Goal: Information Seeking & Learning: Learn about a topic

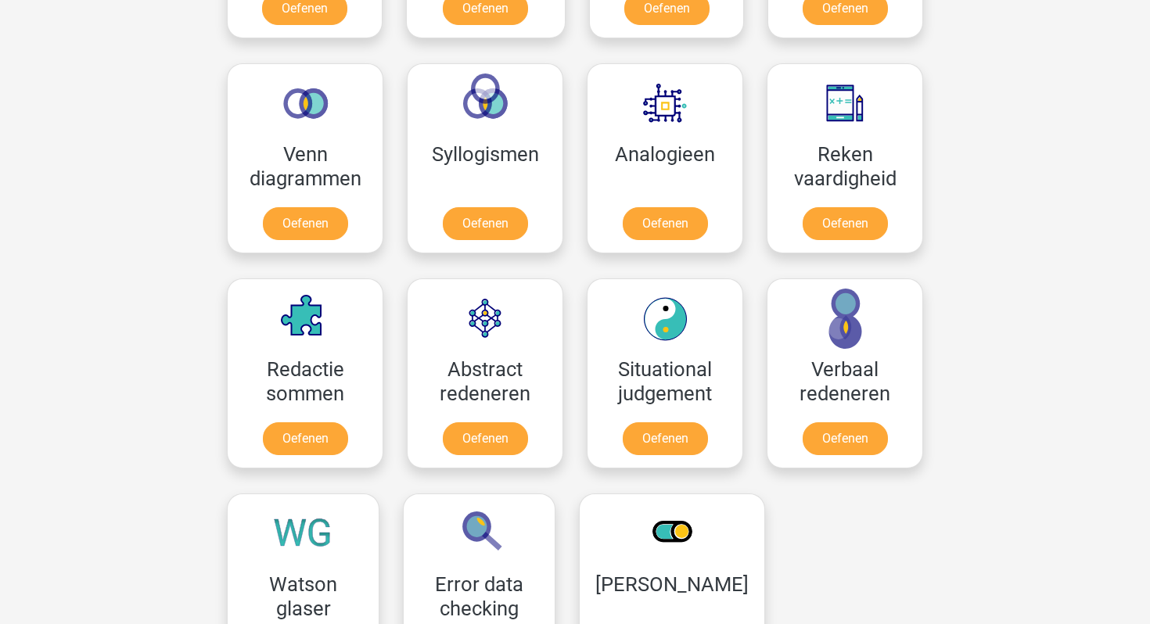
scroll to position [953, 0]
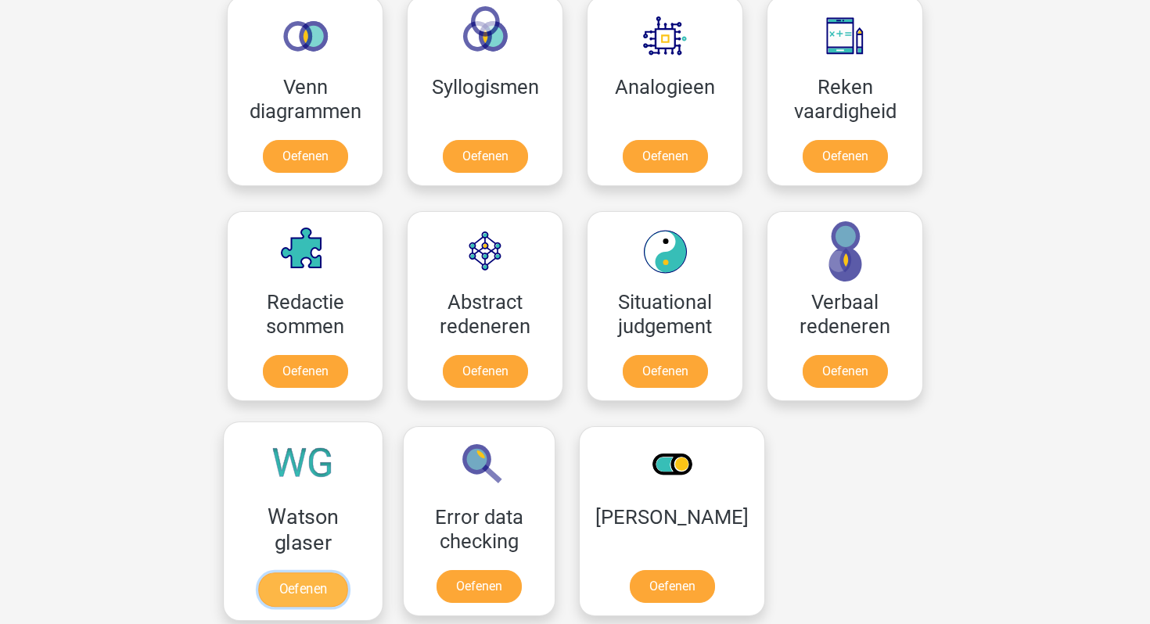
click at [319, 576] on link "Oefenen" at bounding box center [302, 590] width 89 height 34
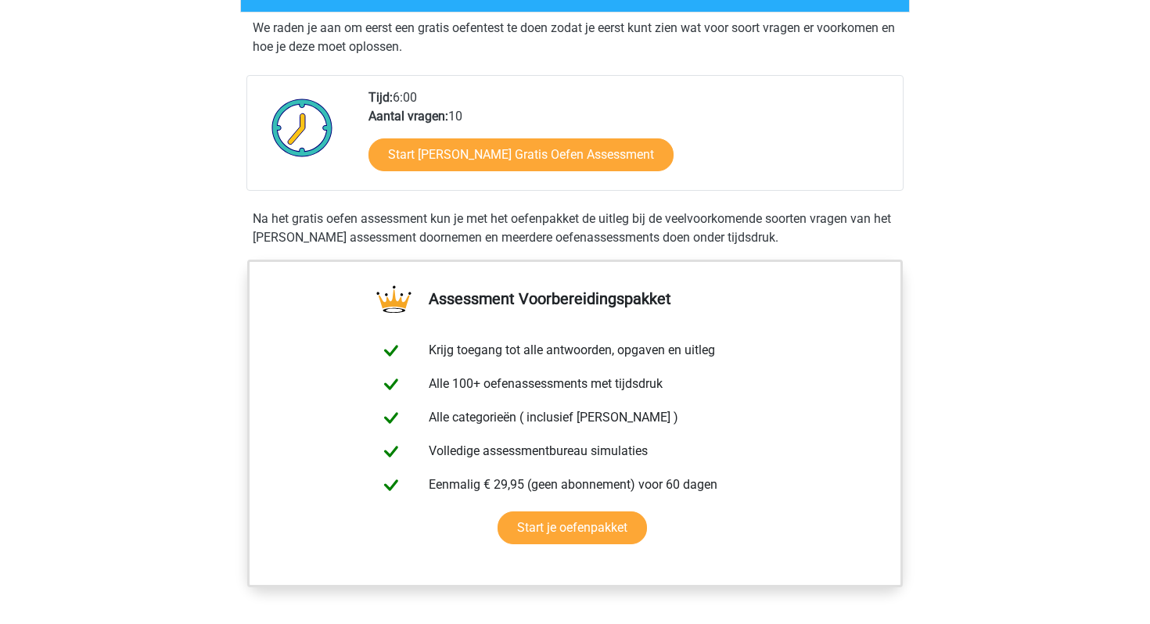
scroll to position [306, 0]
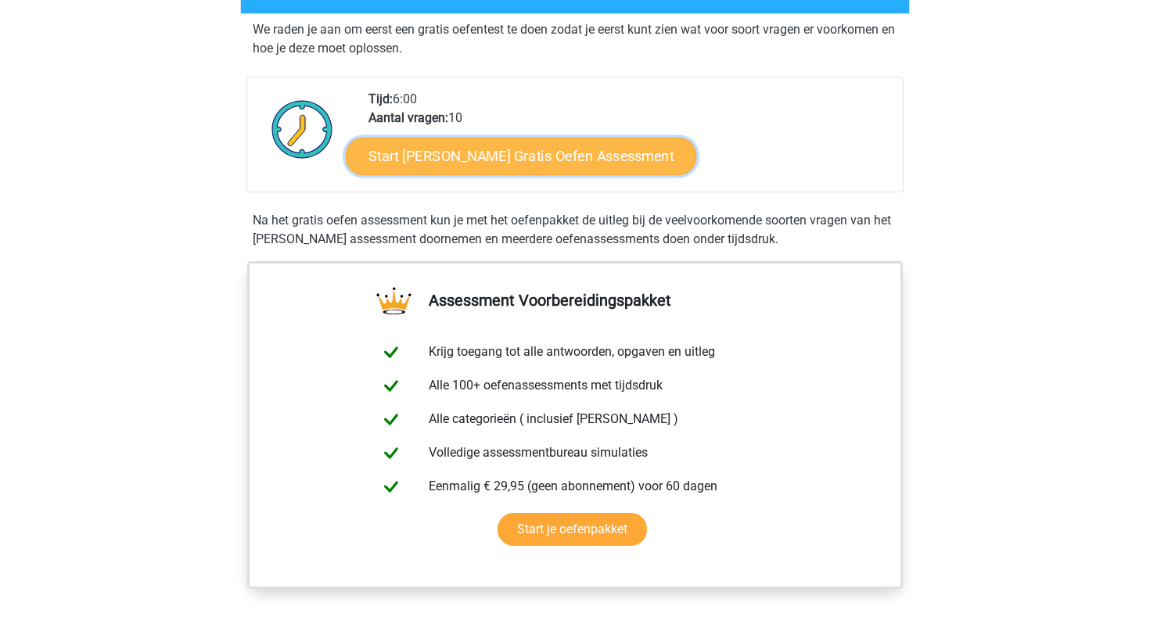
click at [525, 153] on link "Start [PERSON_NAME] Gratis Oefen Assessment" at bounding box center [521, 157] width 351 height 38
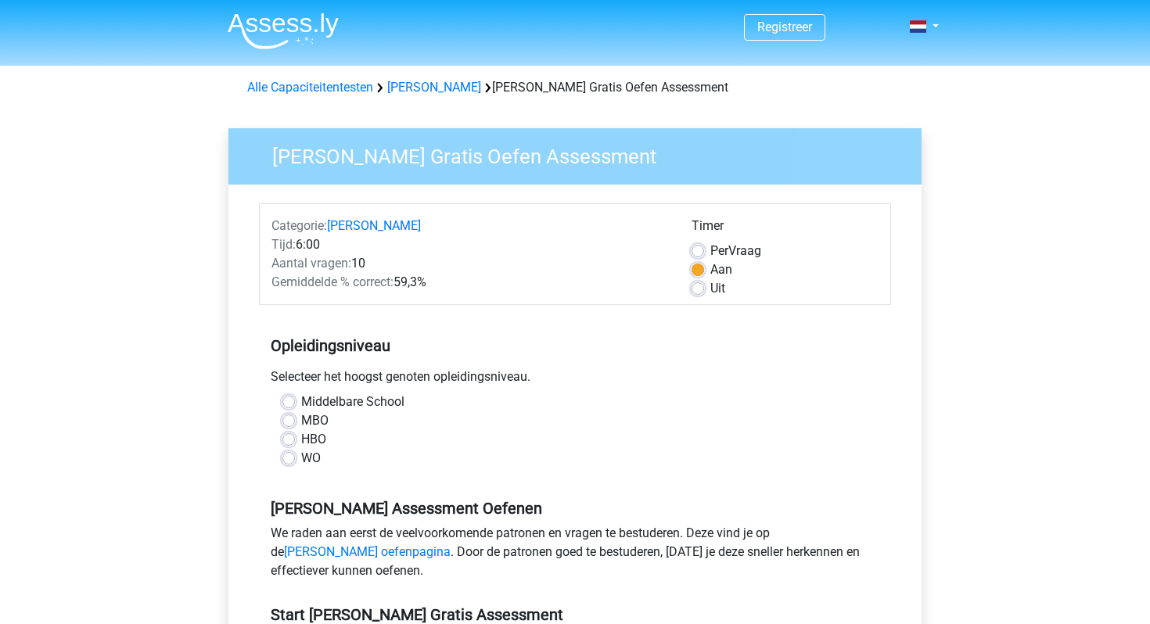
click at [301, 455] on label "WO" at bounding box center [311, 458] width 20 height 19
click at [292, 455] on input "WO" at bounding box center [288, 457] width 13 height 16
radio input "true"
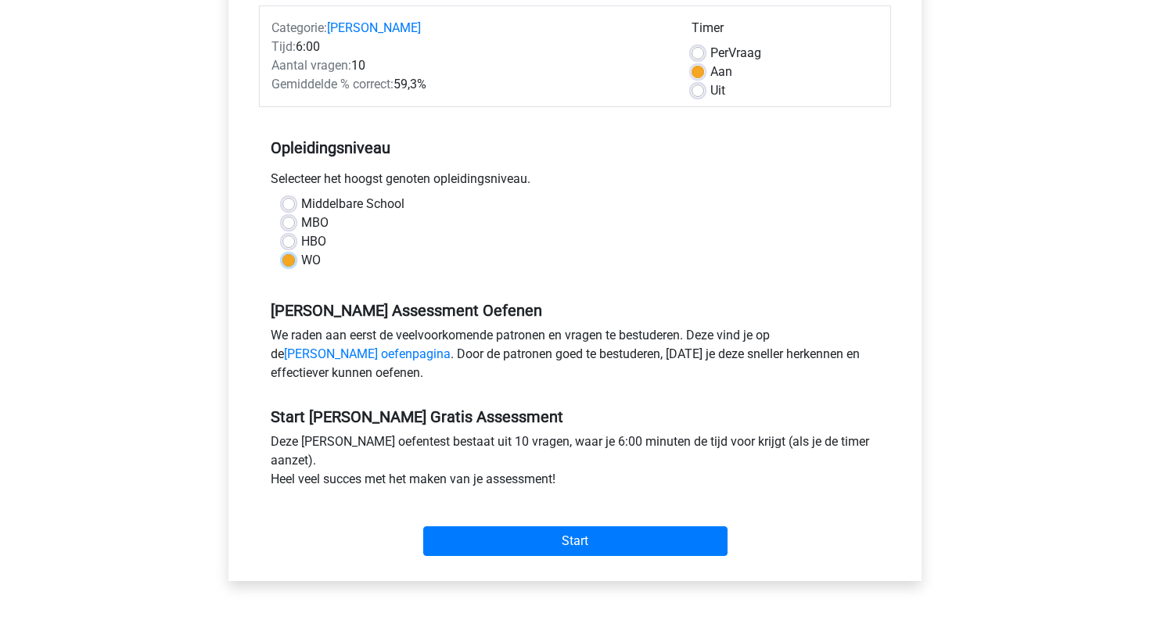
scroll to position [203, 0]
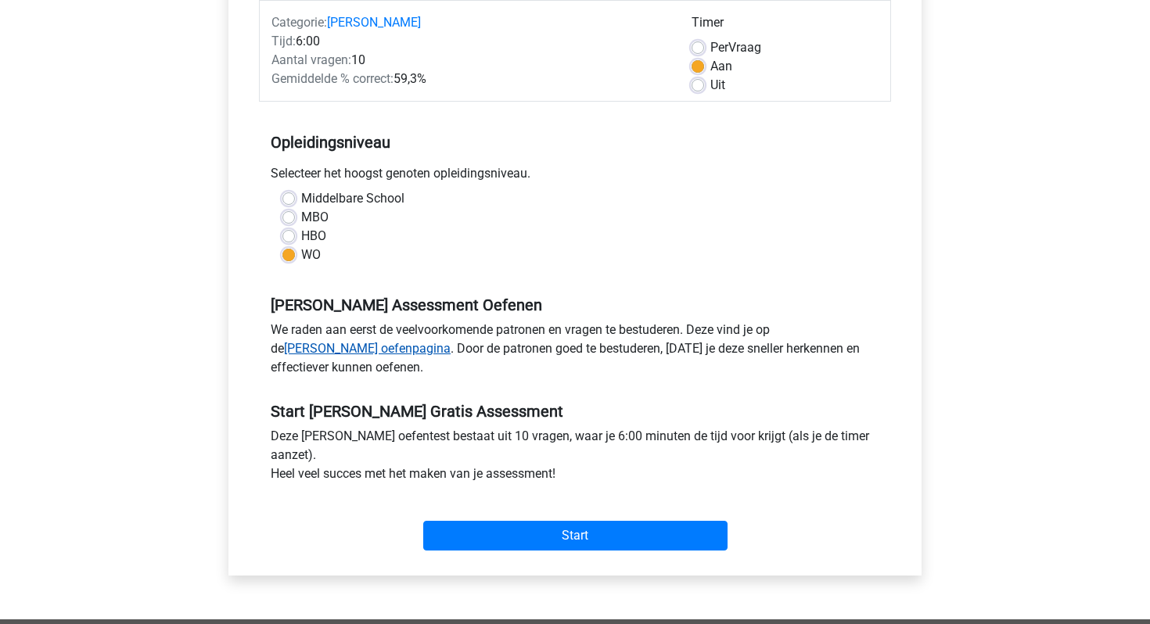
click at [320, 352] on link "Watson Glaser oefenpagina" at bounding box center [367, 348] width 167 height 15
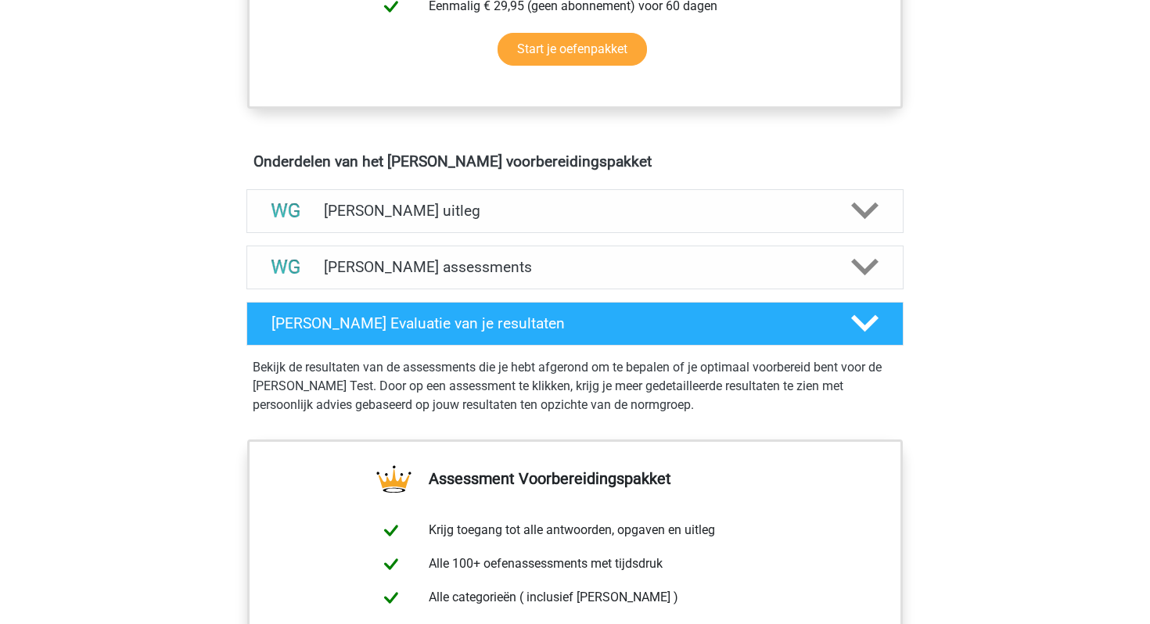
scroll to position [790, 0]
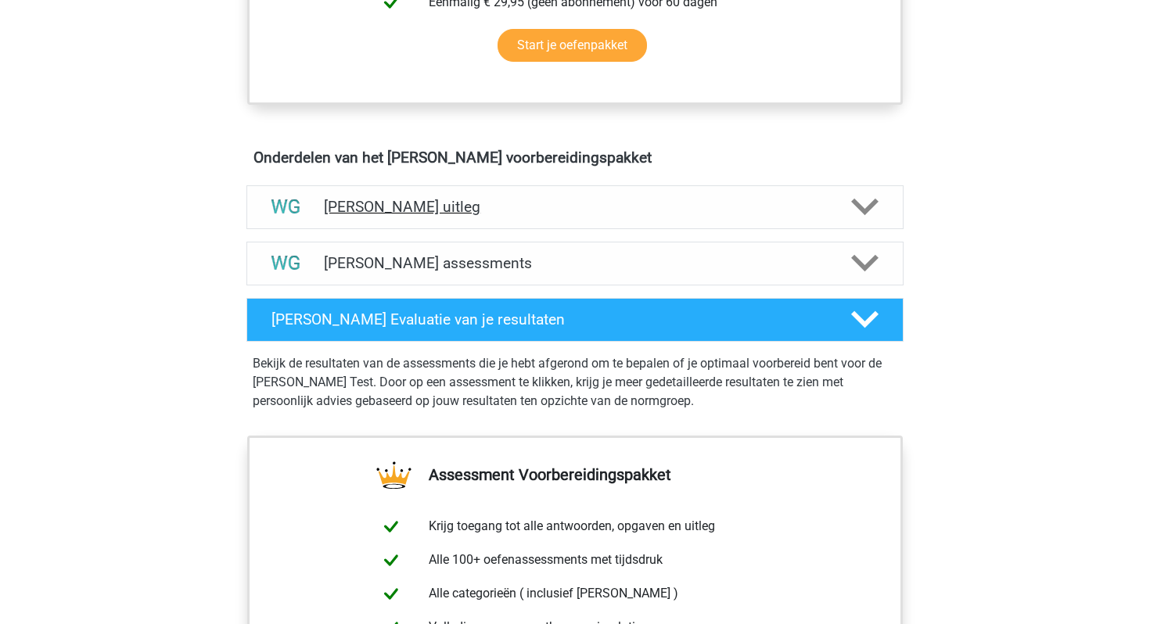
click at [393, 206] on h4 "[PERSON_NAME] uitleg" at bounding box center [575, 207] width 502 height 18
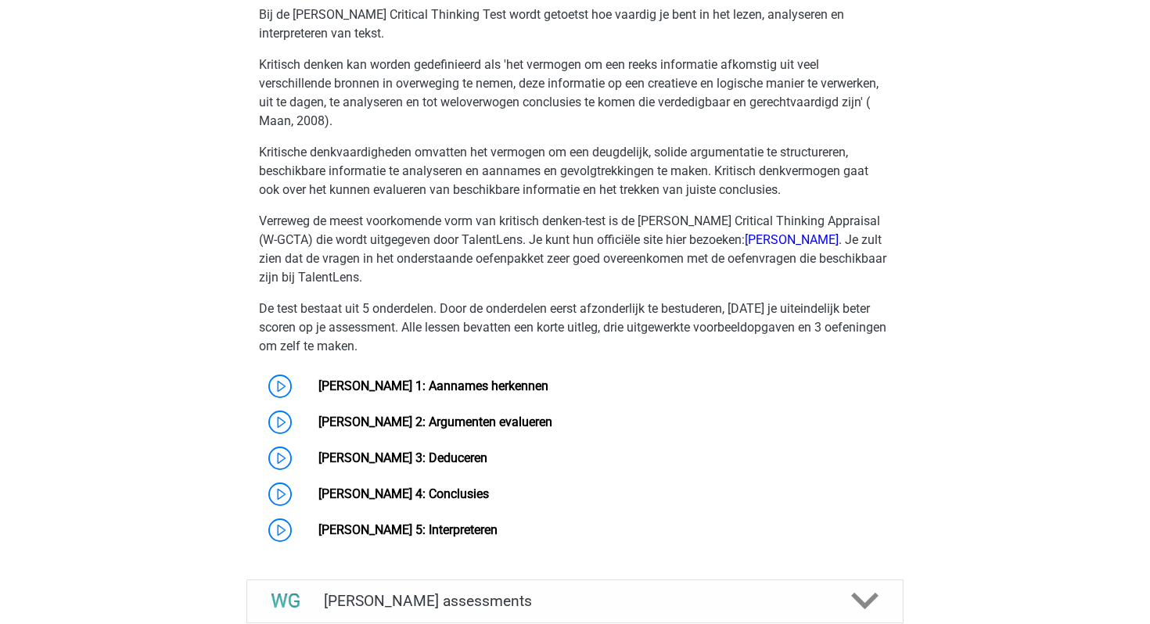
scroll to position [1029, 0]
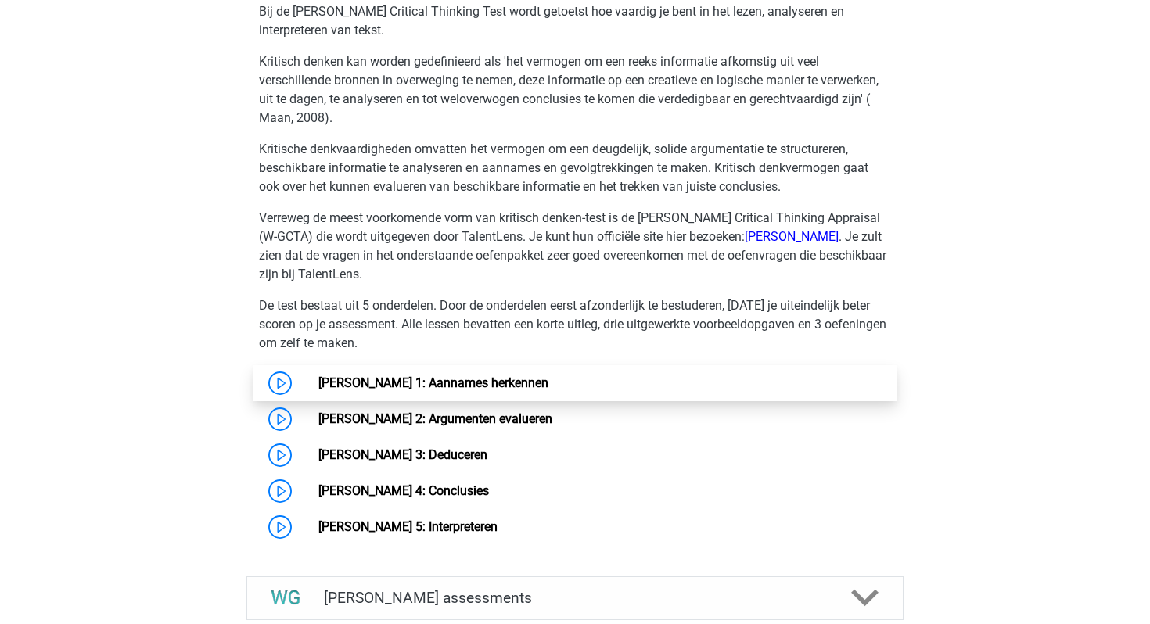
click at [385, 390] on link "Watson Glaser 1: Aannames herkennen" at bounding box center [433, 382] width 230 height 15
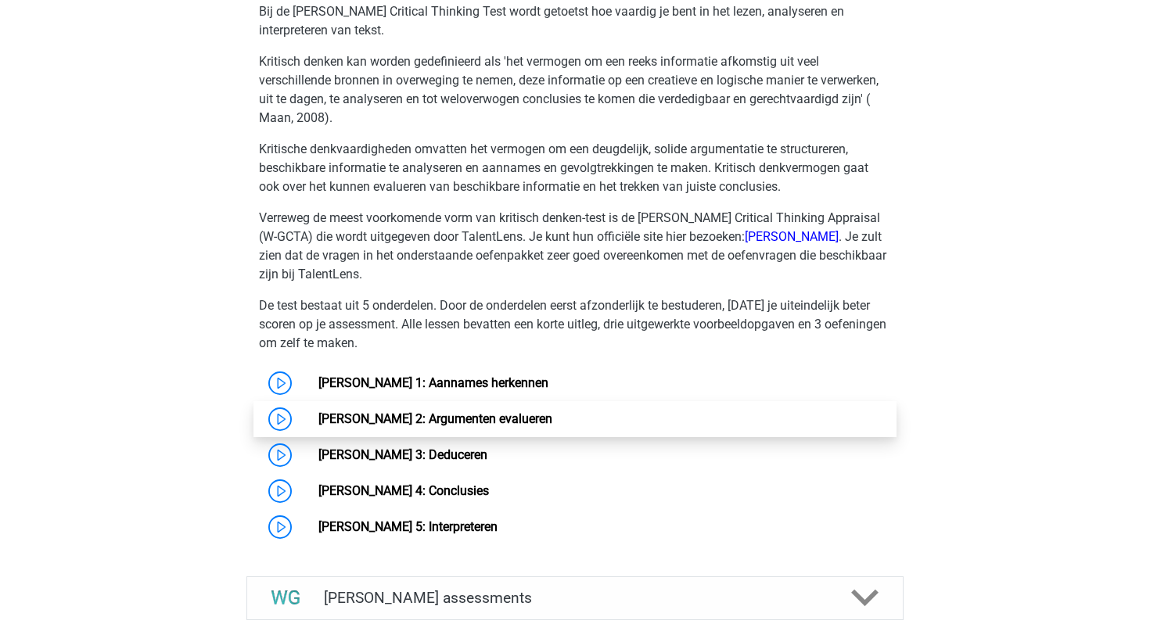
click at [371, 418] on link "[PERSON_NAME] 2: Argumenten evalueren" at bounding box center [435, 418] width 234 height 15
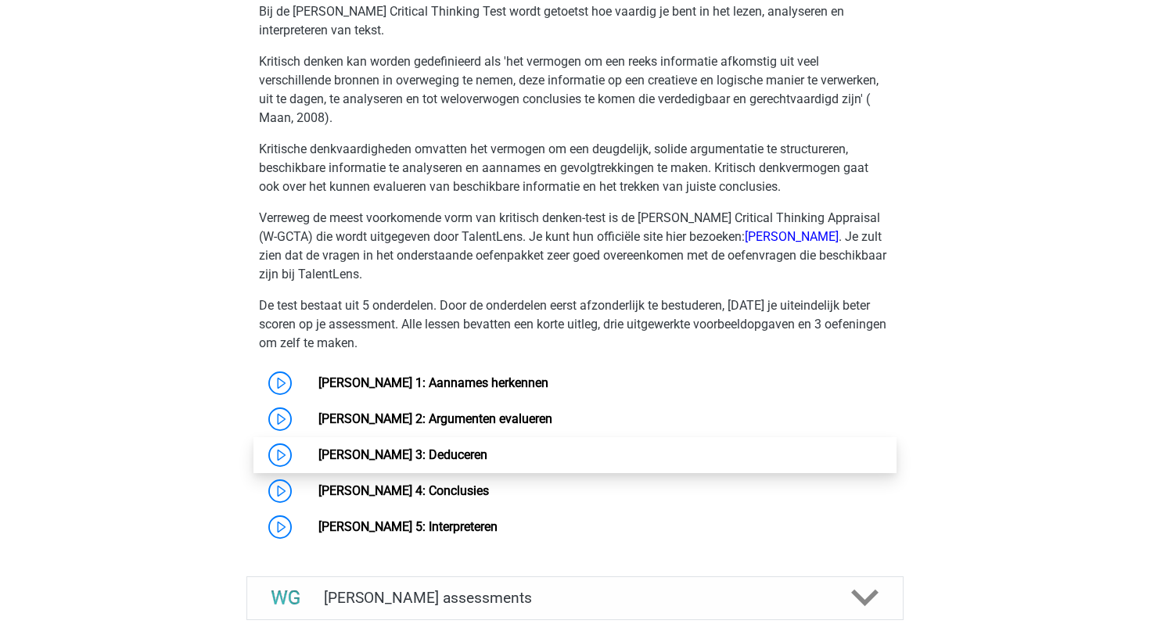
click at [343, 458] on link "Watson Glaser 3: Deduceren" at bounding box center [402, 454] width 169 height 15
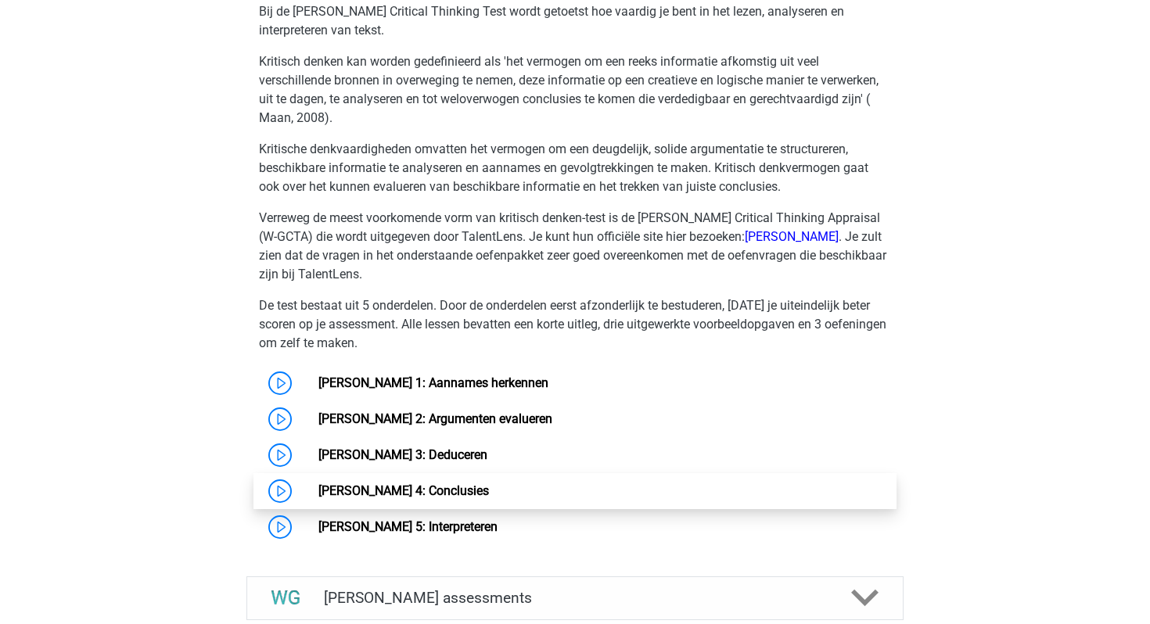
click at [328, 490] on link "Watson Glaser 4: Conclusies" at bounding box center [403, 490] width 171 height 15
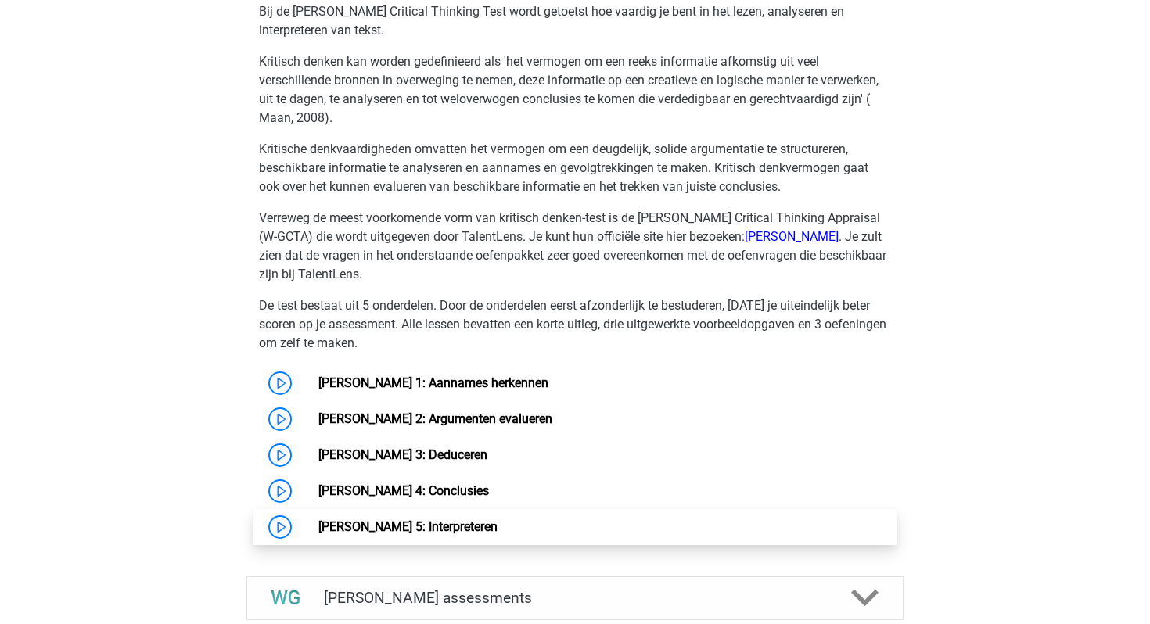
click at [351, 519] on link "Watson Glaser 5: Interpreteren" at bounding box center [407, 526] width 179 height 15
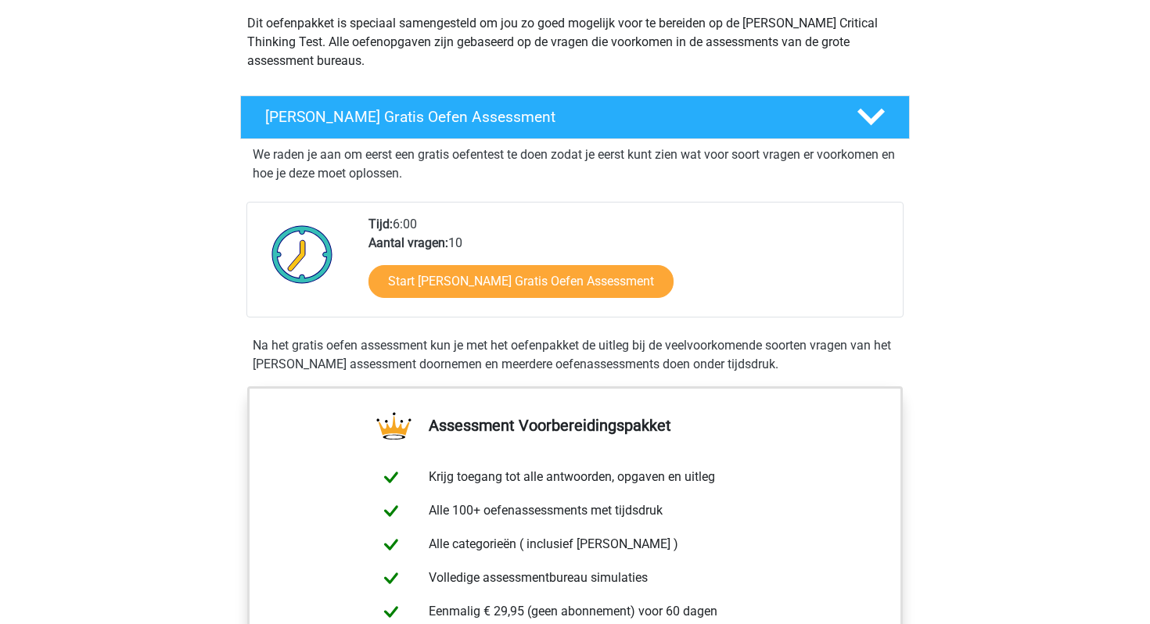
scroll to position [178, 0]
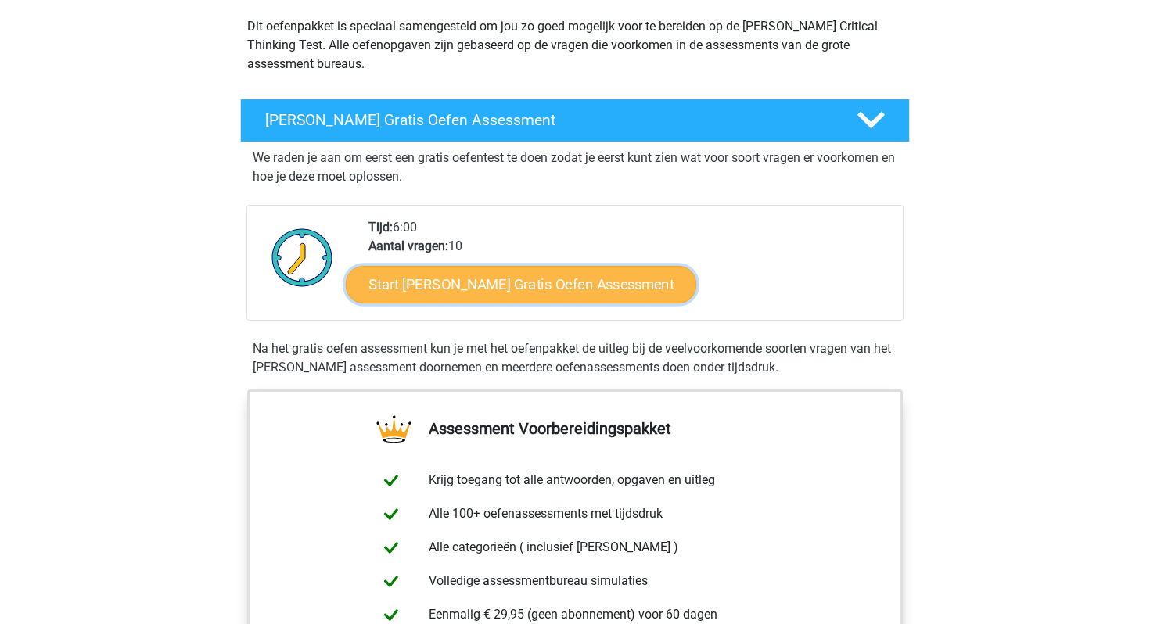
click at [411, 288] on link "Start Watson Glaser Gratis Oefen Assessment" at bounding box center [521, 285] width 351 height 38
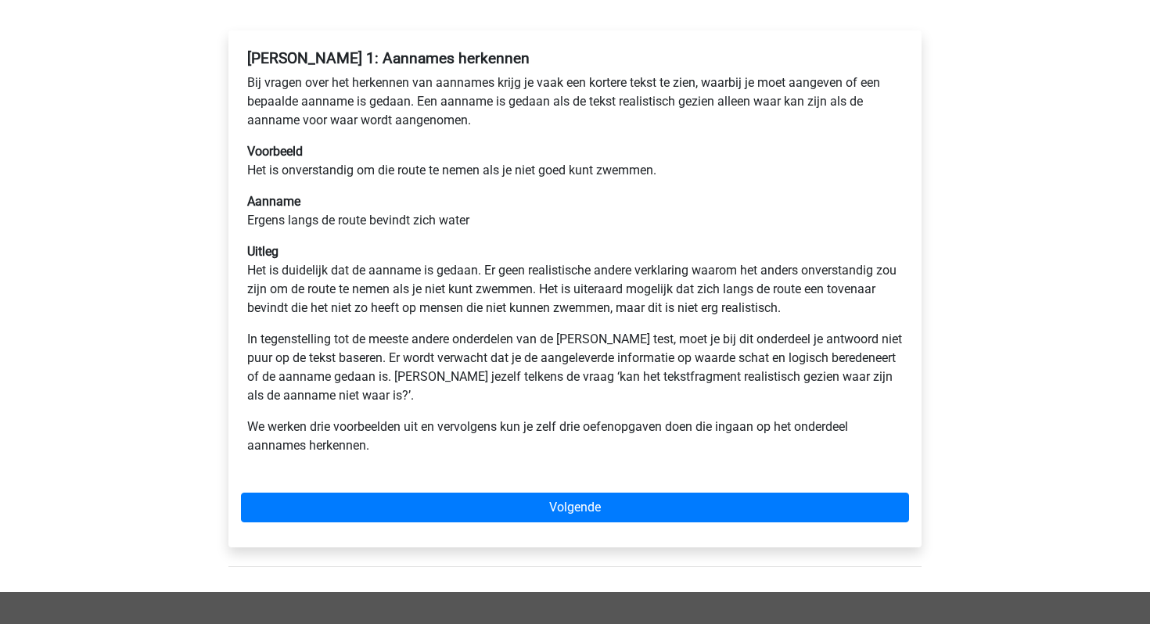
scroll to position [236, 0]
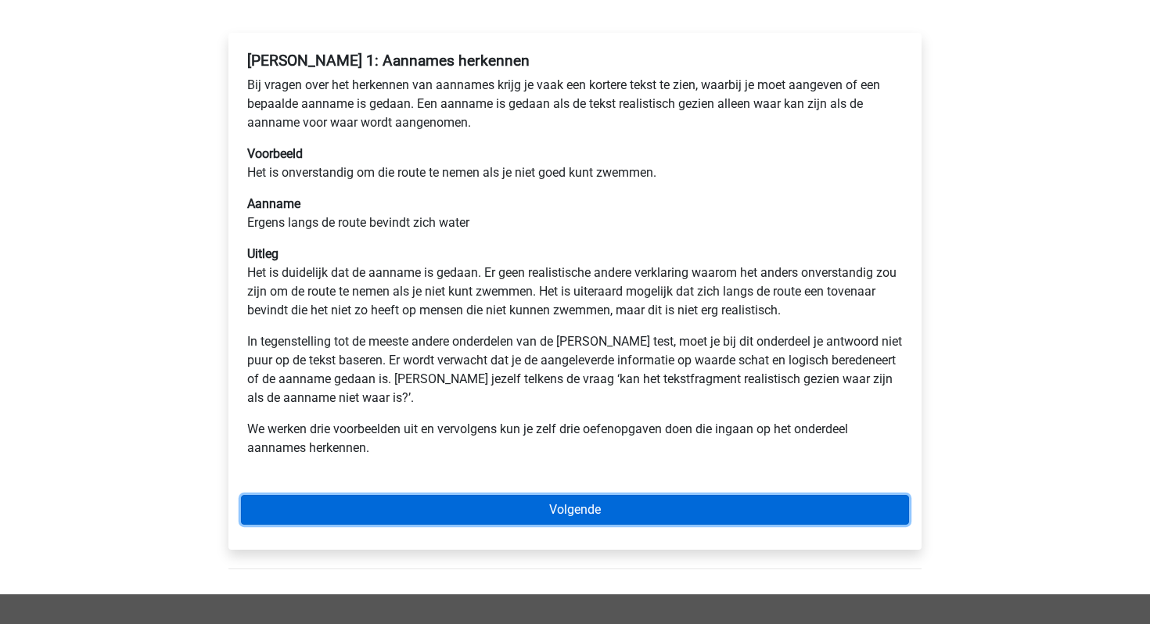
click at [382, 508] on link "Volgende" at bounding box center [575, 510] width 668 height 30
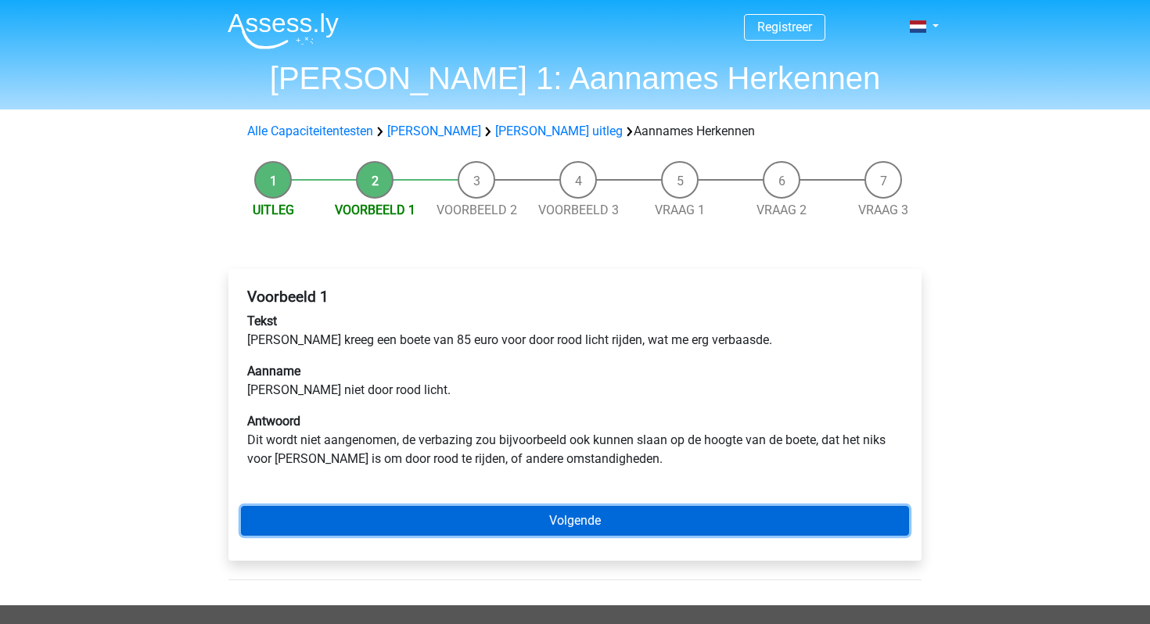
click at [382, 510] on link "Volgende" at bounding box center [575, 521] width 668 height 30
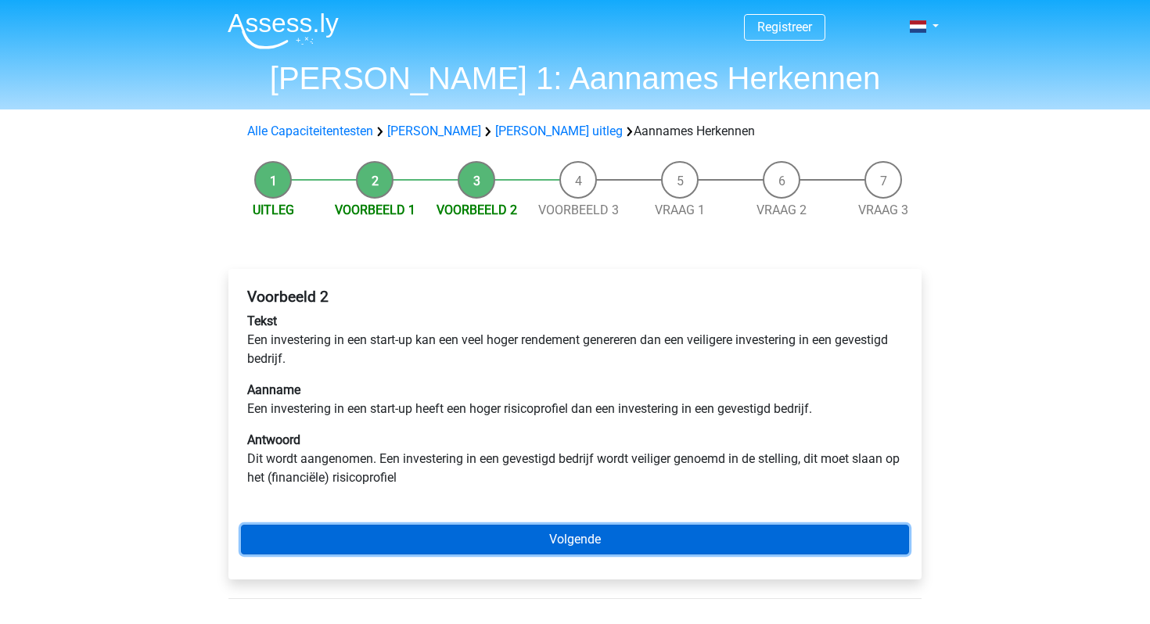
click at [382, 532] on link "Volgende" at bounding box center [575, 540] width 668 height 30
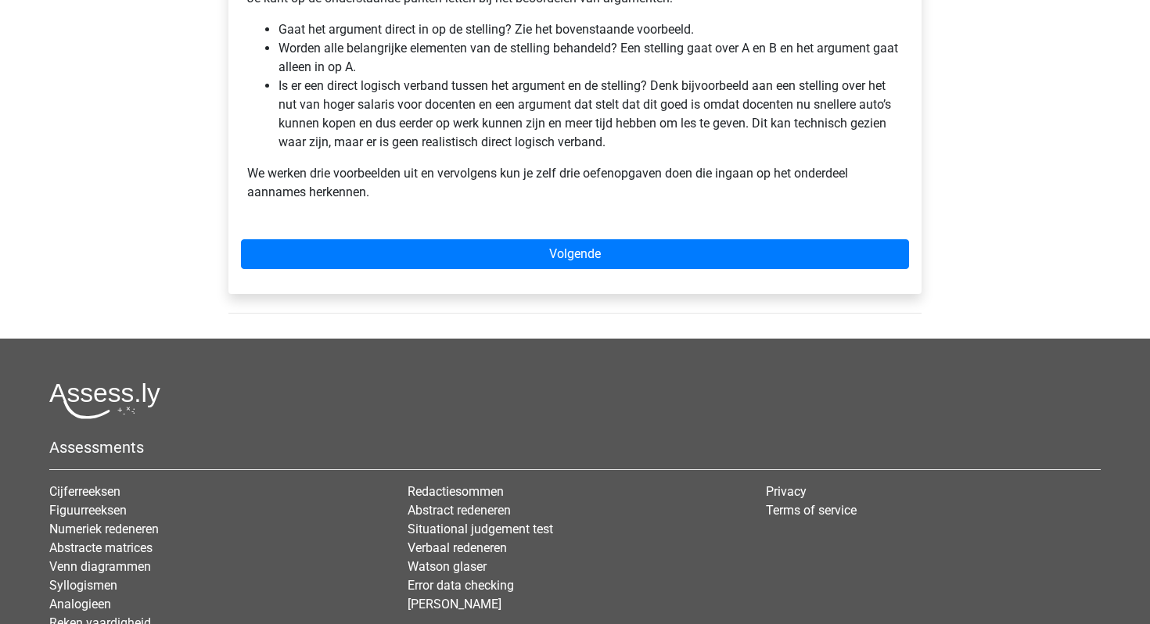
scroll to position [590, 0]
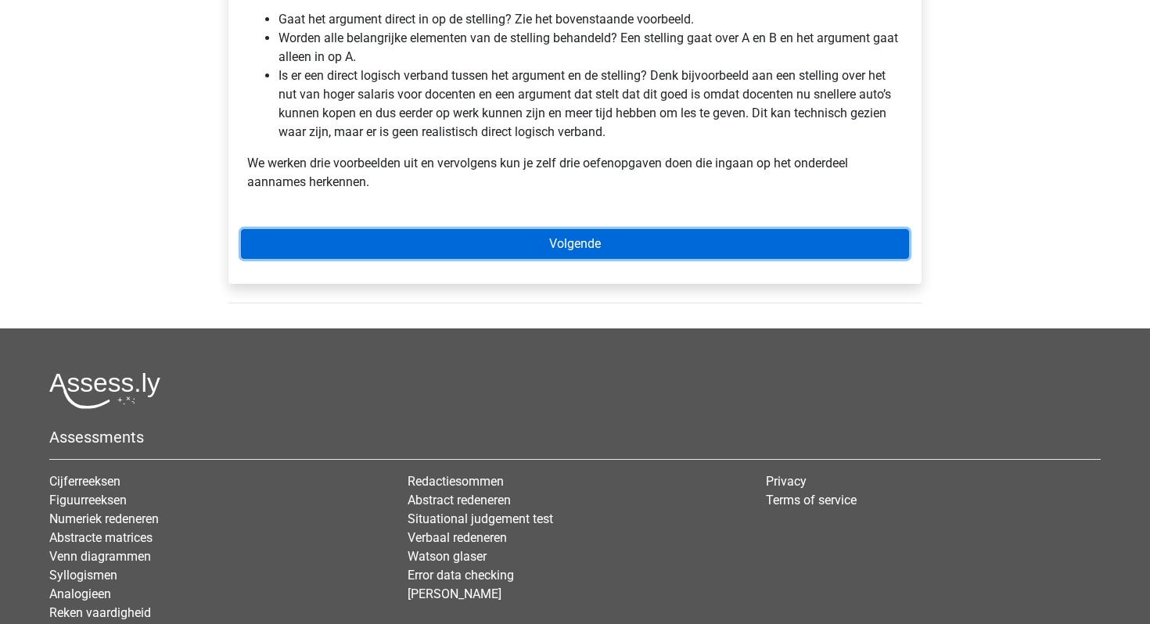
click at [387, 238] on link "Volgende" at bounding box center [575, 244] width 668 height 30
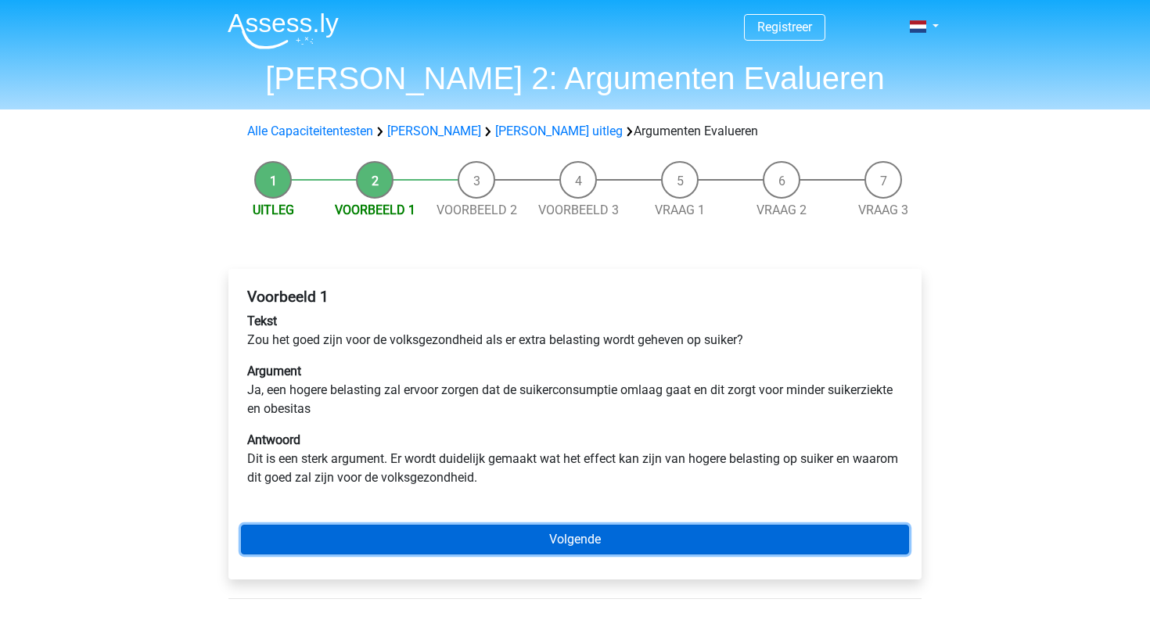
click at [382, 533] on link "Volgende" at bounding box center [575, 540] width 668 height 30
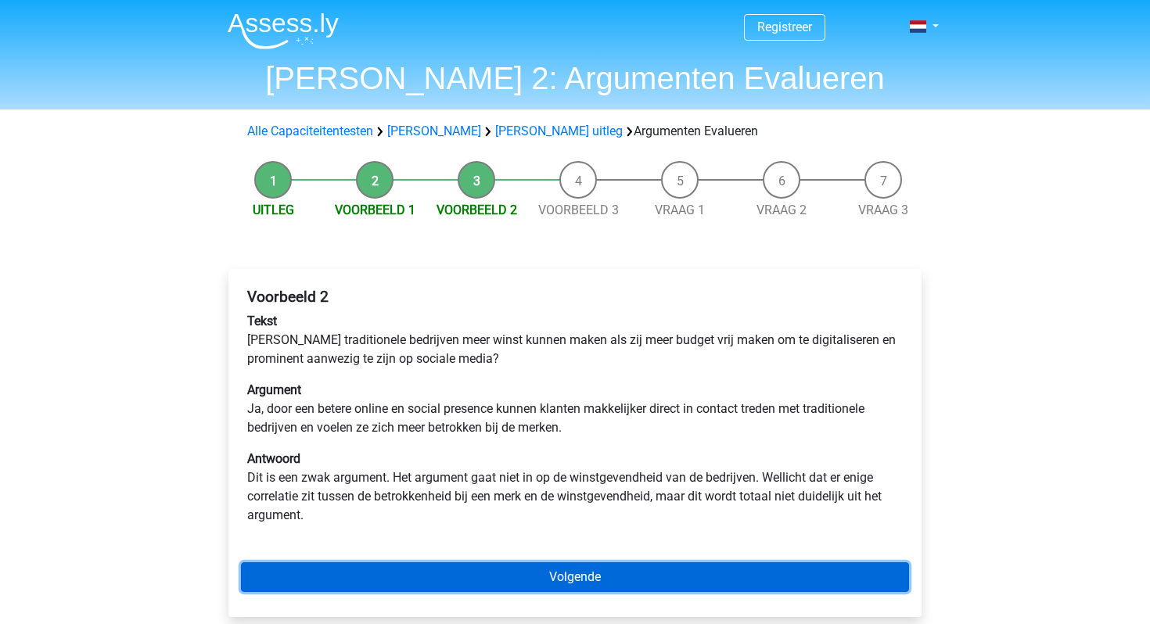
click at [316, 571] on link "Volgende" at bounding box center [575, 577] width 668 height 30
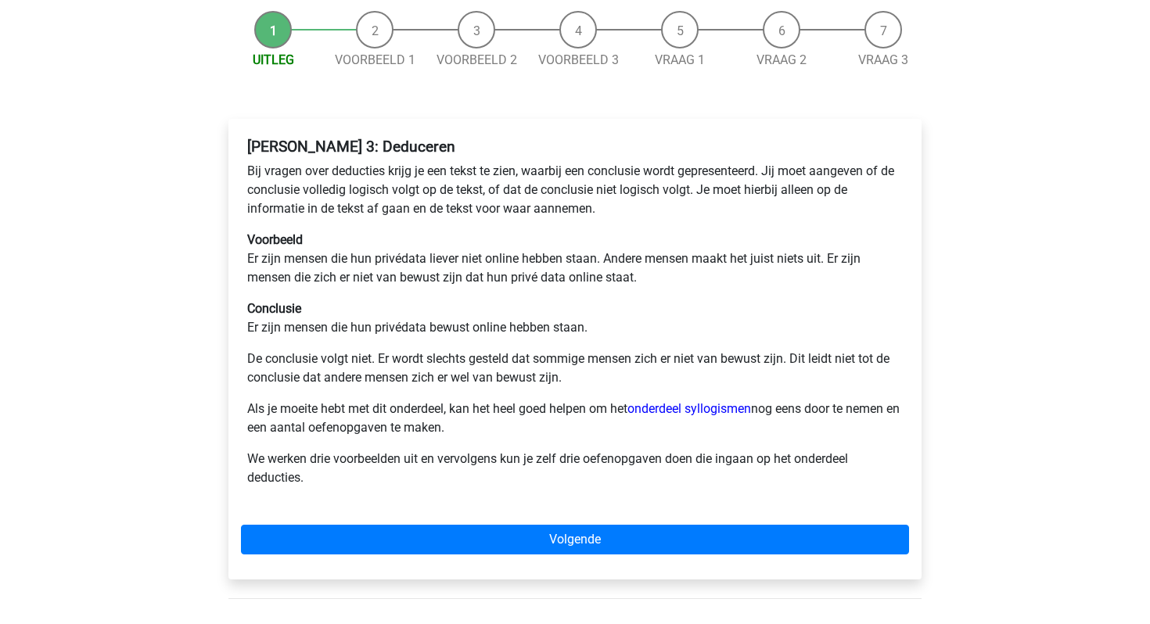
scroll to position [152, 0]
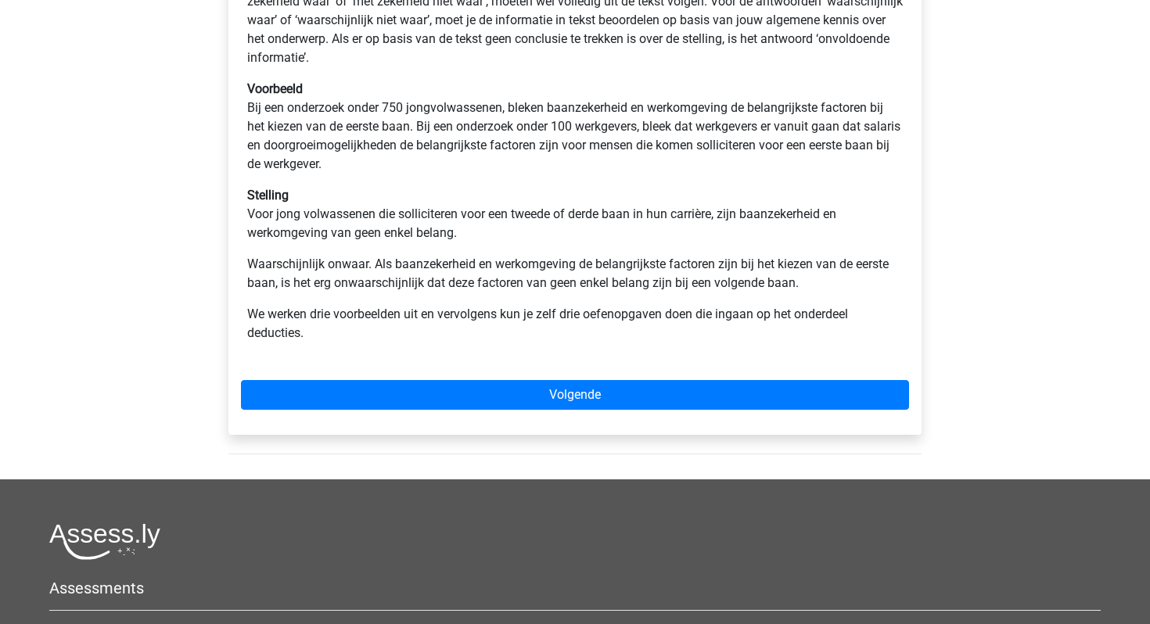
scroll to position [508, 0]
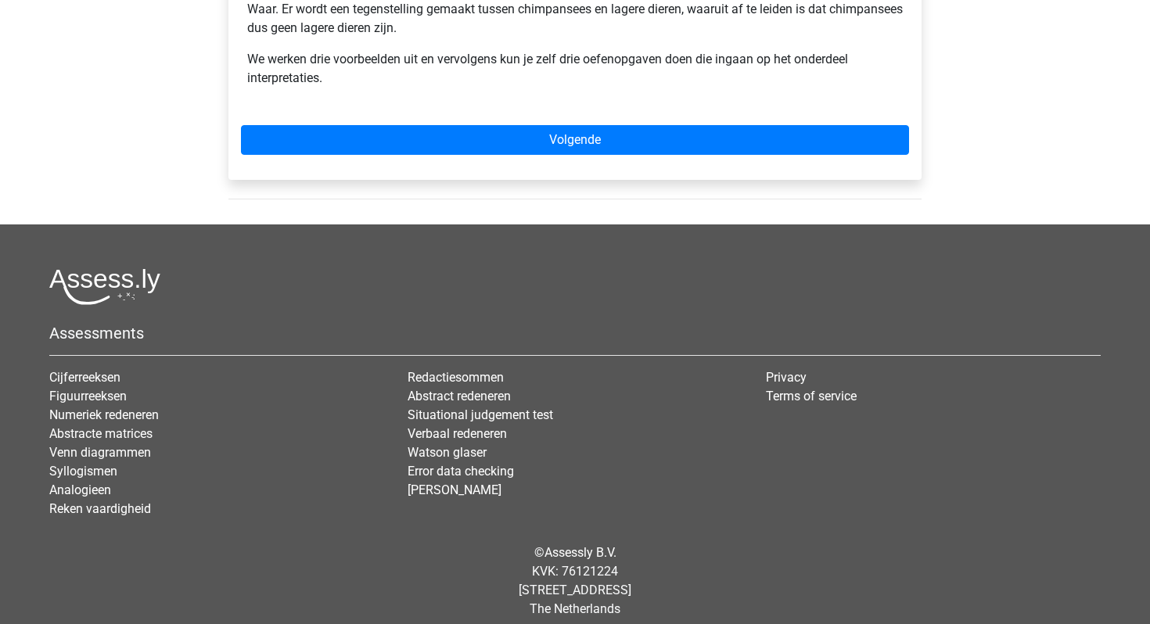
scroll to position [547, 0]
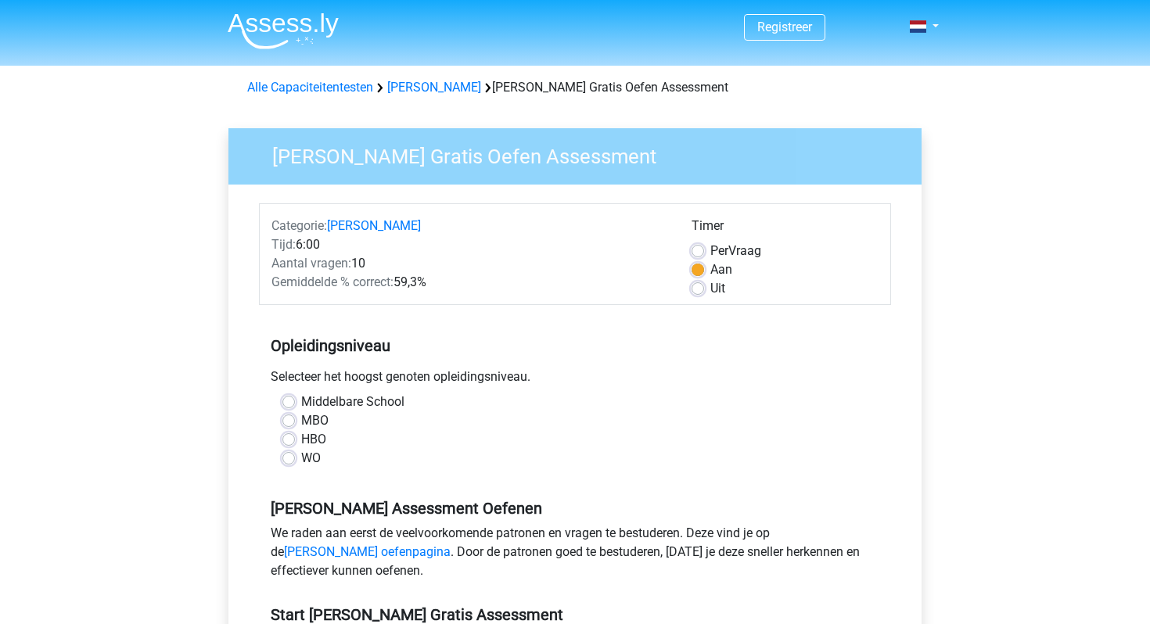
click at [301, 461] on label "WO" at bounding box center [311, 458] width 20 height 19
click at [292, 461] on input "WO" at bounding box center [288, 457] width 13 height 16
radio input "true"
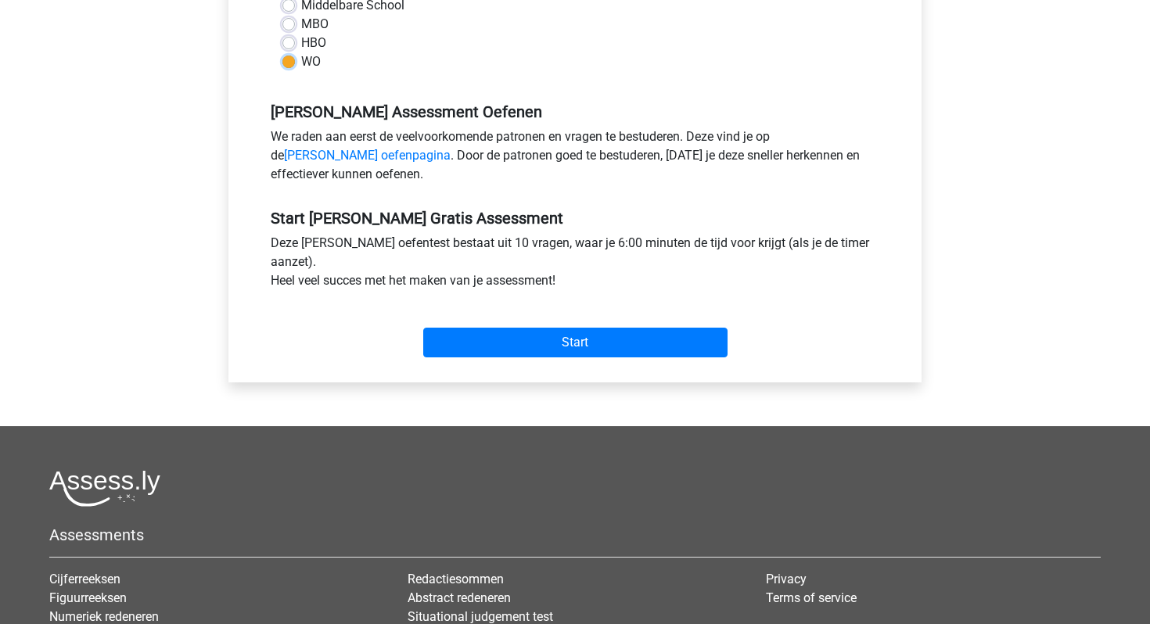
scroll to position [414, 0]
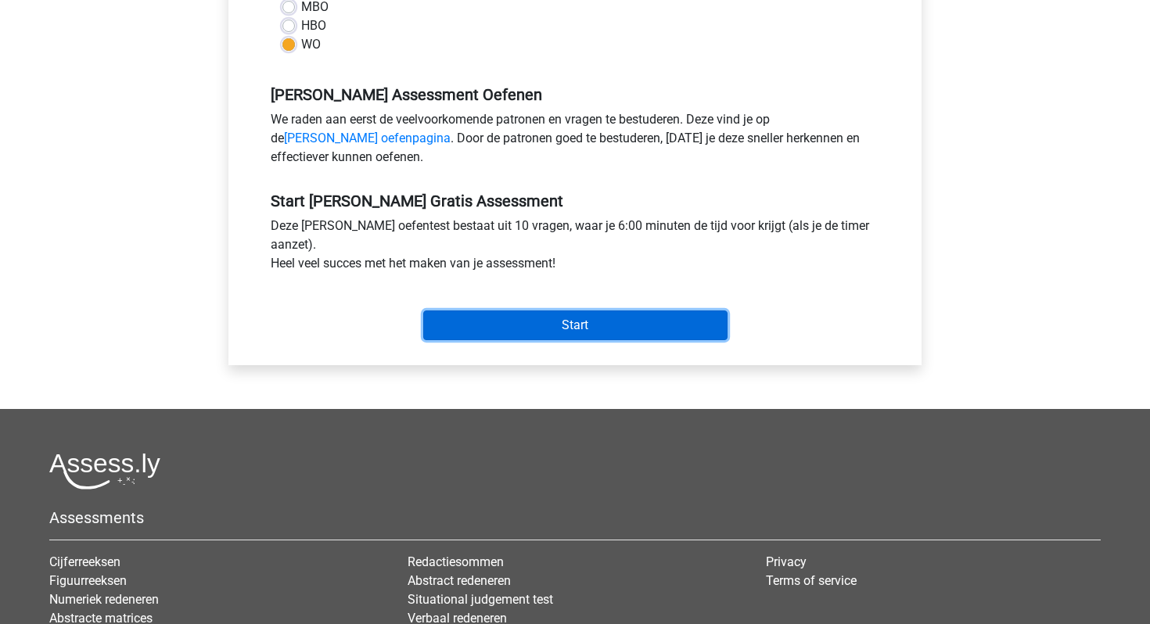
click at [474, 319] on input "Start" at bounding box center [575, 326] width 304 height 30
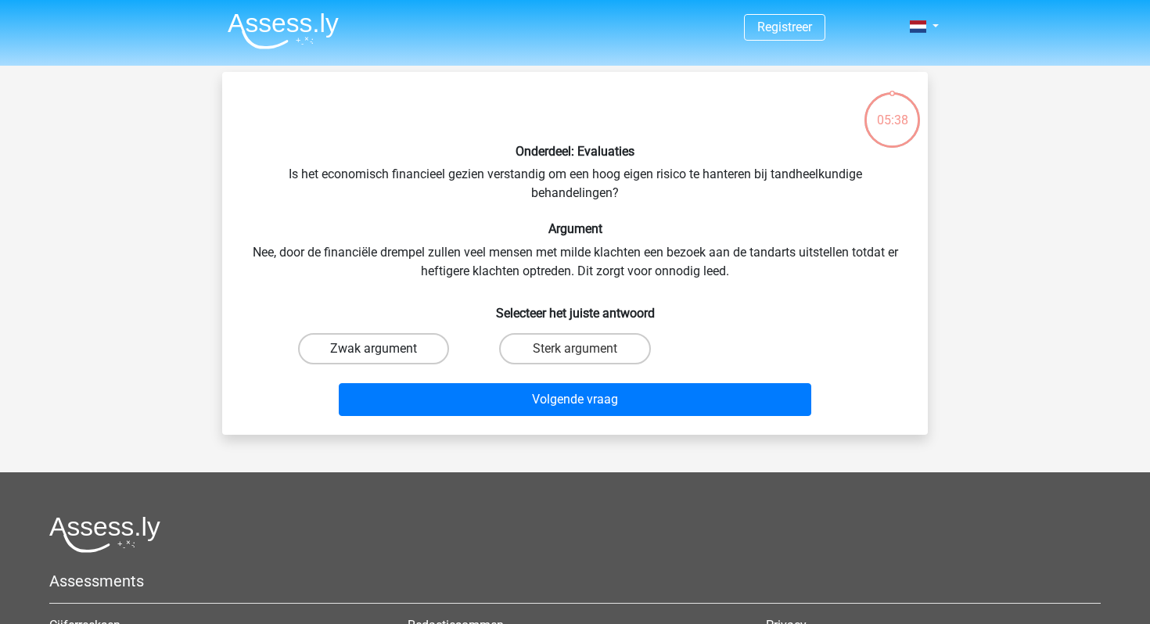
click at [400, 347] on label "Zwak argument" at bounding box center [373, 348] width 151 height 31
click at [384, 349] on input "Zwak argument" at bounding box center [379, 354] width 10 height 10
radio input "true"
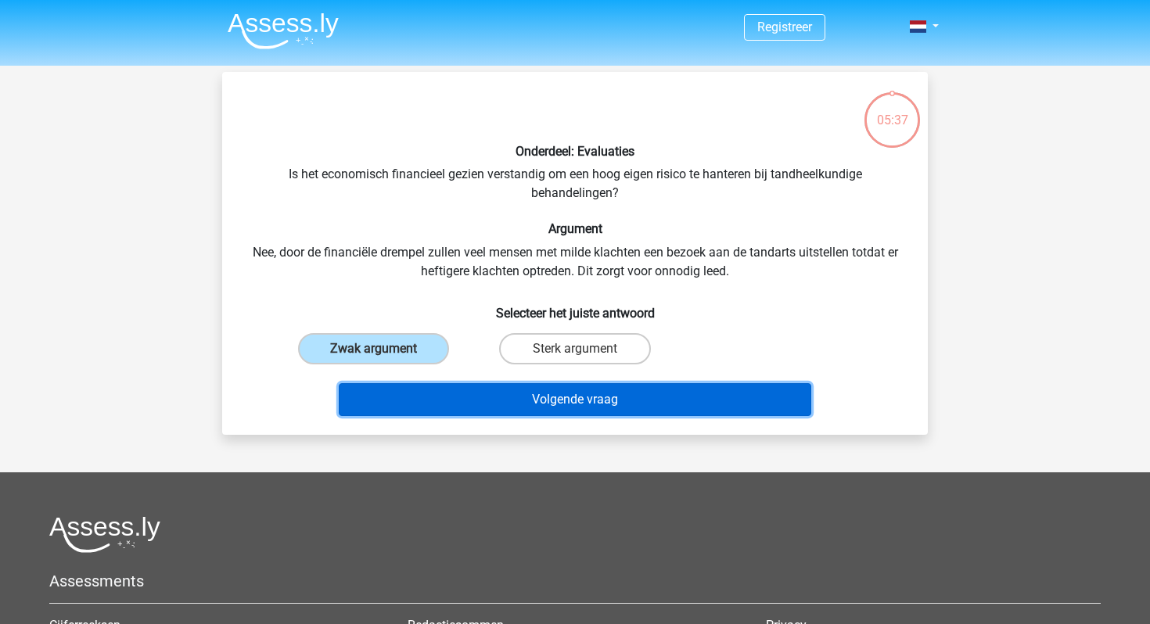
click at [480, 393] on button "Volgende vraag" at bounding box center [575, 399] width 473 height 33
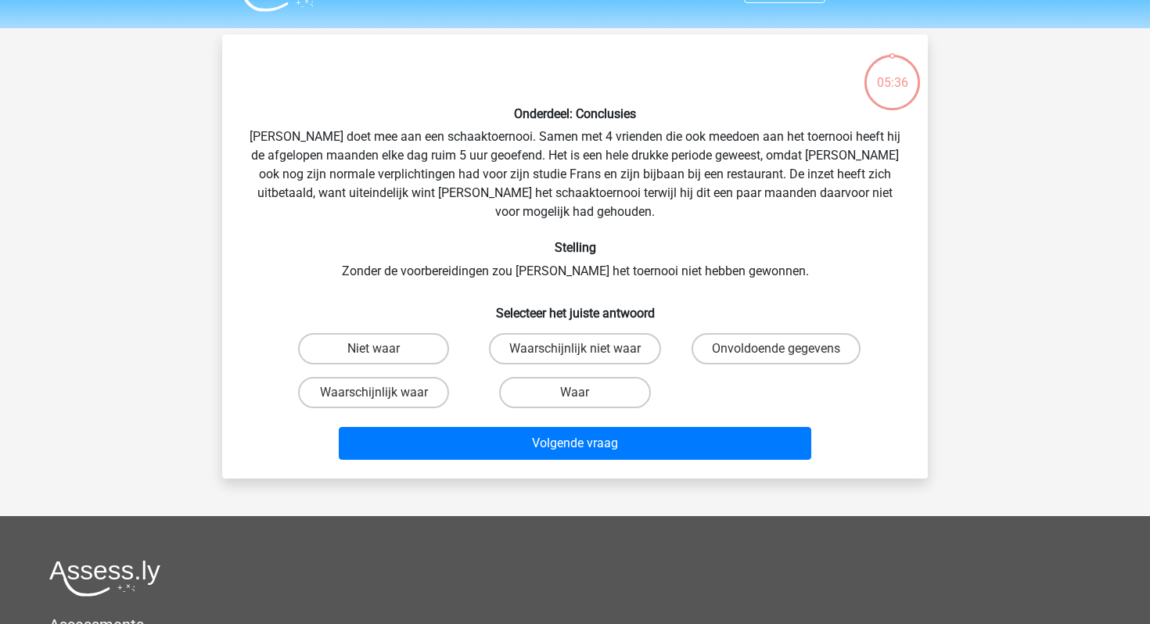
scroll to position [72, 0]
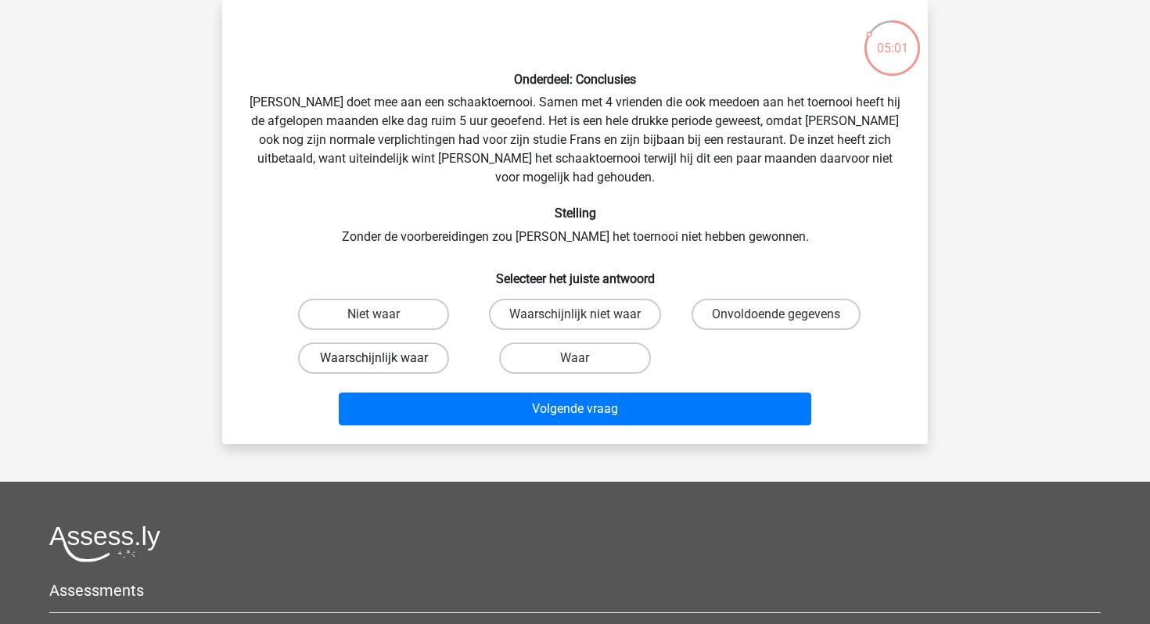
click at [386, 343] on label "Waarschijnlijk waar" at bounding box center [373, 358] width 151 height 31
click at [384, 358] on input "Waarschijnlijk waar" at bounding box center [379, 363] width 10 height 10
radio input "true"
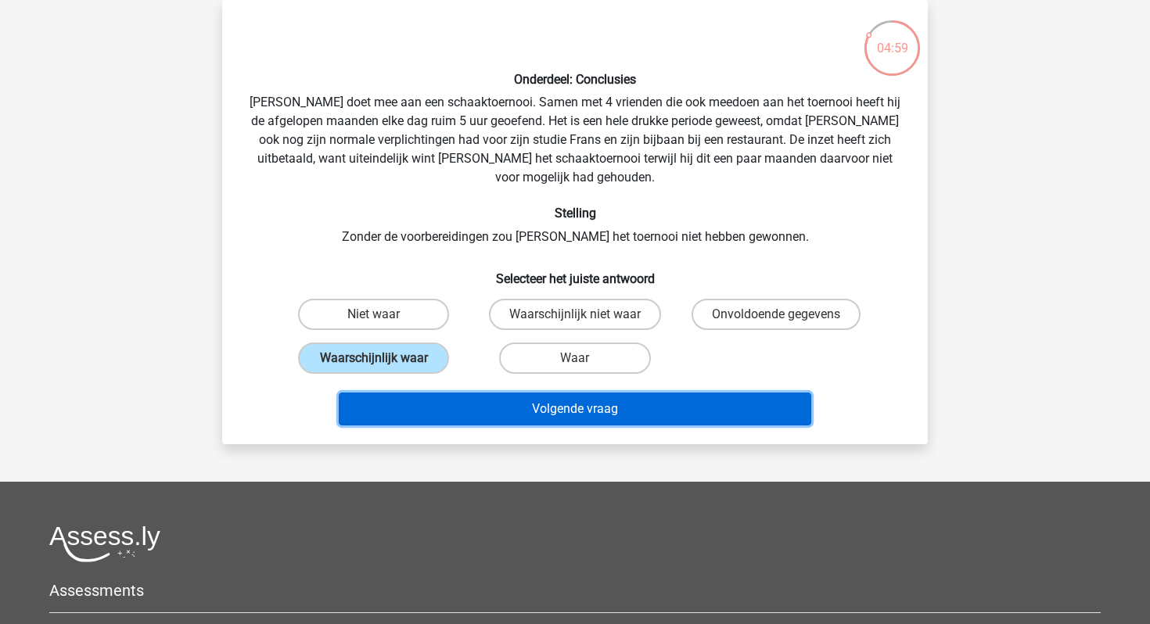
click at [479, 393] on button "Volgende vraag" at bounding box center [575, 409] width 473 height 33
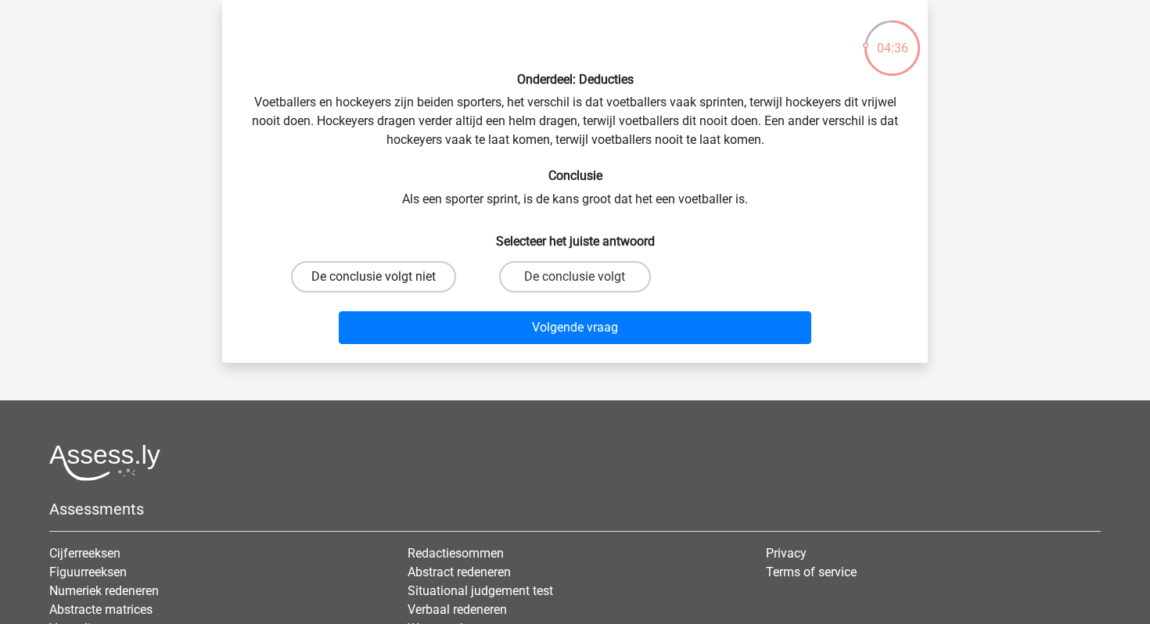
click at [424, 279] on label "De conclusie volgt niet" at bounding box center [373, 276] width 165 height 31
click at [384, 279] on input "De conclusie volgt niet" at bounding box center [379, 282] width 10 height 10
radio input "true"
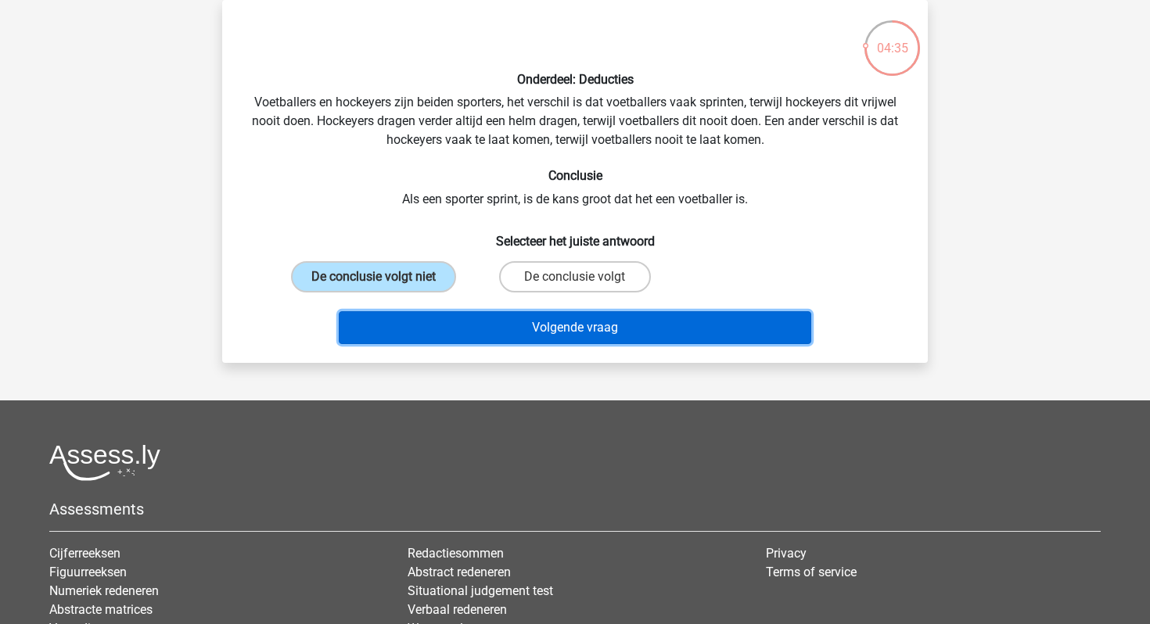
click at [515, 339] on button "Volgende vraag" at bounding box center [575, 327] width 473 height 33
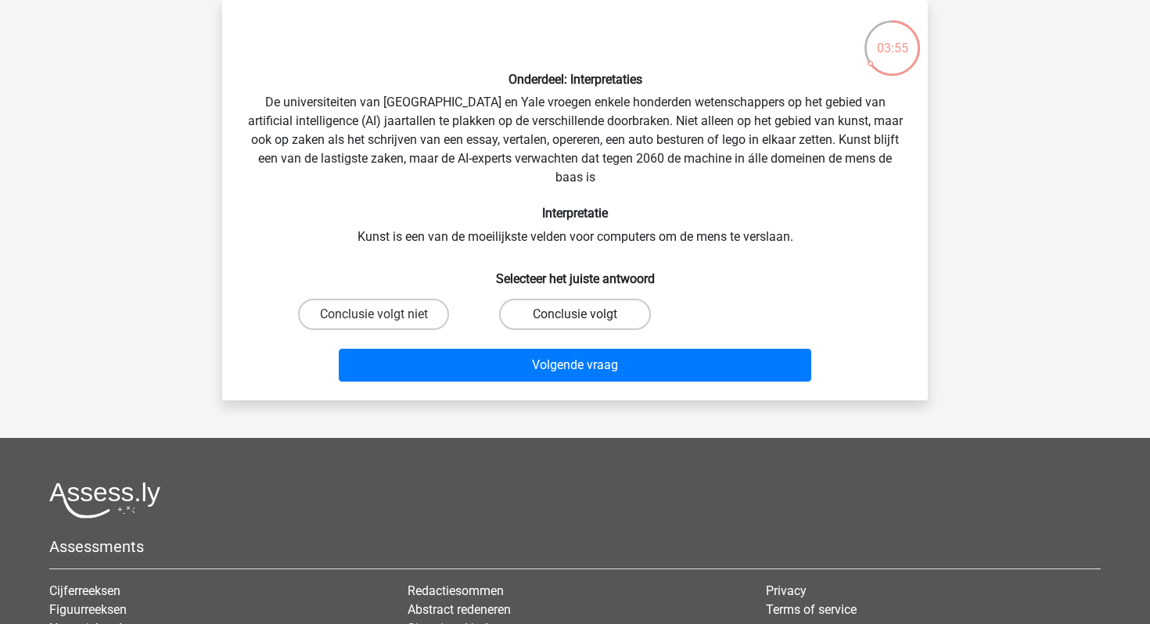
click at [573, 312] on label "Conclusie volgt" at bounding box center [574, 314] width 151 height 31
click at [575, 314] on input "Conclusie volgt" at bounding box center [580, 319] width 10 height 10
radio input "true"
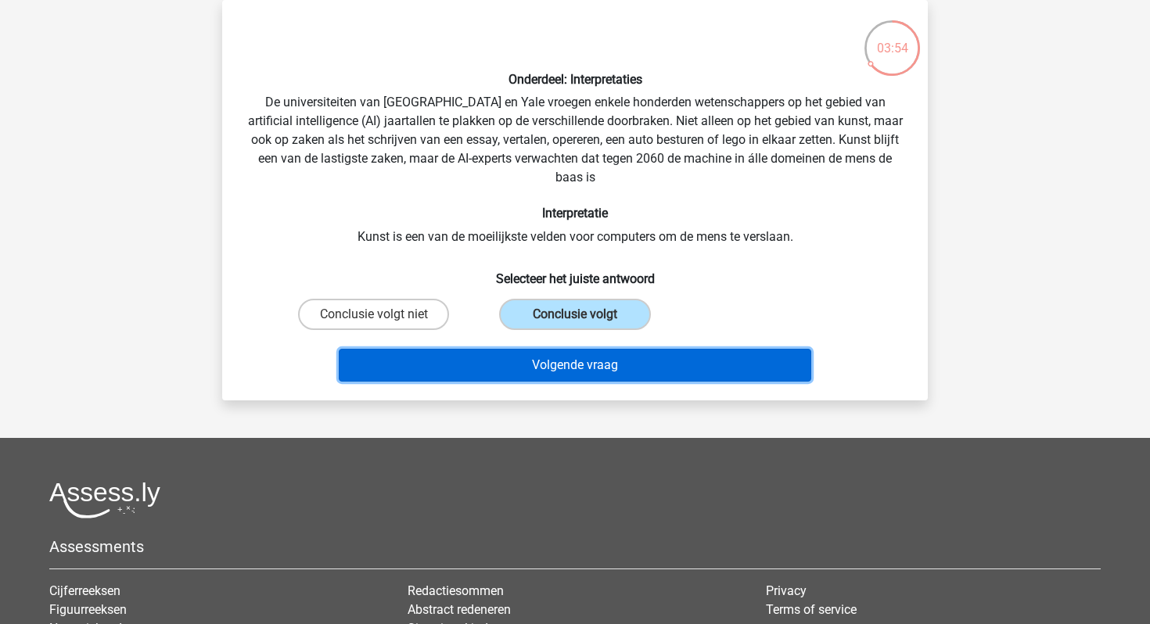
click at [572, 370] on button "Volgende vraag" at bounding box center [575, 365] width 473 height 33
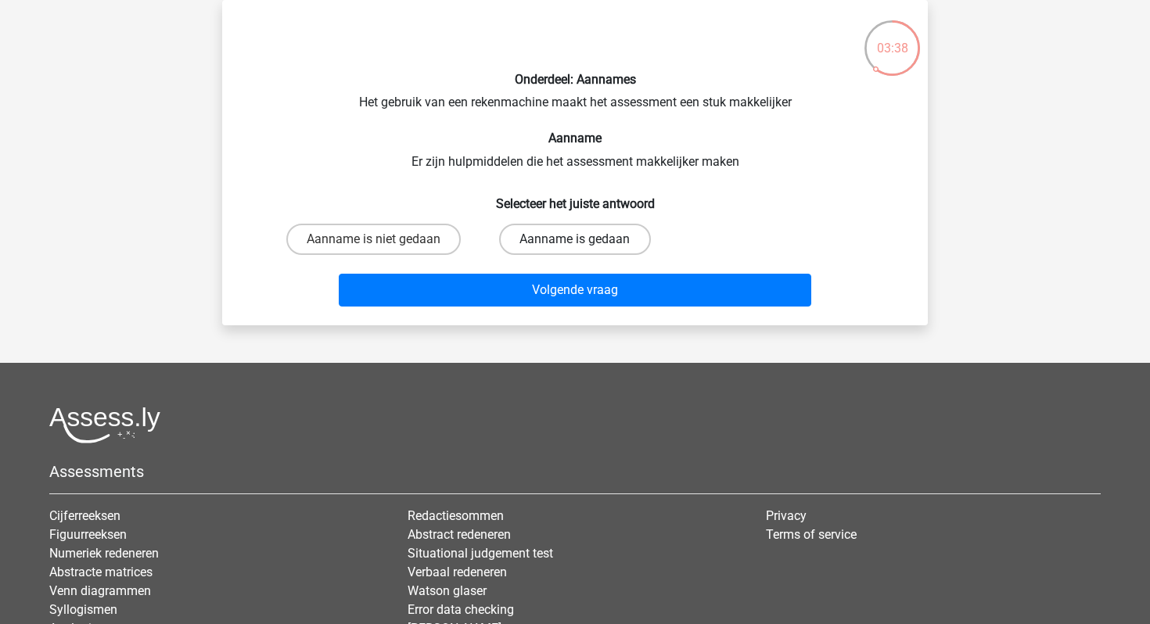
click at [565, 242] on label "Aanname is gedaan" at bounding box center [574, 239] width 151 height 31
click at [575, 242] on input "Aanname is gedaan" at bounding box center [580, 244] width 10 height 10
radio input "true"
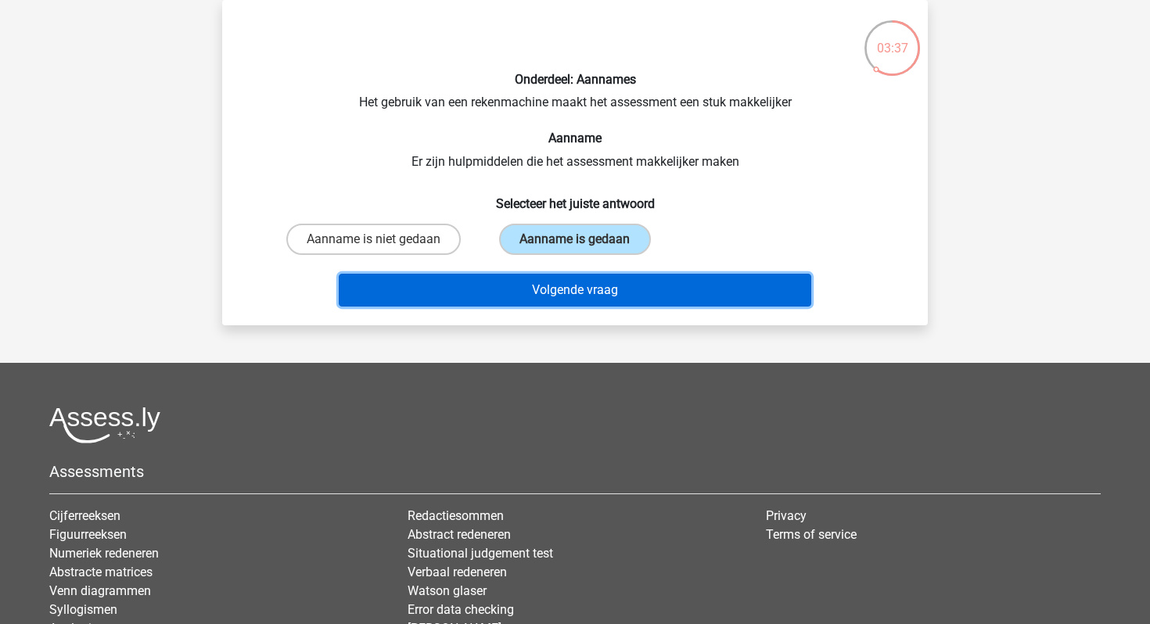
click at [557, 285] on button "Volgende vraag" at bounding box center [575, 290] width 473 height 33
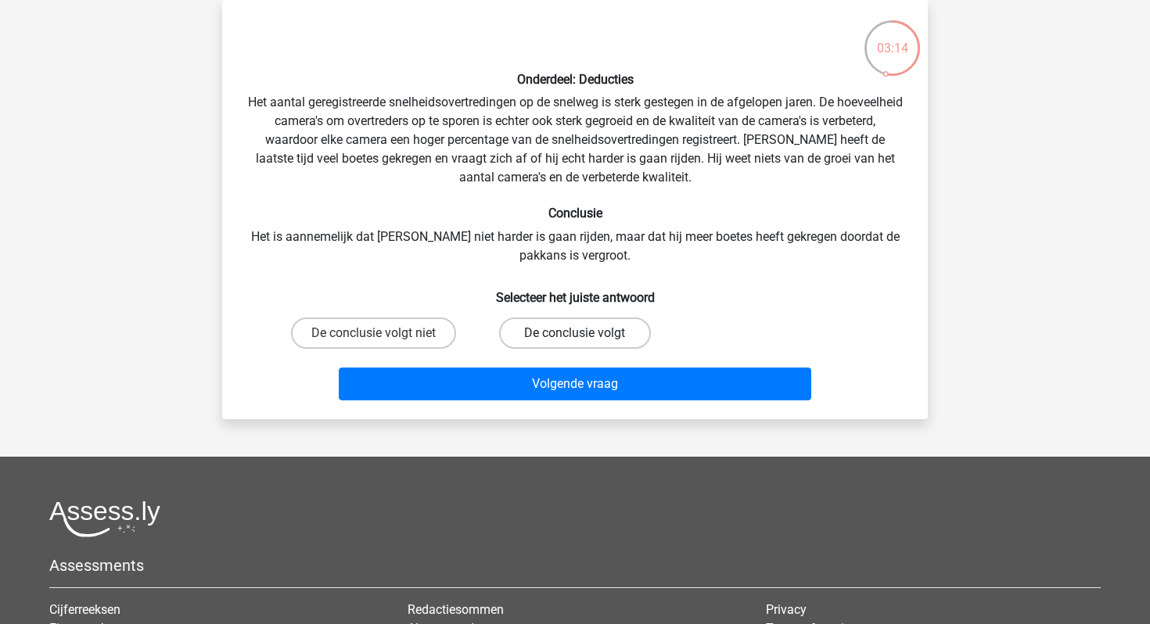
click at [544, 326] on label "De conclusie volgt" at bounding box center [574, 333] width 151 height 31
click at [575, 333] on input "De conclusie volgt" at bounding box center [580, 338] width 10 height 10
radio input "true"
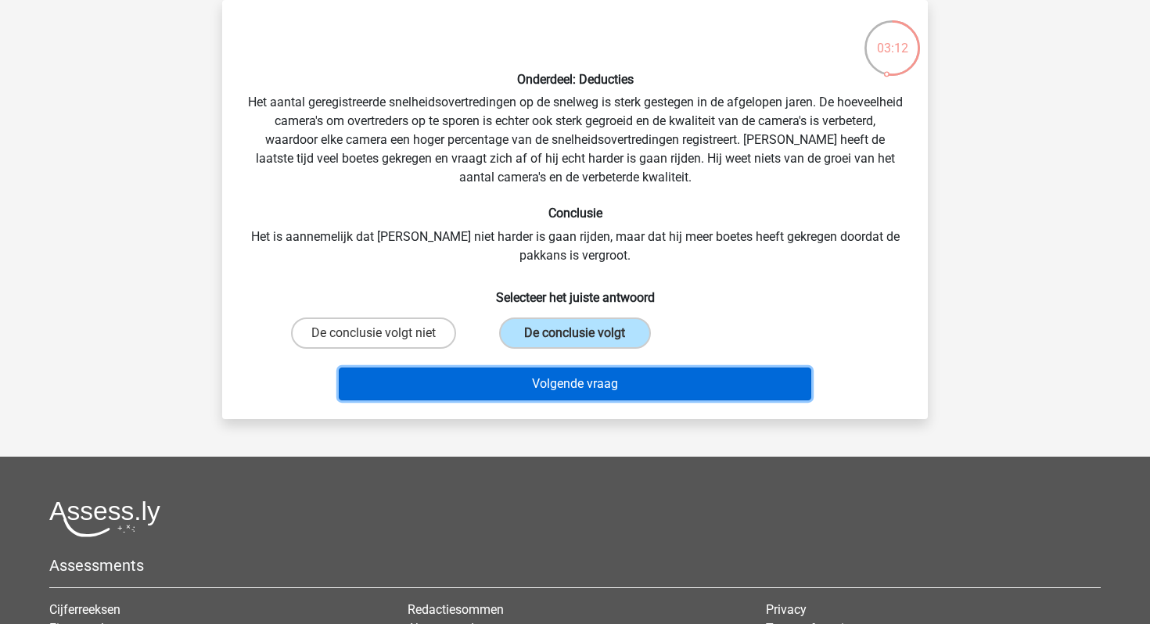
click at [533, 380] on button "Volgende vraag" at bounding box center [575, 384] width 473 height 33
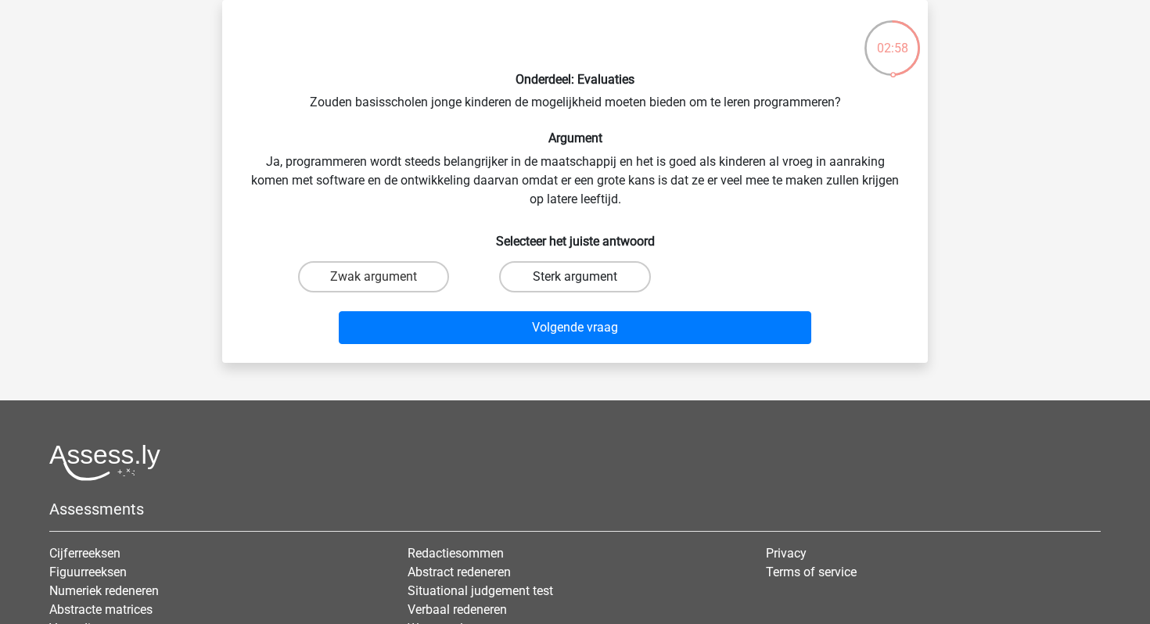
click at [554, 284] on label "Sterk argument" at bounding box center [574, 276] width 151 height 31
click at [575, 284] on input "Sterk argument" at bounding box center [580, 282] width 10 height 10
radio input "true"
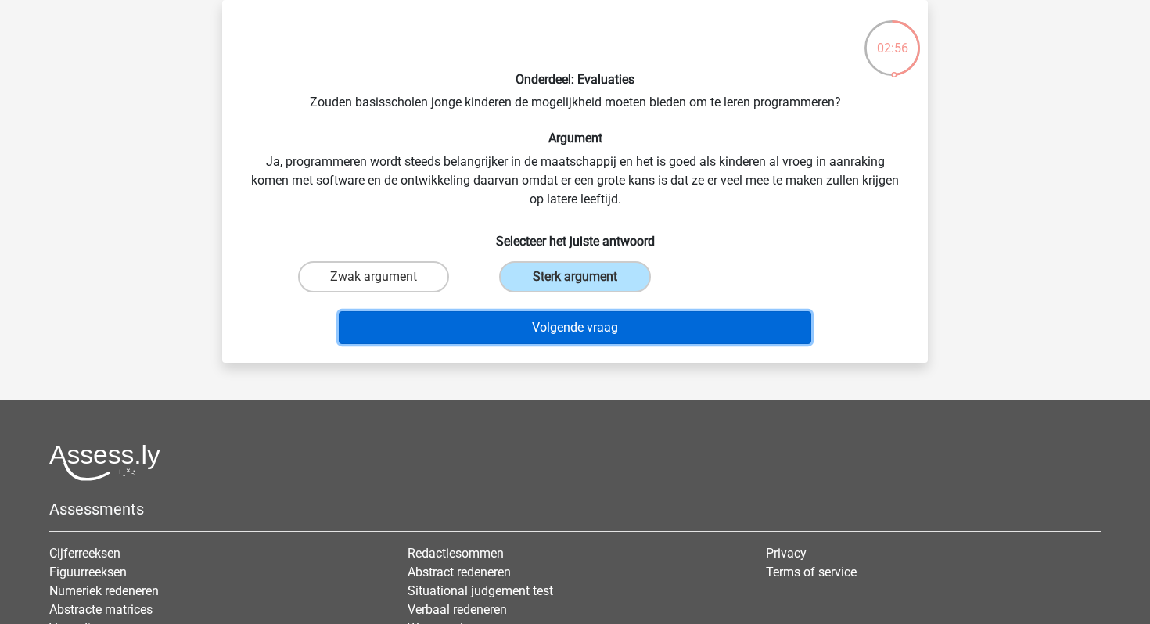
click at [551, 321] on button "Volgende vraag" at bounding box center [575, 327] width 473 height 33
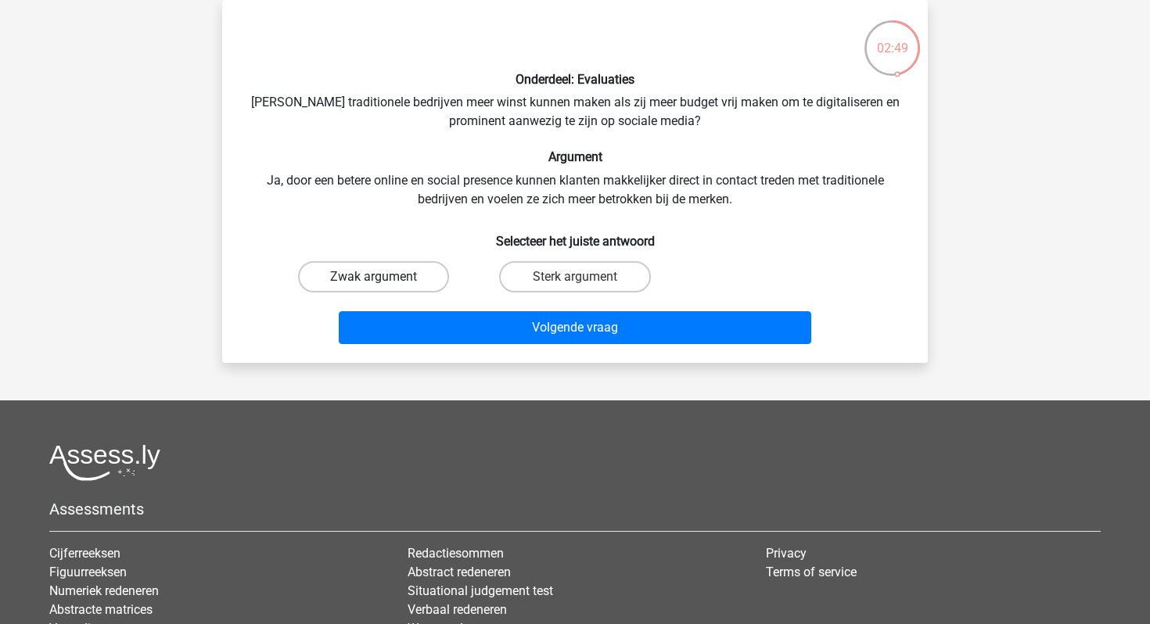
click at [424, 270] on label "Zwak argument" at bounding box center [373, 276] width 151 height 31
click at [384, 277] on input "Zwak argument" at bounding box center [379, 282] width 10 height 10
radio input "true"
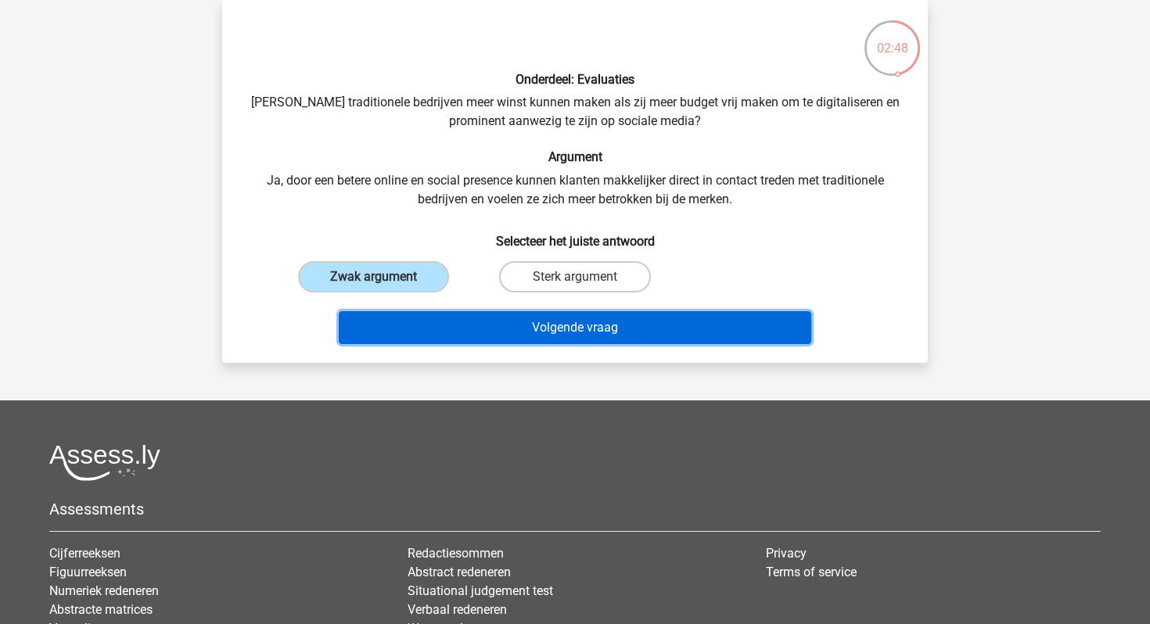
click at [456, 324] on button "Volgende vraag" at bounding box center [575, 327] width 473 height 33
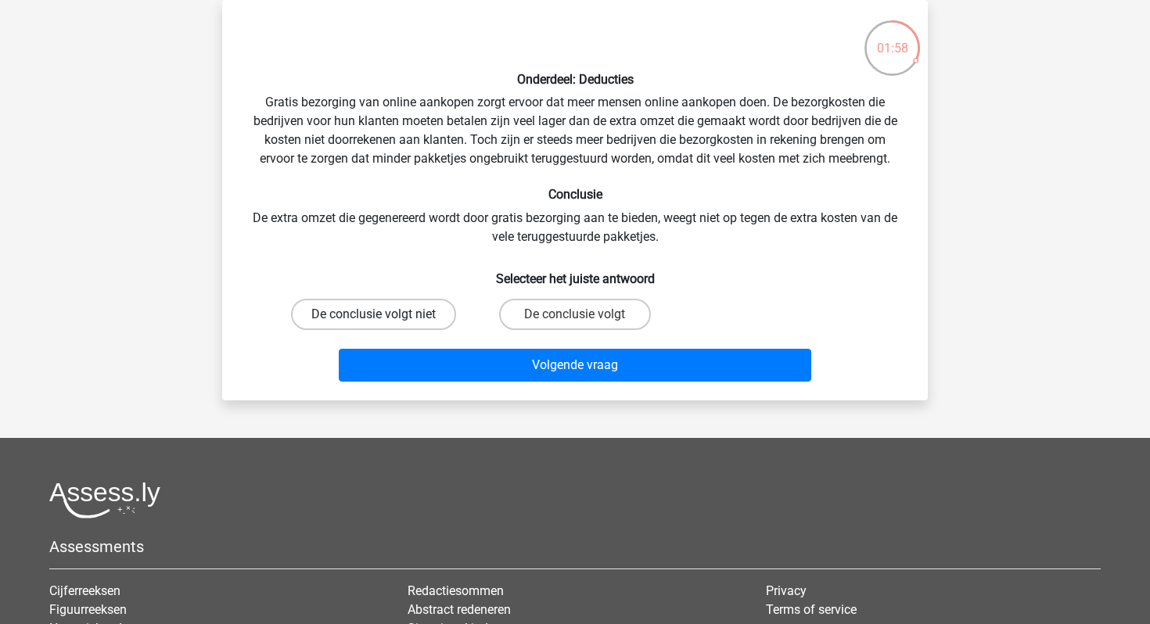
click at [421, 318] on label "De conclusie volgt niet" at bounding box center [373, 314] width 165 height 31
click at [384, 318] on input "De conclusie volgt niet" at bounding box center [379, 319] width 10 height 10
radio input "true"
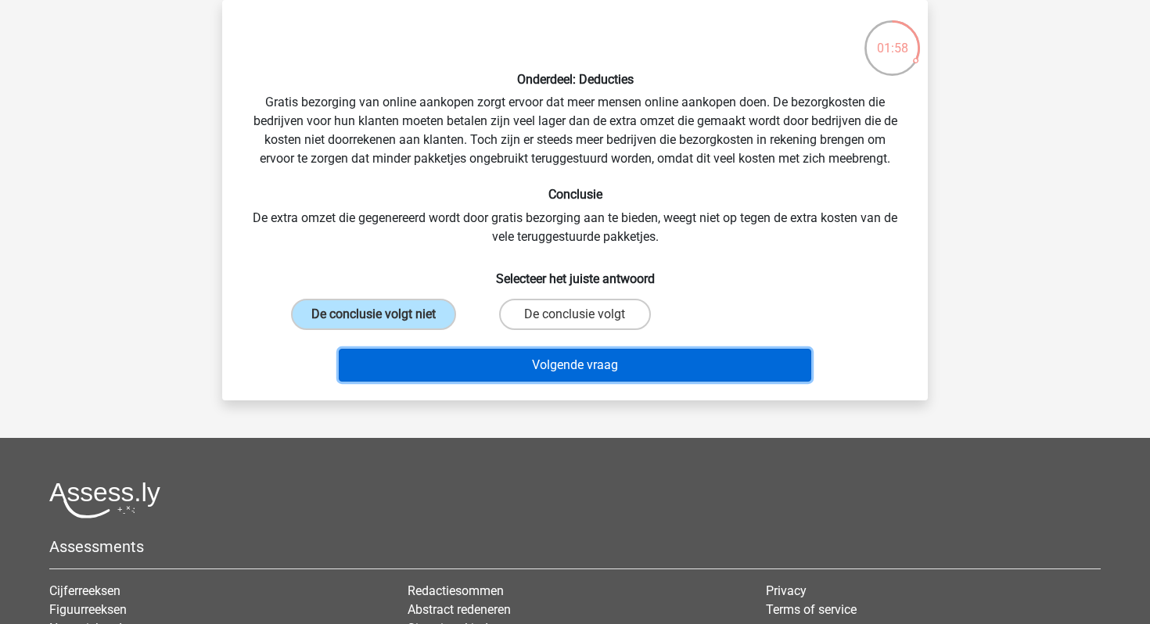
click at [461, 369] on button "Volgende vraag" at bounding box center [575, 365] width 473 height 33
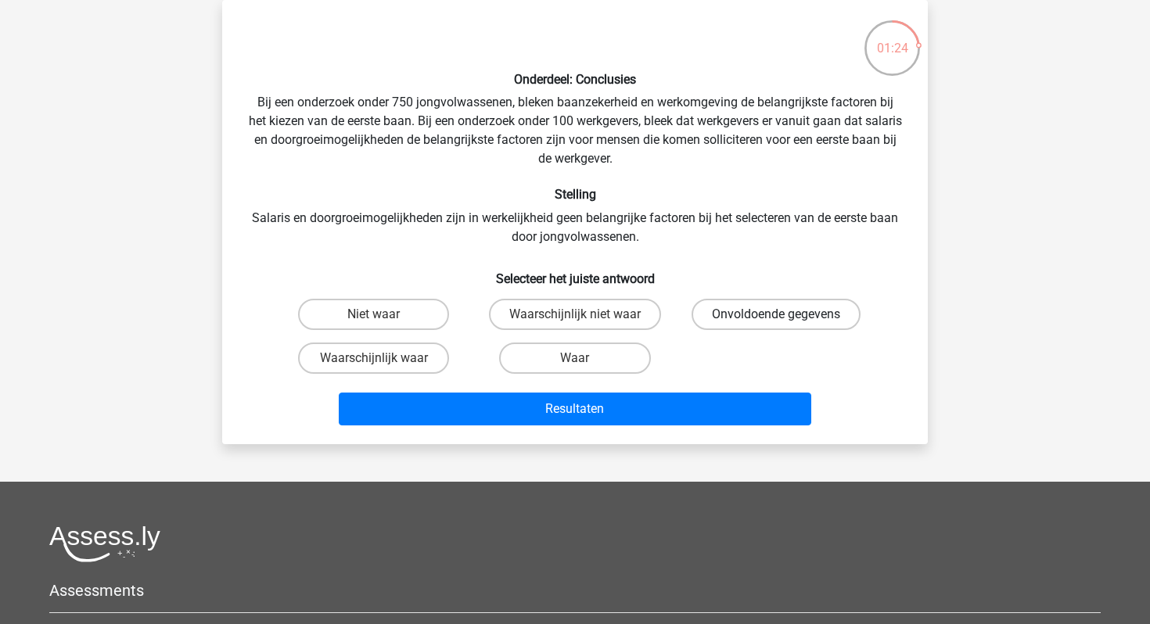
click at [729, 304] on label "Onvoldoende gegevens" at bounding box center [775, 314] width 169 height 31
click at [776, 314] on input "Onvoldoende gegevens" at bounding box center [781, 319] width 10 height 10
radio input "true"
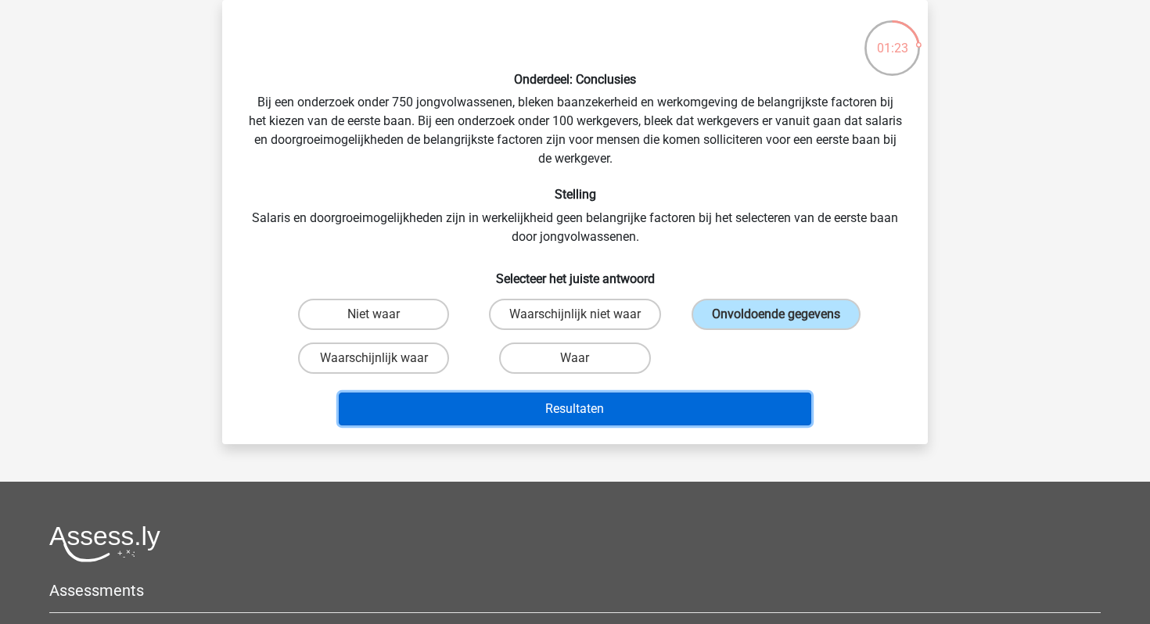
click at [602, 398] on button "Resultaten" at bounding box center [575, 409] width 473 height 33
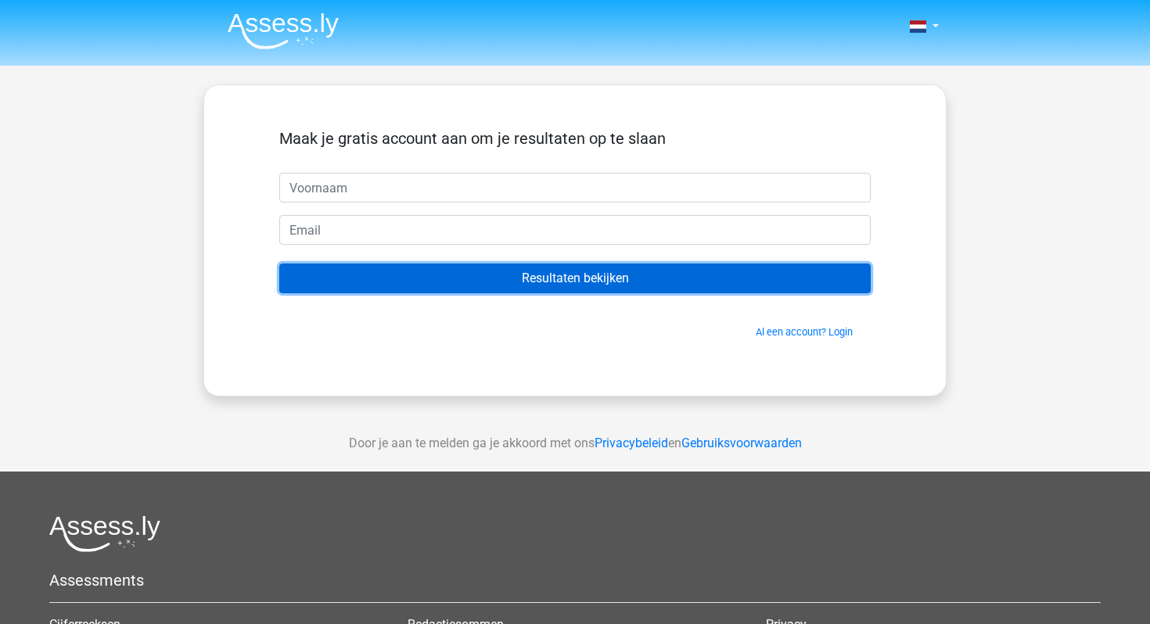
click at [583, 275] on input "Resultaten bekijken" at bounding box center [574, 279] width 591 height 30
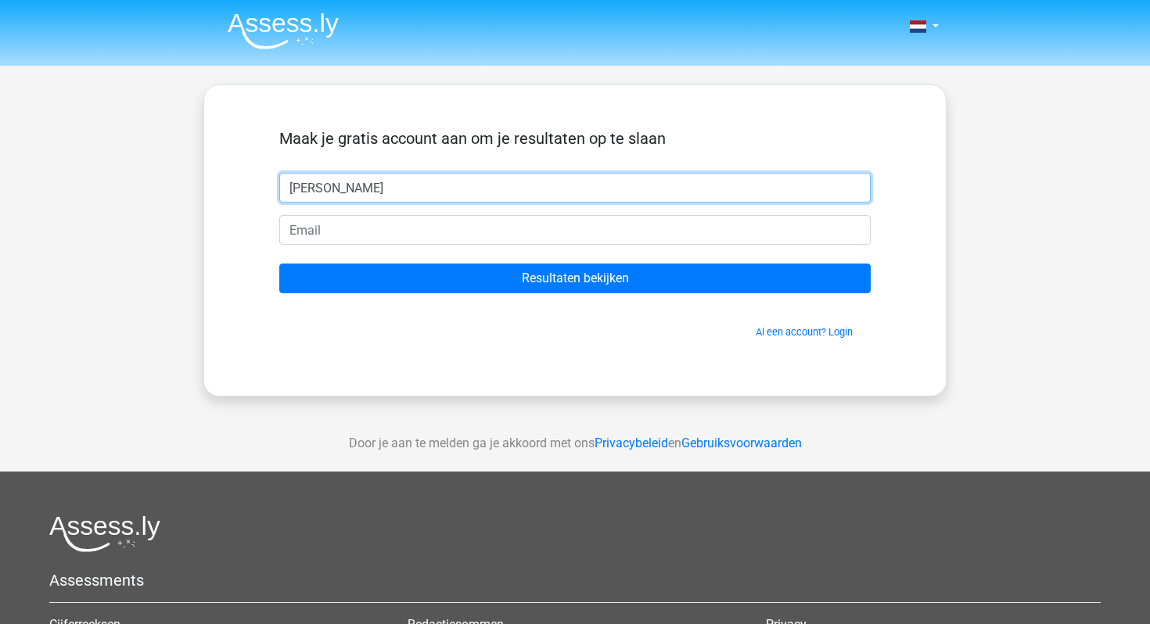
type input "[PERSON_NAME]"
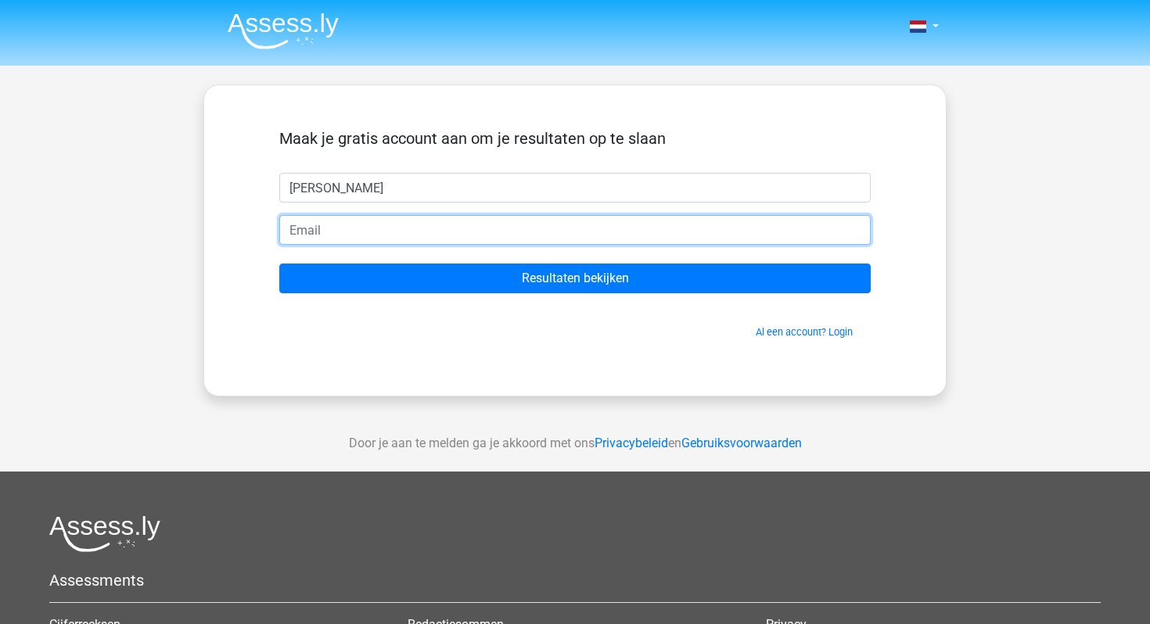
click at [449, 235] on input "email" at bounding box center [574, 230] width 591 height 30
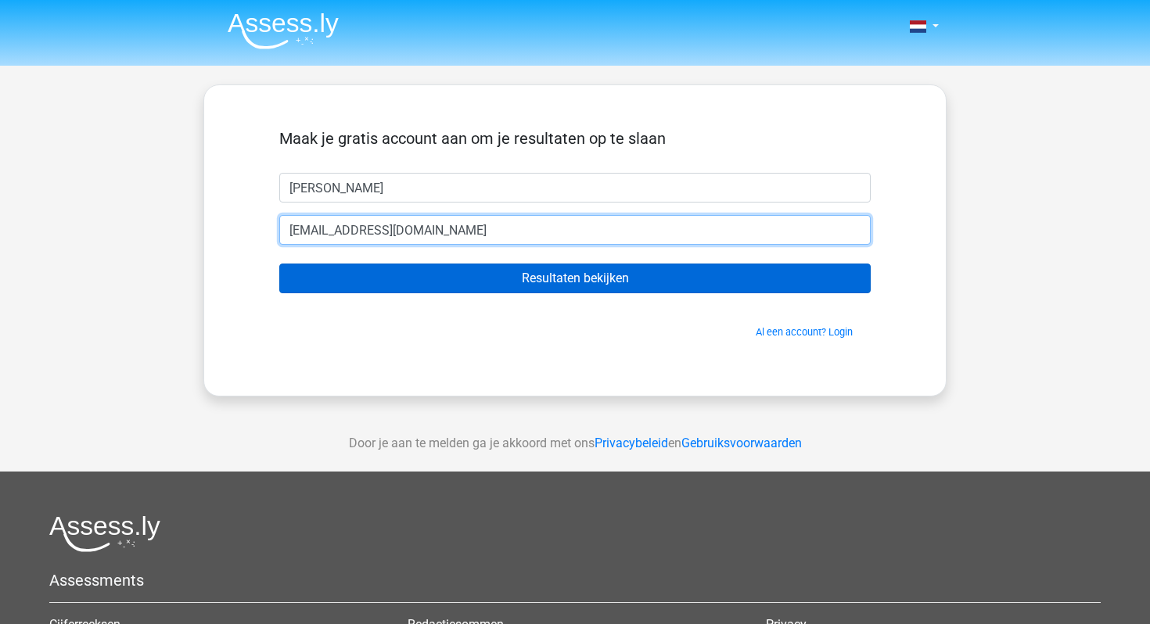
type input "[EMAIL_ADDRESS][DOMAIN_NAME]"
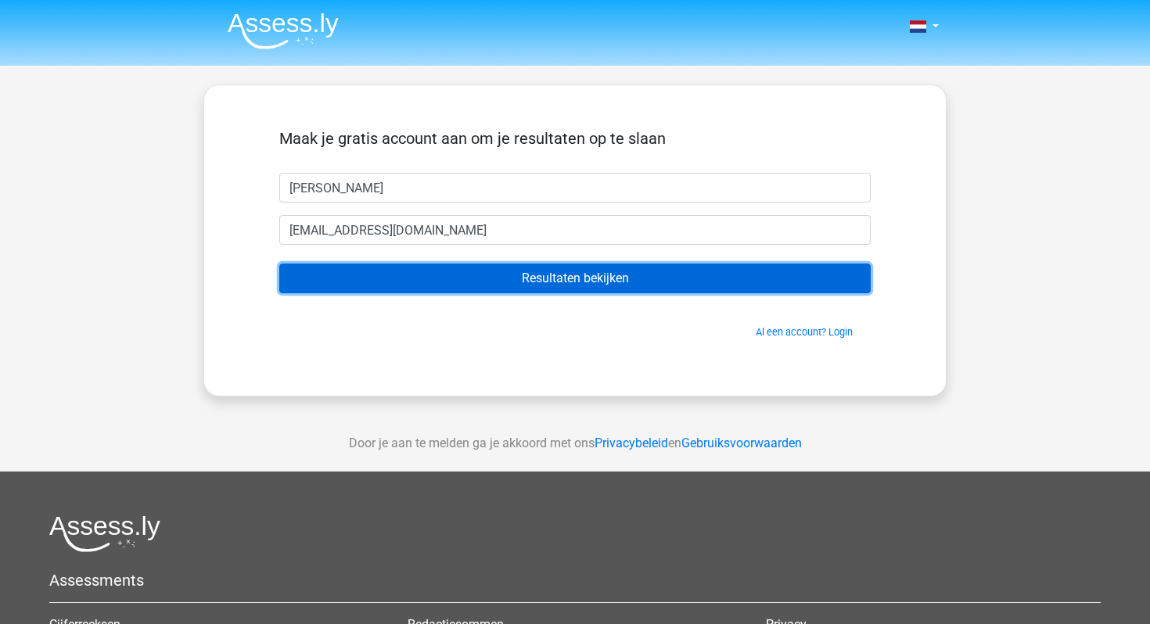
click at [518, 282] on input "Resultaten bekijken" at bounding box center [574, 279] width 591 height 30
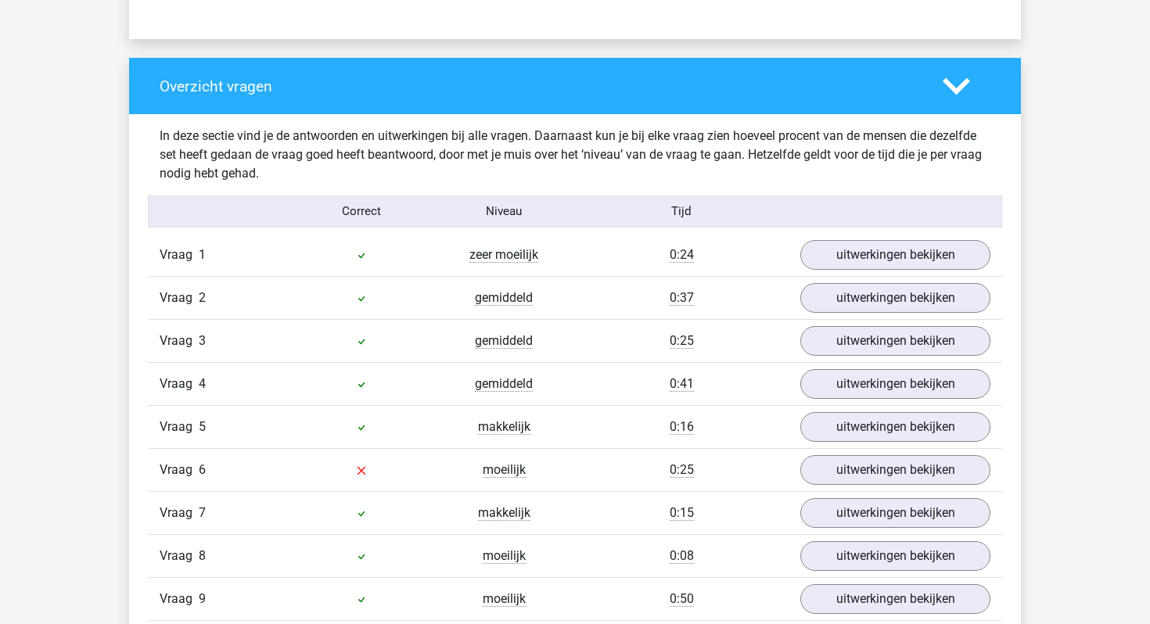
scroll to position [1080, 0]
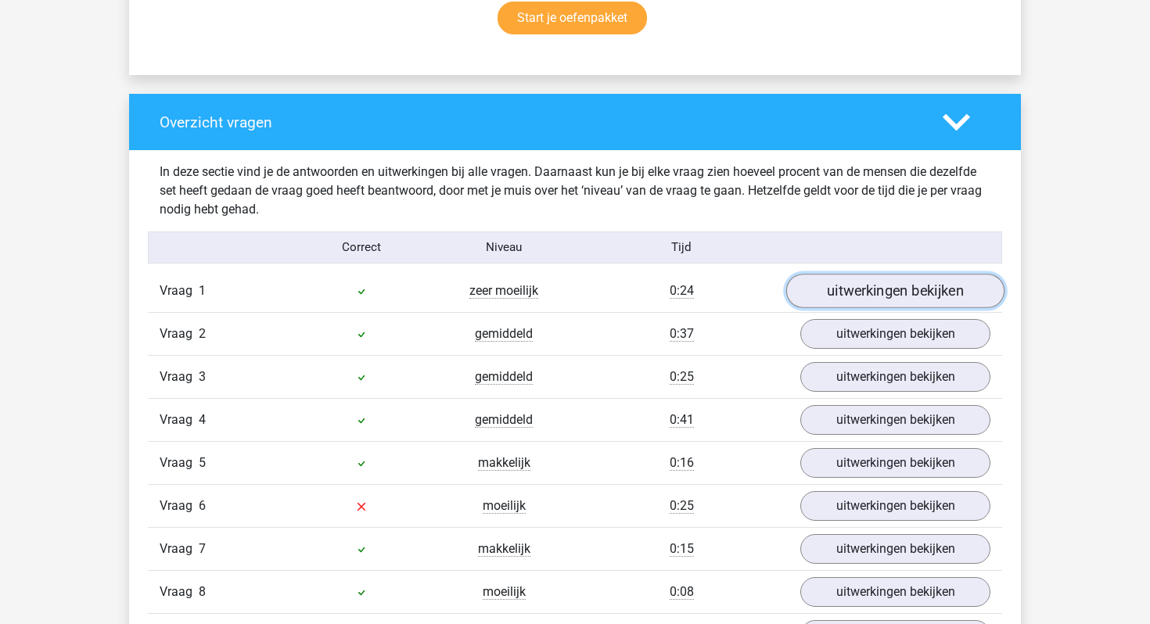
click at [903, 282] on link "uitwerkingen bekijken" at bounding box center [895, 291] width 218 height 34
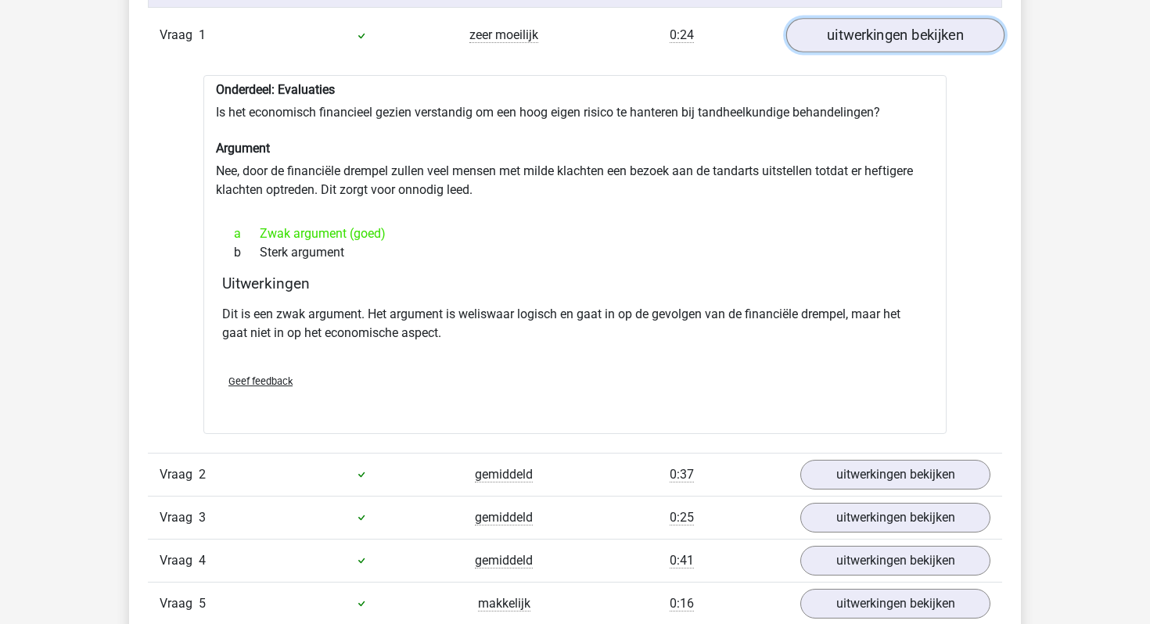
scroll to position [1354, 0]
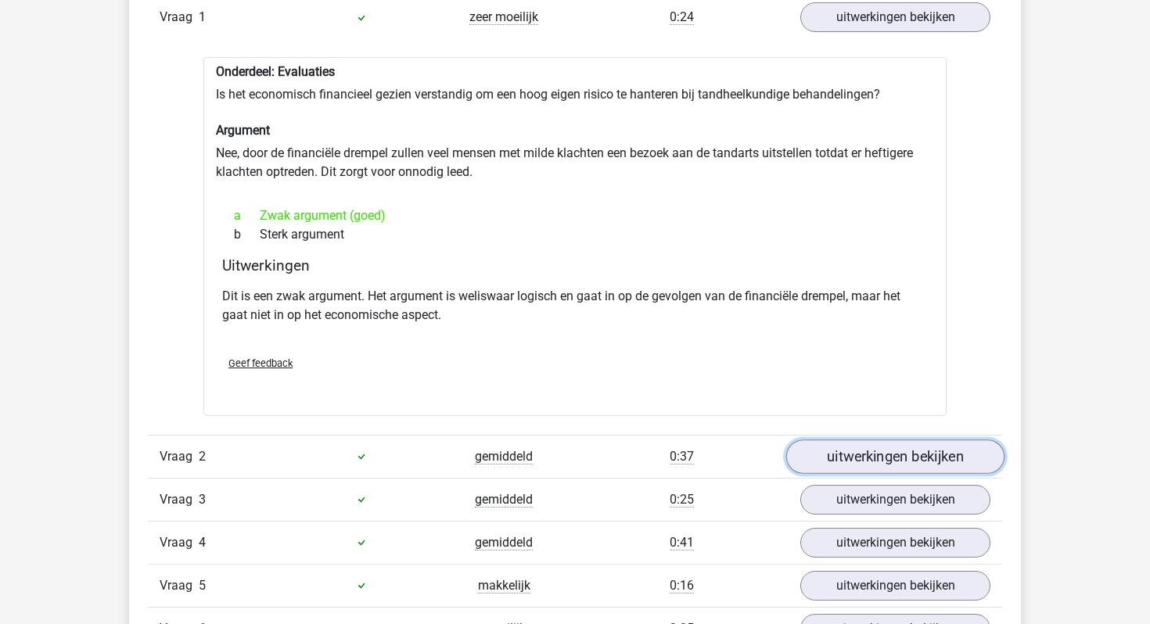
click at [899, 455] on link "uitwerkingen bekijken" at bounding box center [895, 457] width 218 height 34
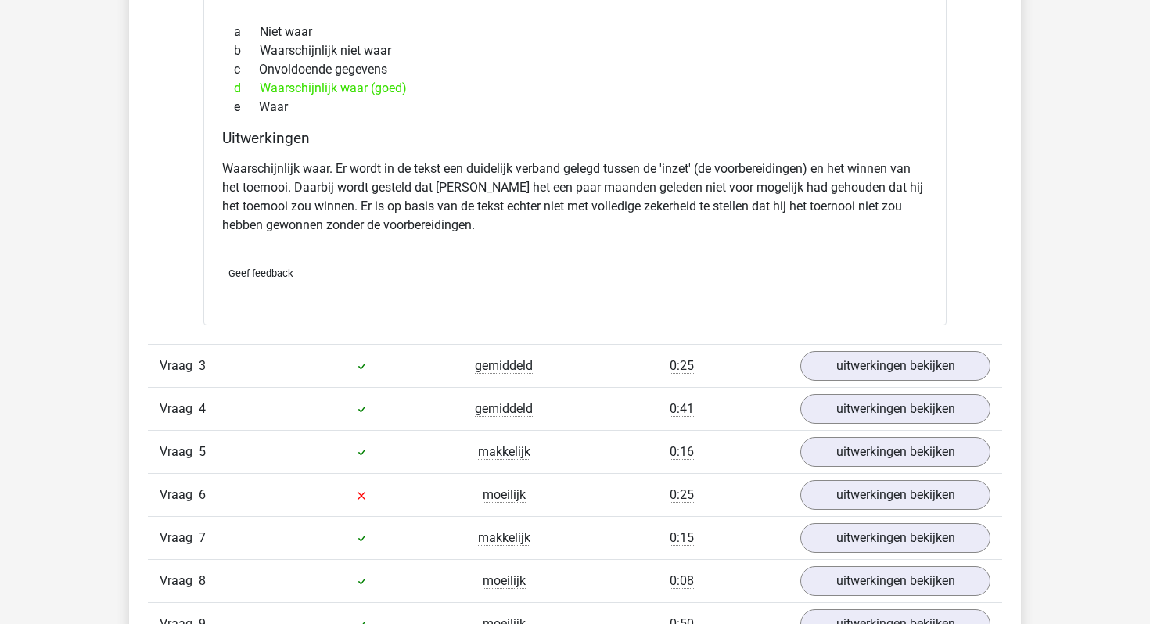
scroll to position [2018, 0]
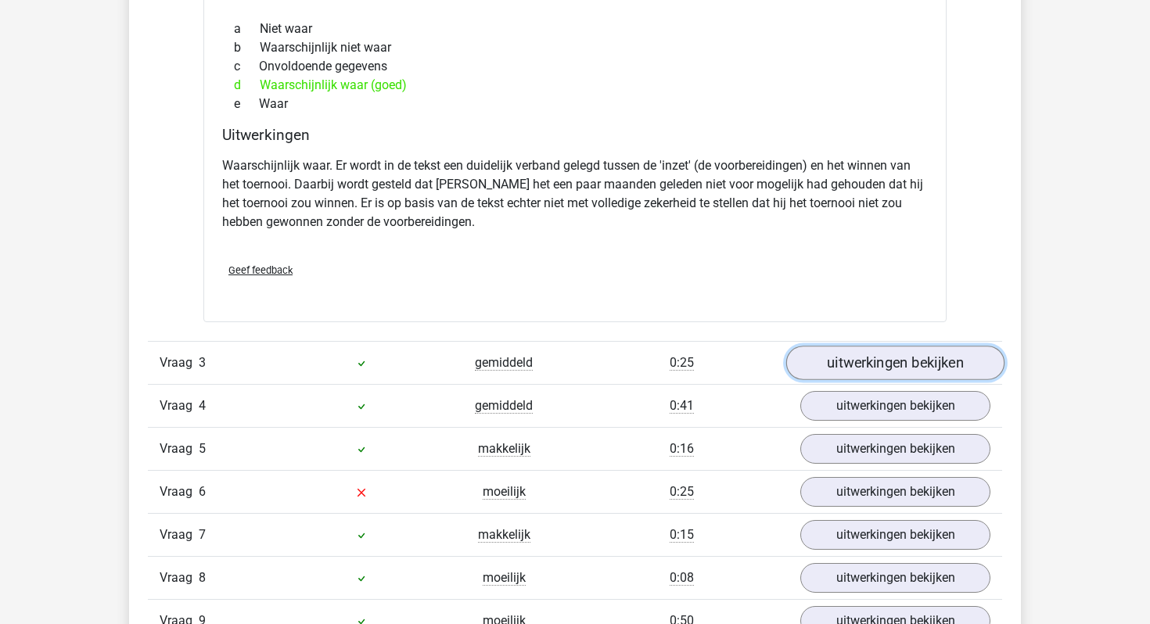
click at [899, 358] on link "uitwerkingen bekijken" at bounding box center [895, 363] width 218 height 34
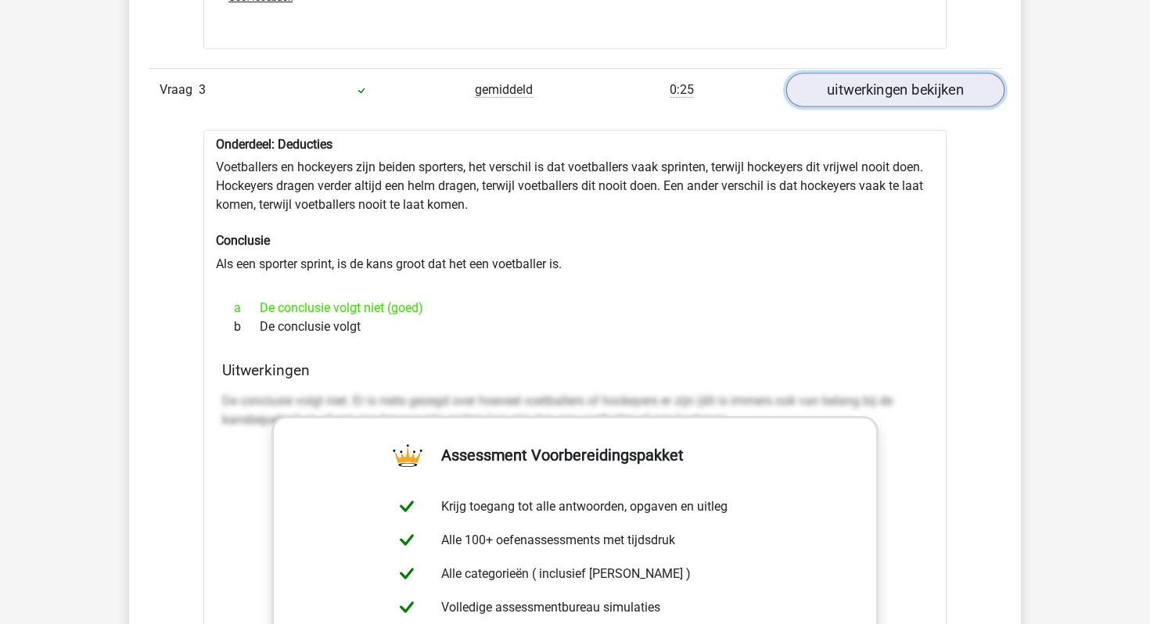
scroll to position [2318, 0]
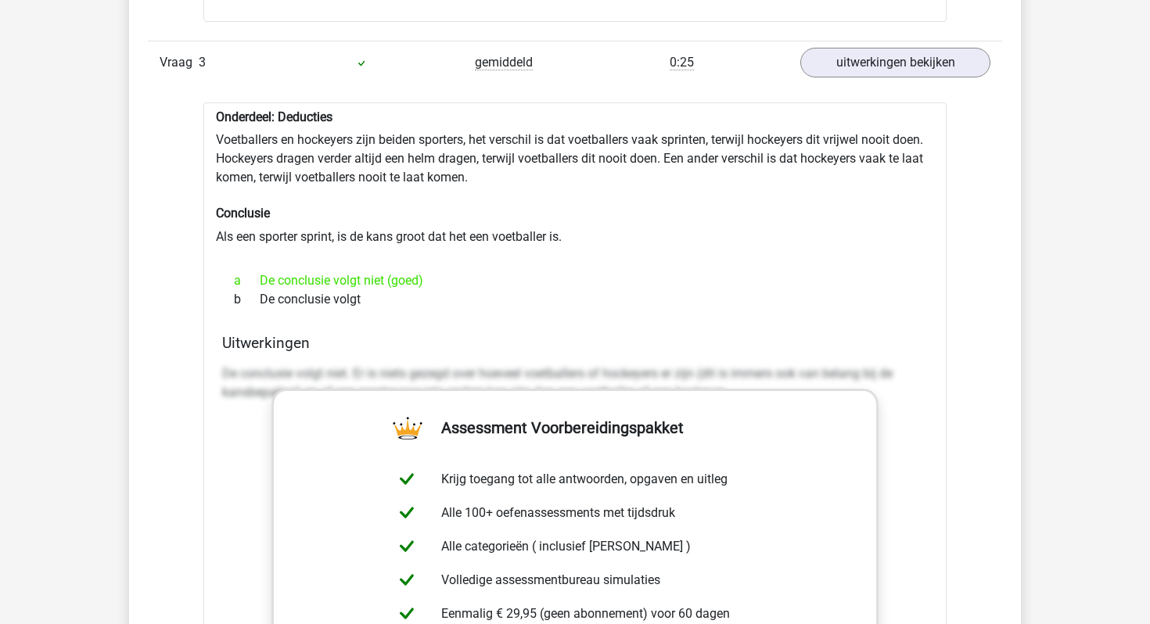
click at [899, 375] on p "De conclusie volgt niet. Er is niets gezegd over hoeveel voetballers of hockeye…" at bounding box center [574, 383] width 705 height 38
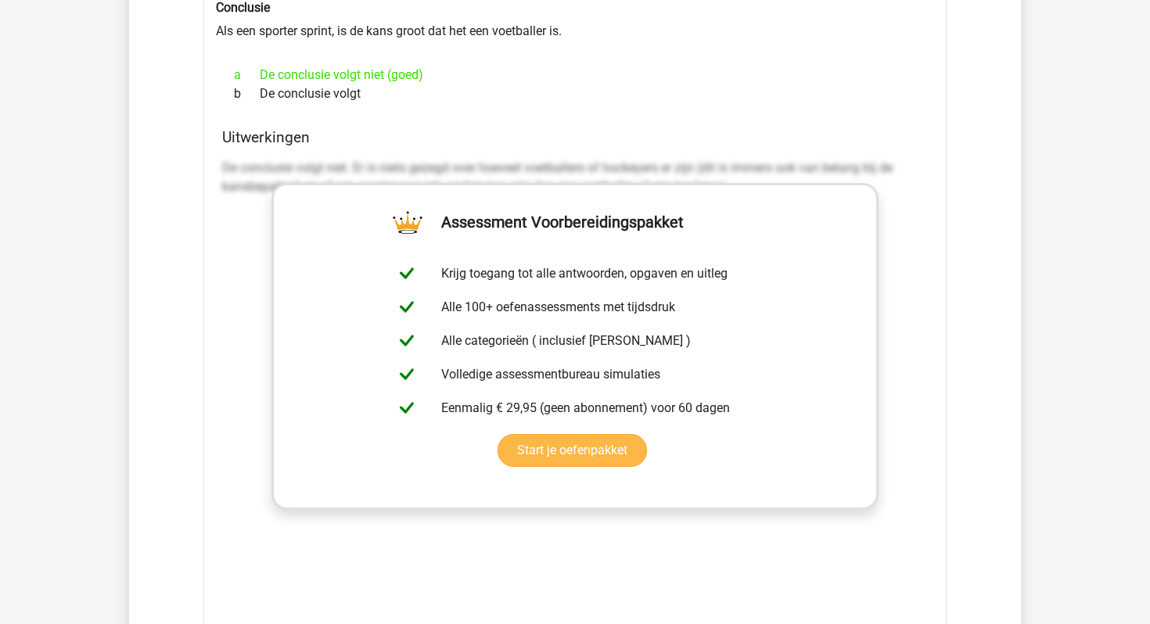
scroll to position [2541, 0]
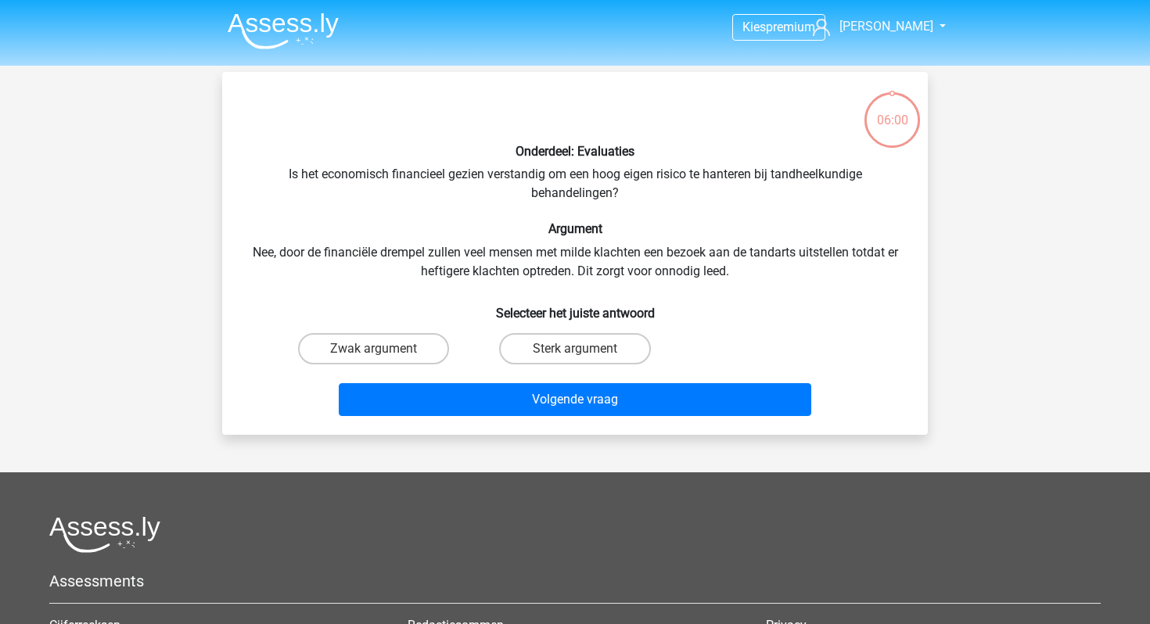
scroll to position [72, 0]
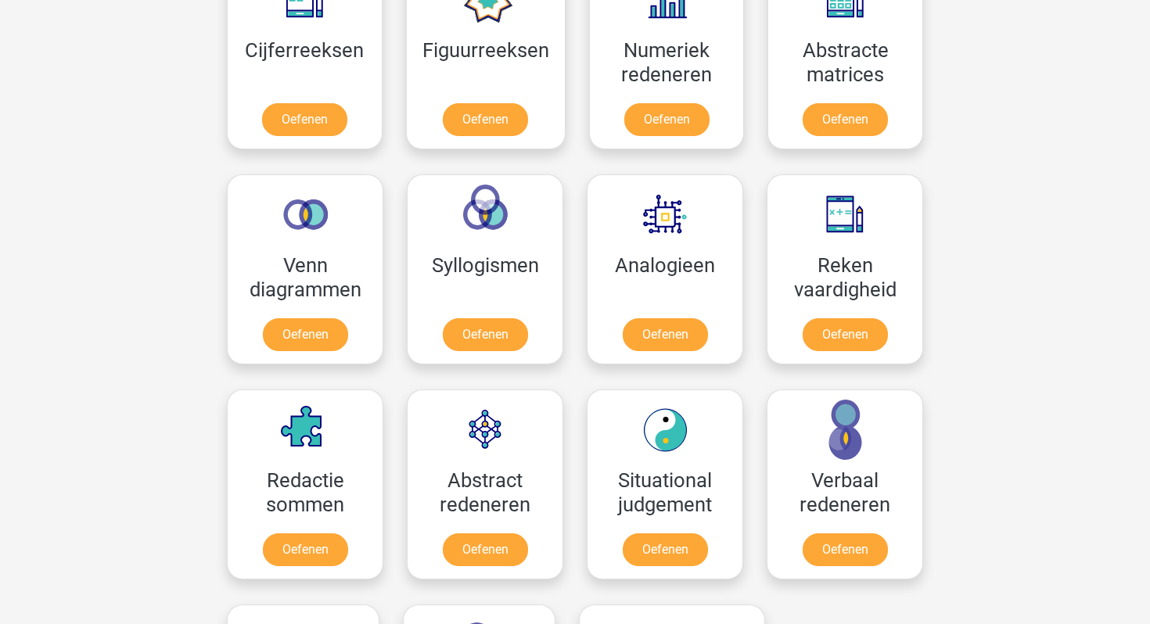
scroll to position [779, 0]
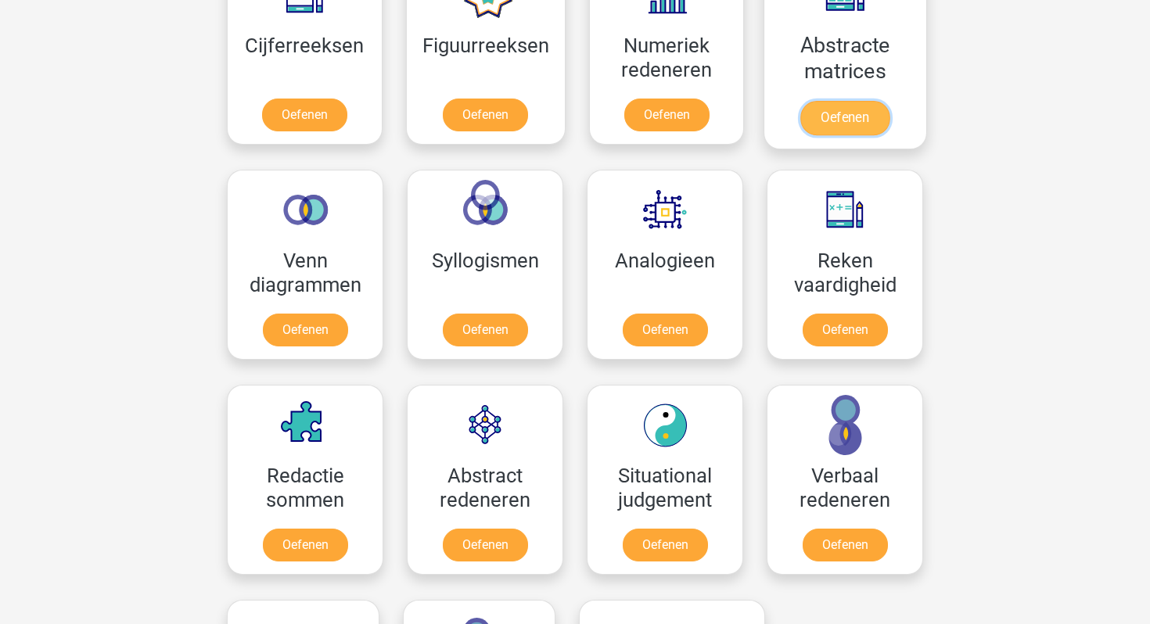
click at [867, 115] on link "Oefenen" at bounding box center [844, 118] width 89 height 34
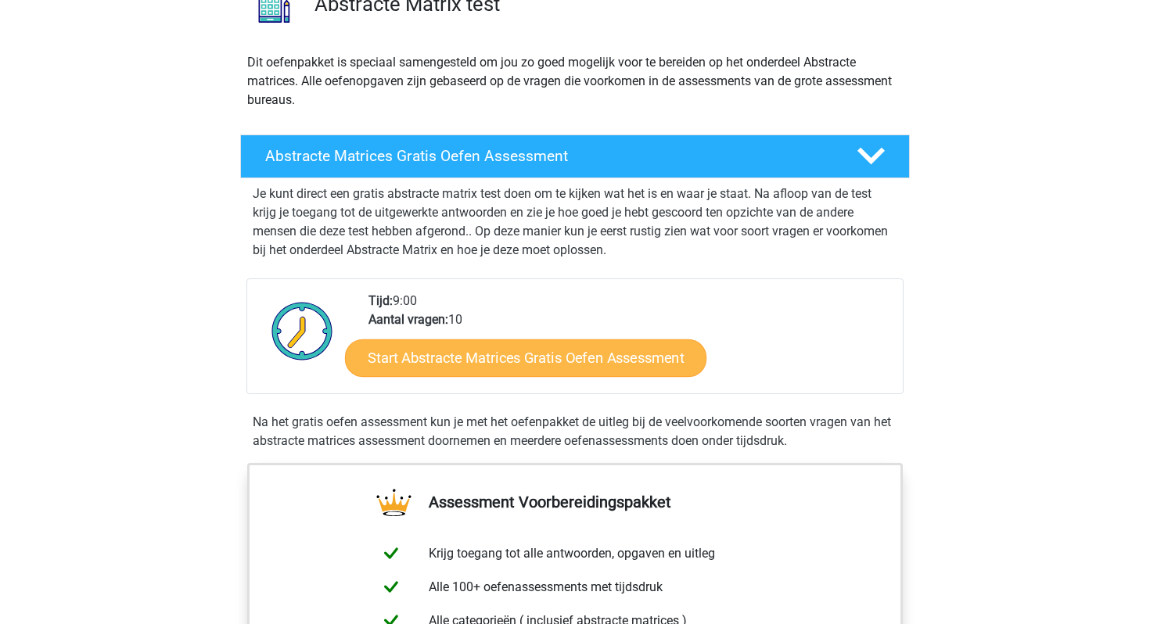
scroll to position [145, 0]
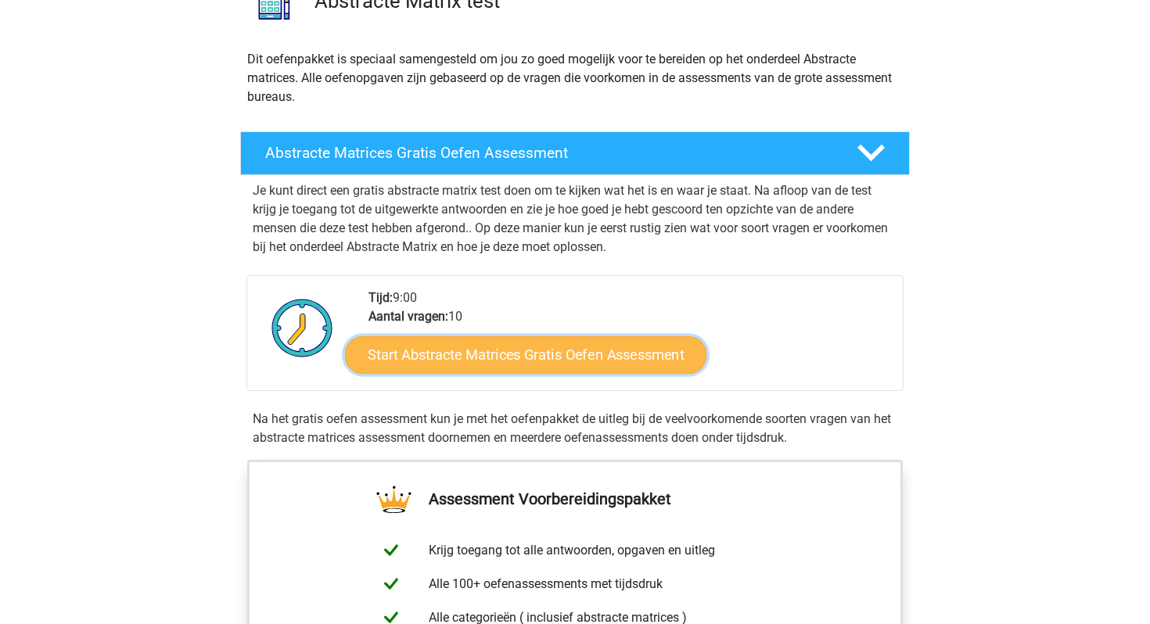
click at [558, 364] on link "Start Abstracte Matrices Gratis Oefen Assessment" at bounding box center [525, 355] width 361 height 38
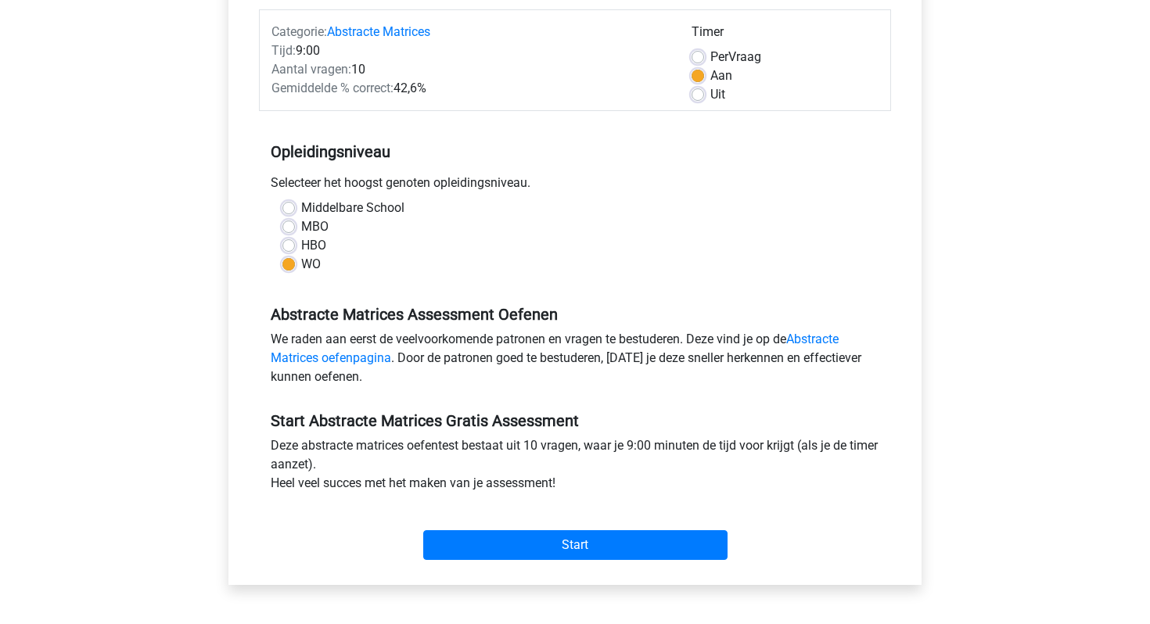
scroll to position [195, 0]
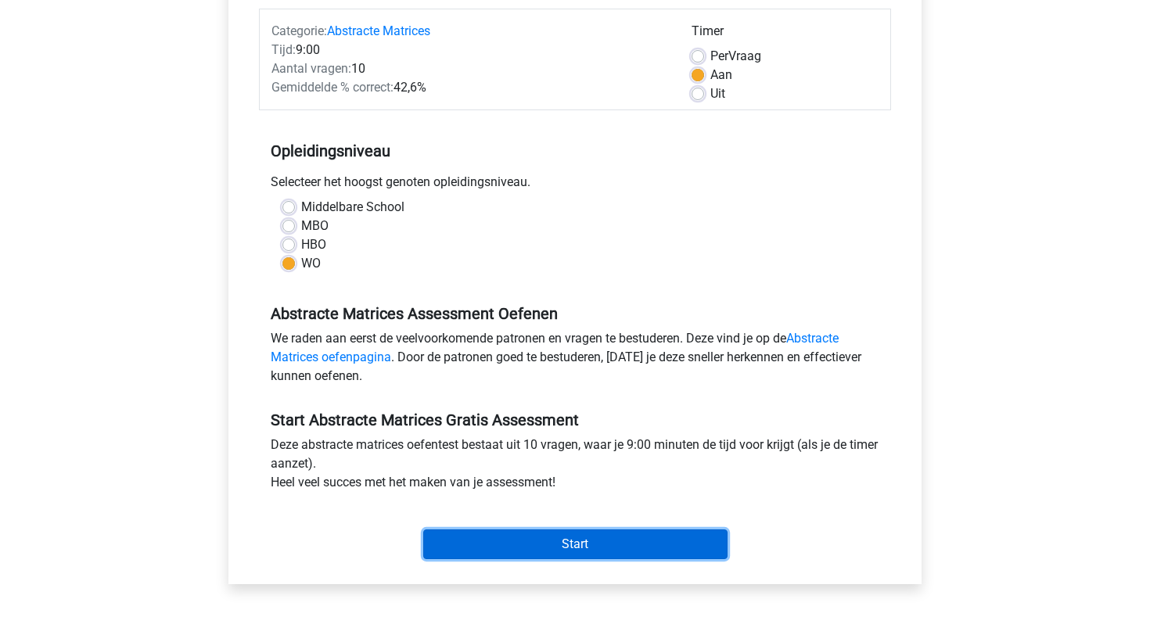
click at [545, 544] on input "Start" at bounding box center [575, 544] width 304 height 30
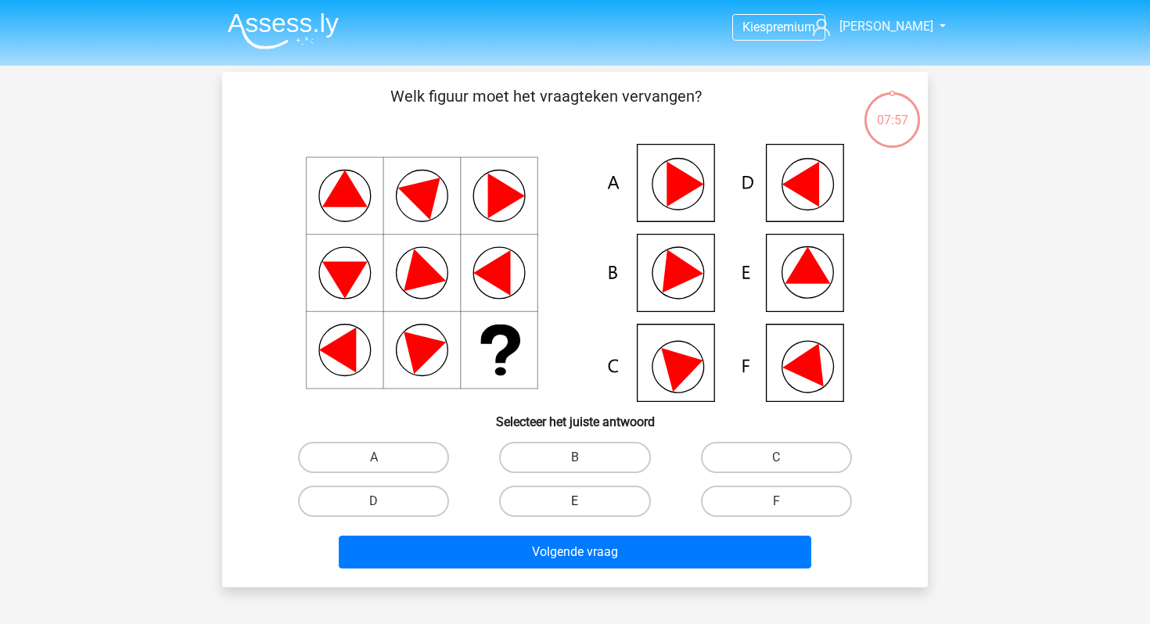
click at [569, 495] on label "E" at bounding box center [574, 501] width 151 height 31
click at [575, 501] on input "E" at bounding box center [580, 506] width 10 height 10
radio input "true"
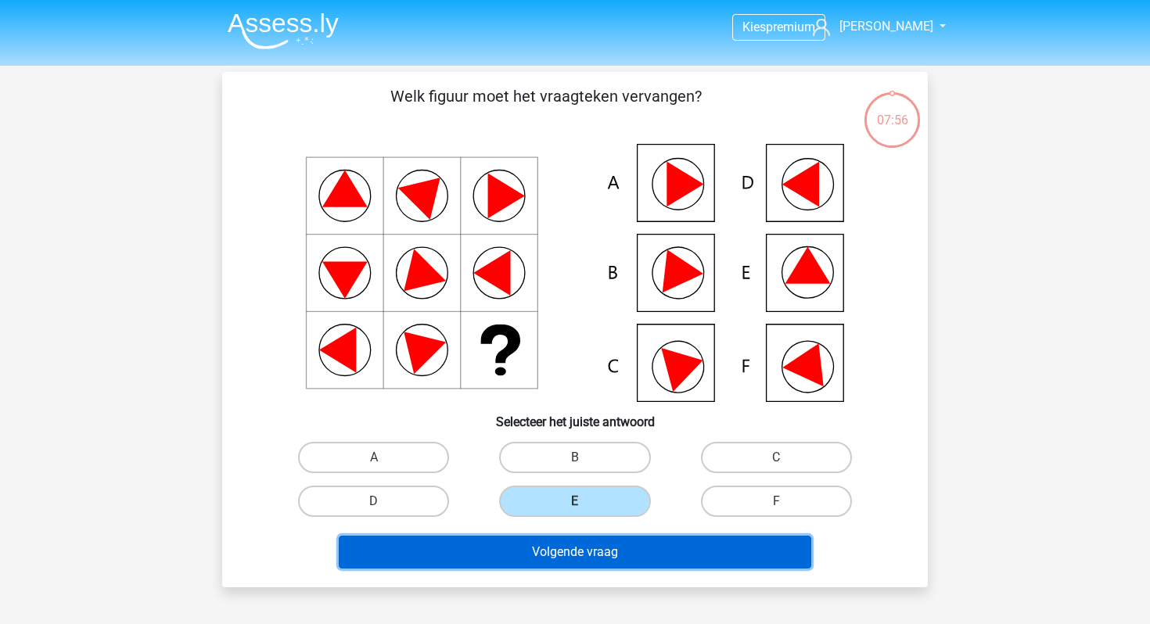
click at [545, 557] on button "Volgende vraag" at bounding box center [575, 552] width 473 height 33
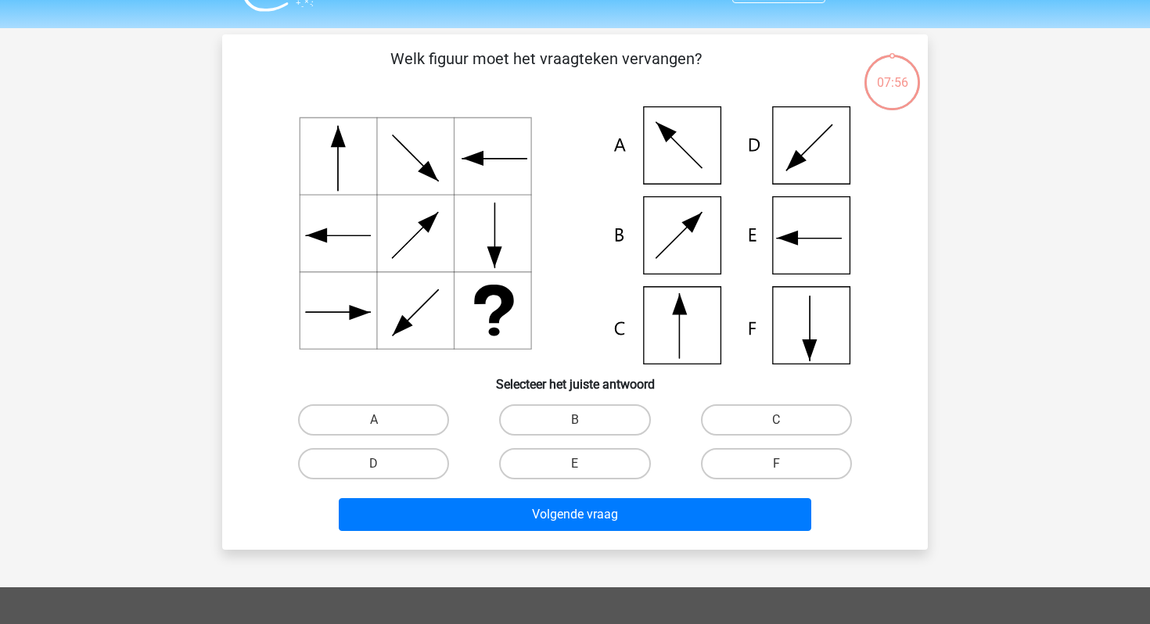
scroll to position [72, 0]
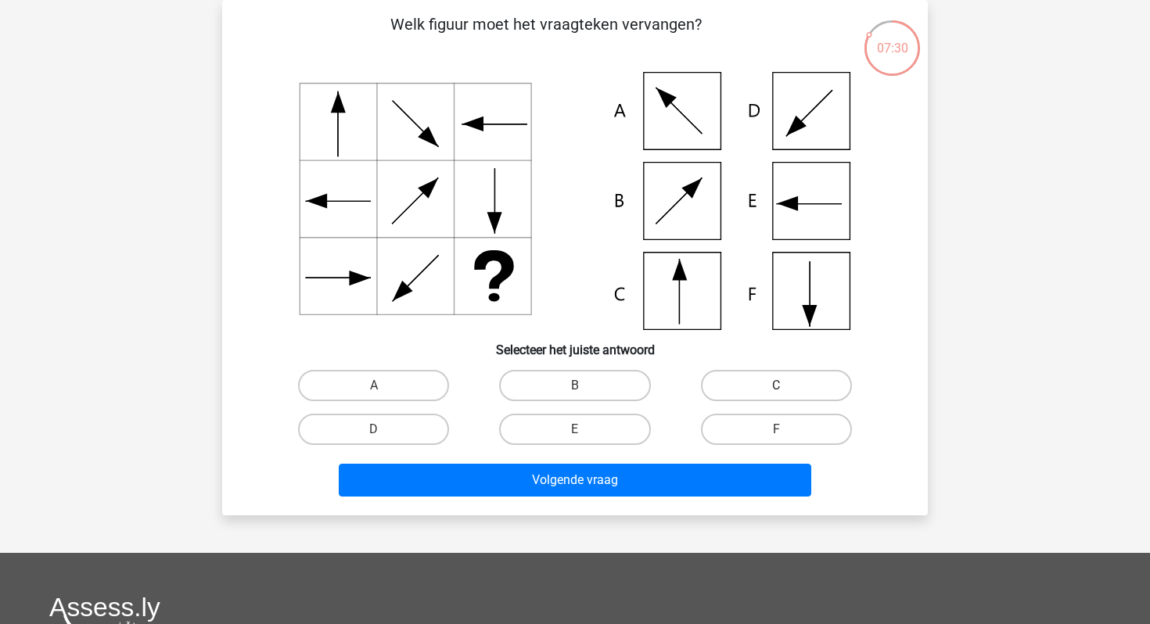
click at [786, 383] on label "C" at bounding box center [776, 385] width 151 height 31
click at [786, 386] on input "C" at bounding box center [781, 391] width 10 height 10
radio input "true"
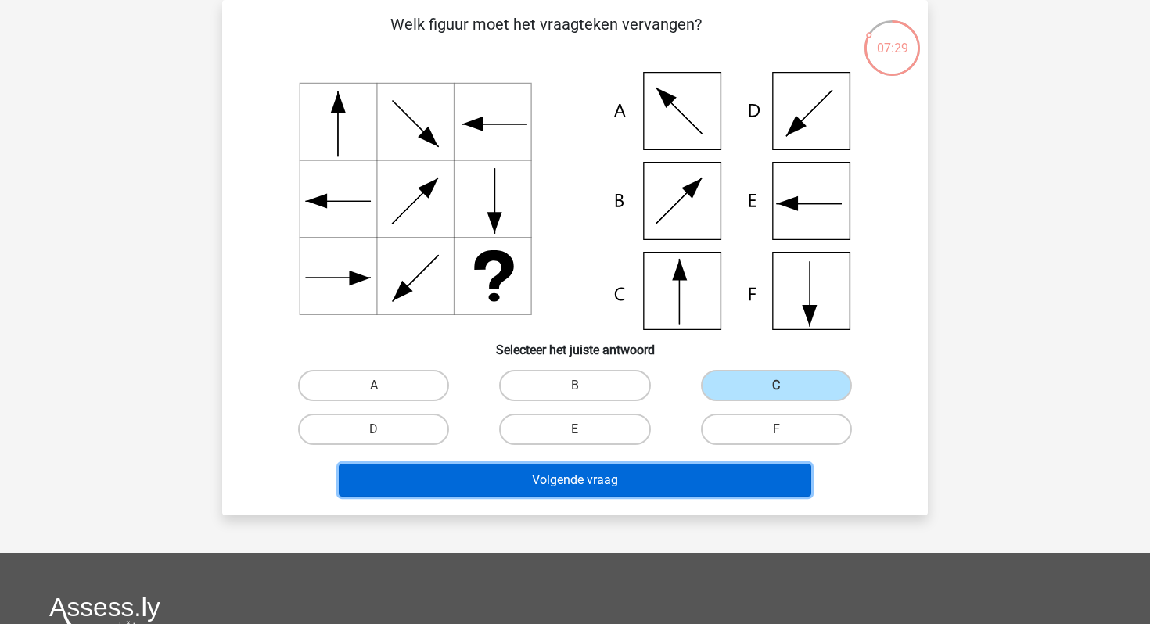
click at [648, 468] on button "Volgende vraag" at bounding box center [575, 480] width 473 height 33
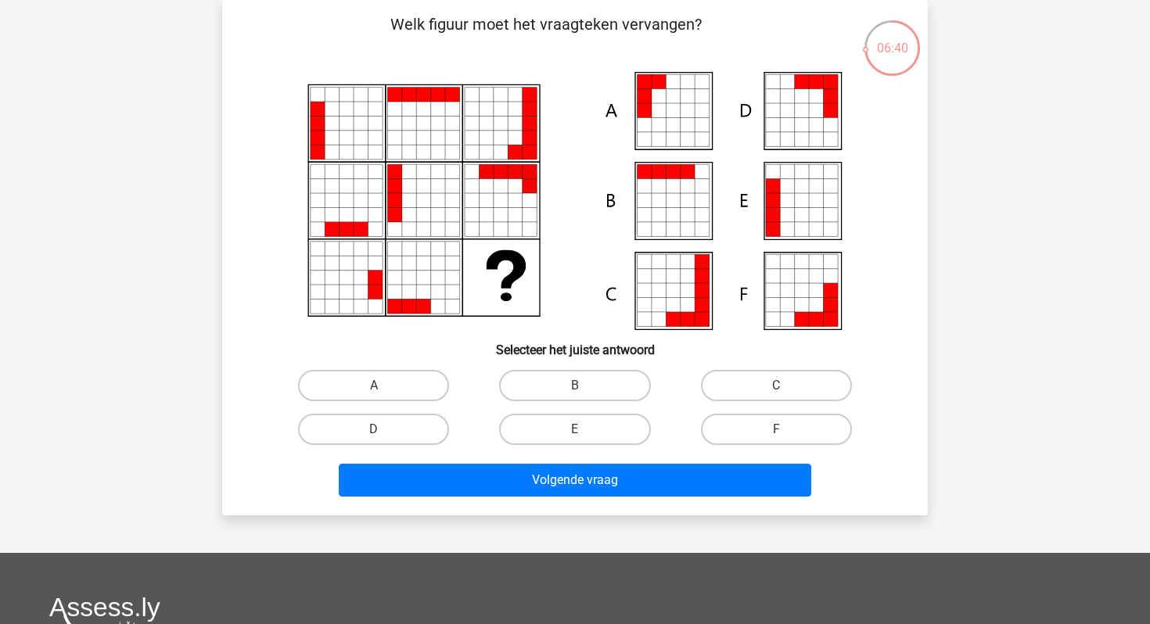
click at [665, 95] on icon at bounding box center [659, 96] width 14 height 14
click at [433, 391] on label "A" at bounding box center [373, 385] width 151 height 31
click at [384, 391] on input "A" at bounding box center [379, 391] width 10 height 10
radio input "true"
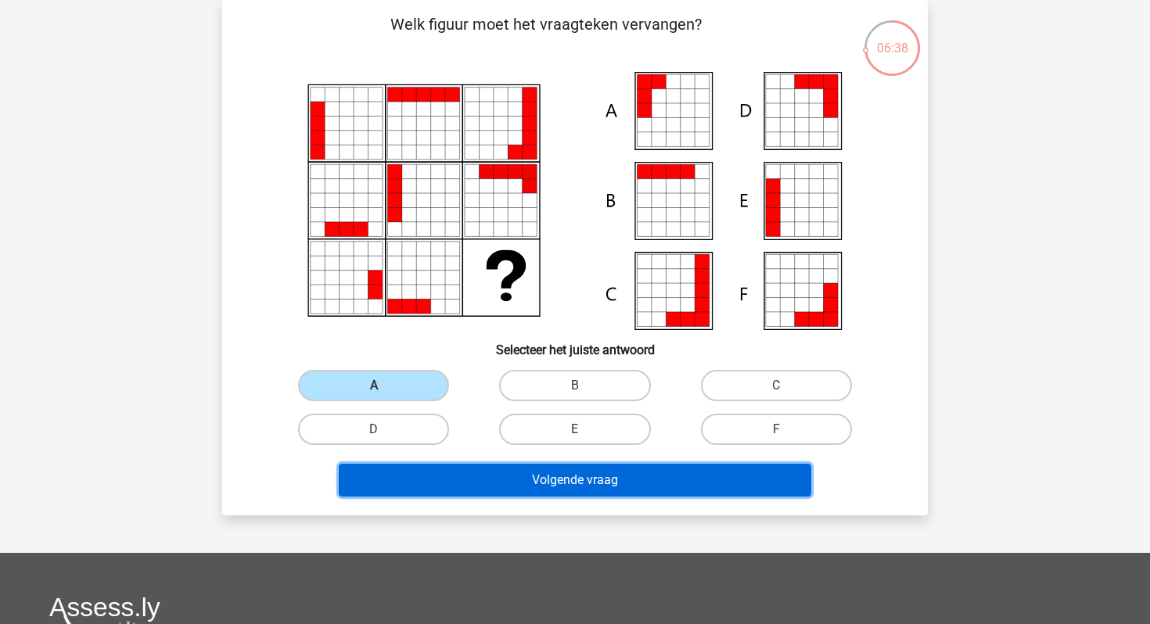
click at [453, 471] on button "Volgende vraag" at bounding box center [575, 480] width 473 height 33
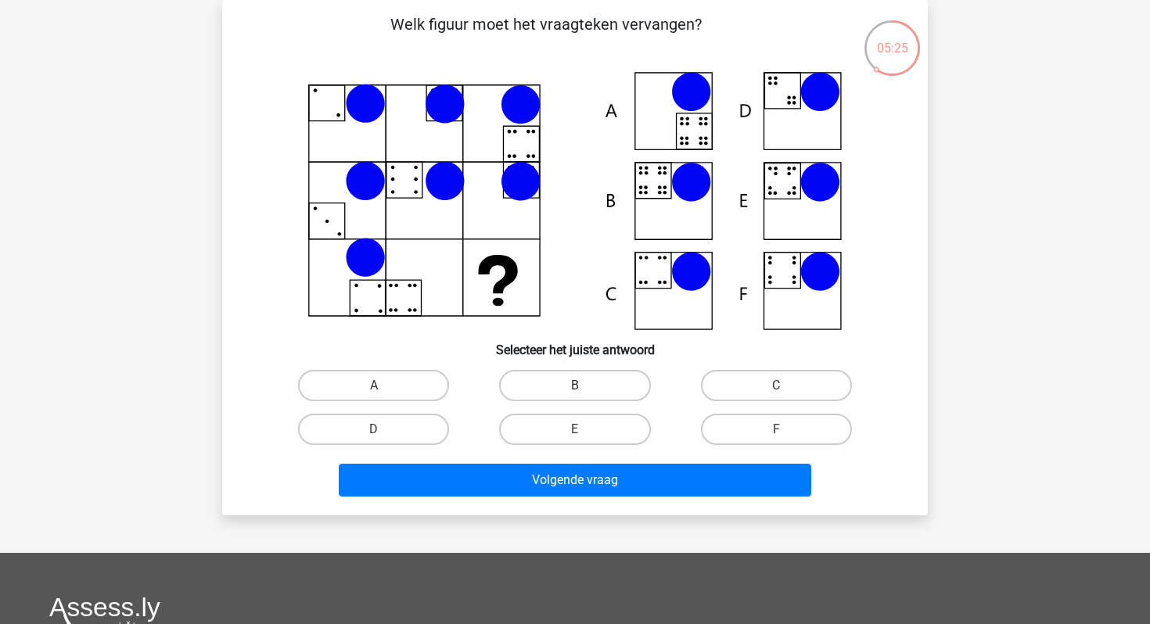
click at [537, 386] on label "B" at bounding box center [574, 385] width 151 height 31
click at [575, 386] on input "B" at bounding box center [580, 391] width 10 height 10
radio input "true"
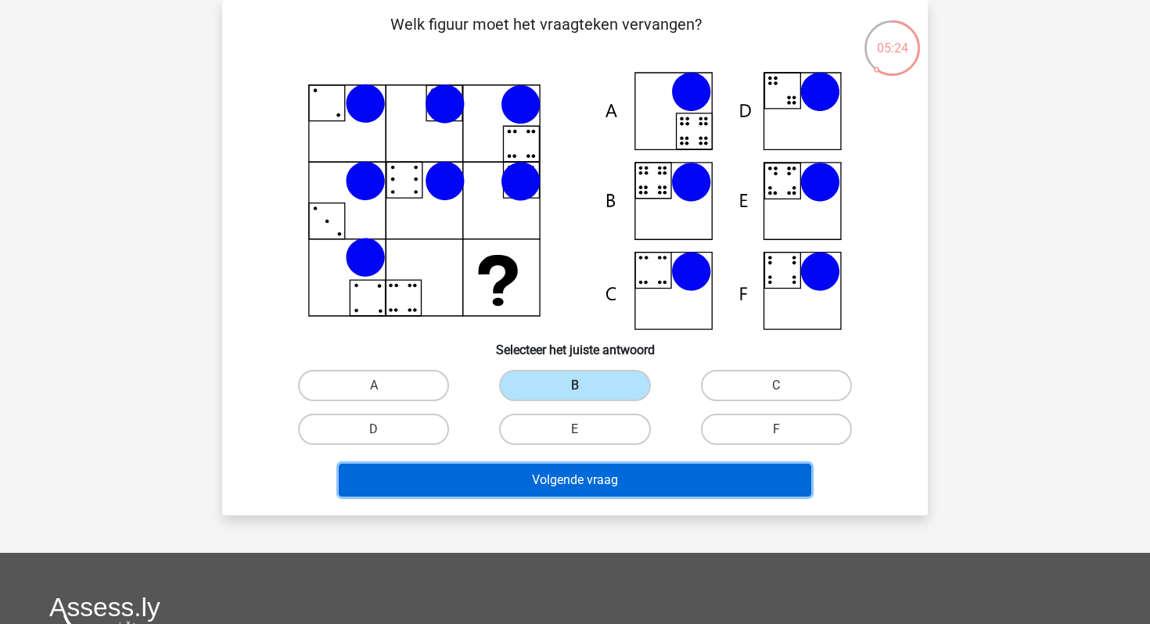
click at [503, 475] on button "Volgende vraag" at bounding box center [575, 480] width 473 height 33
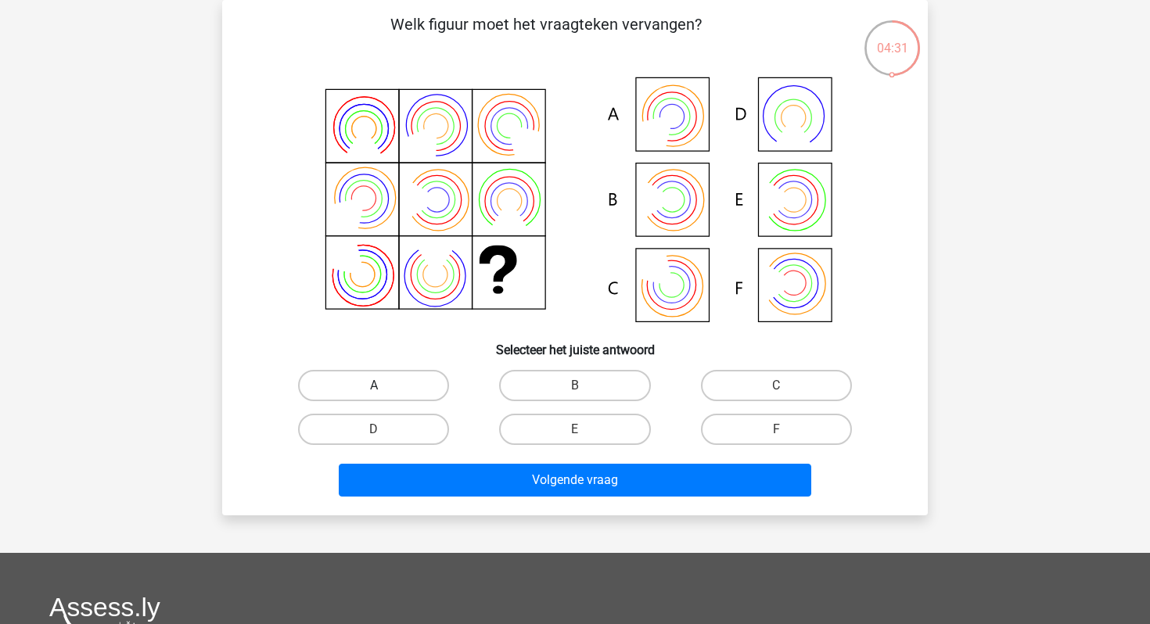
click at [397, 384] on label "A" at bounding box center [373, 385] width 151 height 31
click at [384, 386] on input "A" at bounding box center [379, 391] width 10 height 10
radio input "true"
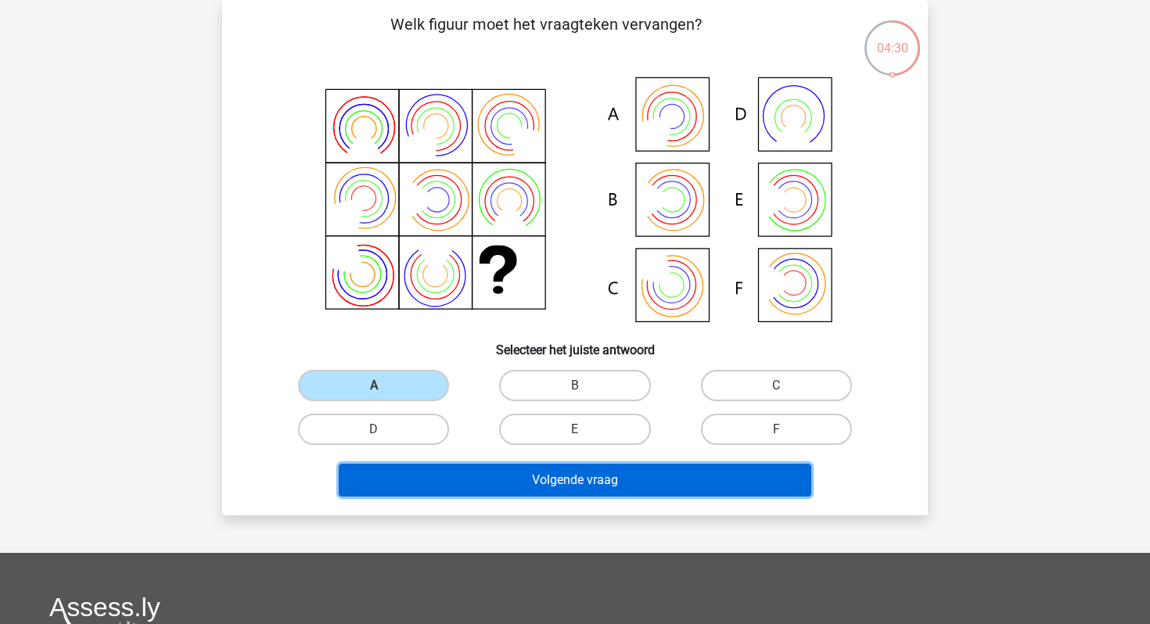
click at [442, 493] on button "Volgende vraag" at bounding box center [575, 480] width 473 height 33
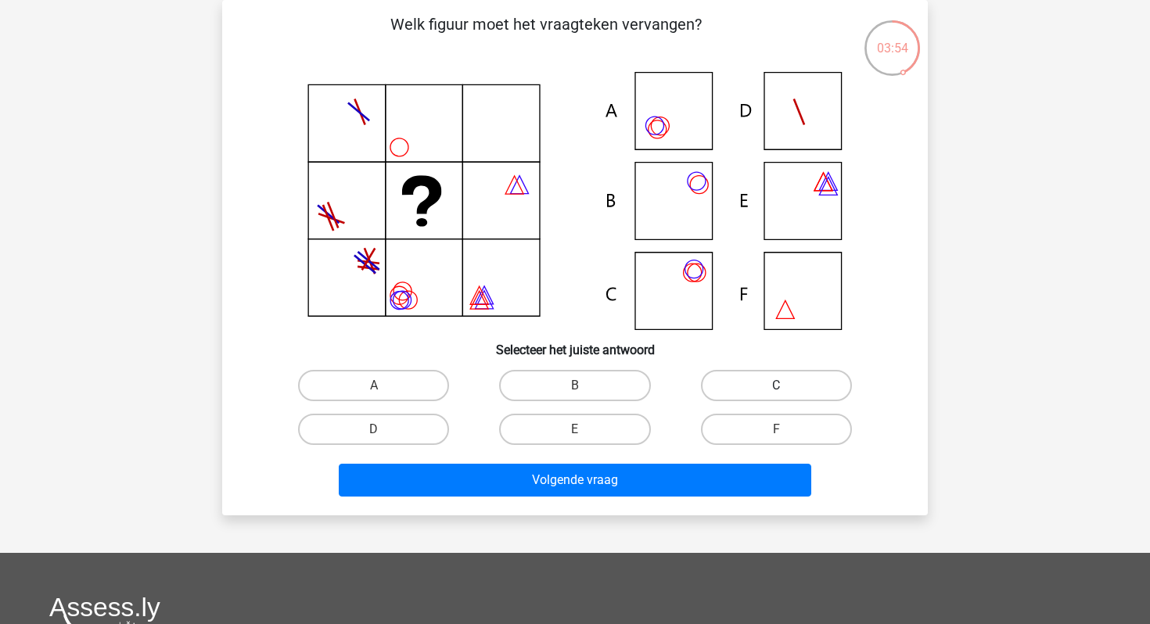
click at [723, 379] on label "C" at bounding box center [776, 385] width 151 height 31
click at [776, 386] on input "C" at bounding box center [781, 391] width 10 height 10
radio input "true"
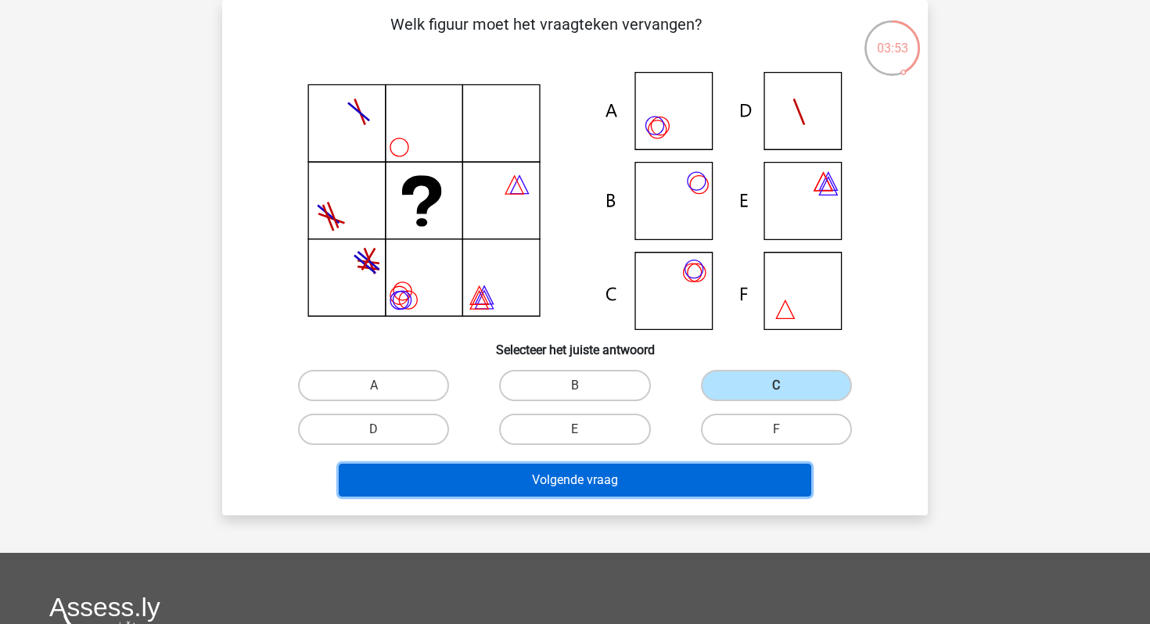
click at [605, 482] on button "Volgende vraag" at bounding box center [575, 480] width 473 height 33
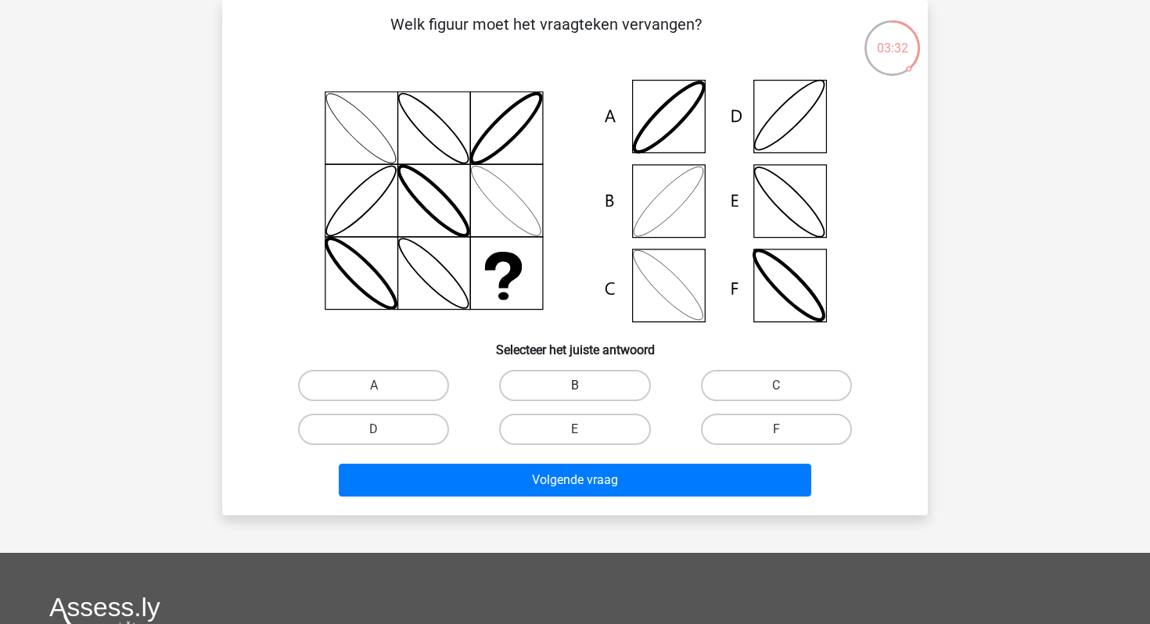
click at [556, 380] on label "B" at bounding box center [574, 385] width 151 height 31
click at [575, 386] on input "B" at bounding box center [580, 391] width 10 height 10
radio input "true"
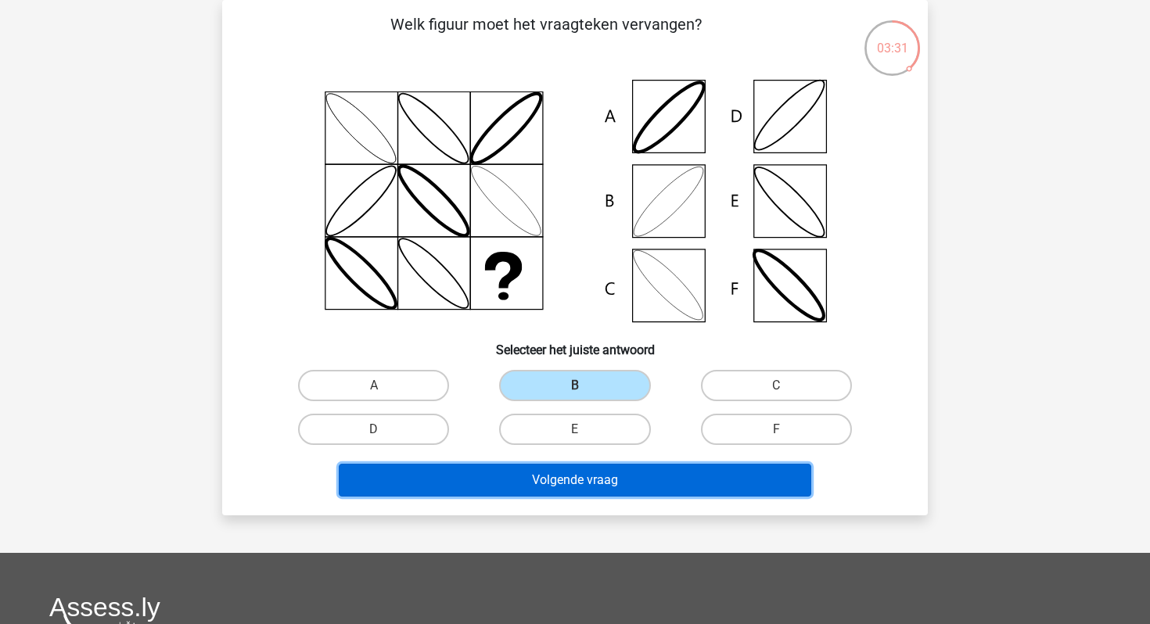
click at [522, 488] on button "Volgende vraag" at bounding box center [575, 480] width 473 height 33
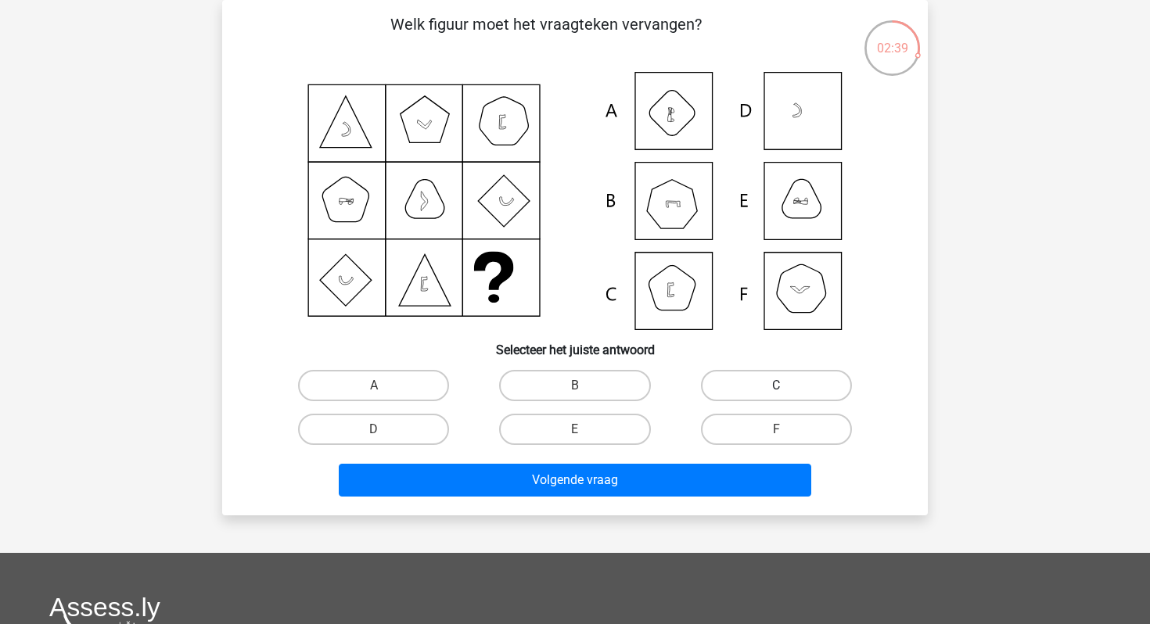
click at [723, 383] on label "C" at bounding box center [776, 385] width 151 height 31
click at [776, 386] on input "C" at bounding box center [781, 391] width 10 height 10
radio input "true"
click at [735, 420] on label "F" at bounding box center [776, 429] width 151 height 31
click at [776, 429] on input "F" at bounding box center [781, 434] width 10 height 10
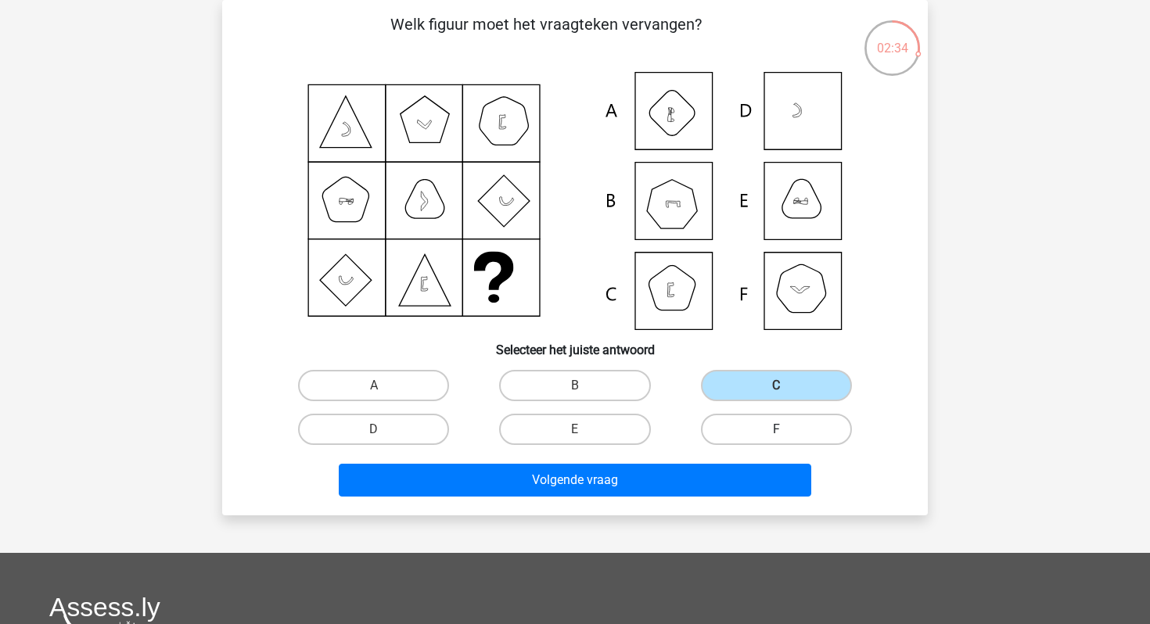
radio input "true"
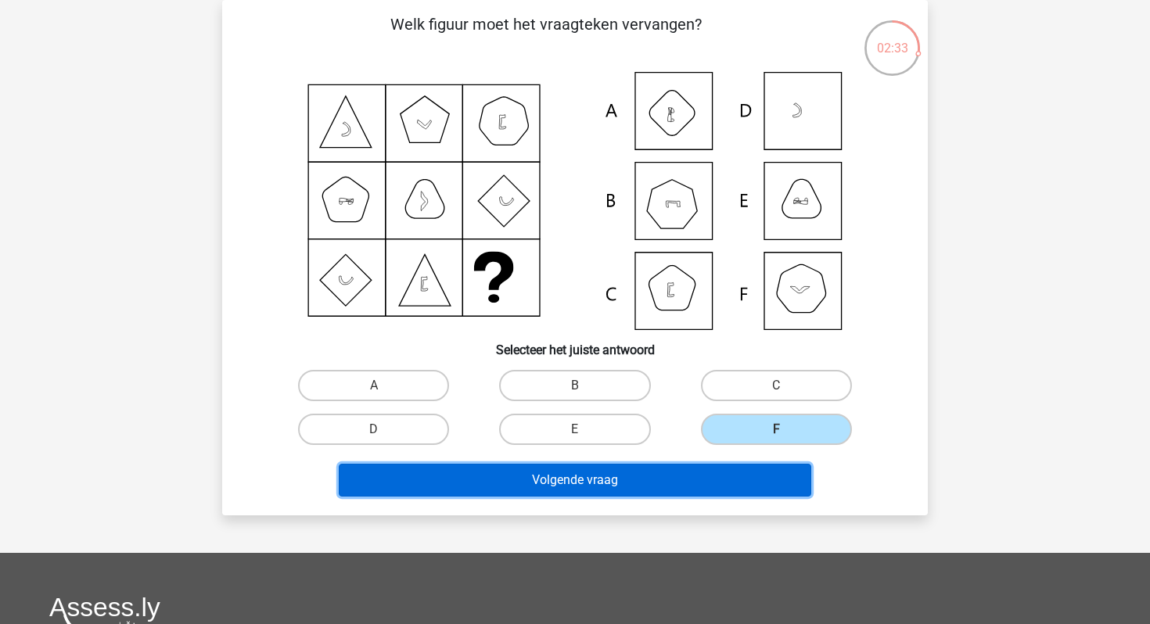
click at [662, 481] on button "Volgende vraag" at bounding box center [575, 480] width 473 height 33
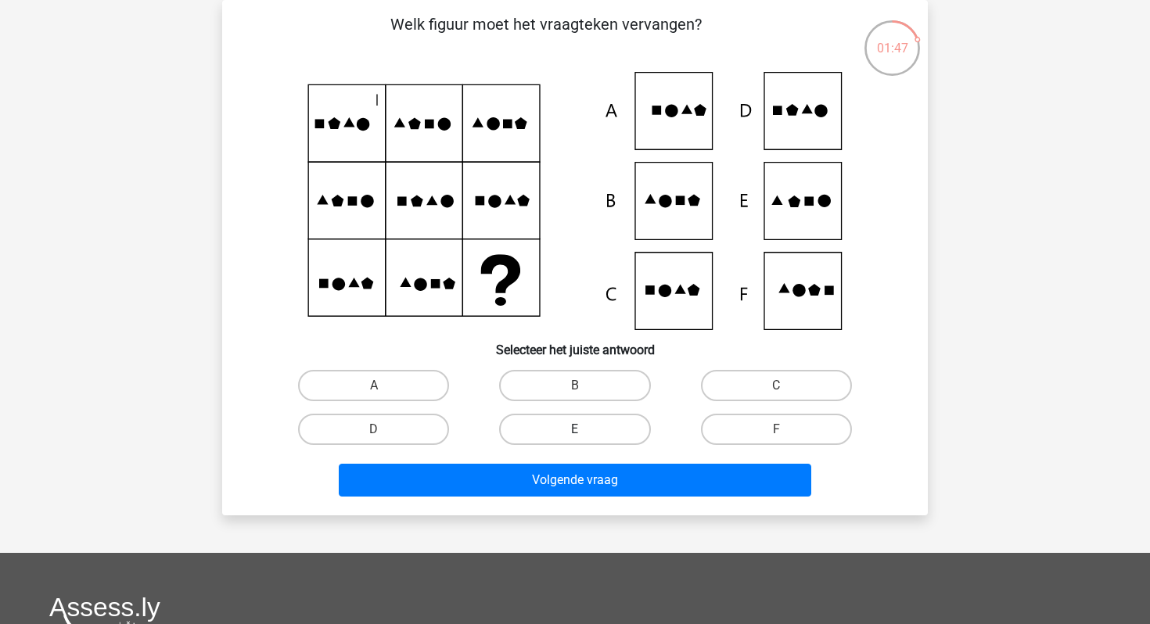
click at [595, 422] on label "E" at bounding box center [574, 429] width 151 height 31
click at [585, 429] on input "E" at bounding box center [580, 434] width 10 height 10
radio input "true"
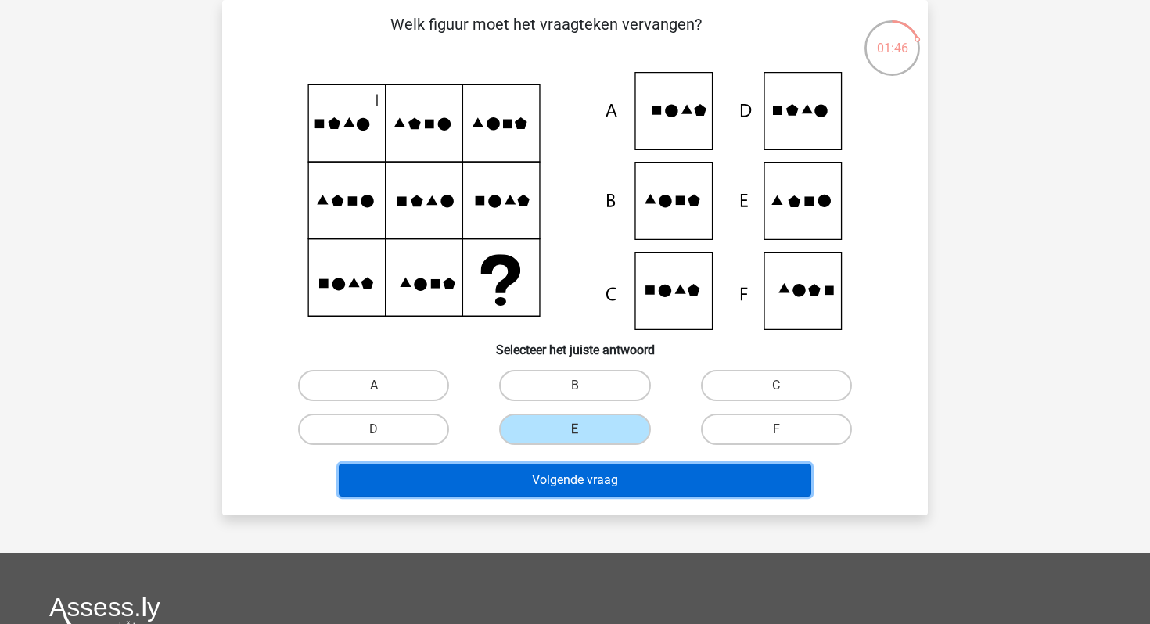
click at [573, 477] on button "Volgende vraag" at bounding box center [575, 480] width 473 height 33
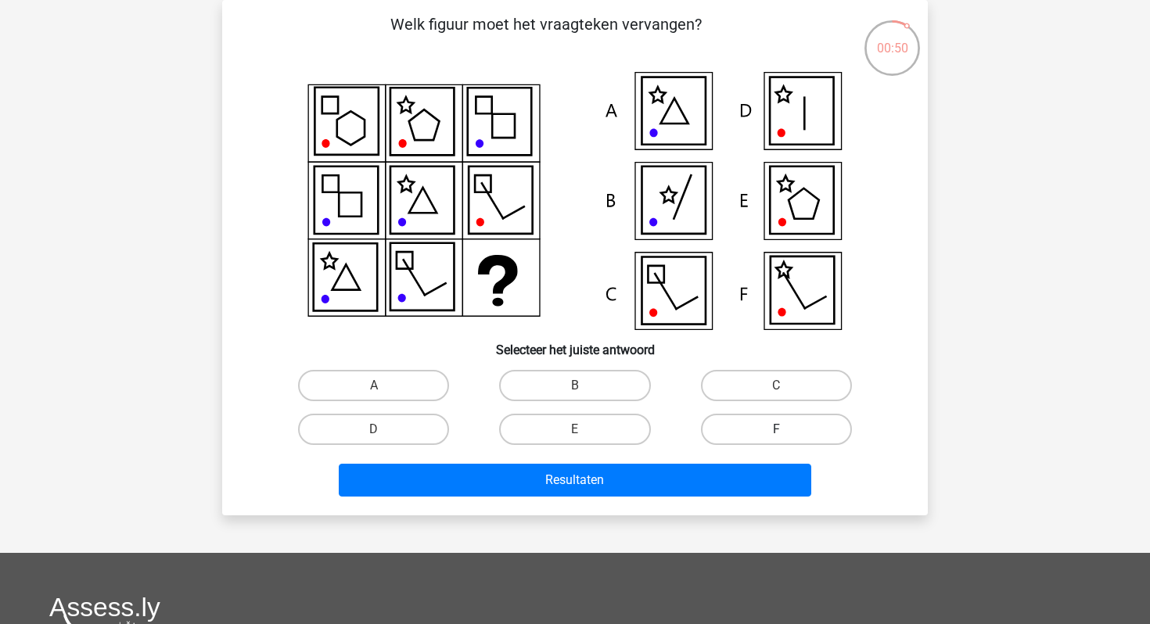
click at [758, 437] on label "F" at bounding box center [776, 429] width 151 height 31
click at [776, 437] on input "F" at bounding box center [781, 434] width 10 height 10
radio input "true"
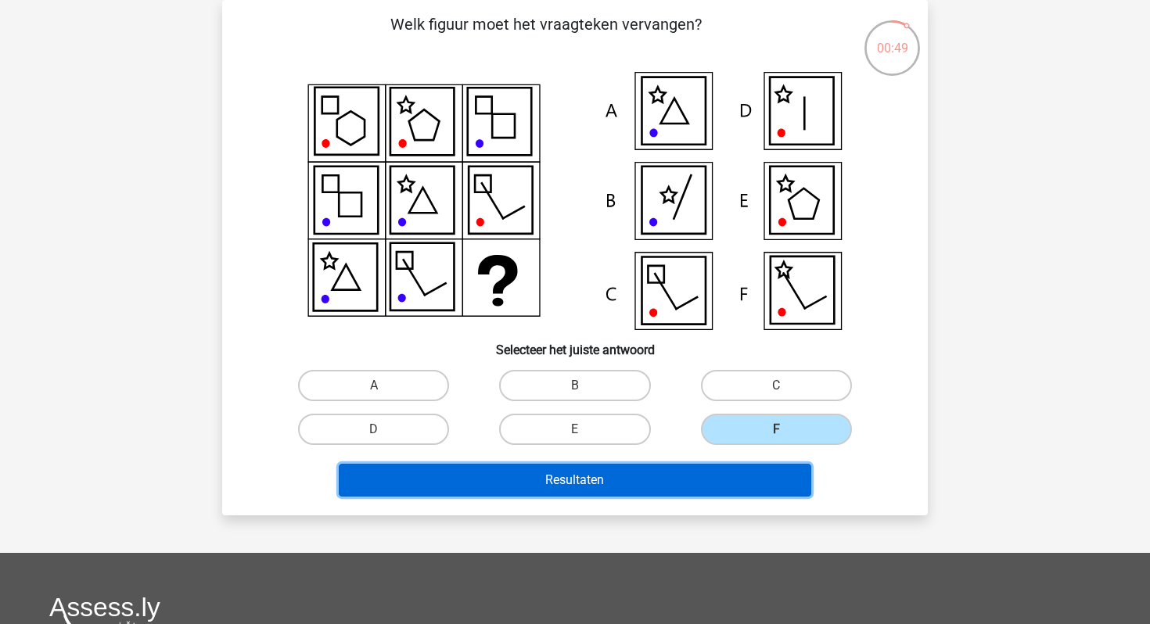
click at [695, 478] on button "Resultaten" at bounding box center [575, 480] width 473 height 33
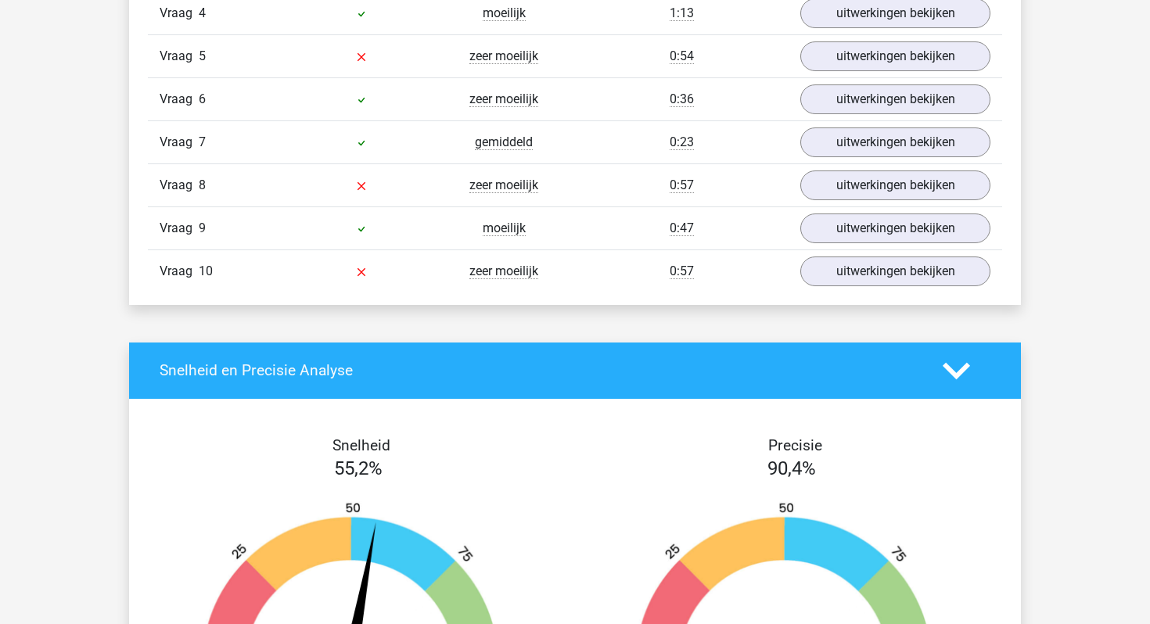
scroll to position [1489, 0]
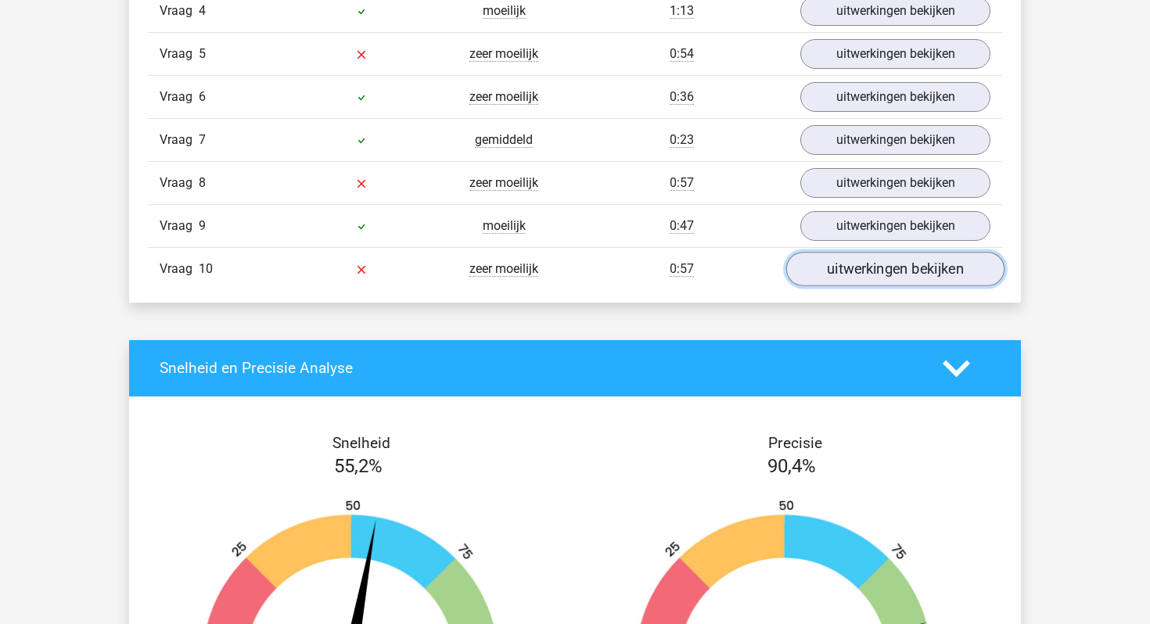
click at [852, 269] on link "uitwerkingen bekijken" at bounding box center [895, 269] width 218 height 34
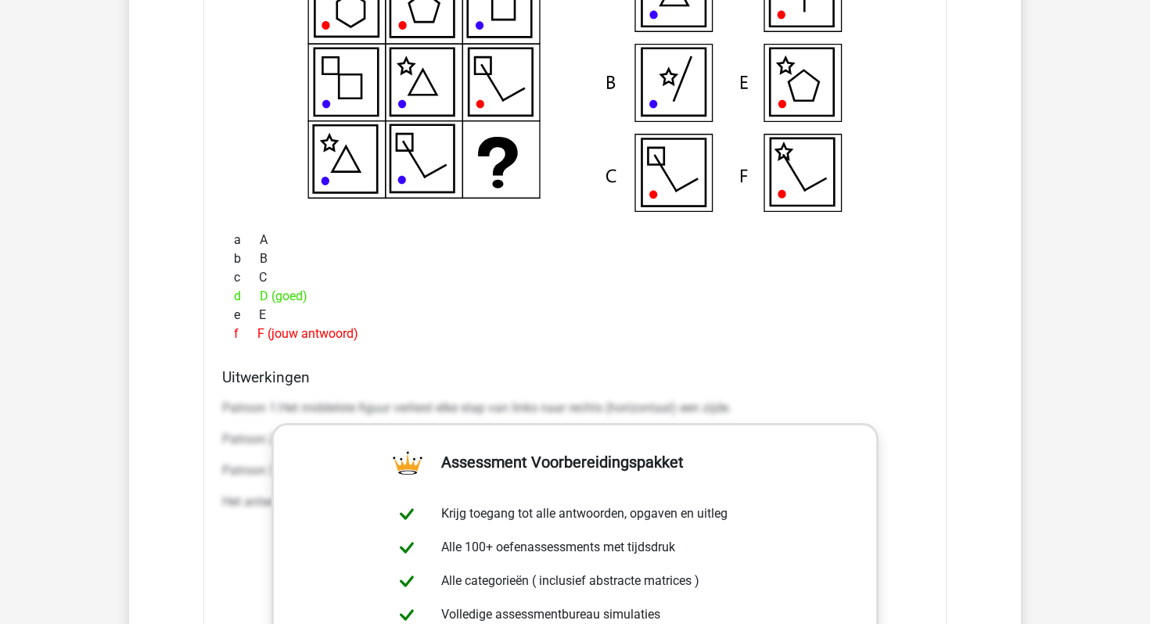
scroll to position [1877, 0]
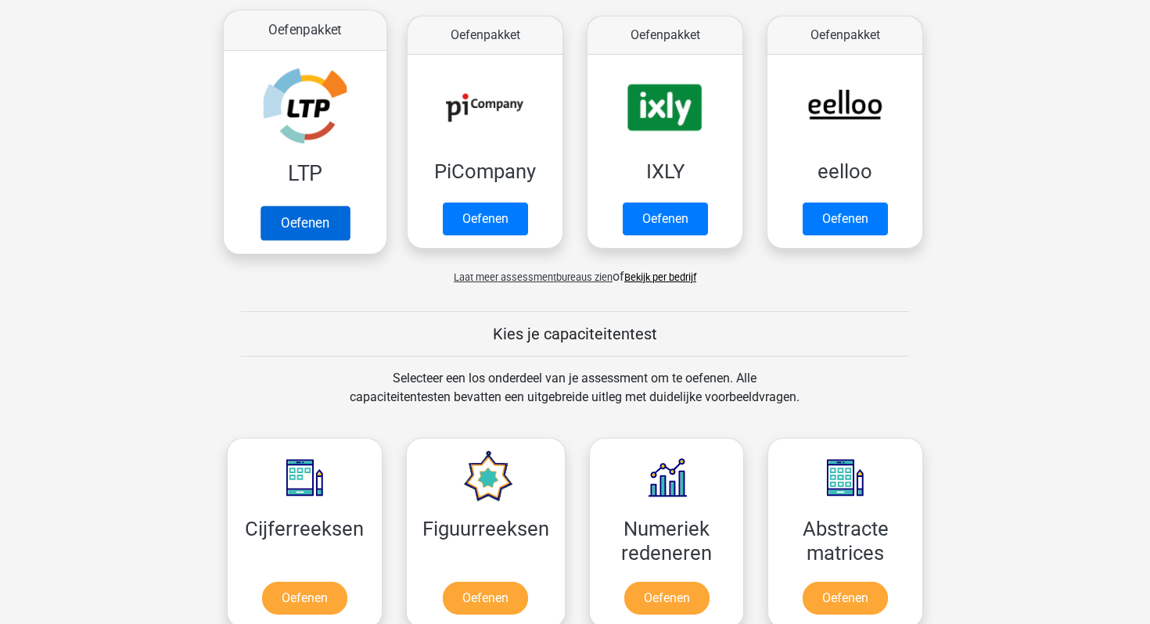
scroll to position [307, 0]
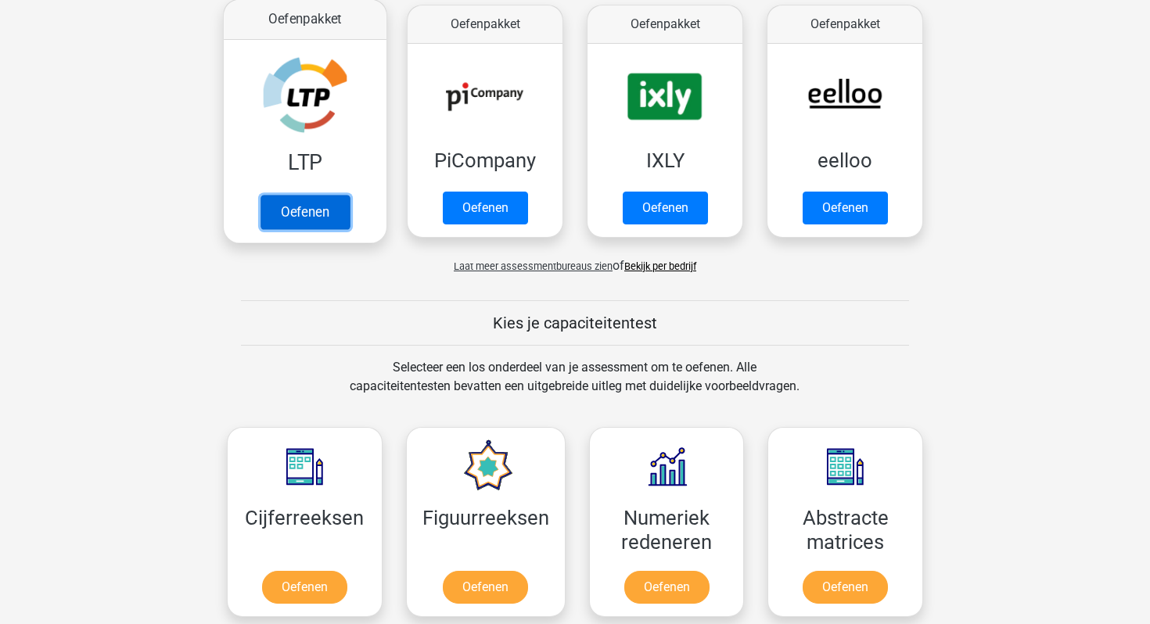
click at [332, 213] on link "Oefenen" at bounding box center [304, 212] width 89 height 34
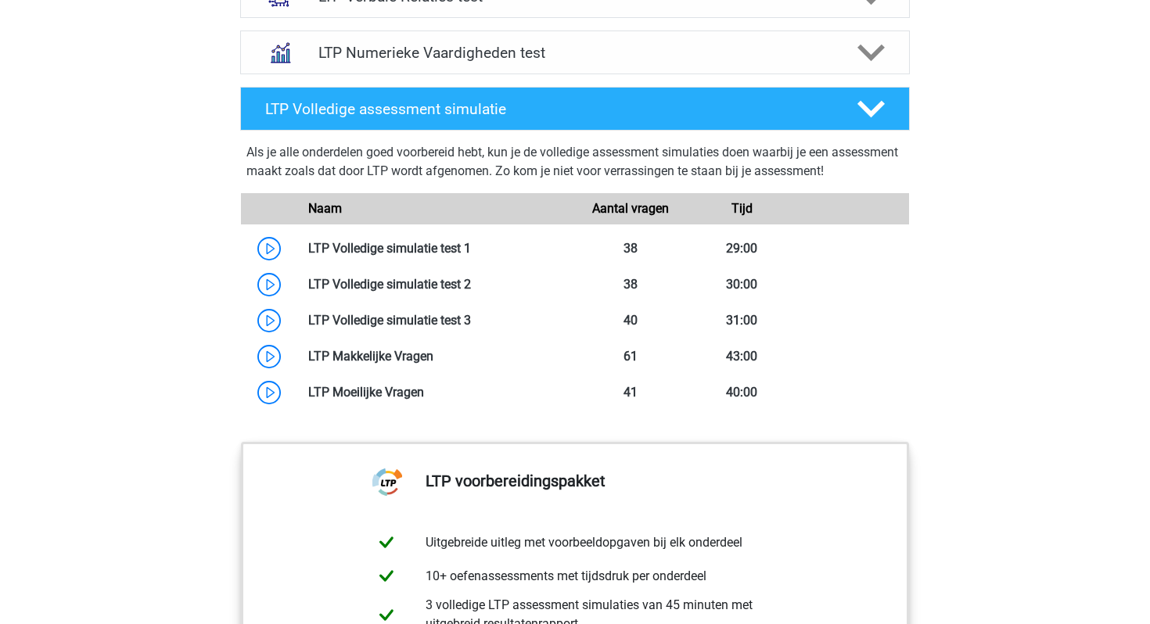
scroll to position [1200, 0]
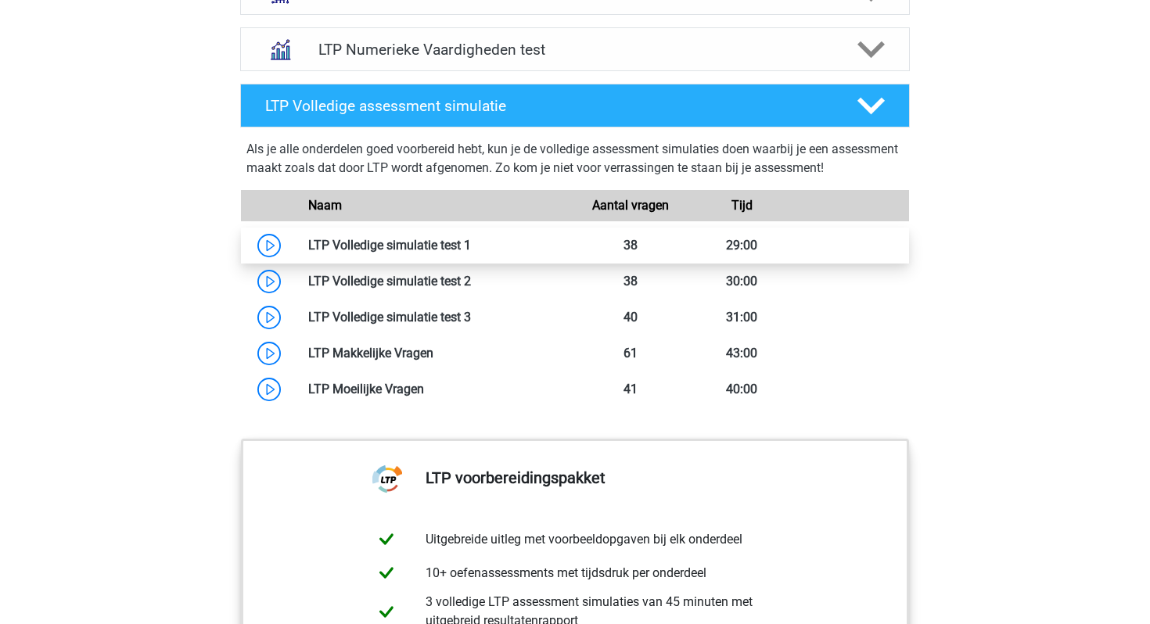
click at [471, 242] on link at bounding box center [471, 245] width 0 height 15
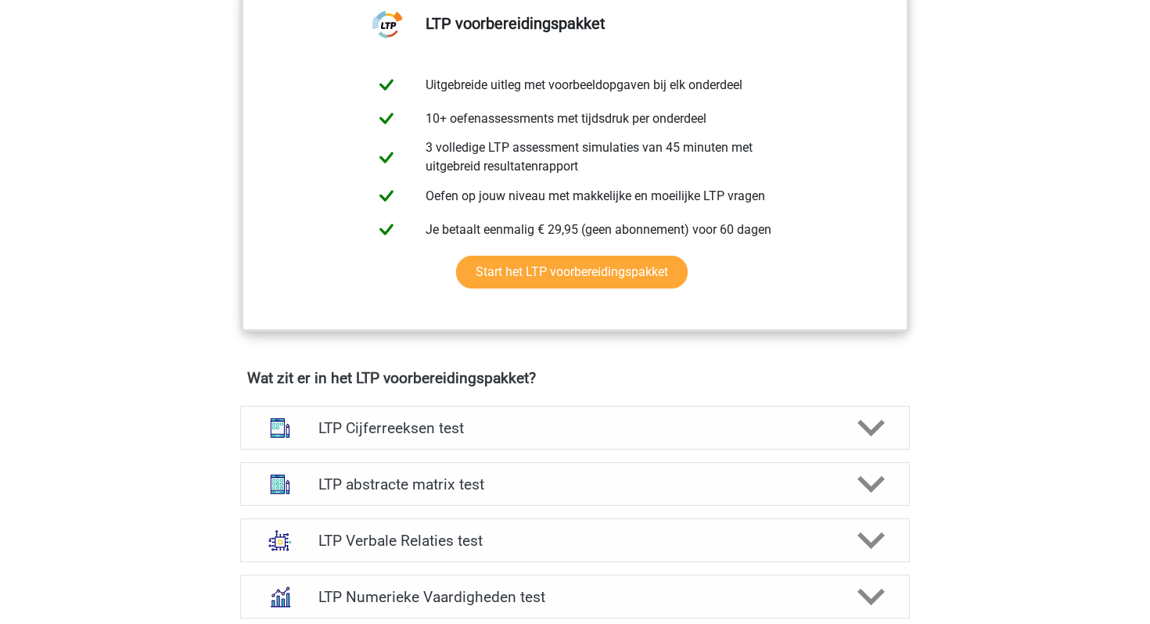
scroll to position [646, 0]
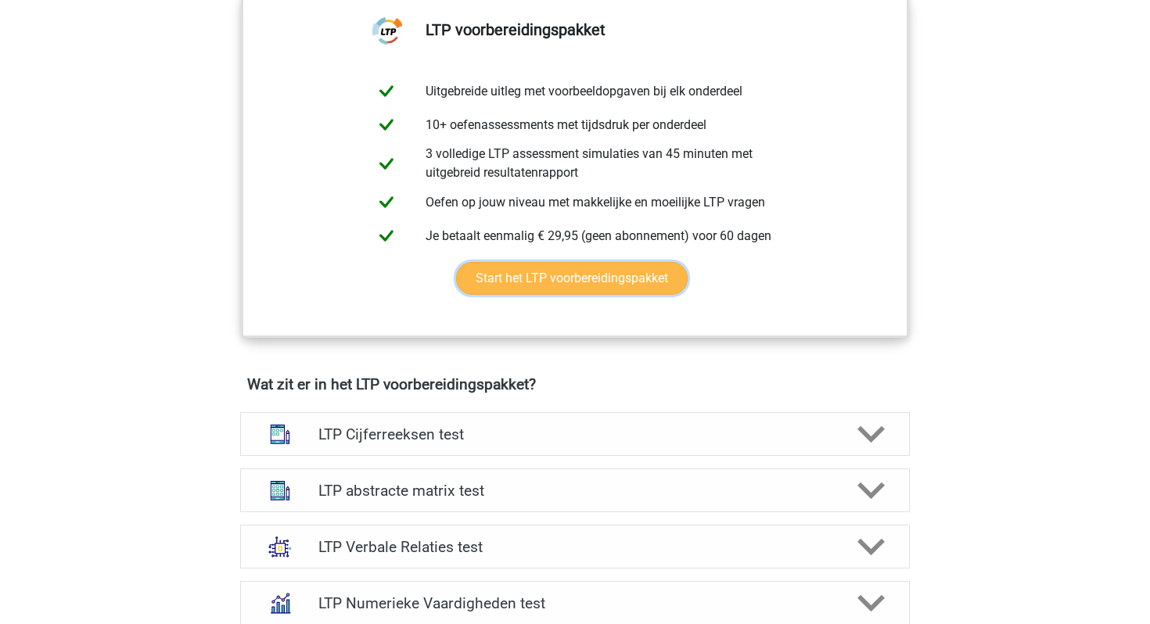
click at [533, 282] on link "Start het LTP voorbereidingspakket" at bounding box center [572, 278] width 232 height 33
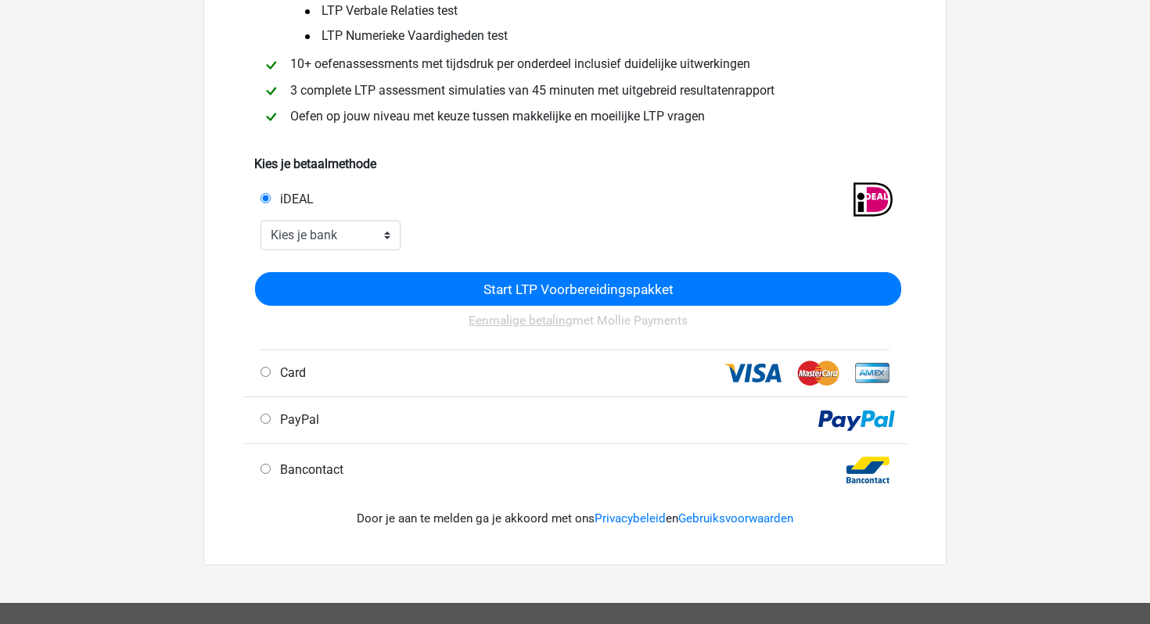
scroll to position [248, 0]
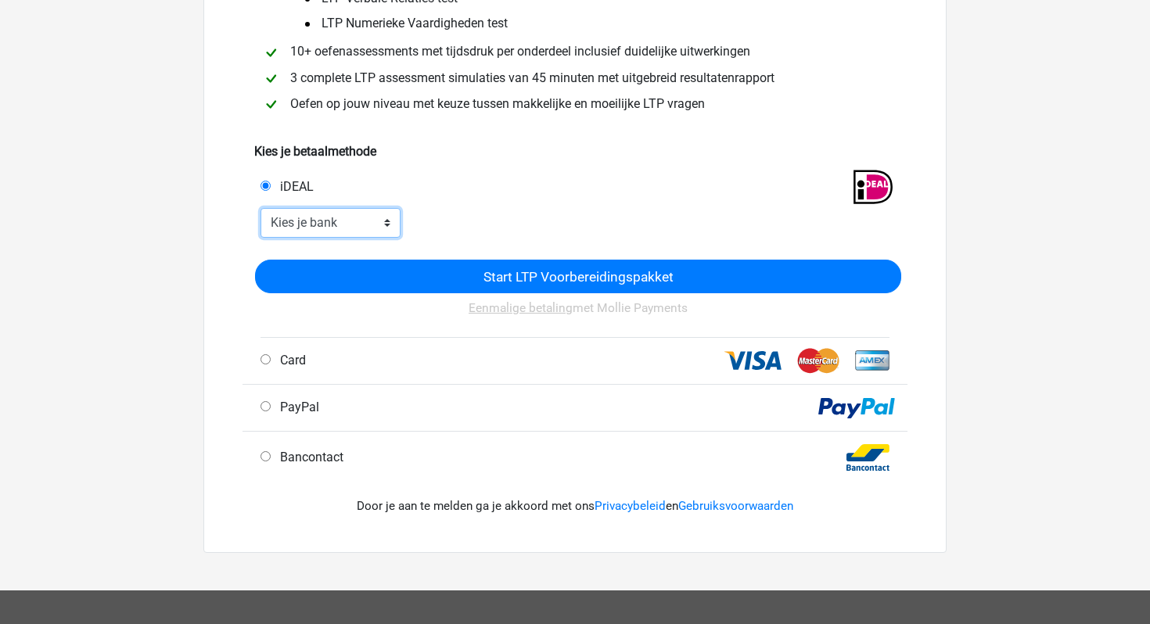
click at [389, 226] on select "Kies je bank ABN AMRO ING Rabobank ASN Bank bunq Knab N26 NN Regiobank Revolut …" at bounding box center [330, 223] width 140 height 30
select select "ideal_[SWIFT_CODE]"
click at [260, 210] on select "Kies je bank ABN AMRO ING Rabobank ASN Bank bunq Knab N26 NN Regiobank Revolut …" at bounding box center [330, 223] width 140 height 30
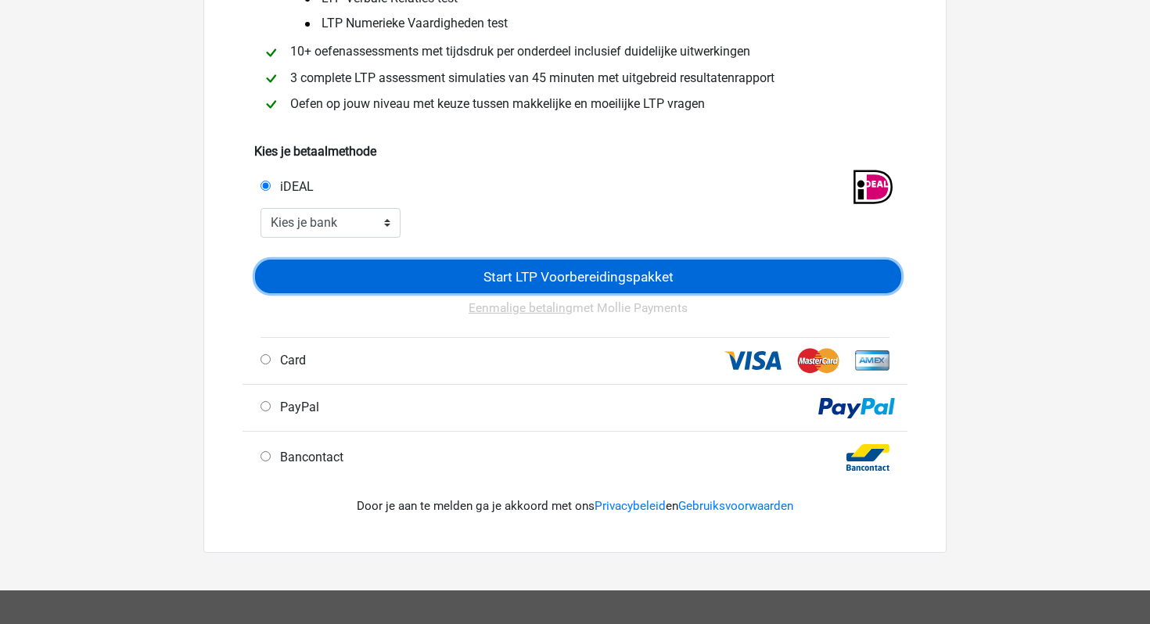
click at [492, 271] on input "Start LTP Voorbereidingspakket" at bounding box center [578, 277] width 646 height 34
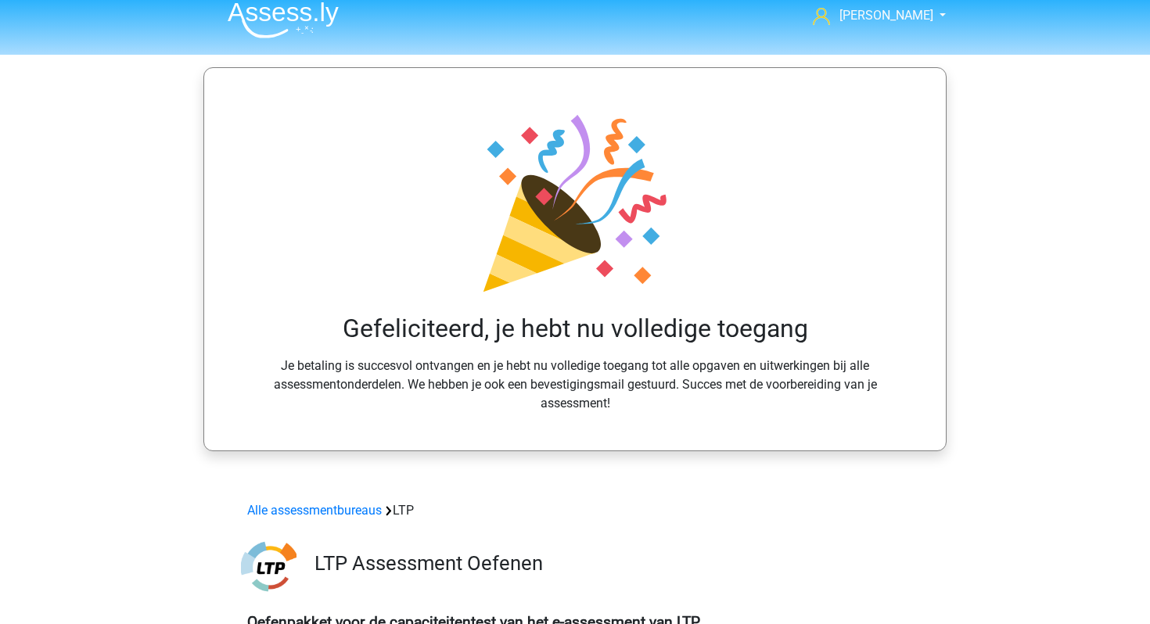
scroll to position [2, 0]
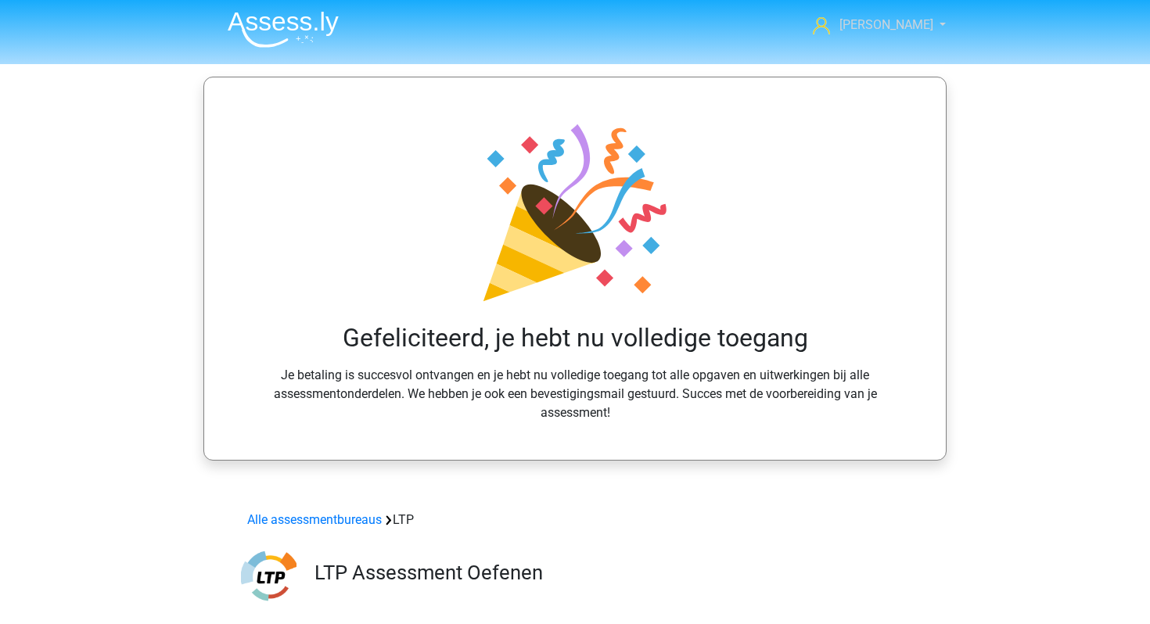
click at [903, 27] on span "[PERSON_NAME]" at bounding box center [886, 24] width 94 height 15
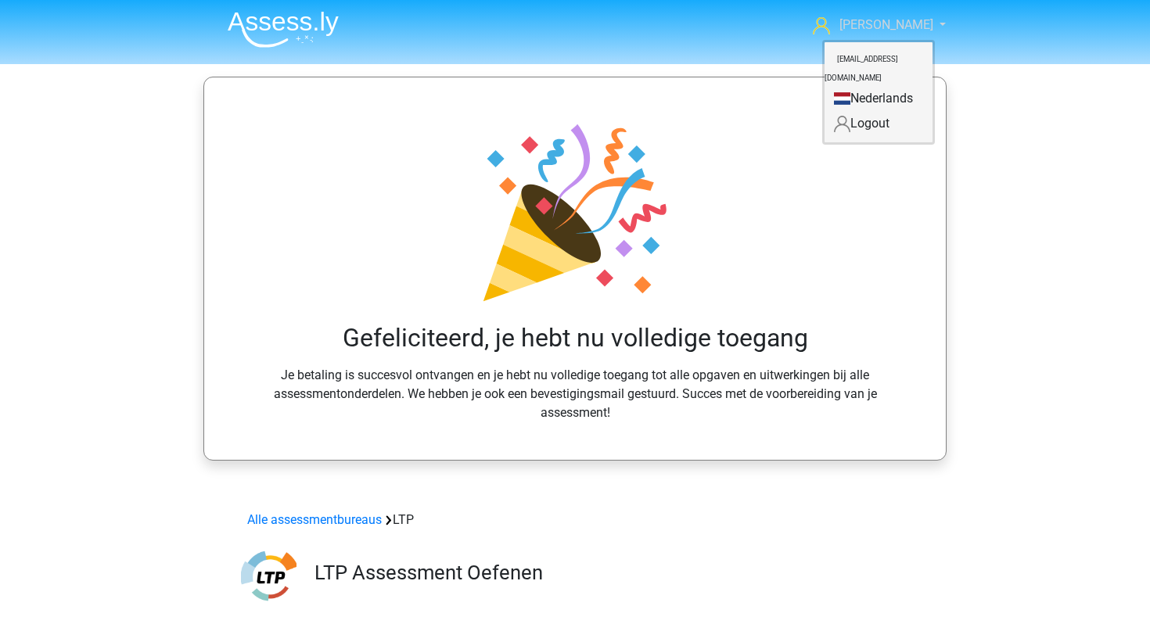
click at [830, 29] on icon at bounding box center [821, 25] width 17 height 17
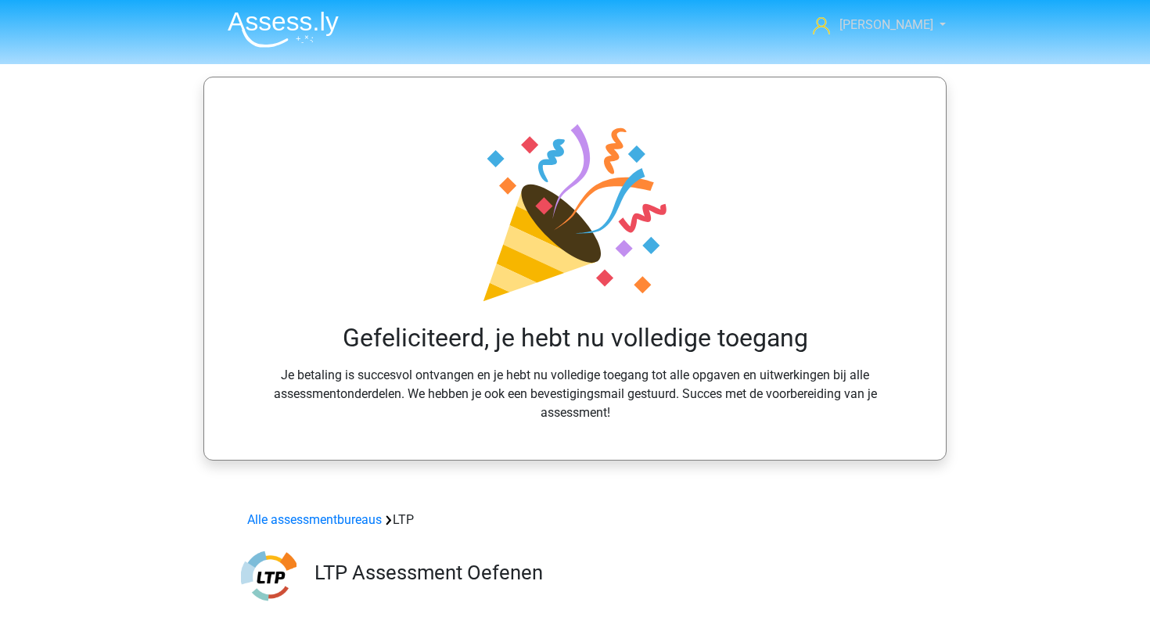
click at [908, 29] on span "[PERSON_NAME]" at bounding box center [886, 24] width 94 height 15
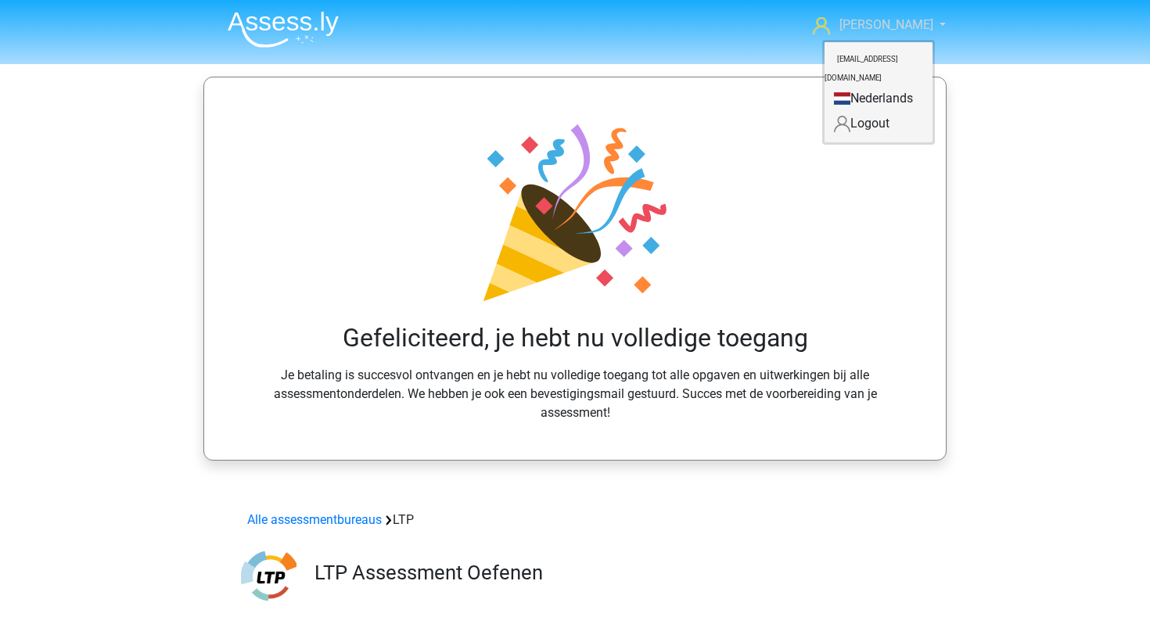
click at [830, 29] on icon at bounding box center [821, 25] width 17 height 17
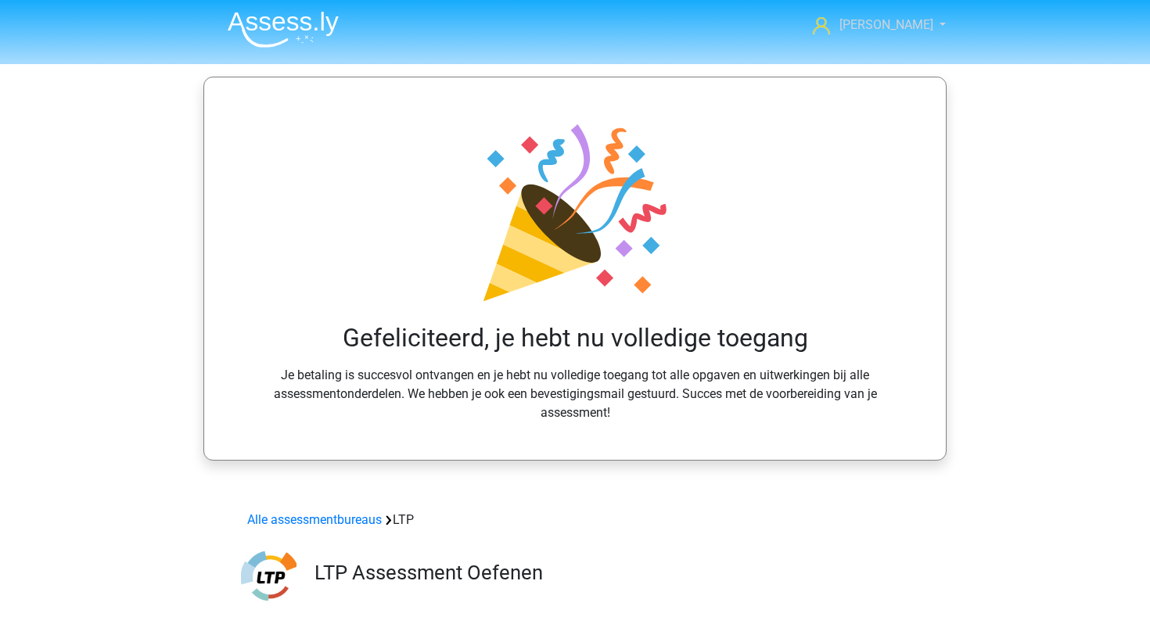
click at [830, 29] on icon at bounding box center [821, 25] width 17 height 17
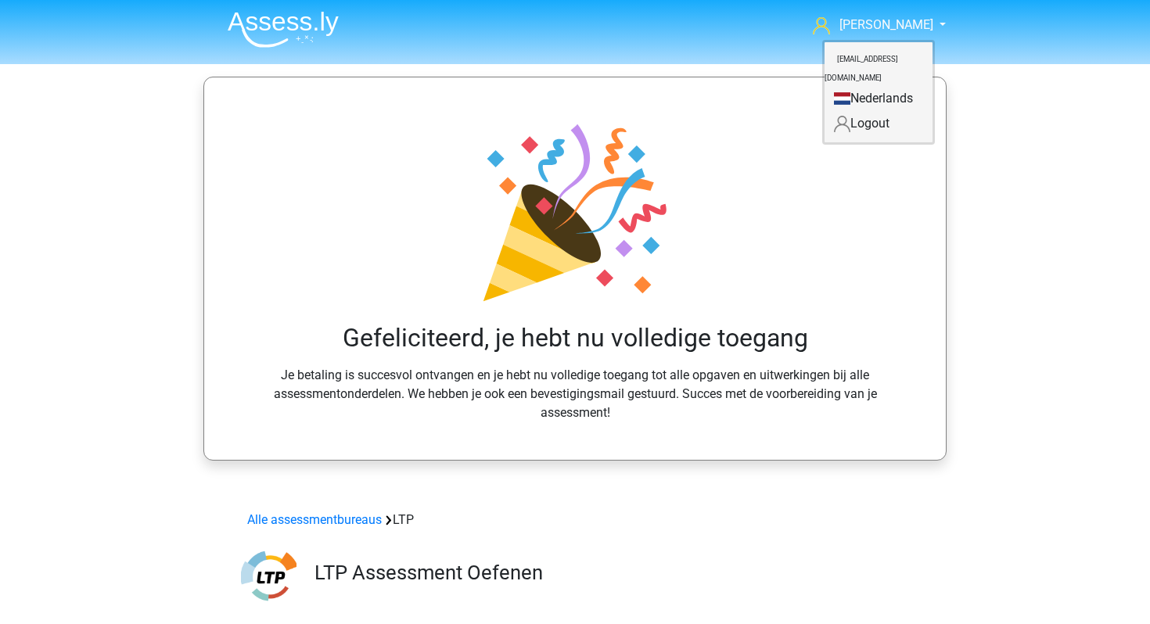
click at [323, 34] on img at bounding box center [283, 29] width 111 height 37
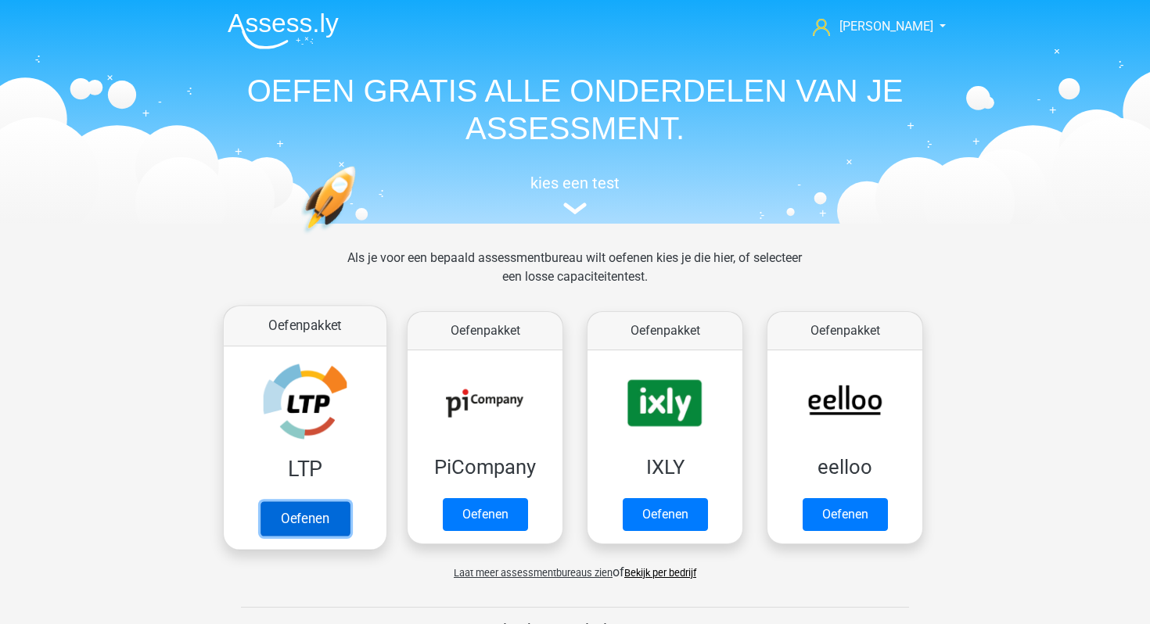
click at [320, 514] on link "Oefenen" at bounding box center [304, 518] width 89 height 34
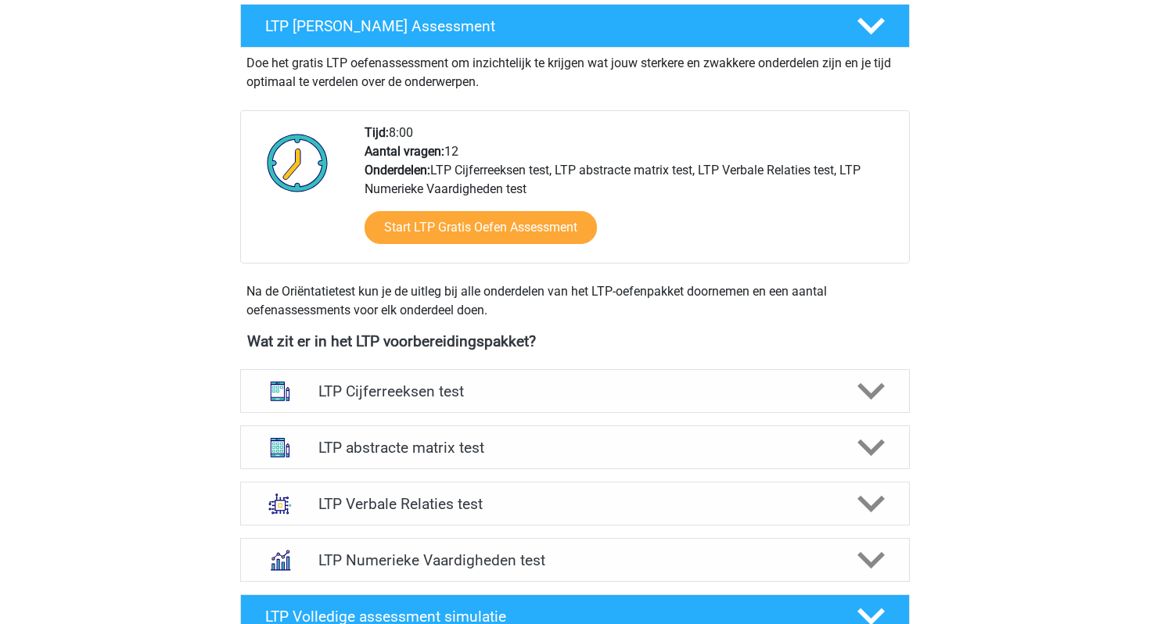
scroll to position [302, 0]
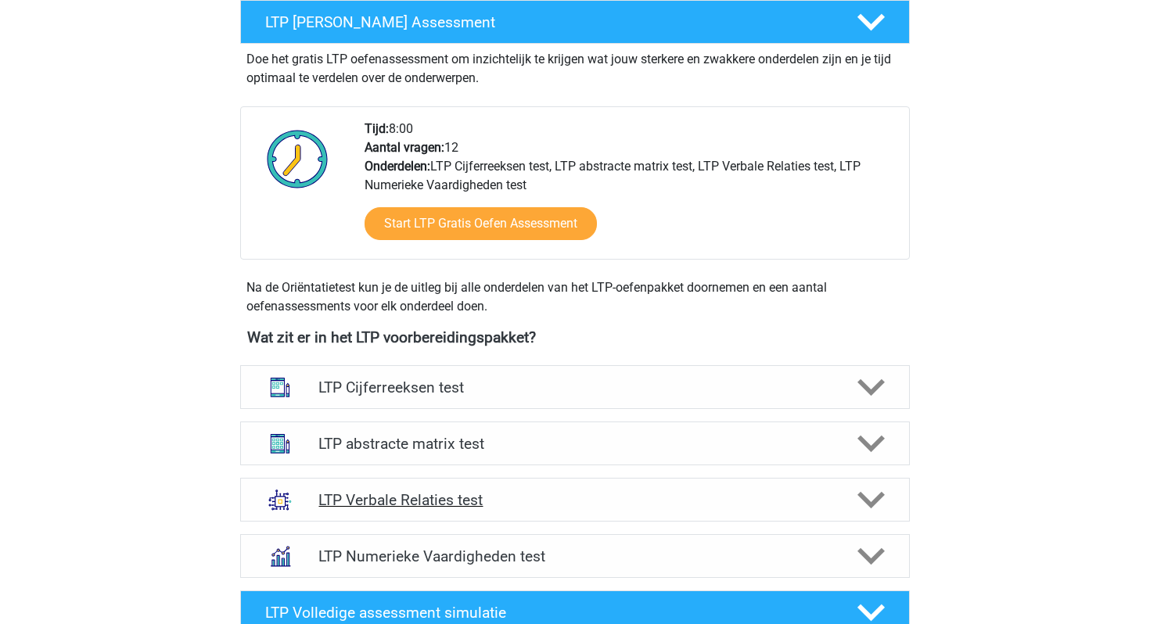
click at [379, 497] on h4 "LTP Verbale Relaties test" at bounding box center [574, 500] width 512 height 18
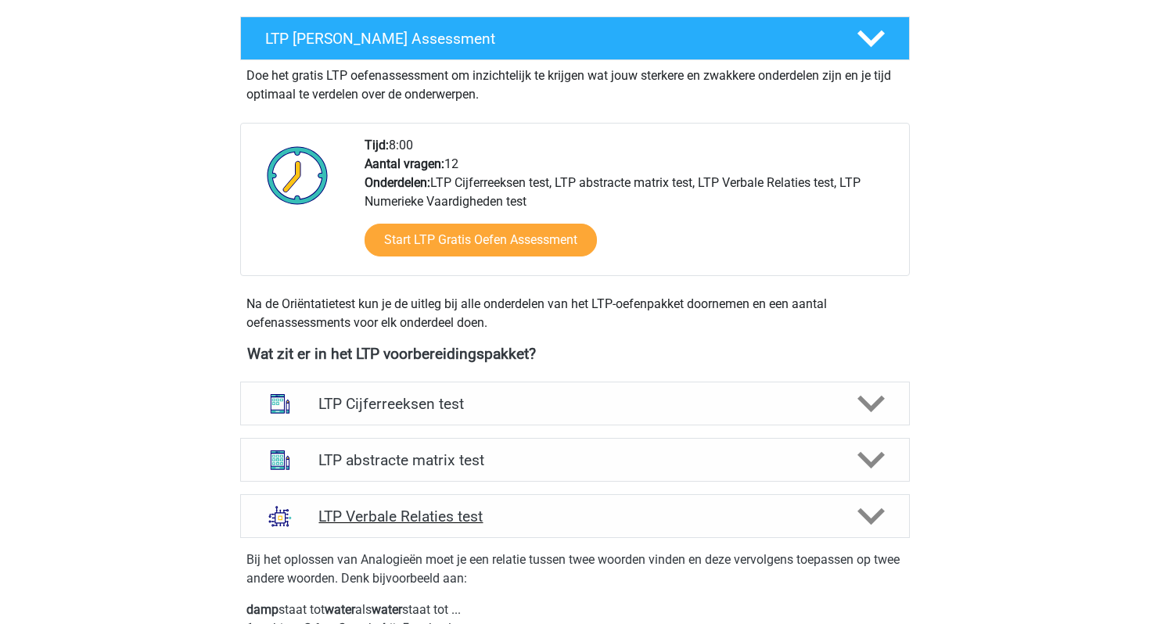
scroll to position [286, 0]
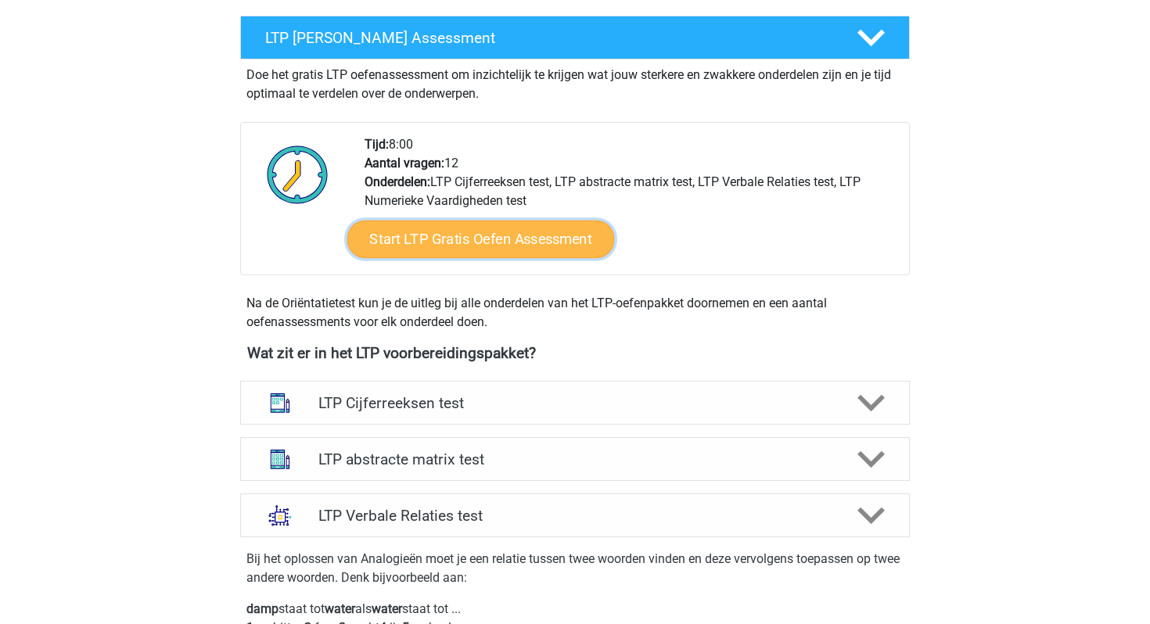
click at [498, 230] on link "Start LTP Gratis Oefen Assessment" at bounding box center [480, 240] width 267 height 38
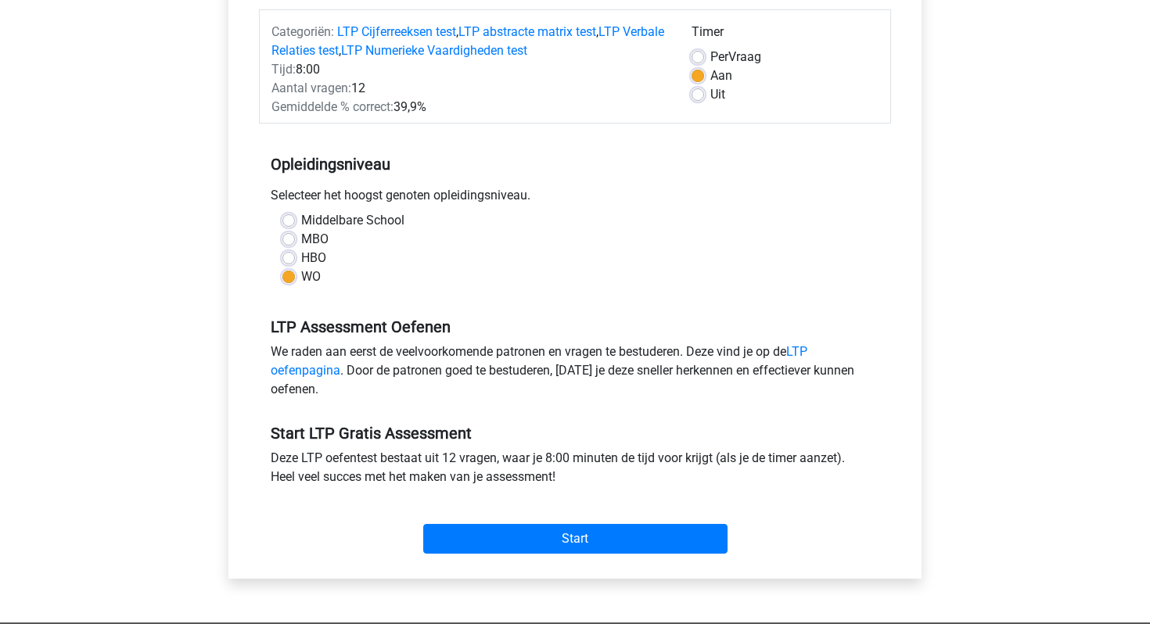
scroll to position [197, 0]
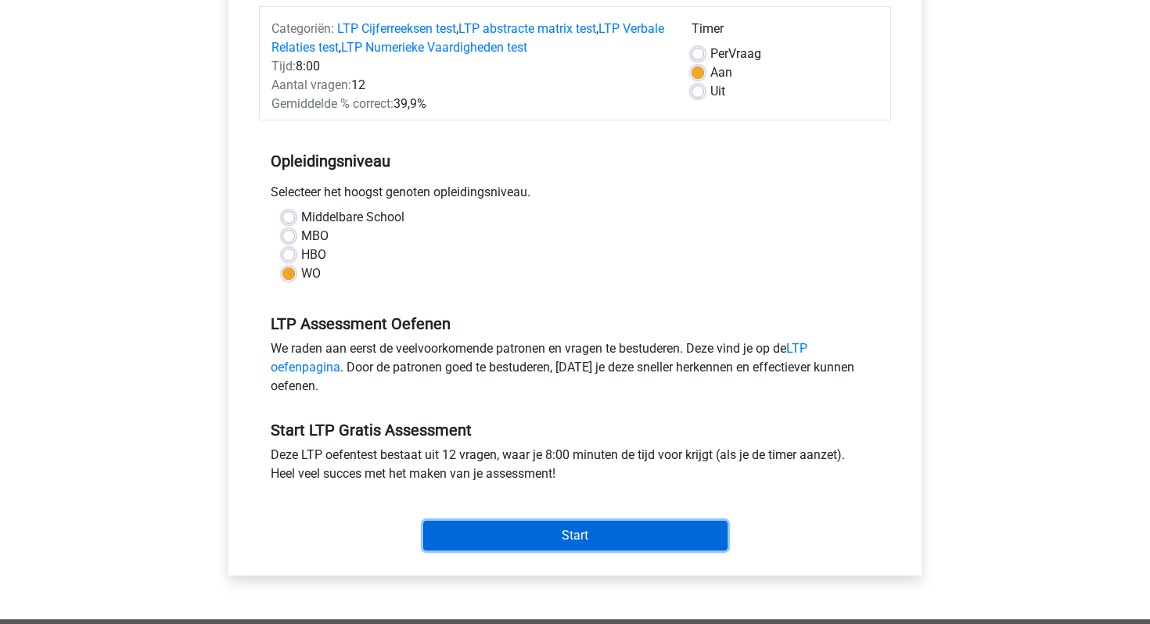
click at [476, 544] on input "Start" at bounding box center [575, 536] width 304 height 30
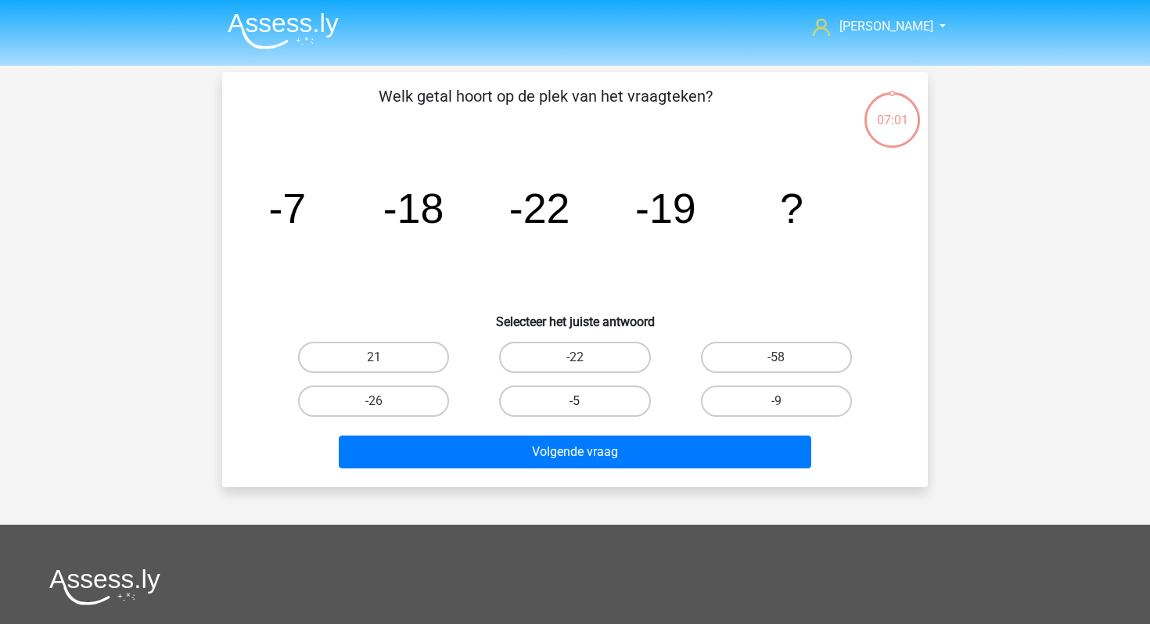
click at [547, 398] on label "-5" at bounding box center [574, 401] width 151 height 31
click at [575, 401] on input "-5" at bounding box center [580, 406] width 10 height 10
radio input "true"
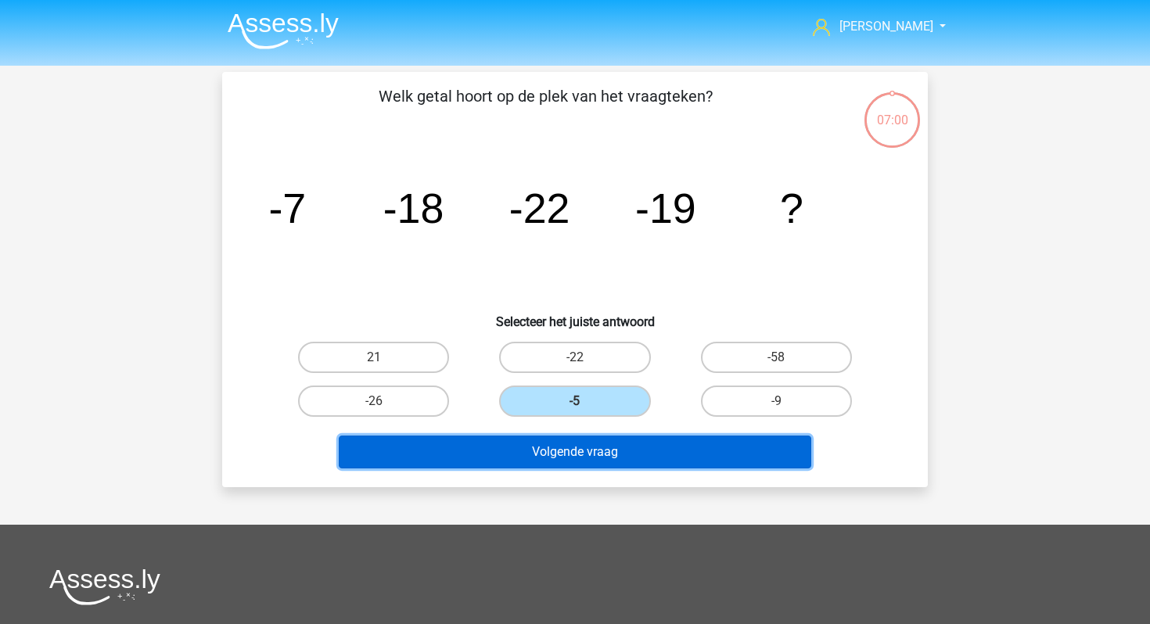
click at [538, 467] on button "Volgende vraag" at bounding box center [575, 452] width 473 height 33
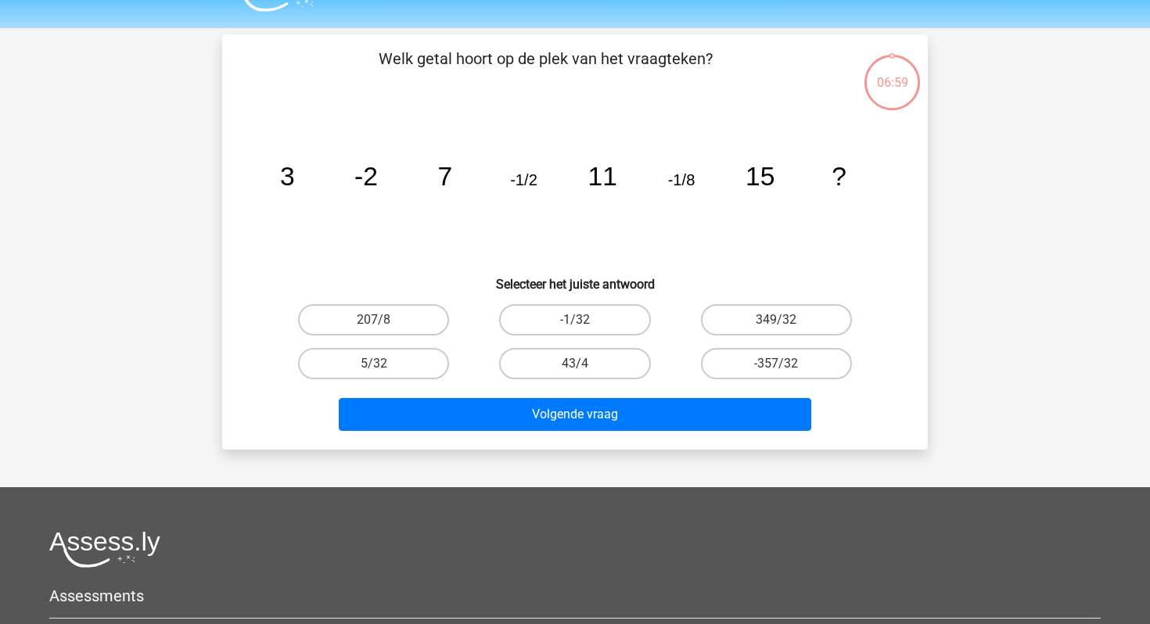
scroll to position [72, 0]
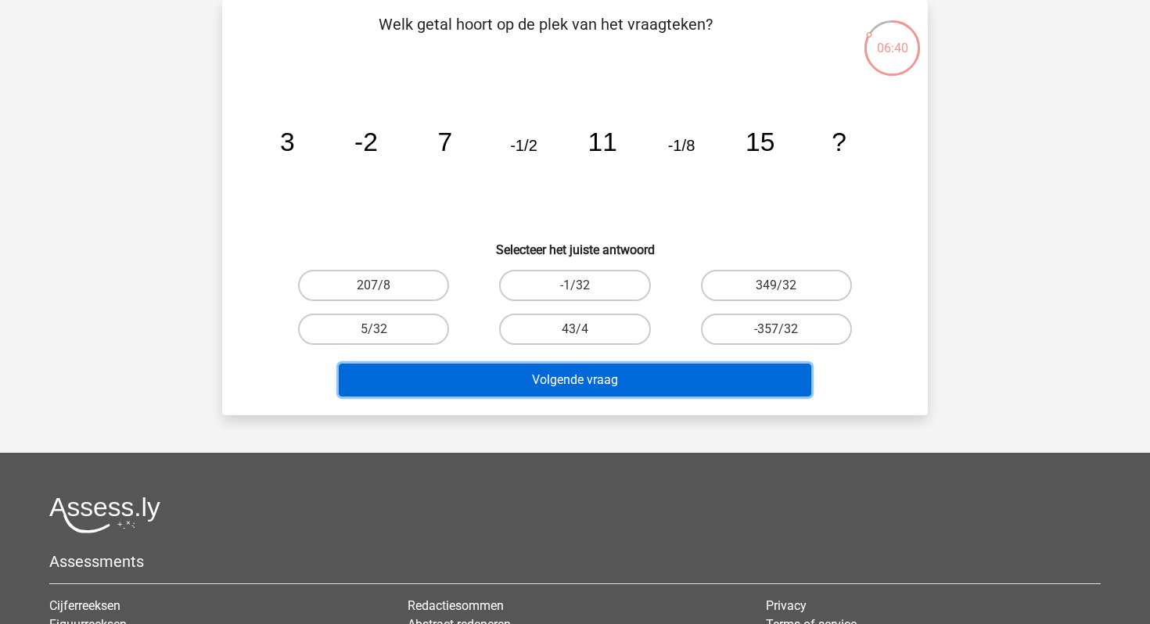
click at [544, 375] on button "Volgende vraag" at bounding box center [575, 380] width 473 height 33
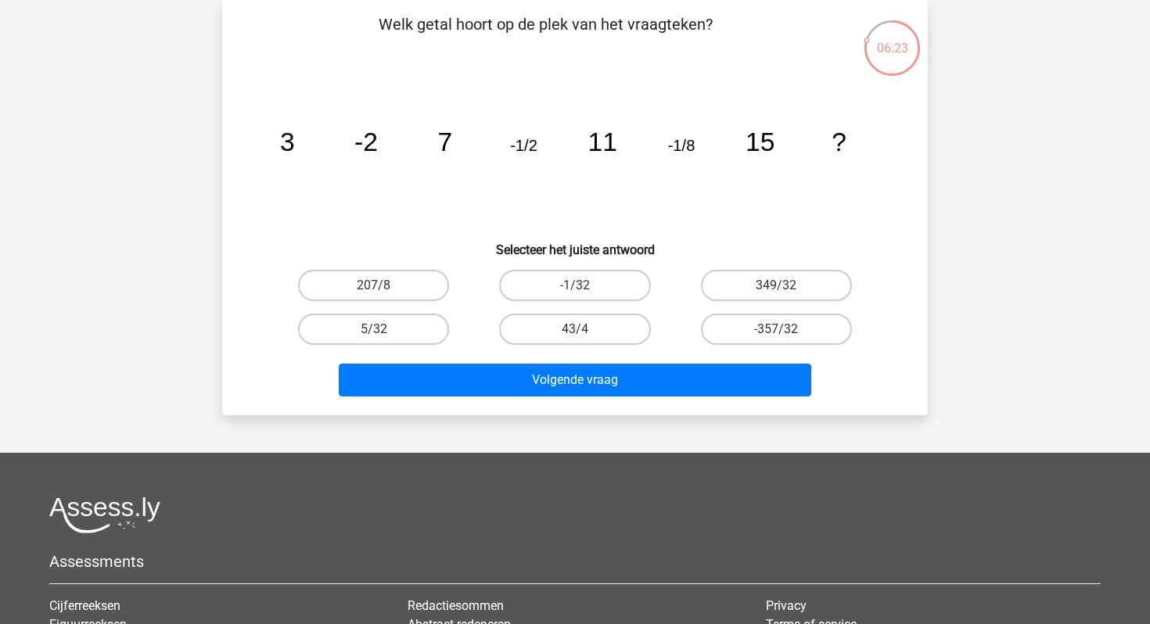
click at [435, 190] on icon "image/svg+xml 3 -2 7 -1/2 11 -1/8 15 ?" at bounding box center [575, 151] width 630 height 158
click at [529, 290] on label "-1/32" at bounding box center [574, 285] width 151 height 31
click at [575, 290] on input "-1/32" at bounding box center [580, 290] width 10 height 10
radio input "true"
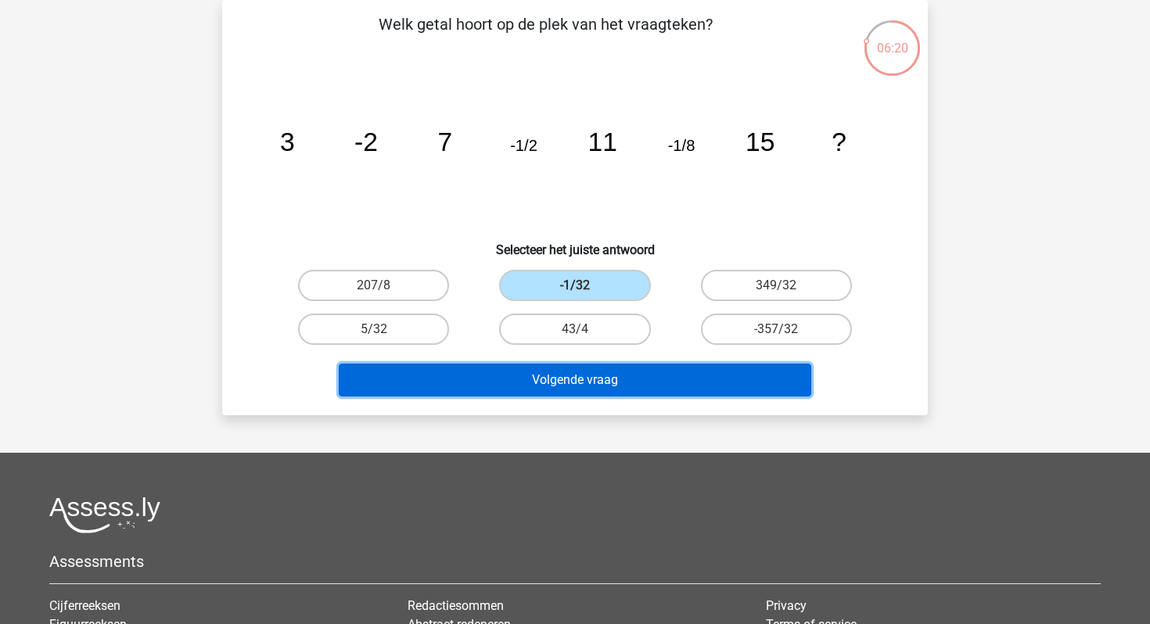
click at [526, 372] on button "Volgende vraag" at bounding box center [575, 380] width 473 height 33
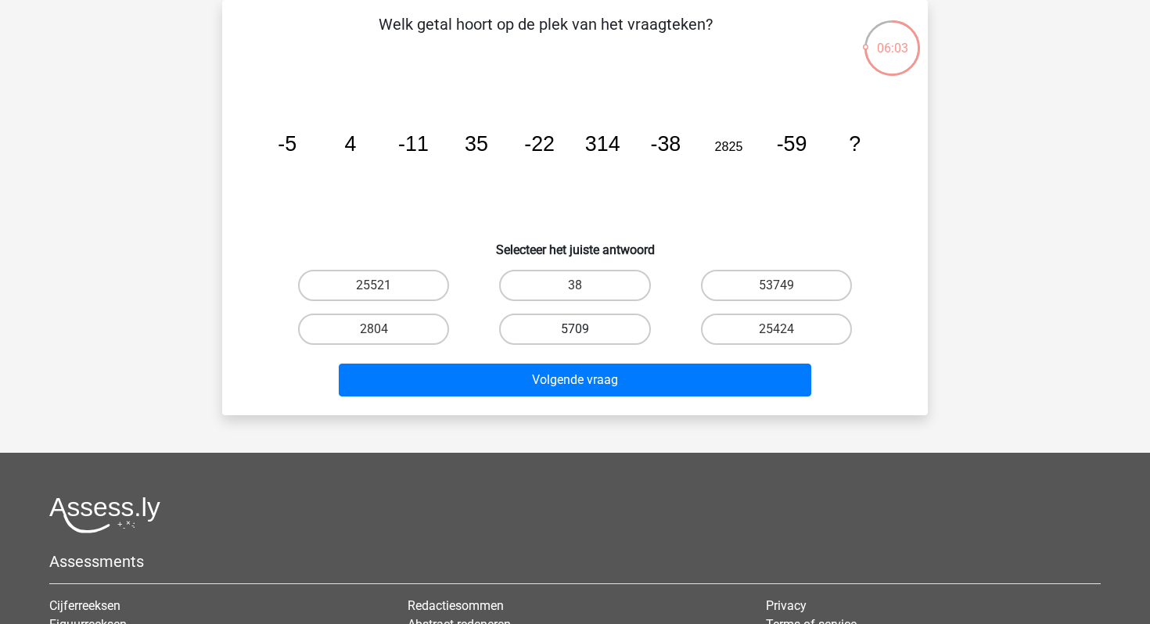
click at [582, 325] on label "5709" at bounding box center [574, 329] width 151 height 31
click at [582, 329] on input "5709" at bounding box center [580, 334] width 10 height 10
radio input "true"
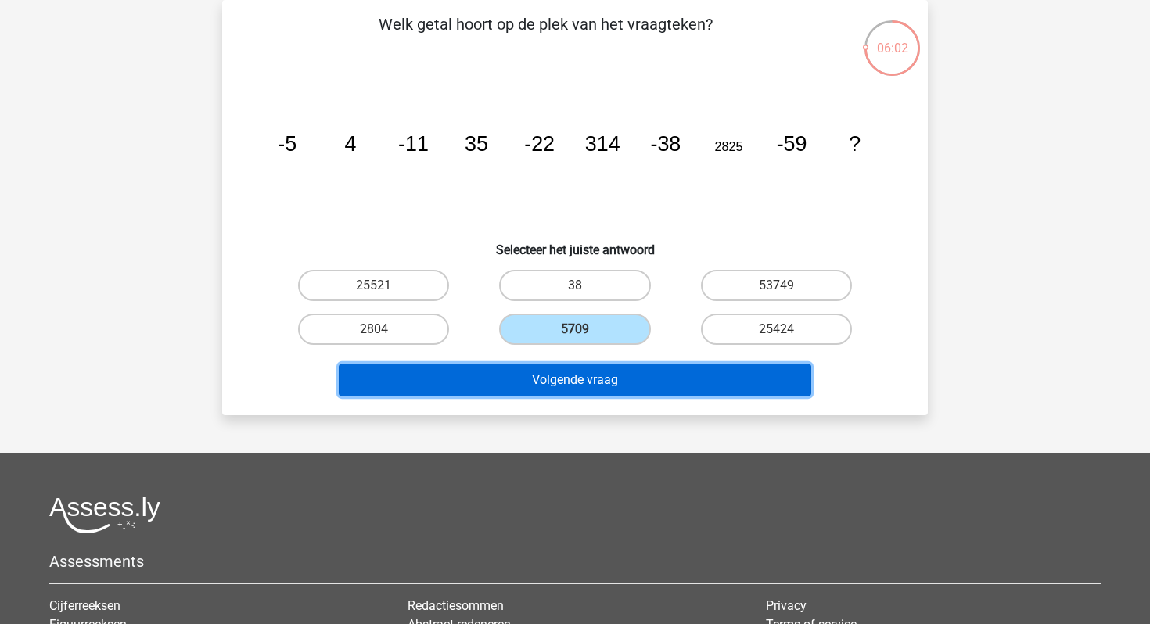
click at [554, 394] on button "Volgende vraag" at bounding box center [575, 380] width 473 height 33
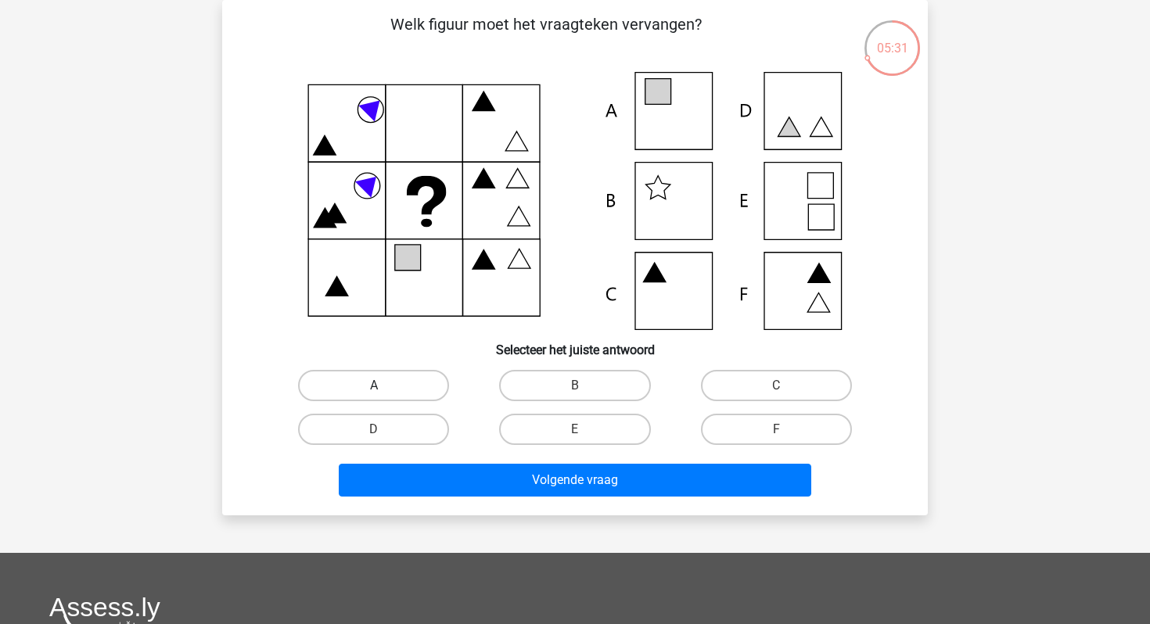
click at [422, 380] on label "A" at bounding box center [373, 385] width 151 height 31
click at [384, 386] on input "A" at bounding box center [379, 391] width 10 height 10
radio input "true"
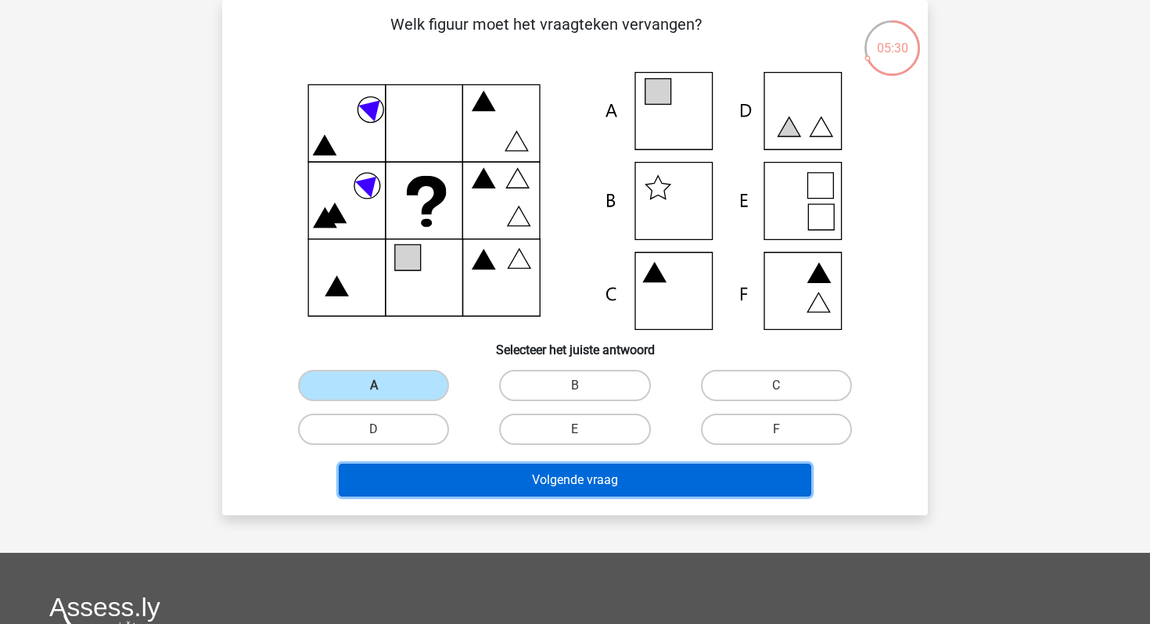
click at [440, 479] on button "Volgende vraag" at bounding box center [575, 480] width 473 height 33
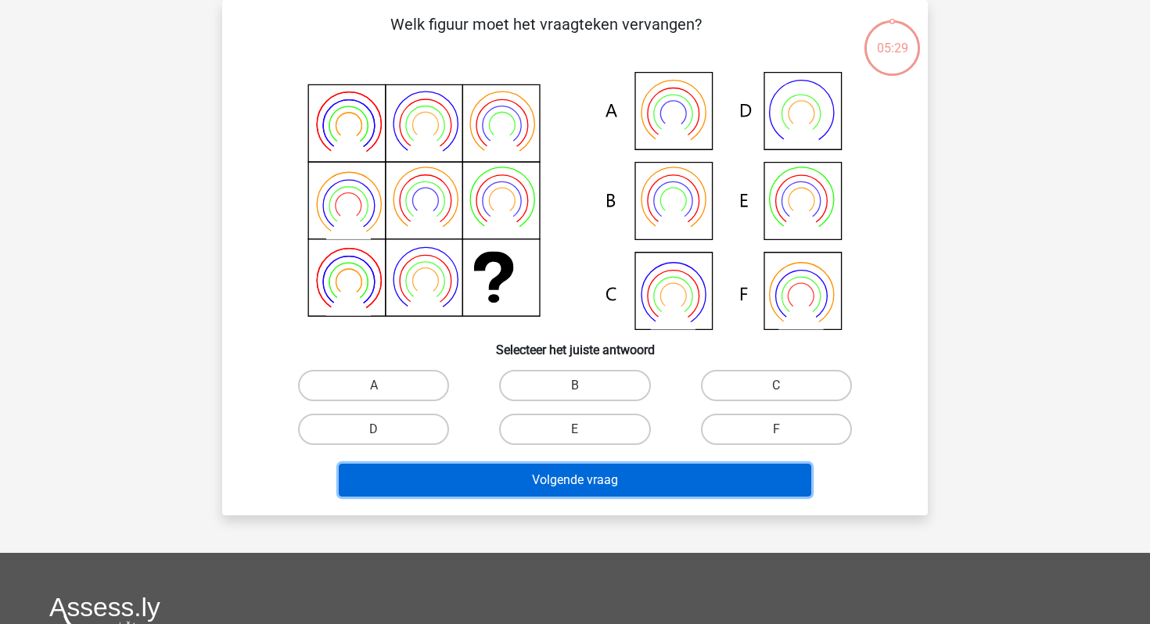
click at [440, 479] on button "Volgende vraag" at bounding box center [575, 480] width 473 height 33
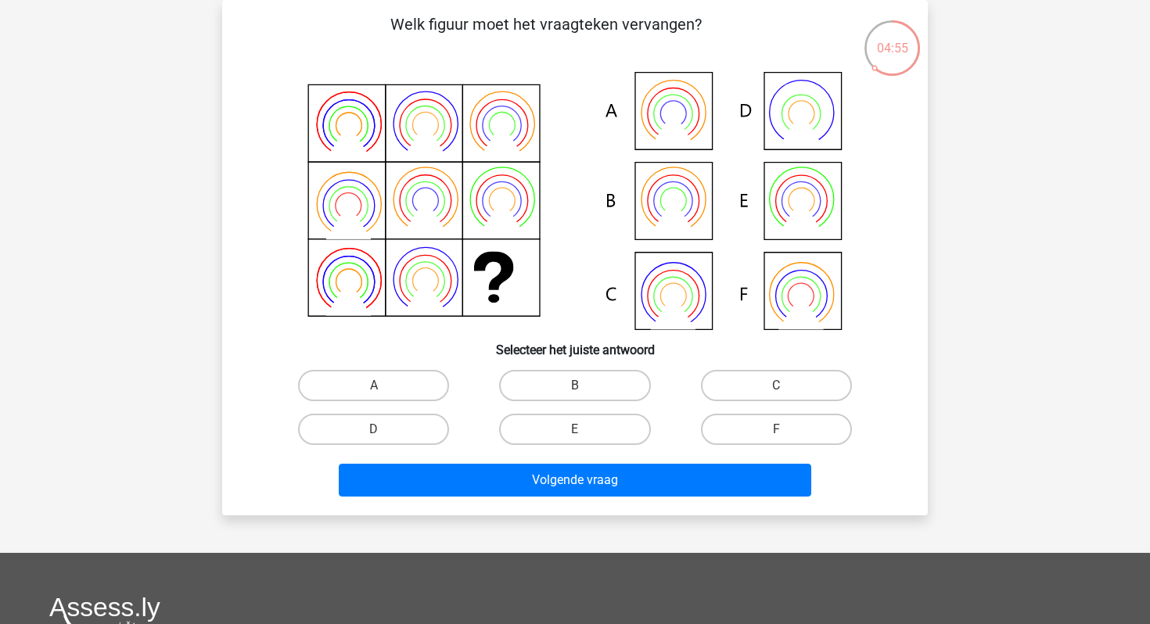
click at [576, 387] on input "B" at bounding box center [580, 391] width 10 height 10
radio input "true"
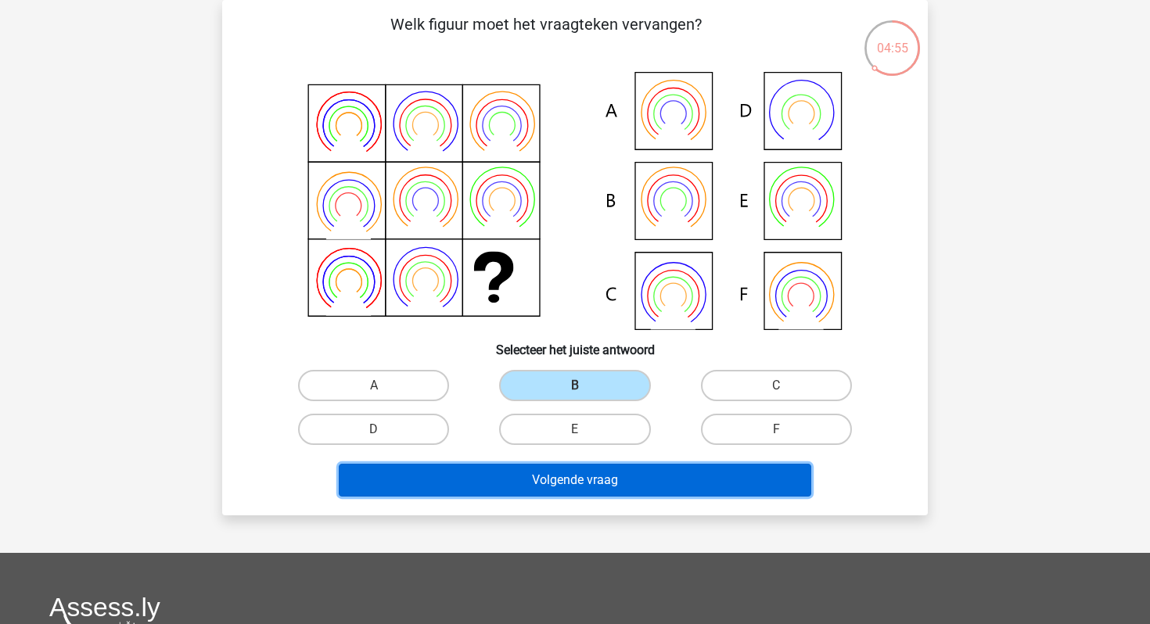
click at [561, 488] on button "Volgende vraag" at bounding box center [575, 480] width 473 height 33
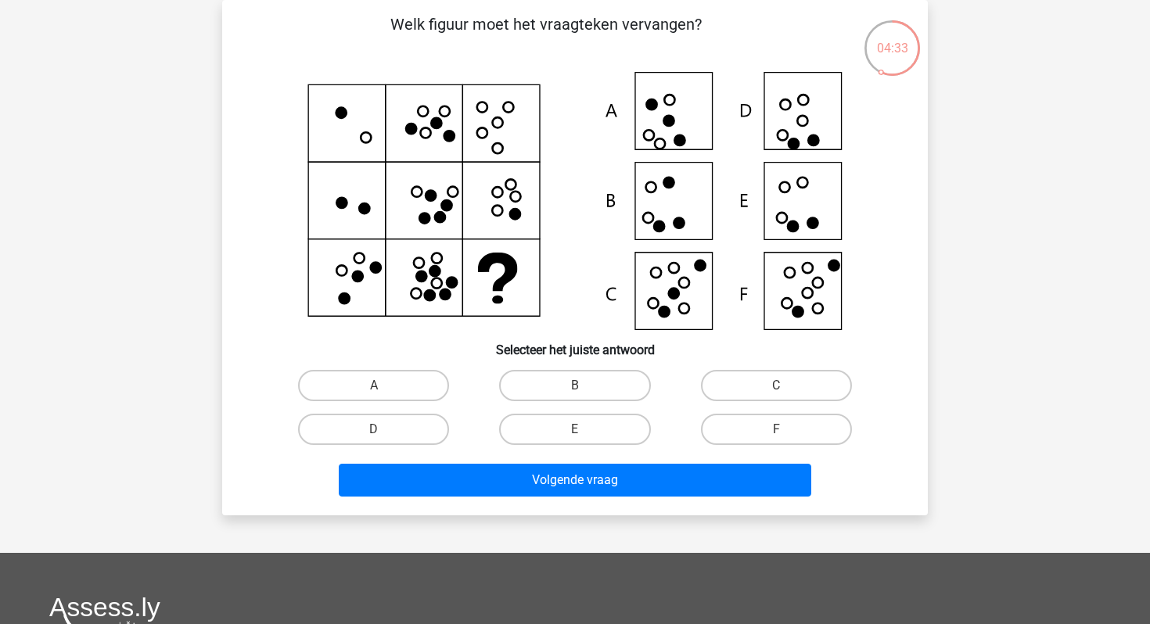
click at [827, 269] on icon at bounding box center [575, 201] width 630 height 258
click at [765, 415] on label "F" at bounding box center [776, 429] width 151 height 31
click at [776, 429] on input "F" at bounding box center [781, 434] width 10 height 10
radio input "true"
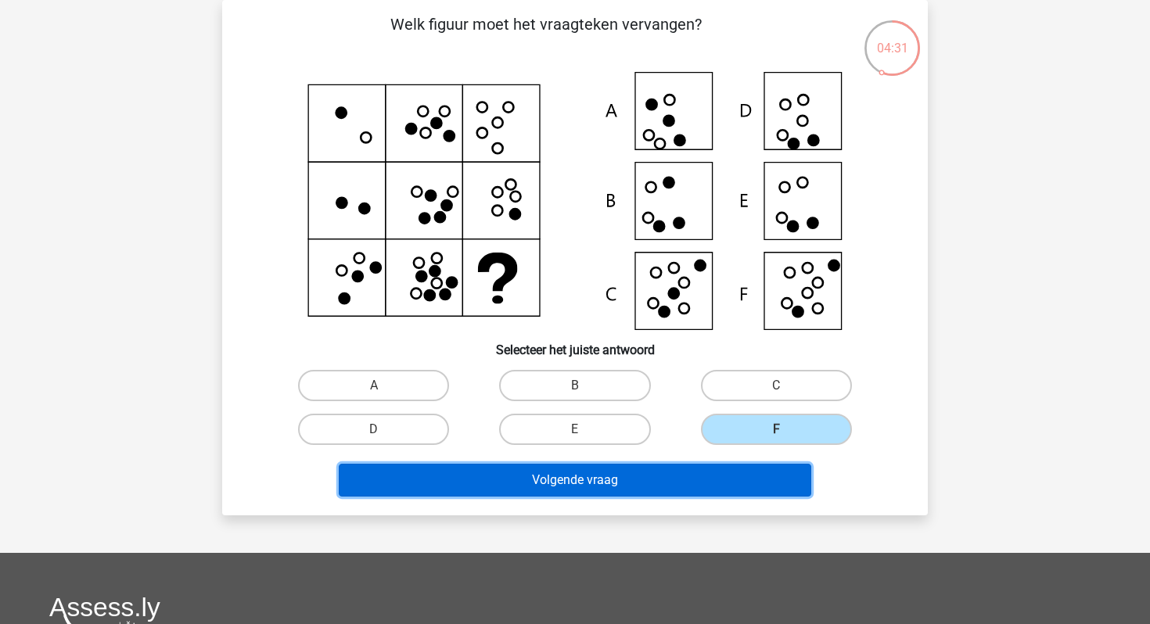
click at [691, 482] on button "Volgende vraag" at bounding box center [575, 480] width 473 height 33
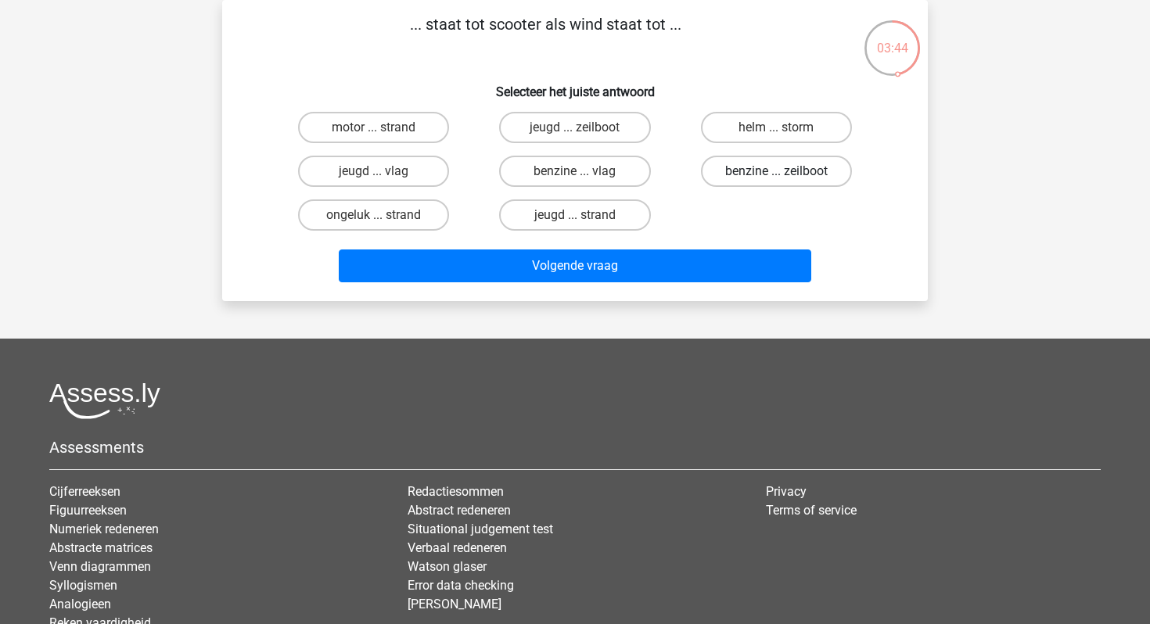
click at [723, 164] on label "benzine ... zeilboot" at bounding box center [776, 171] width 151 height 31
click at [776, 171] on input "benzine ... zeilboot" at bounding box center [781, 176] width 10 height 10
radio input "true"
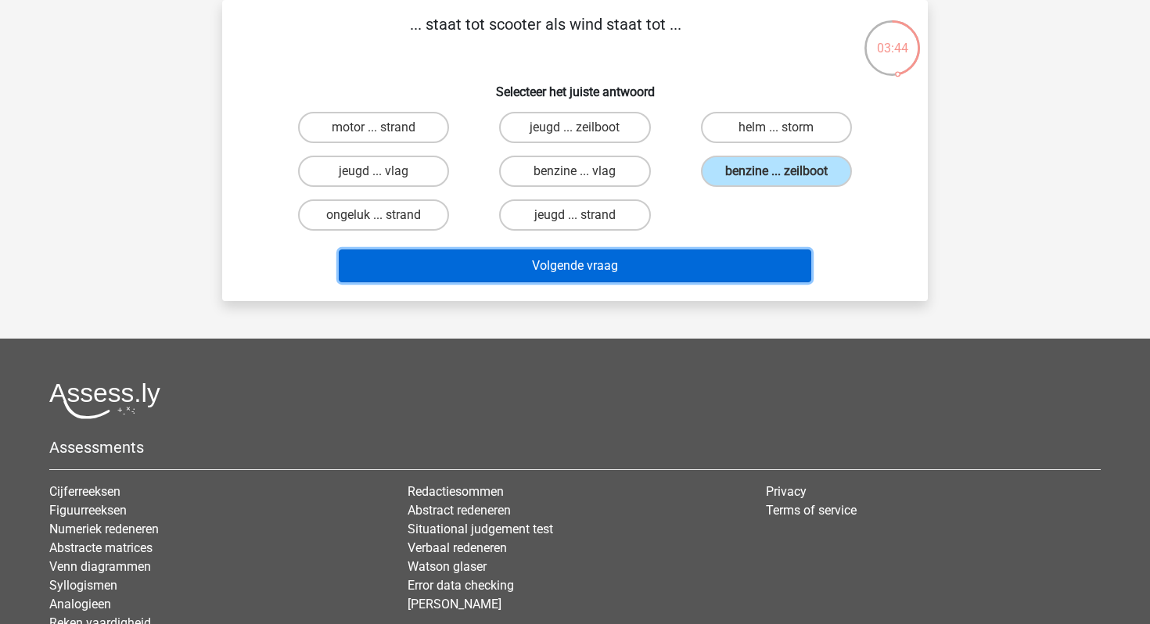
click at [608, 272] on button "Volgende vraag" at bounding box center [575, 265] width 473 height 33
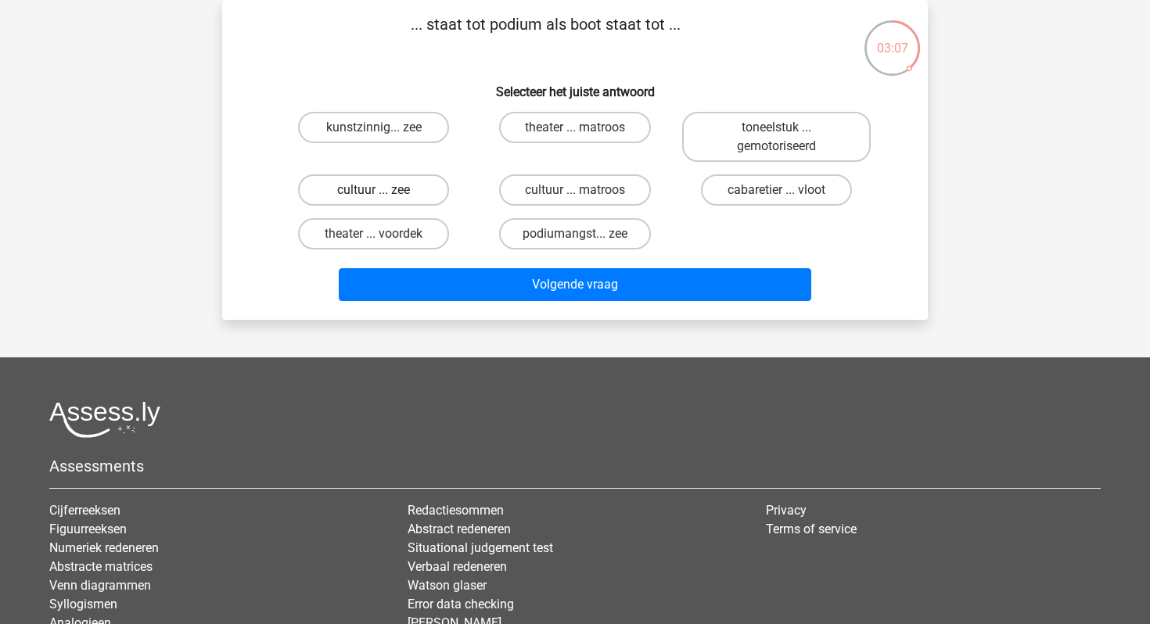
click at [404, 201] on label "cultuur ... zee" at bounding box center [373, 189] width 151 height 31
click at [384, 200] on input "cultuur ... zee" at bounding box center [379, 195] width 10 height 10
radio input "true"
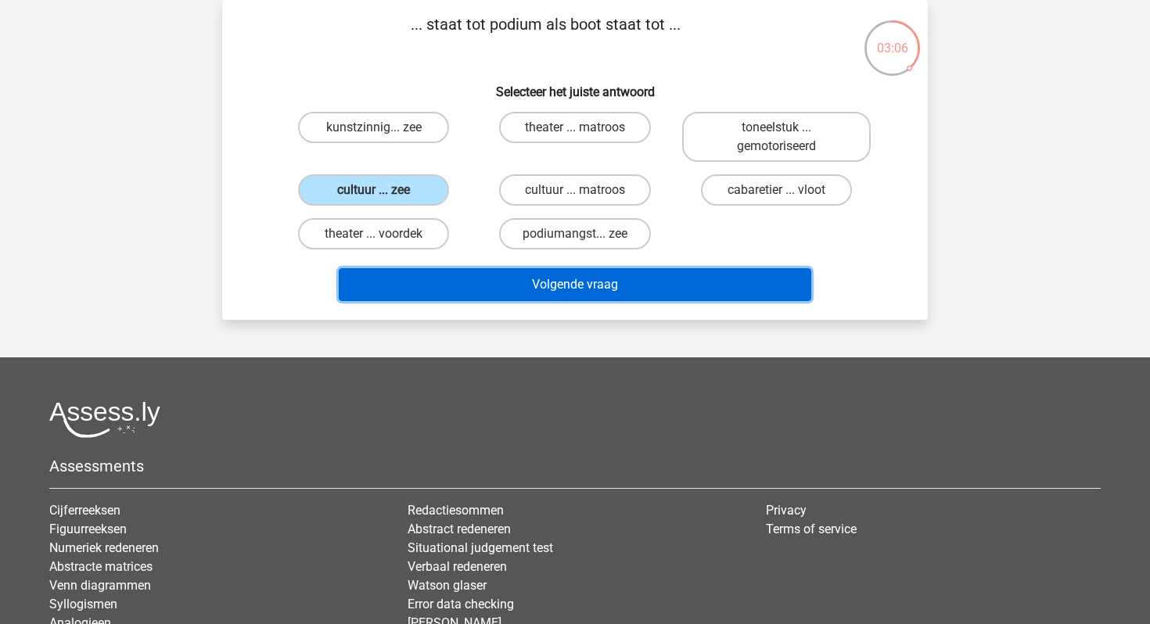
click at [406, 272] on button "Volgende vraag" at bounding box center [575, 284] width 473 height 33
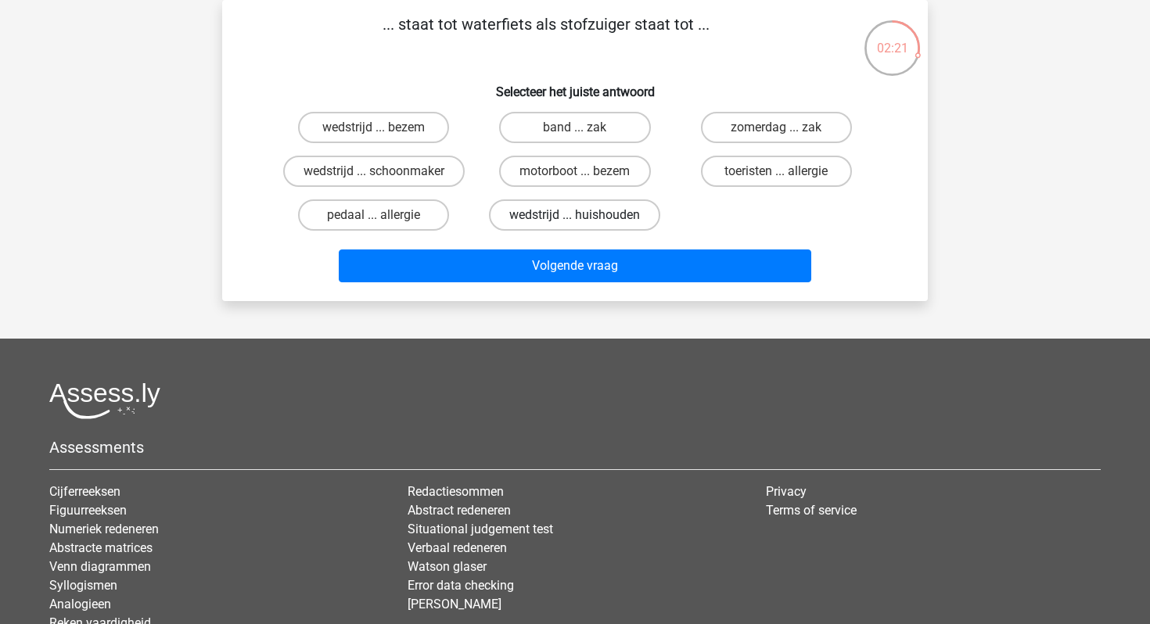
click at [532, 206] on label "wedstrijd ... huishouden" at bounding box center [574, 214] width 171 height 31
click at [575, 215] on input "wedstrijd ... huishouden" at bounding box center [580, 220] width 10 height 10
radio input "true"
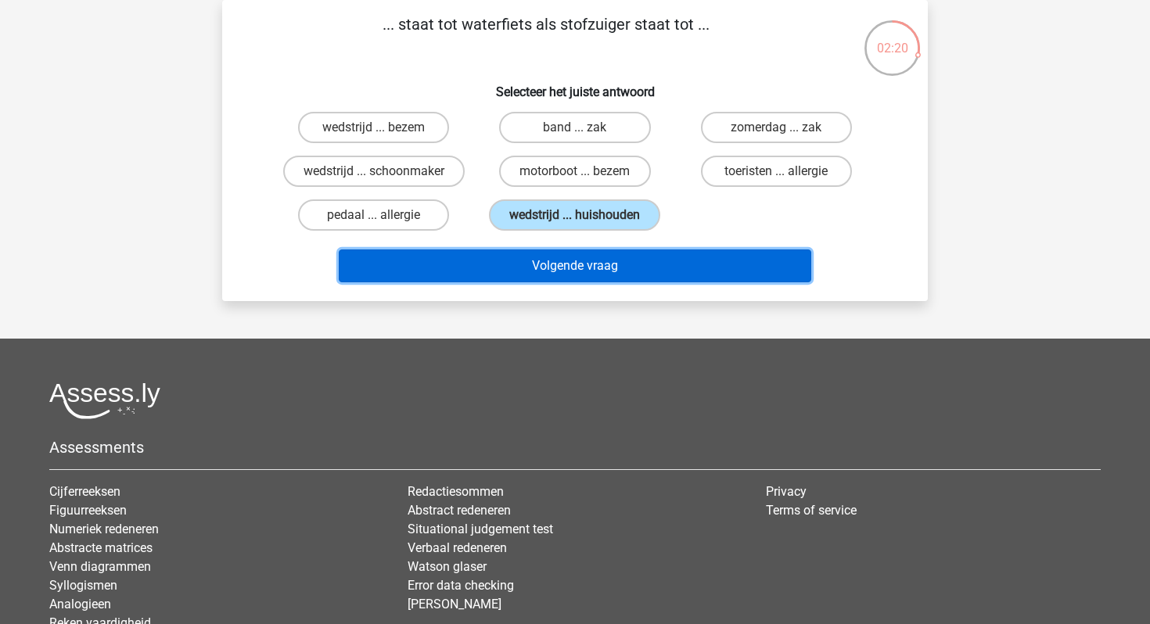
click at [521, 259] on button "Volgende vraag" at bounding box center [575, 265] width 473 height 33
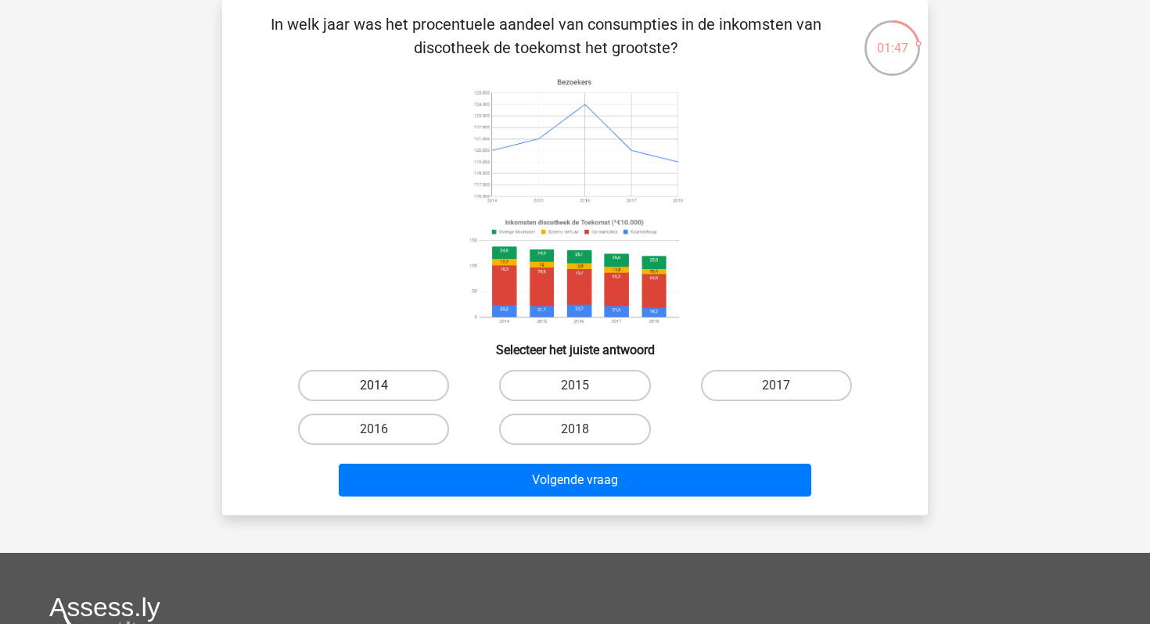
click at [401, 381] on label "2014" at bounding box center [373, 385] width 151 height 31
click at [384, 386] on input "2014" at bounding box center [379, 391] width 10 height 10
radio input "true"
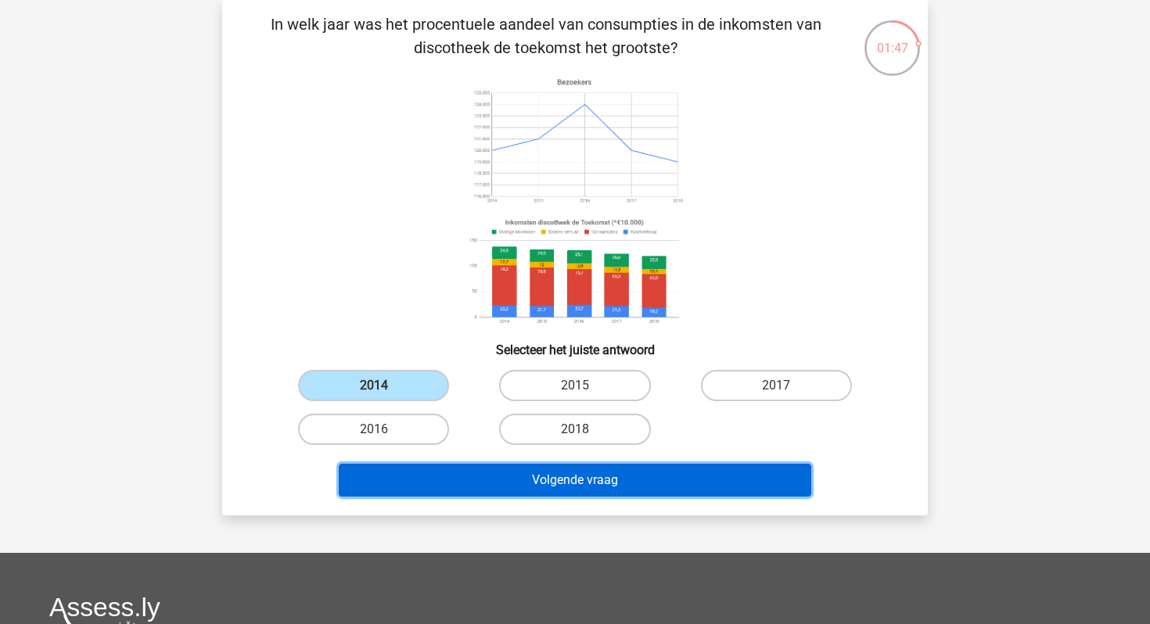
click at [411, 476] on button "Volgende vraag" at bounding box center [575, 480] width 473 height 33
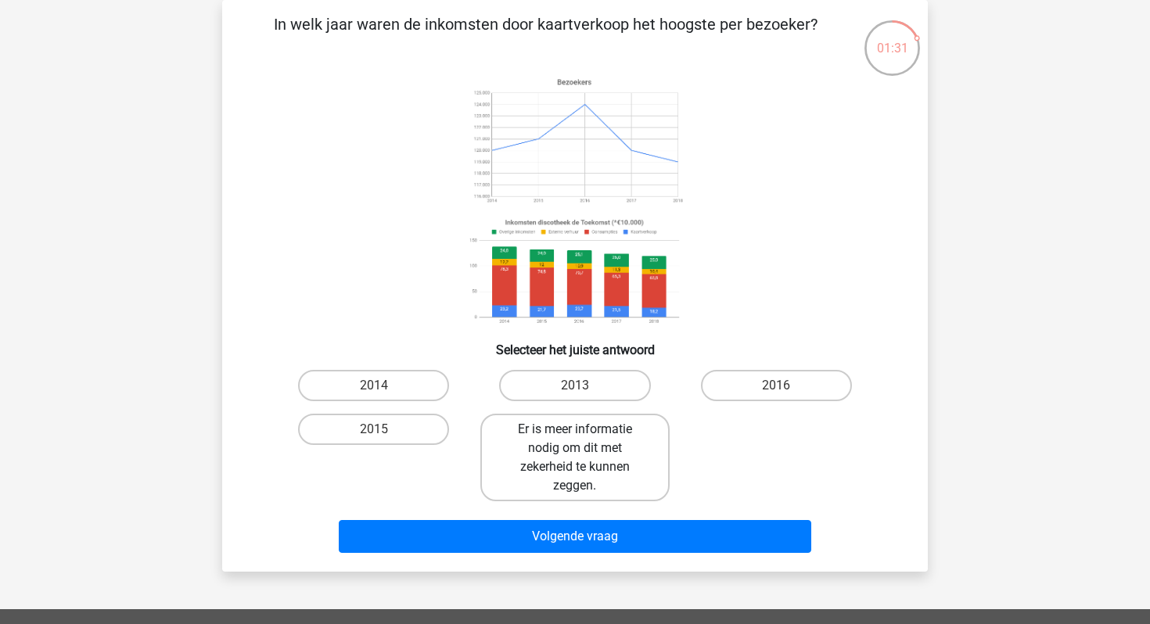
click at [548, 464] on label "Er is meer informatie nodig om dit met zekerheid te kunnen zeggen." at bounding box center [574, 458] width 188 height 88
click at [575, 440] on input "Er is meer informatie nodig om dit met zekerheid te kunnen zeggen." at bounding box center [580, 434] width 10 height 10
radio input "true"
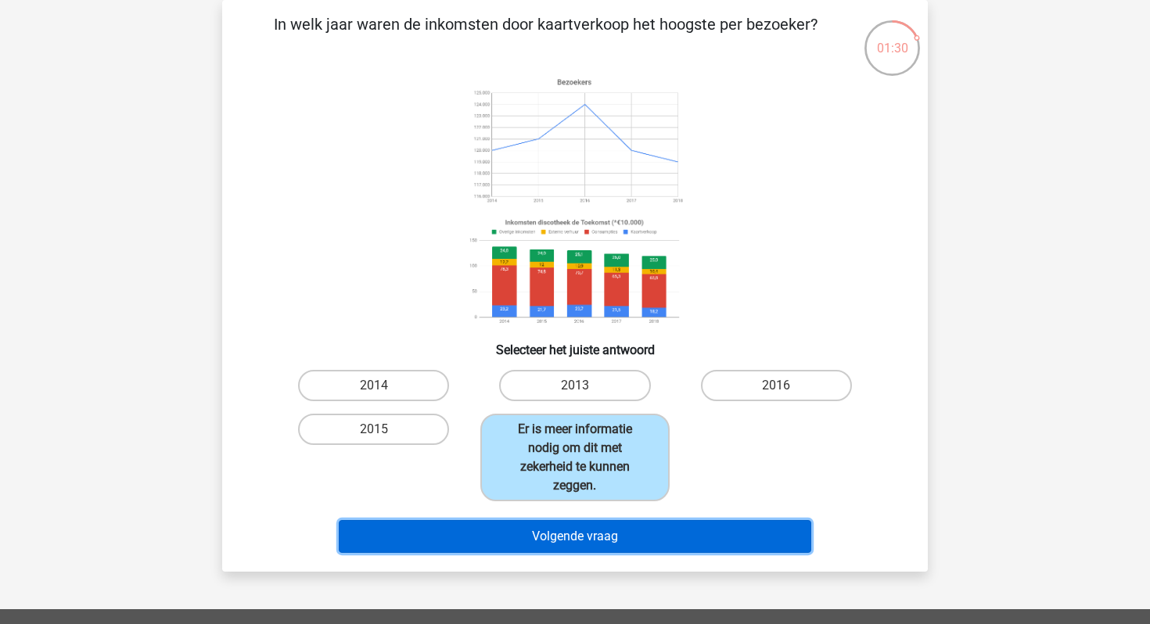
click at [509, 544] on button "Volgende vraag" at bounding box center [575, 536] width 473 height 33
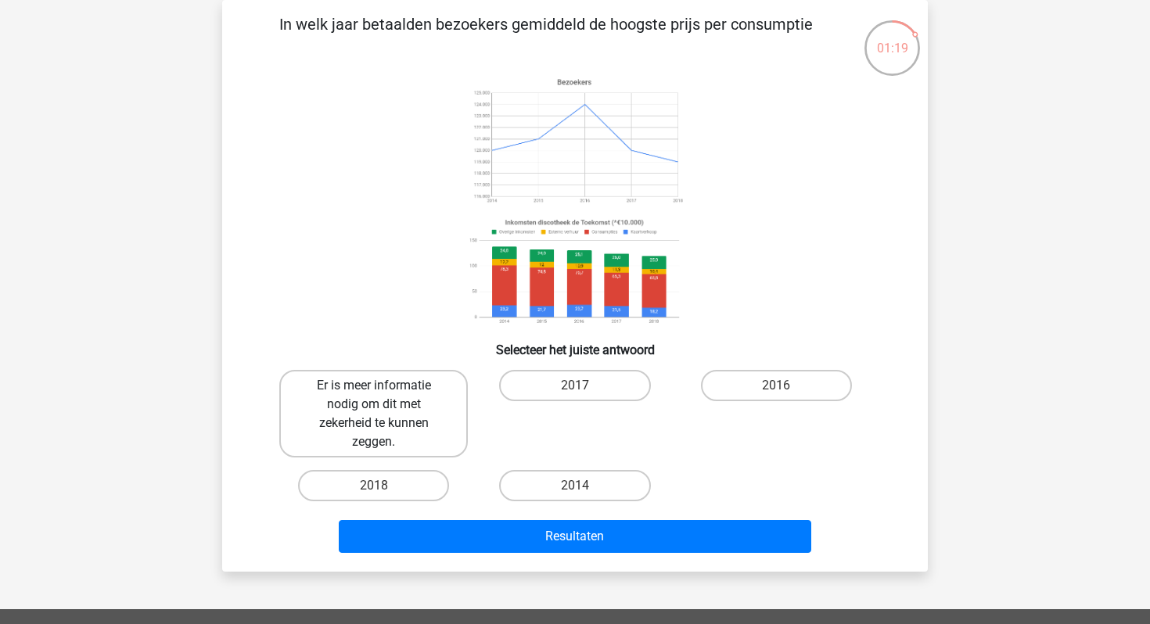
click at [423, 426] on label "Er is meer informatie nodig om dit met zekerheid te kunnen zeggen." at bounding box center [373, 414] width 188 height 88
click at [384, 396] on input "Er is meer informatie nodig om dit met zekerheid te kunnen zeggen." at bounding box center [379, 391] width 10 height 10
radio input "true"
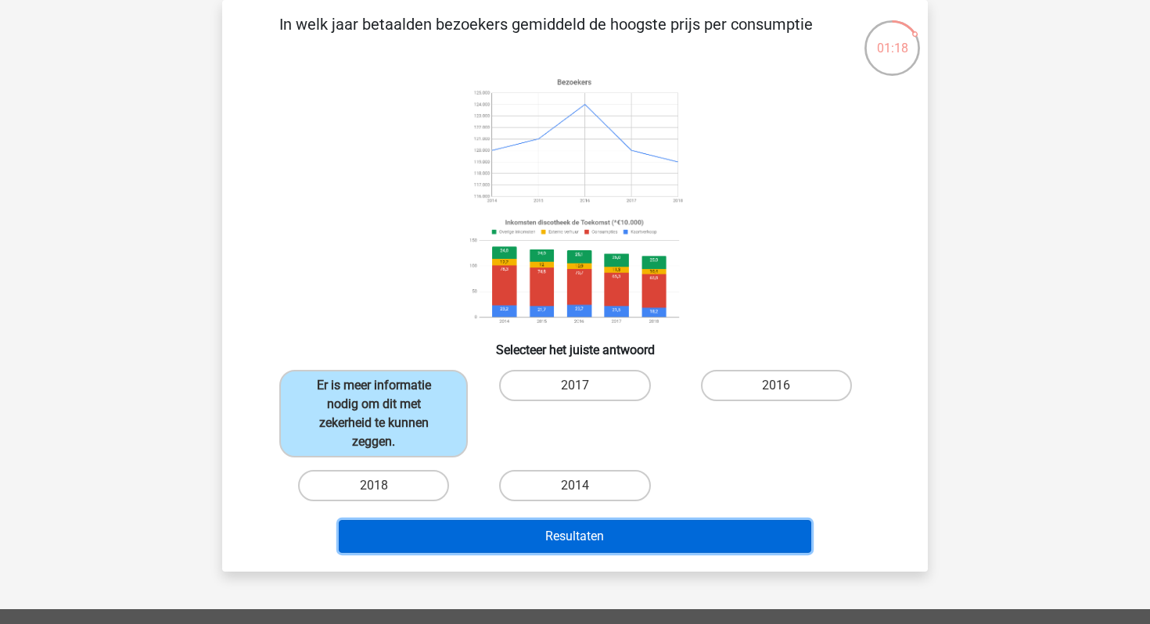
click at [426, 542] on button "Resultaten" at bounding box center [575, 536] width 473 height 33
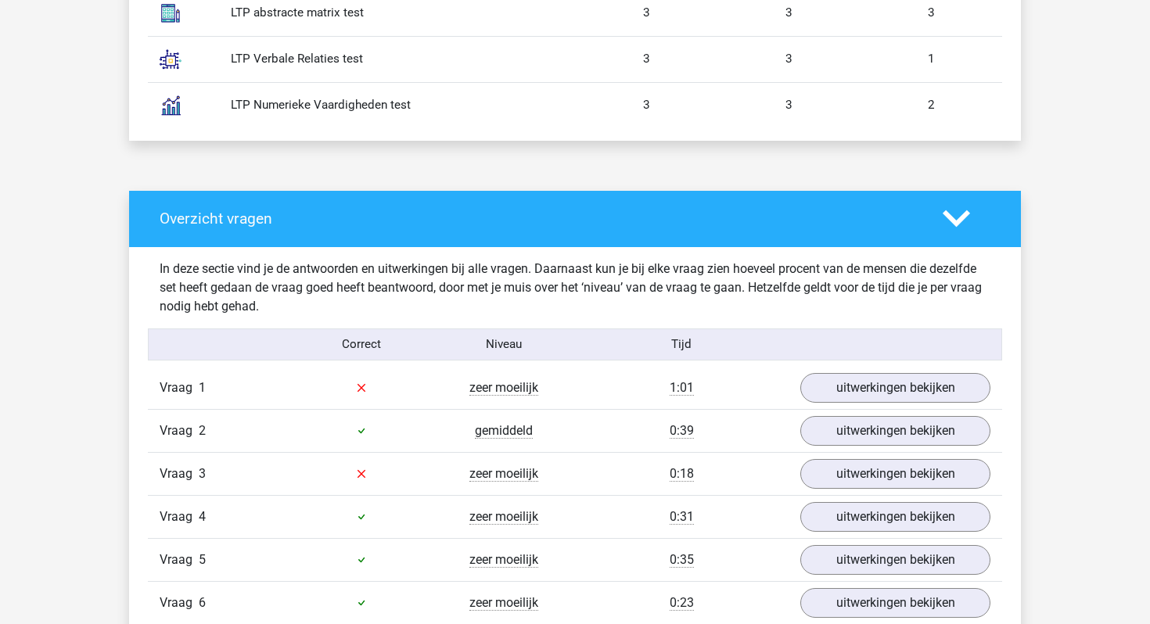
scroll to position [1064, 0]
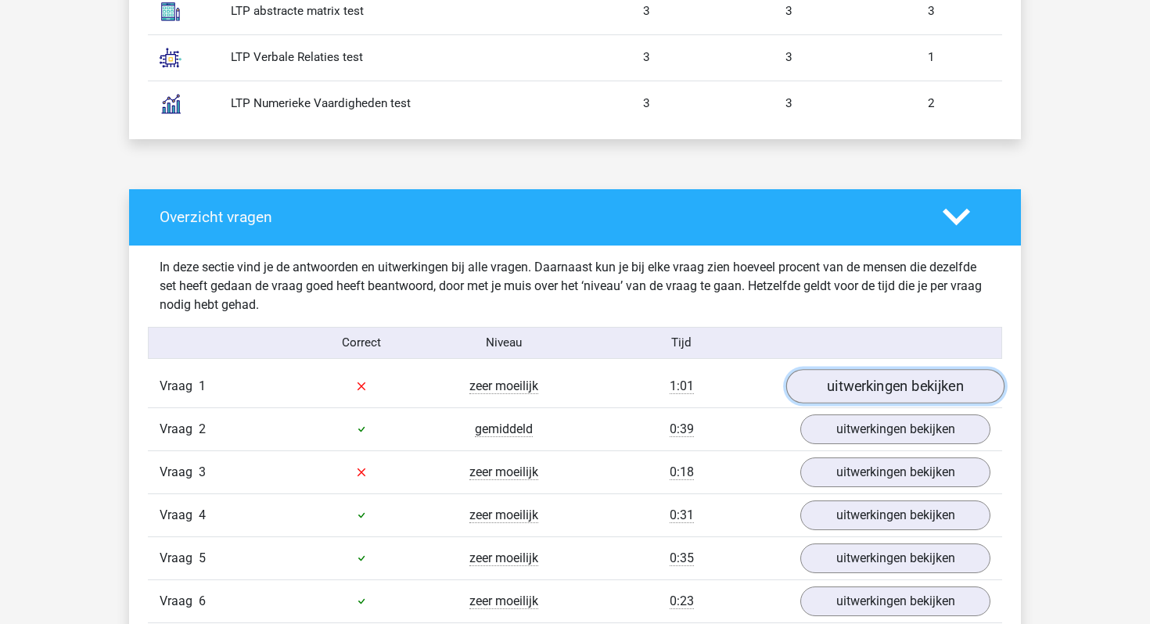
click at [842, 393] on link "uitwerkingen bekijken" at bounding box center [895, 386] width 218 height 34
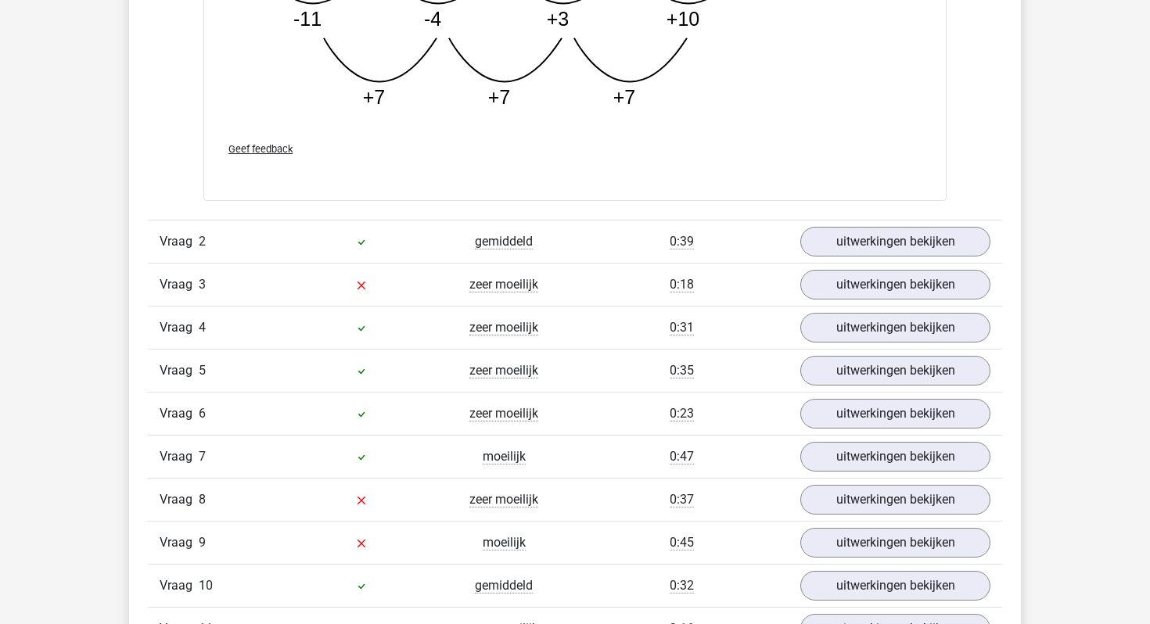
scroll to position [2052, 0]
click at [890, 237] on link "uitwerkingen bekijken" at bounding box center [895, 240] width 218 height 34
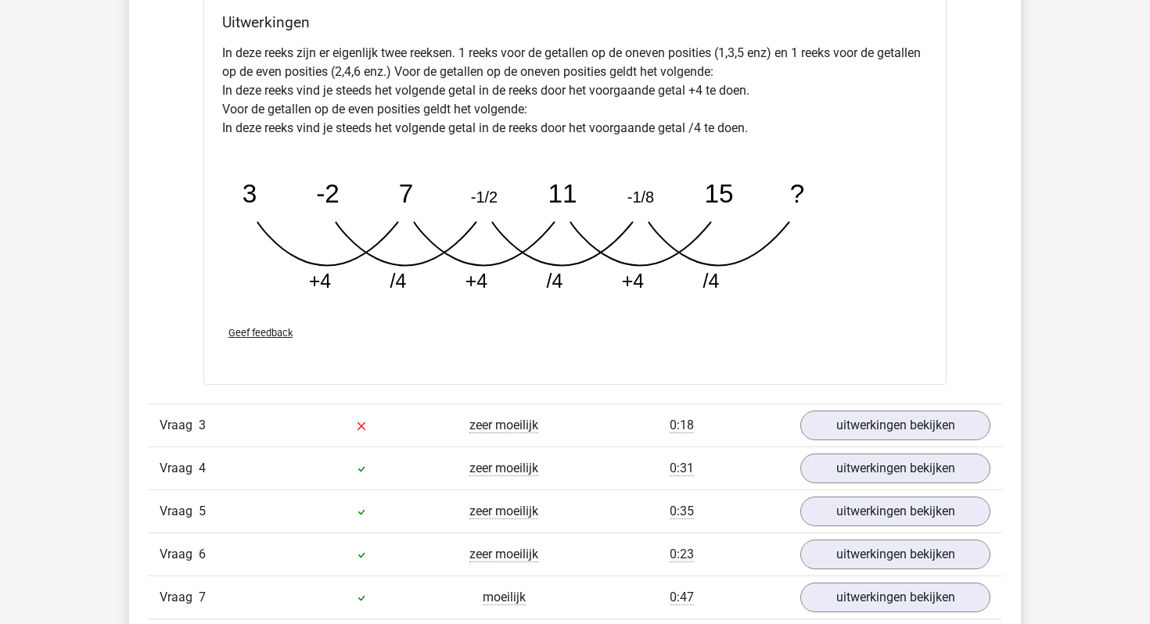
scroll to position [2670, 0]
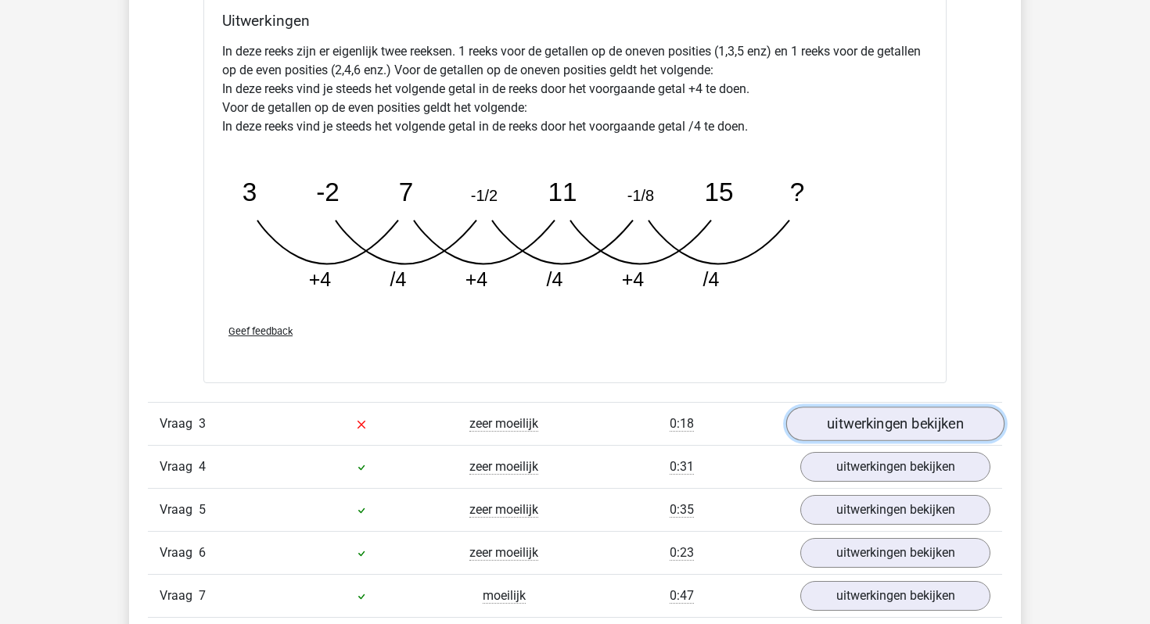
click at [834, 417] on link "uitwerkingen bekijken" at bounding box center [895, 424] width 218 height 34
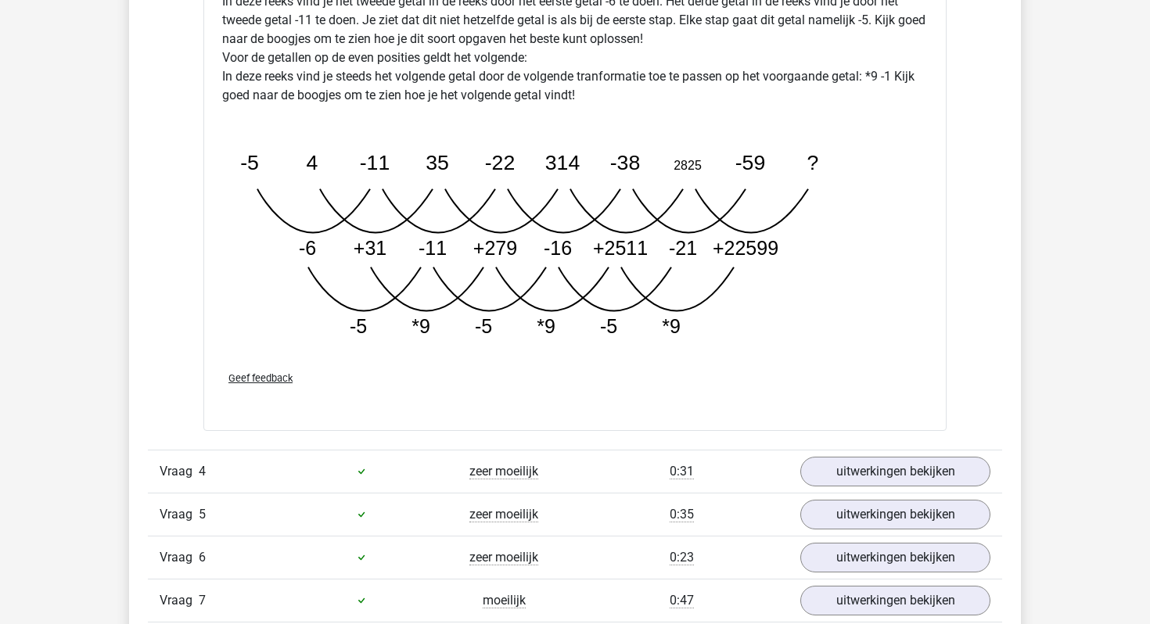
scroll to position [3563, 0]
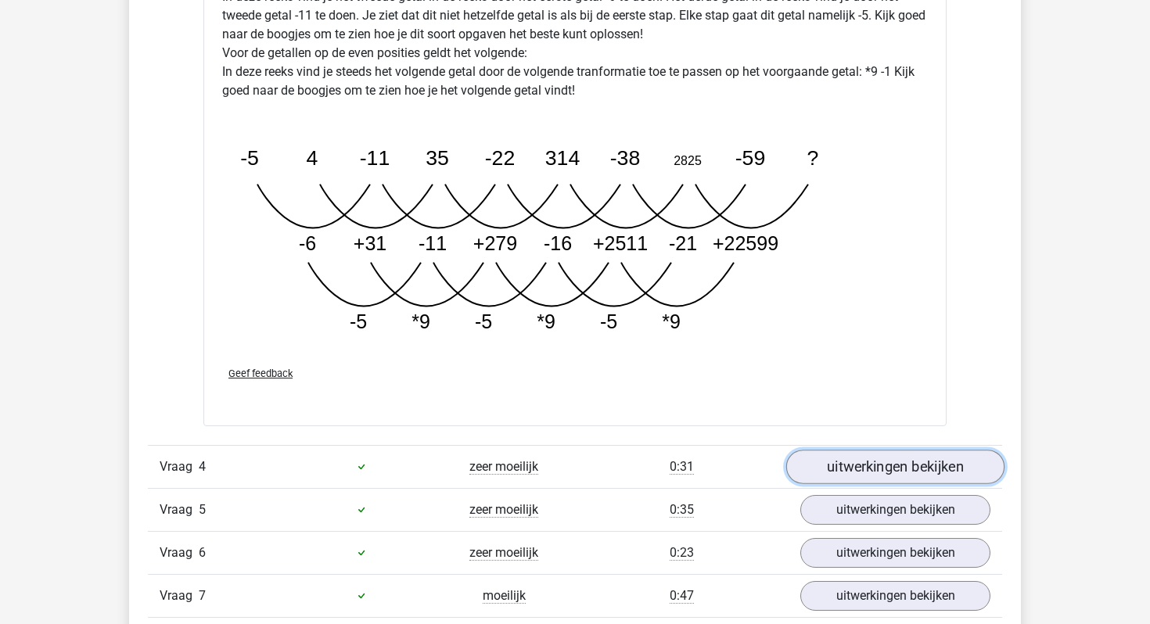
click at [848, 463] on link "uitwerkingen bekijken" at bounding box center [895, 467] width 218 height 34
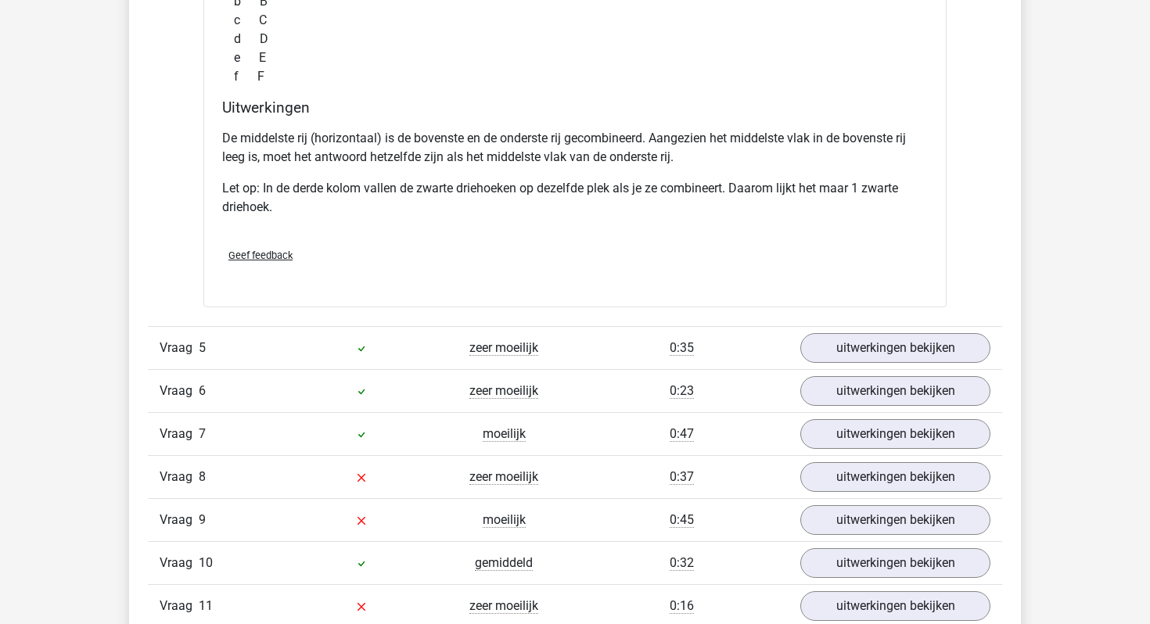
scroll to position [4414, 0]
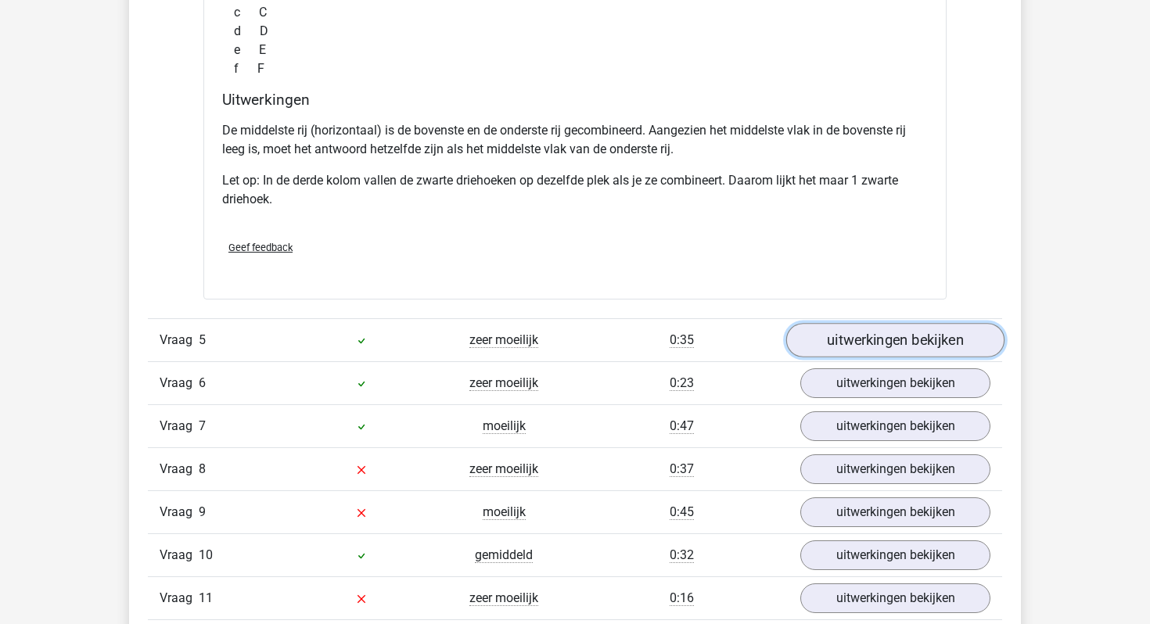
click at [886, 346] on link "uitwerkingen bekijken" at bounding box center [895, 340] width 218 height 34
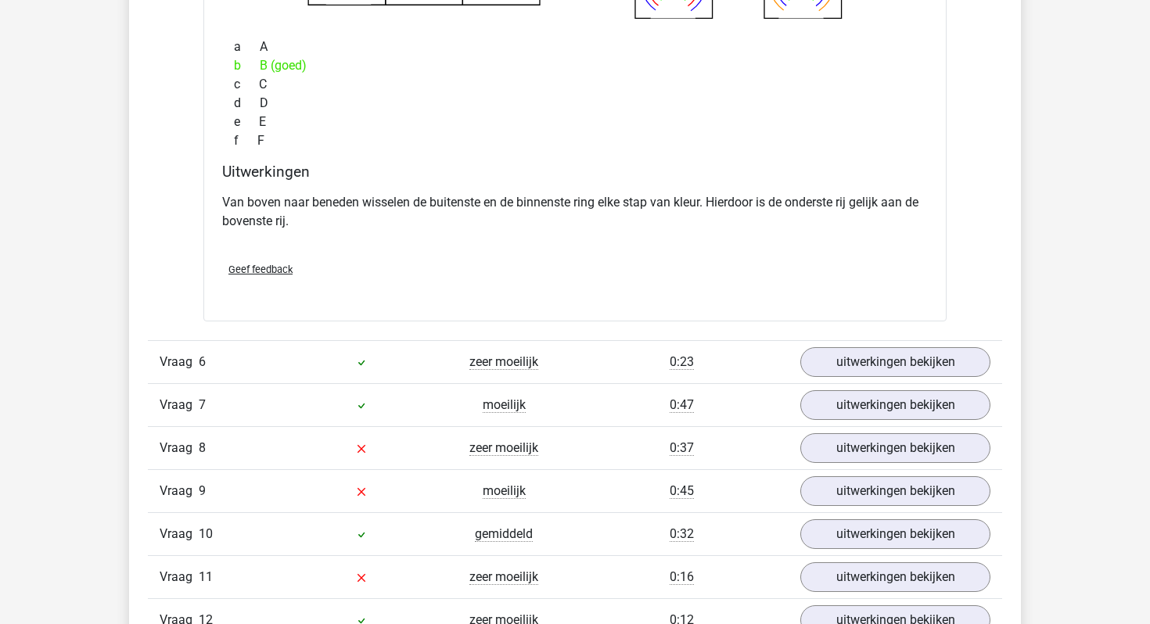
scroll to position [5067, 0]
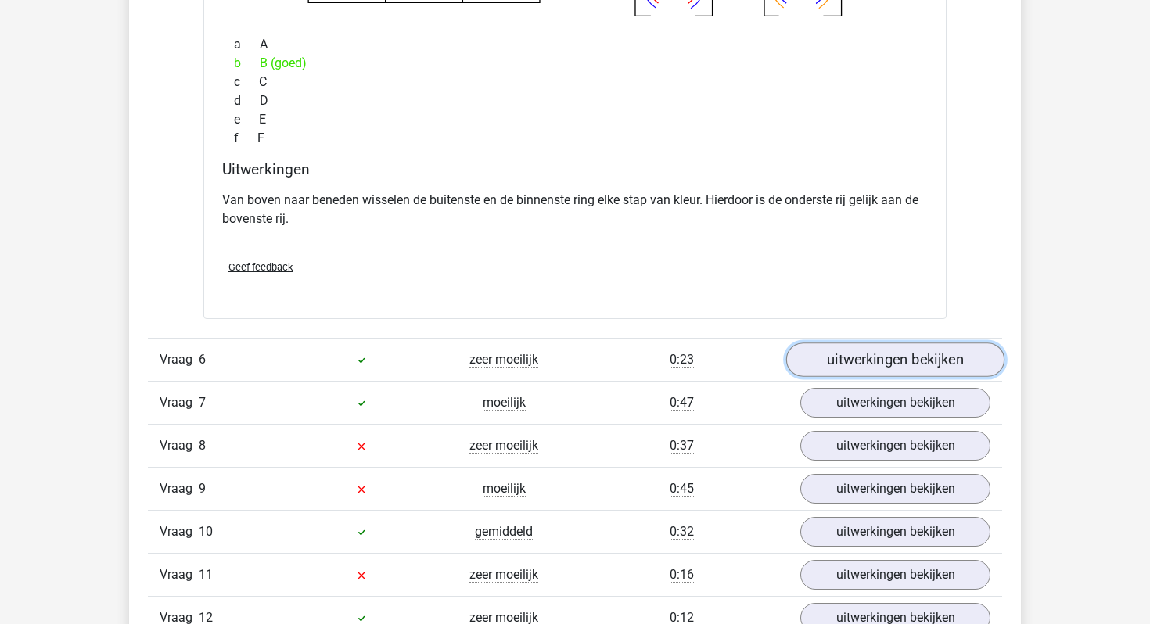
click at [860, 367] on link "uitwerkingen bekijken" at bounding box center [895, 360] width 218 height 34
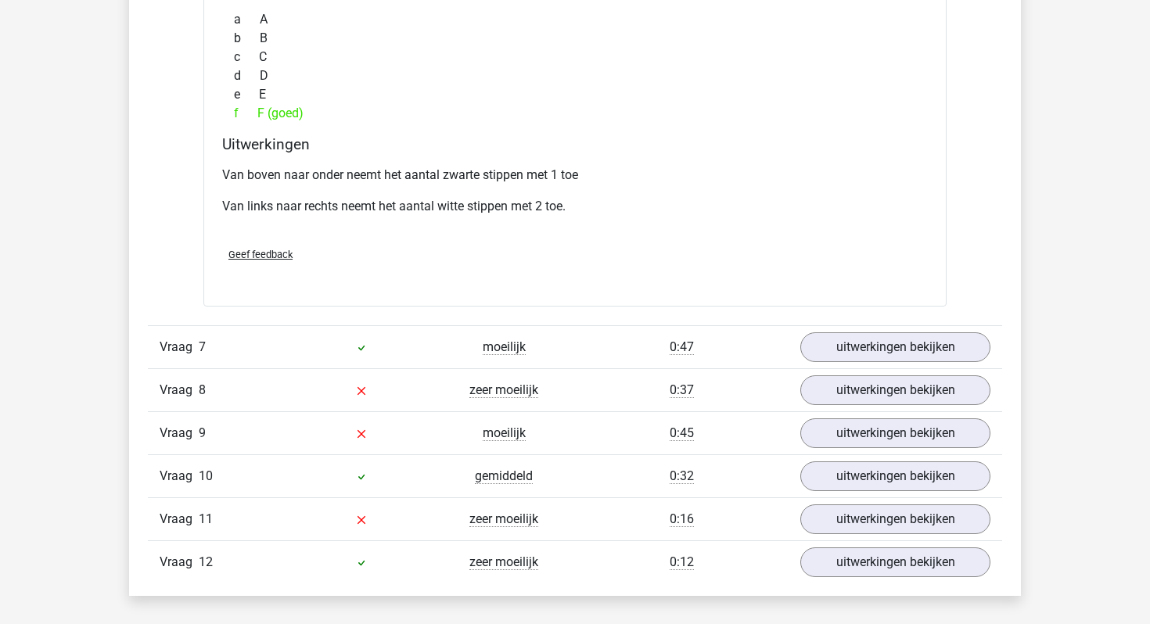
scroll to position [5776, 0]
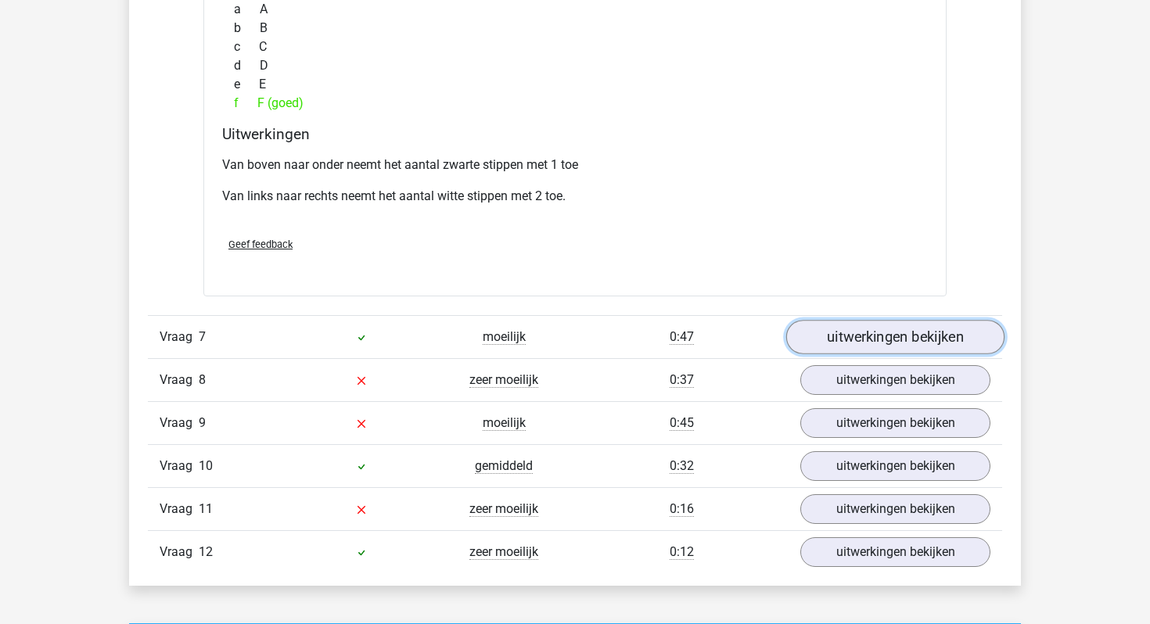
click at [849, 340] on link "uitwerkingen bekijken" at bounding box center [895, 337] width 218 height 34
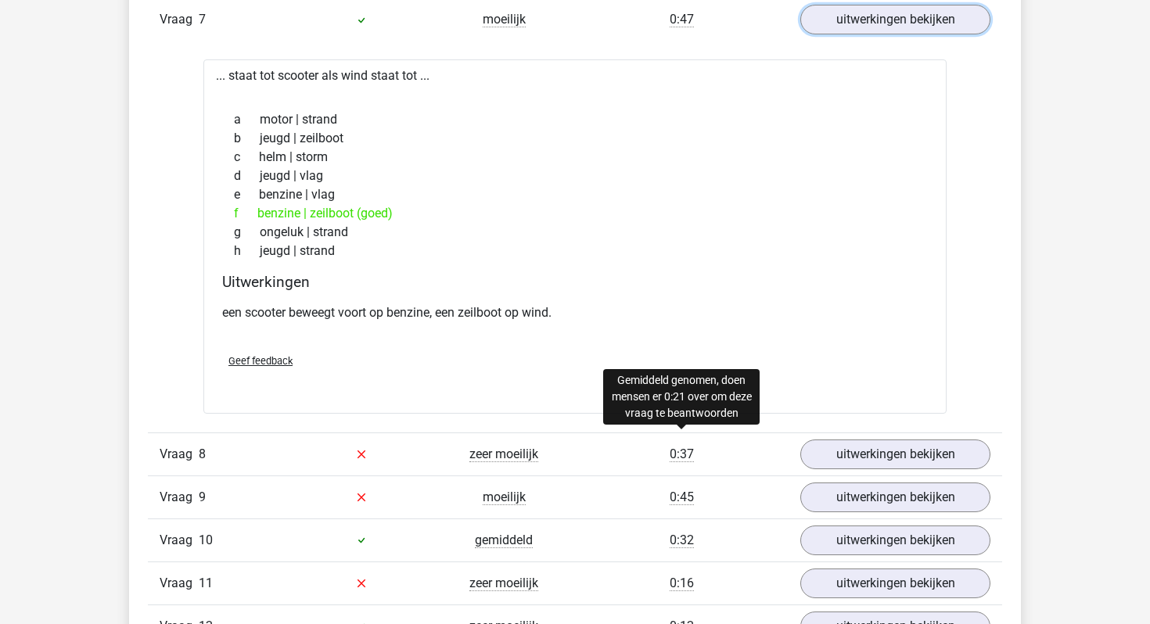
scroll to position [6095, 0]
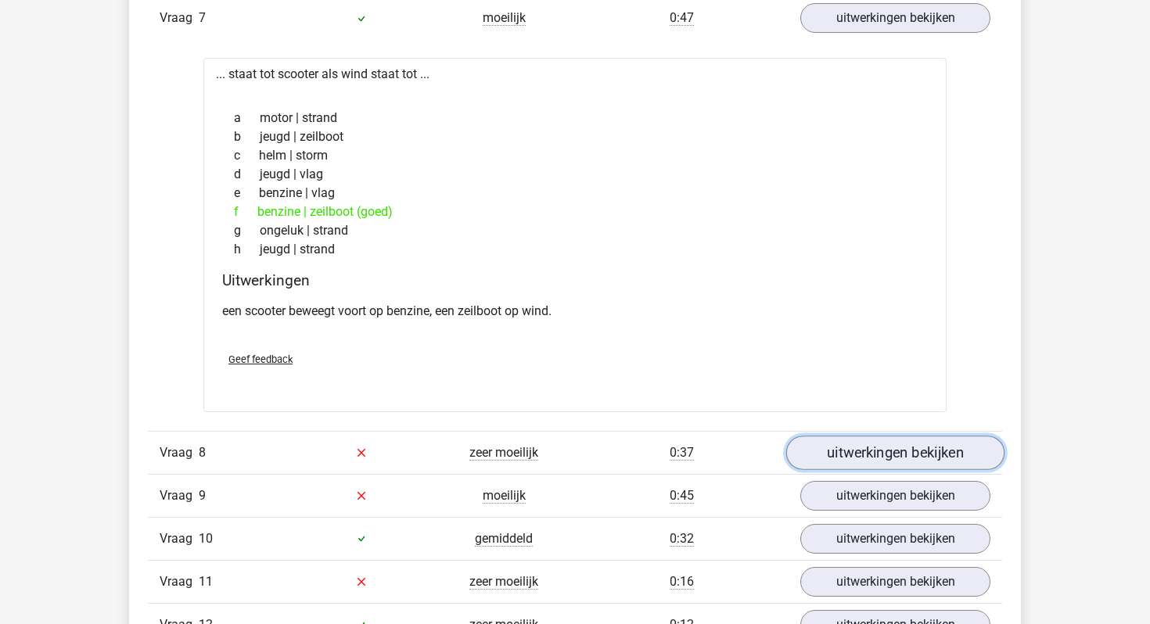
click at [857, 459] on link "uitwerkingen bekijken" at bounding box center [895, 453] width 218 height 34
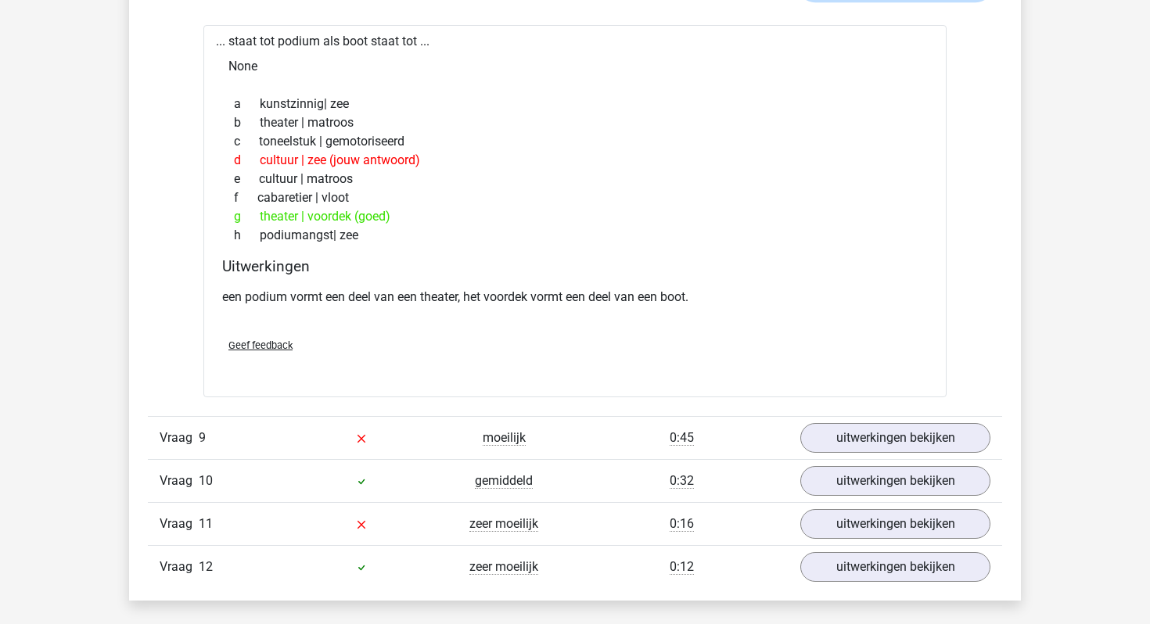
scroll to position [6583, 0]
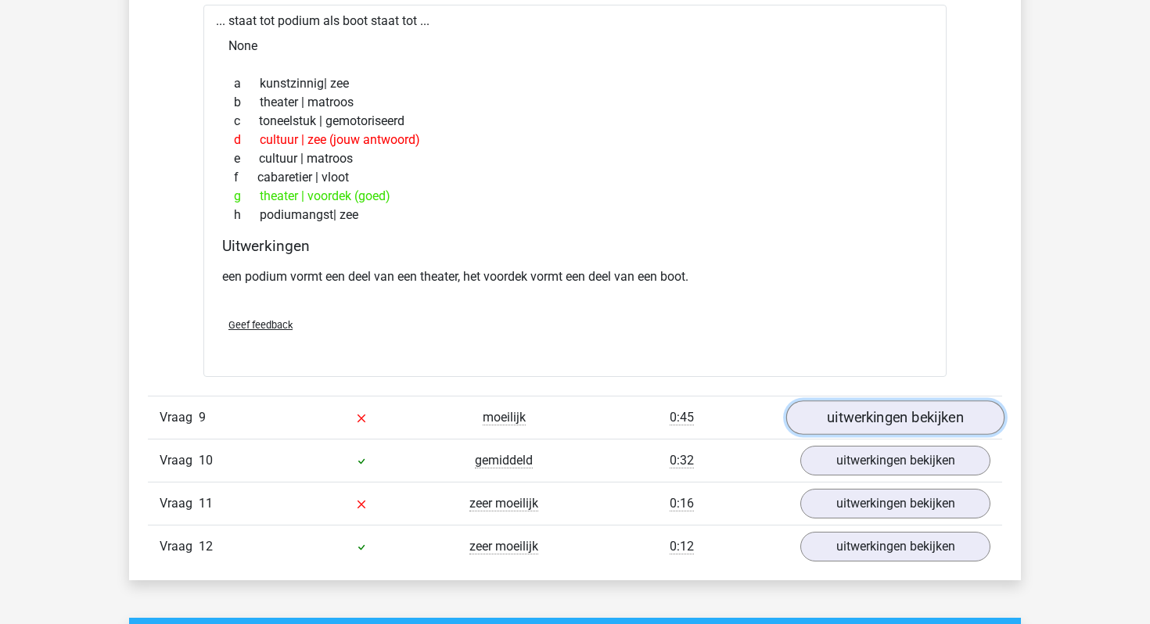
click at [867, 424] on link "uitwerkingen bekijken" at bounding box center [895, 417] width 218 height 34
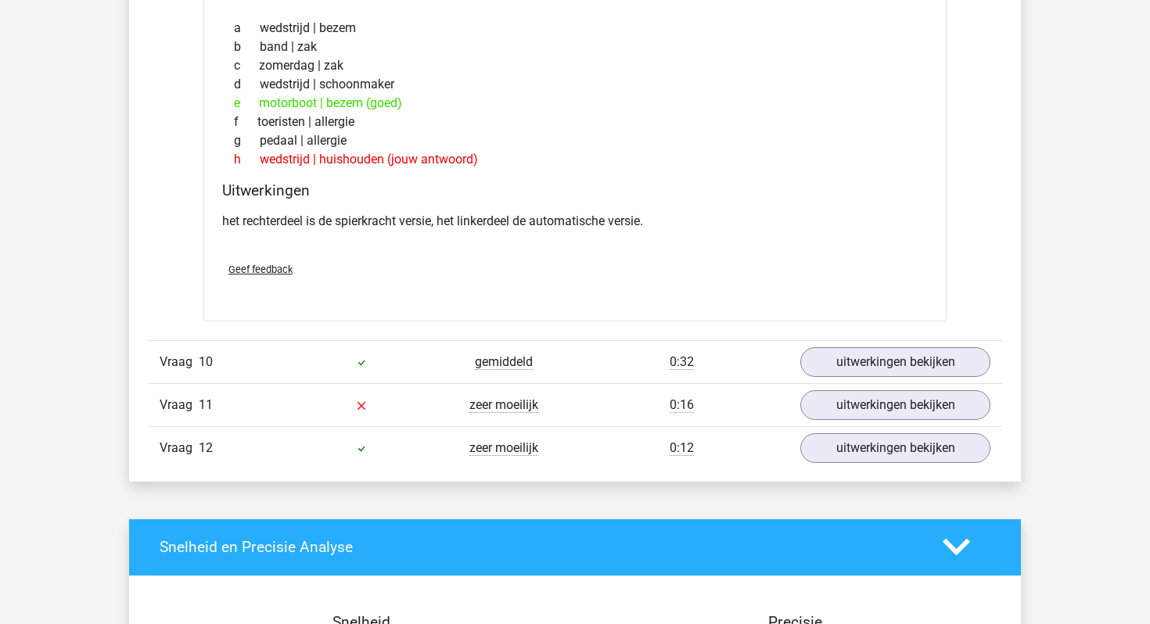
scroll to position [7103, 0]
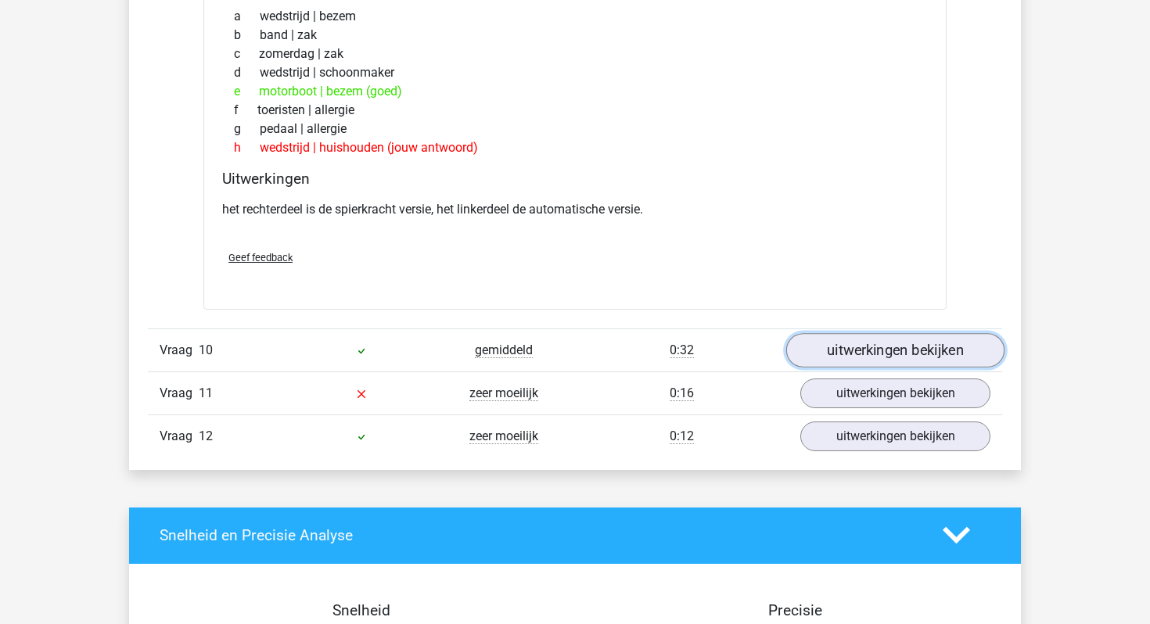
click at [845, 358] on link "uitwerkingen bekijken" at bounding box center [895, 350] width 218 height 34
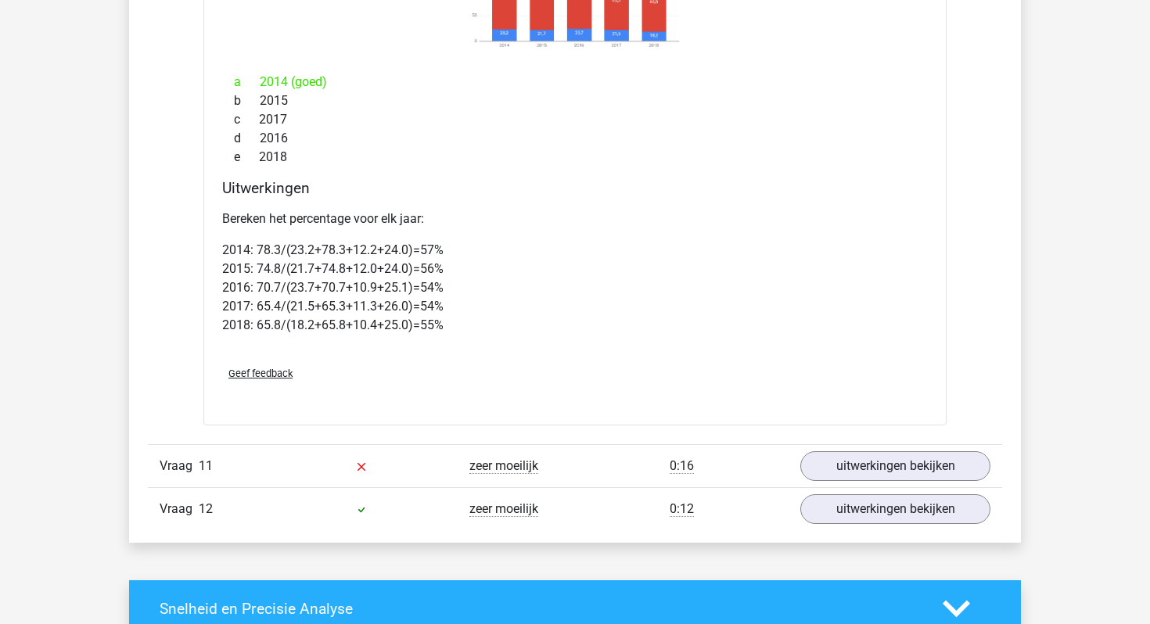
scroll to position [7770, 0]
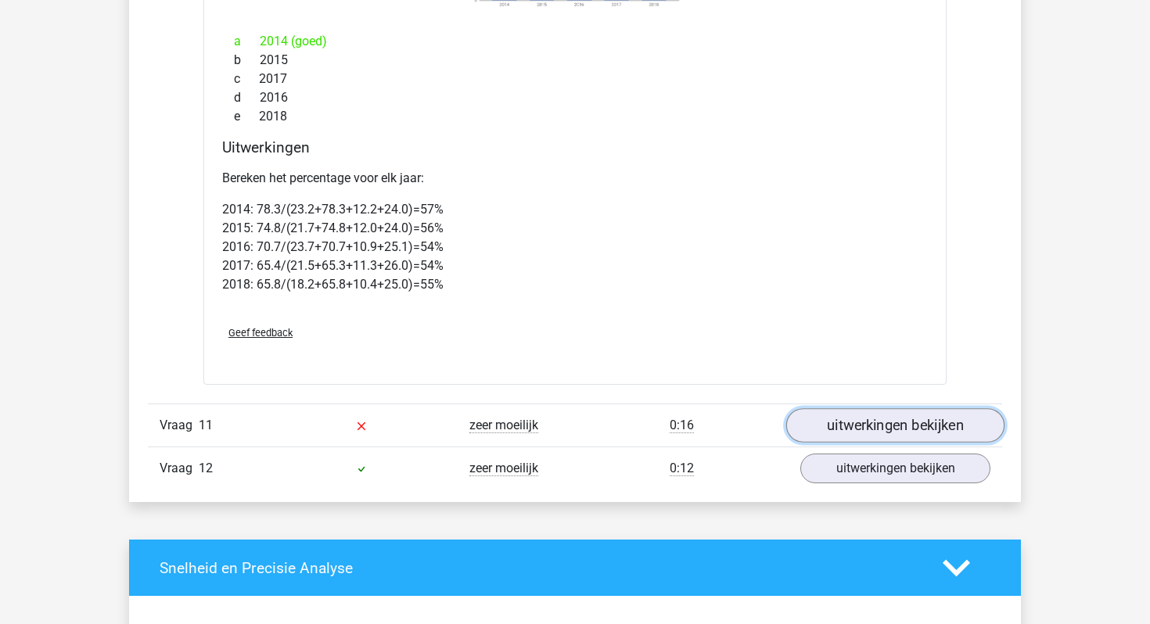
click at [817, 422] on link "uitwerkingen bekijken" at bounding box center [895, 425] width 218 height 34
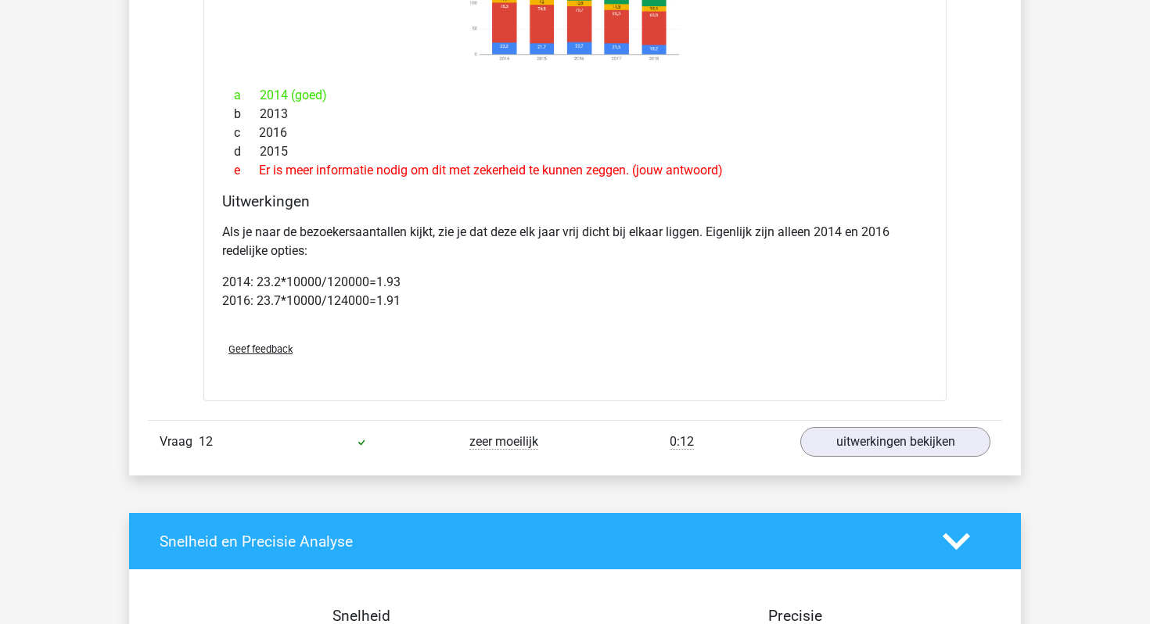
scroll to position [8463, 0]
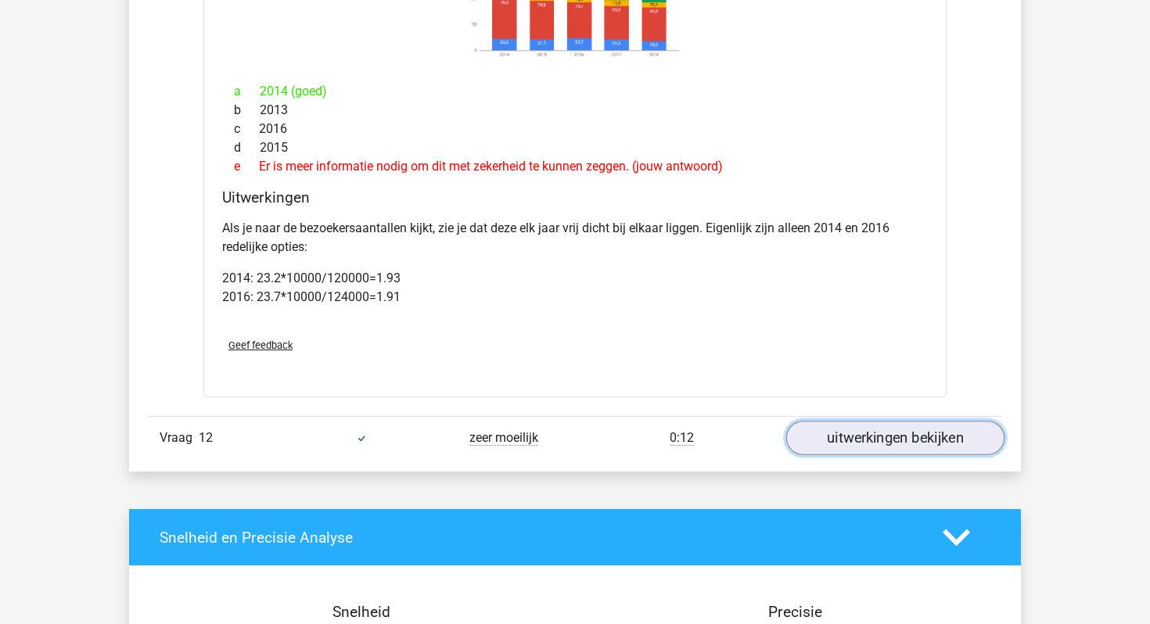
click at [878, 440] on link "uitwerkingen bekijken" at bounding box center [895, 439] width 218 height 34
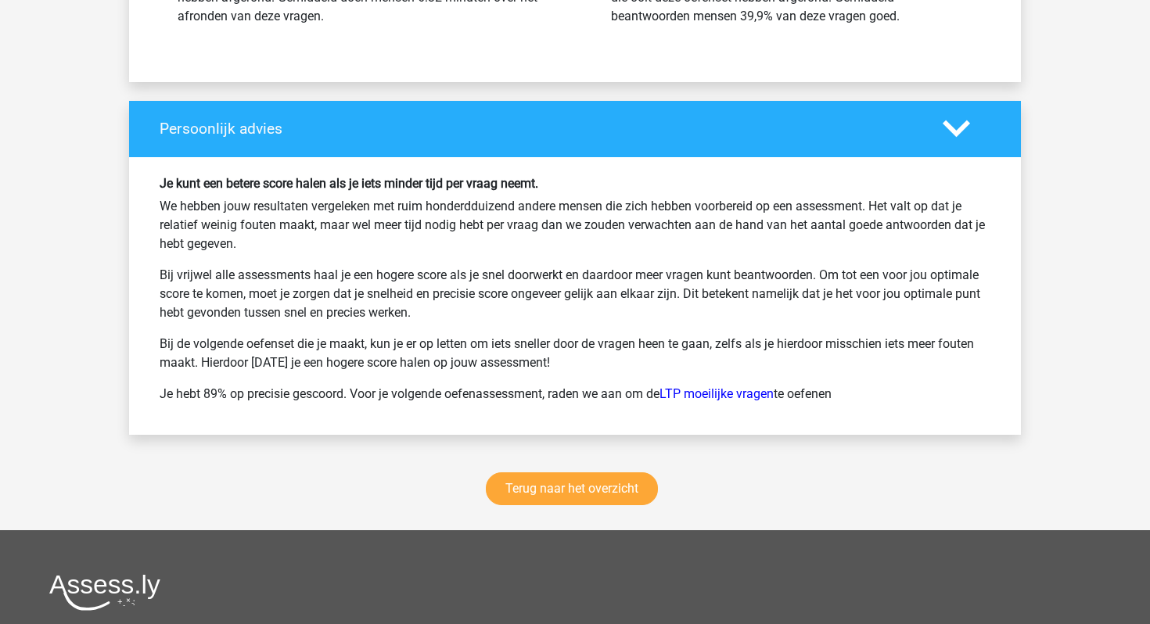
scroll to position [10000, 0]
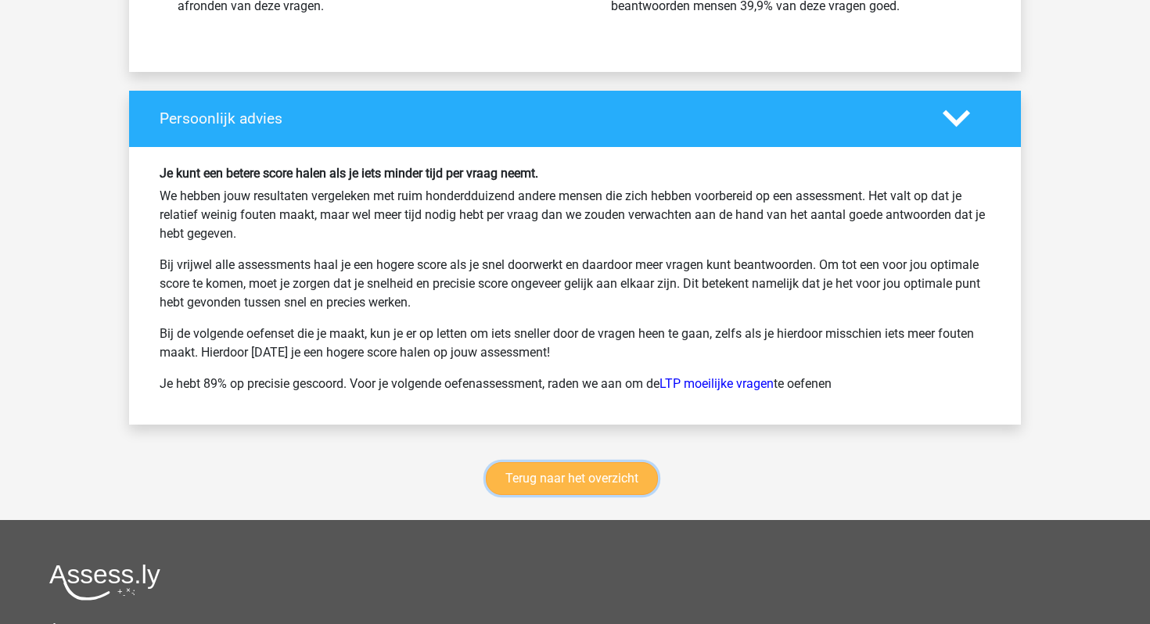
click at [620, 478] on link "Terug naar het overzicht" at bounding box center [572, 478] width 172 height 33
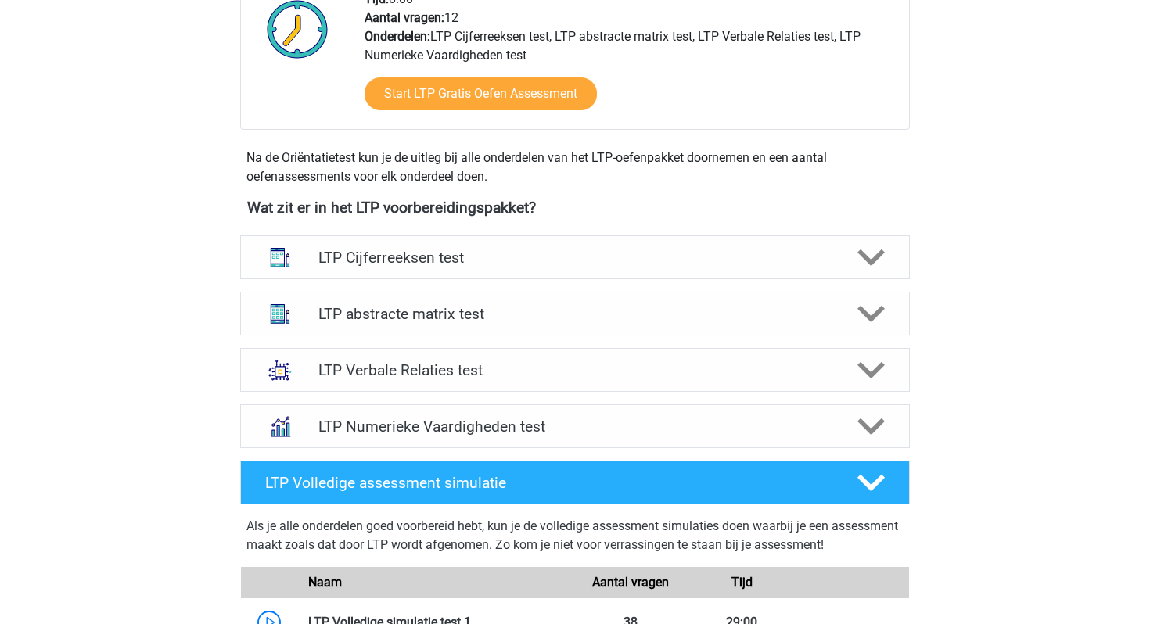
scroll to position [433, 0]
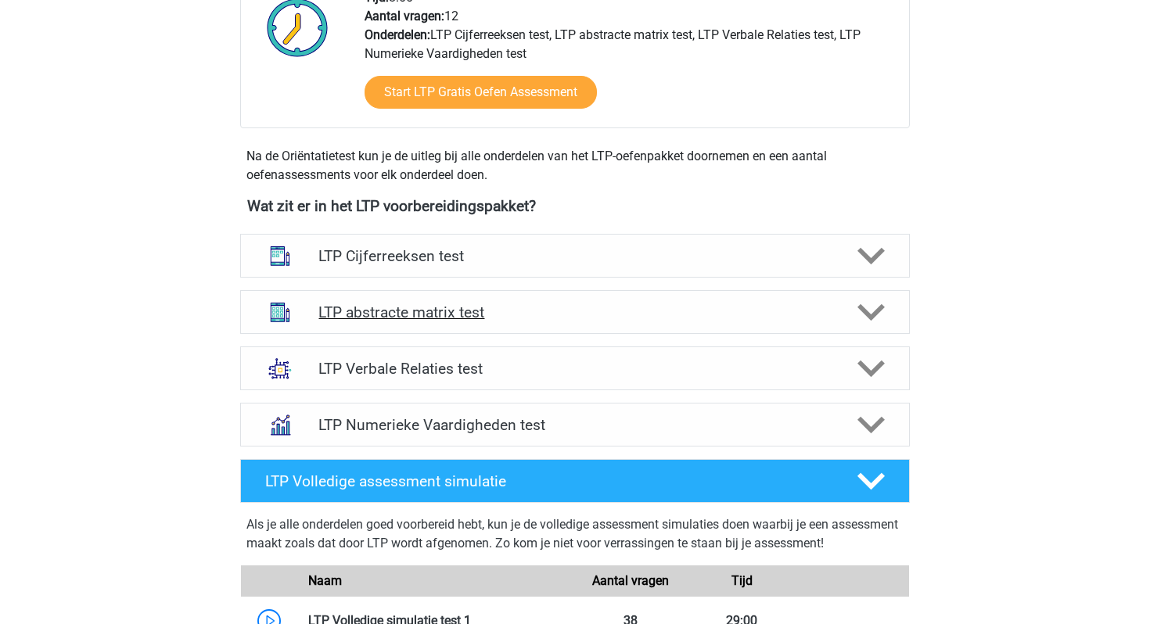
click at [475, 312] on h4 "LTP abstracte matrix test" at bounding box center [574, 312] width 512 height 18
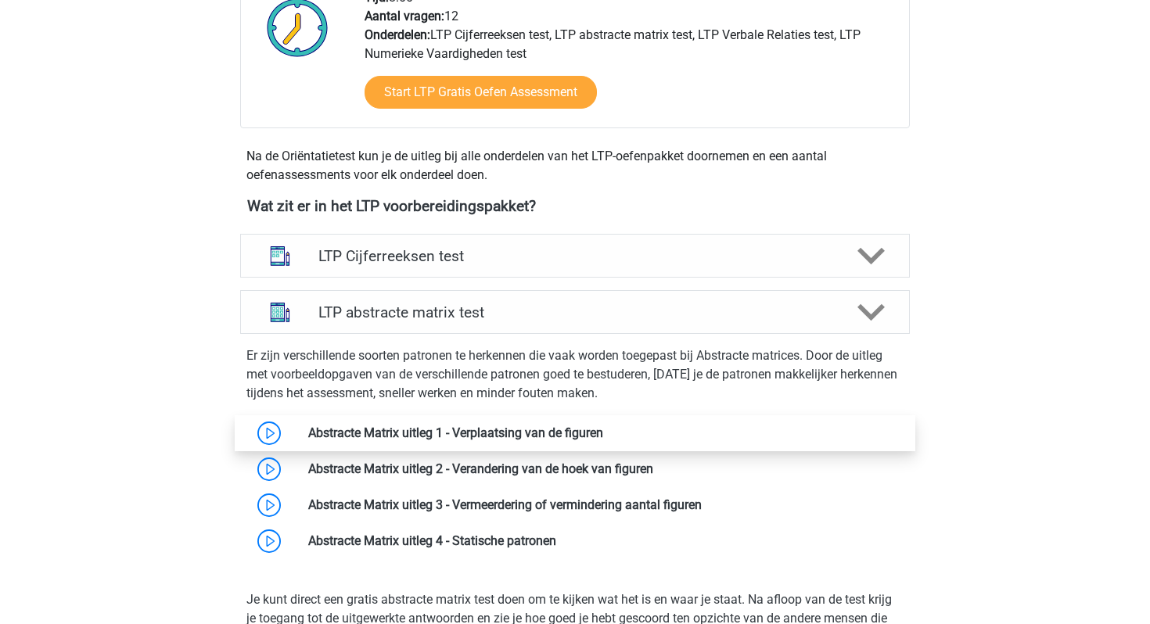
click at [603, 433] on link at bounding box center [603, 432] width 0 height 15
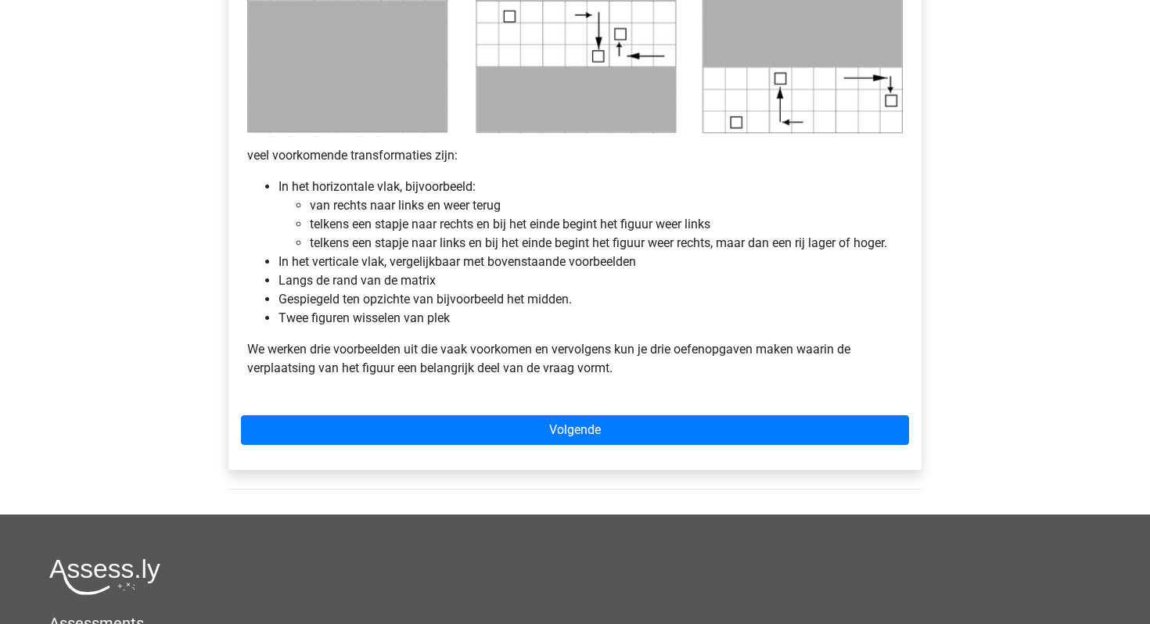
scroll to position [882, 0]
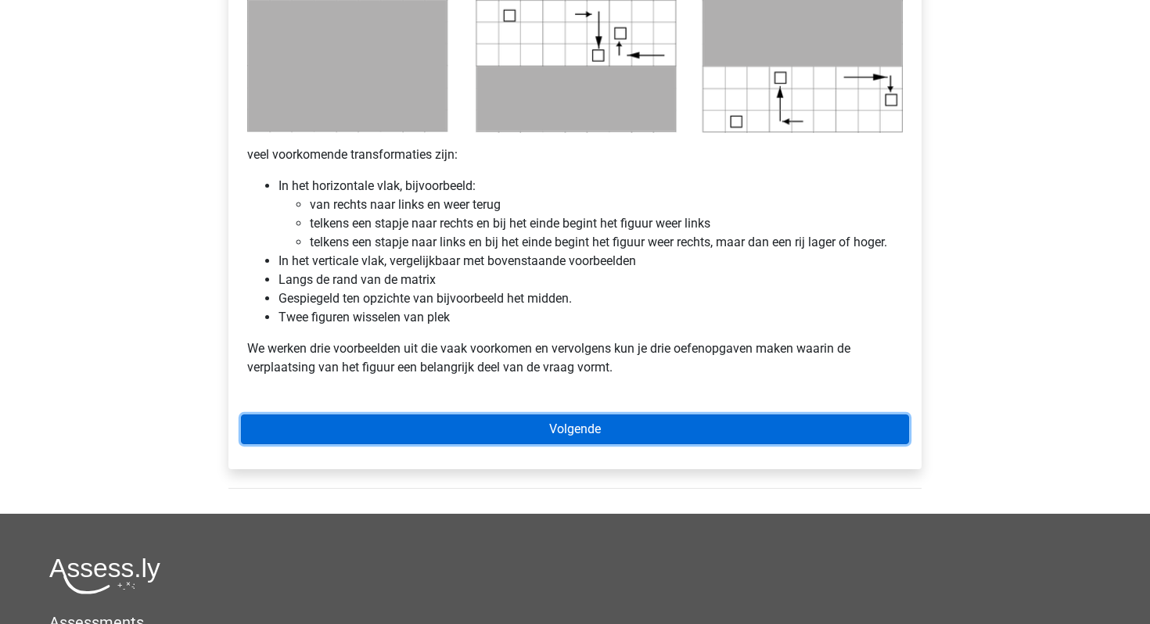
click at [510, 433] on link "Volgende" at bounding box center [575, 430] width 668 height 30
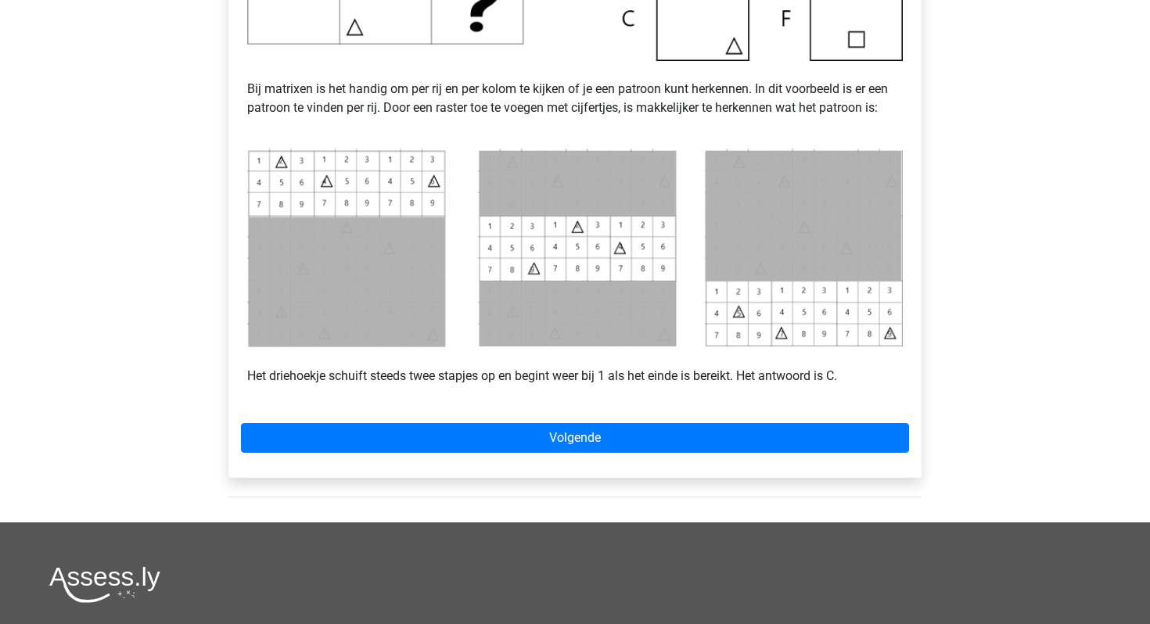
scroll to position [626, 0]
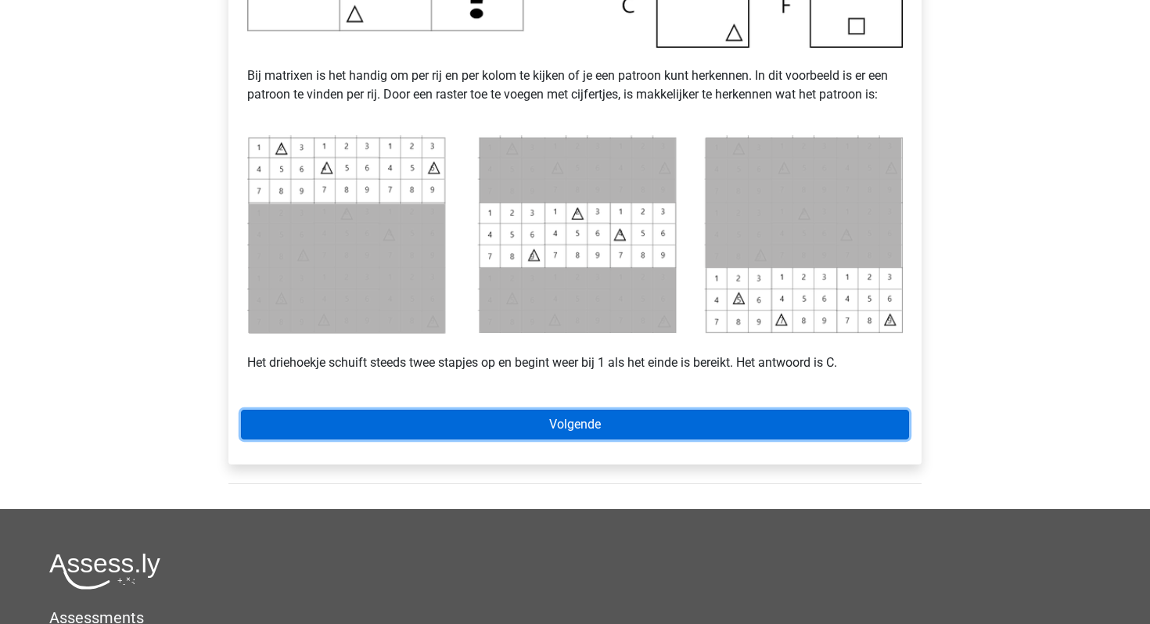
click at [508, 425] on link "Volgende" at bounding box center [575, 425] width 668 height 30
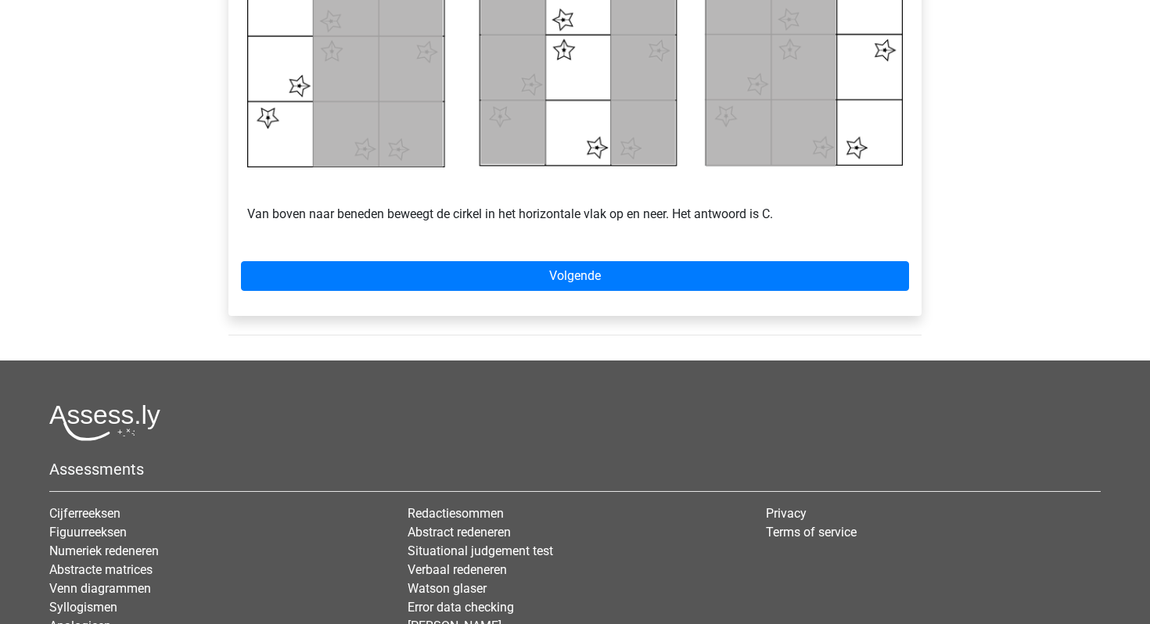
scroll to position [812, 0]
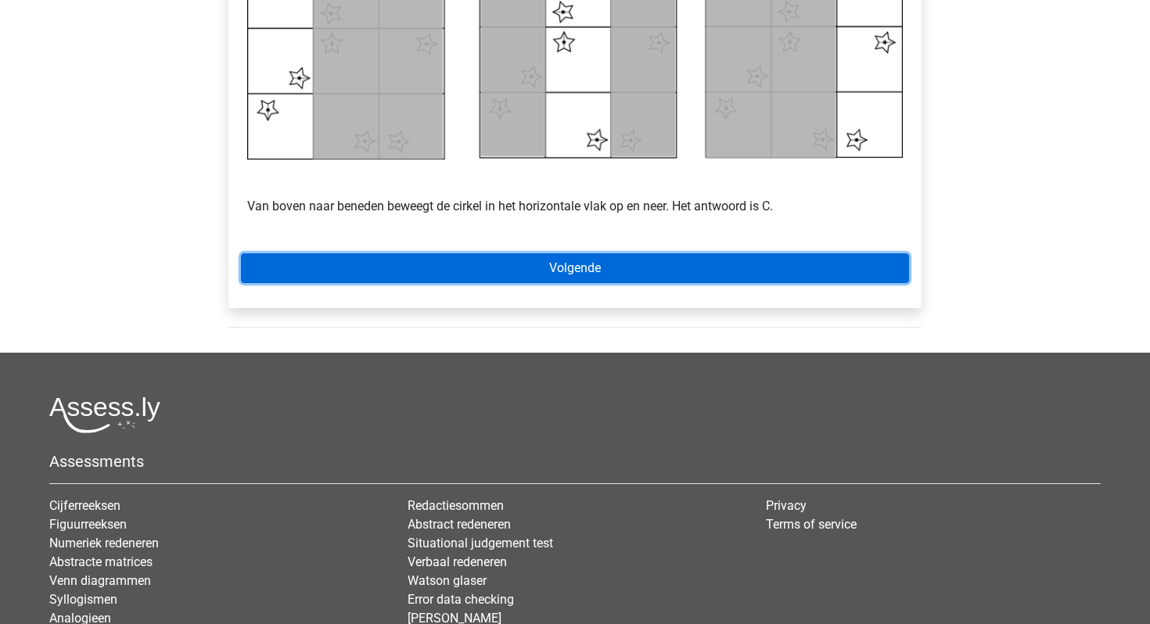
click at [436, 266] on link "Volgende" at bounding box center [575, 268] width 668 height 30
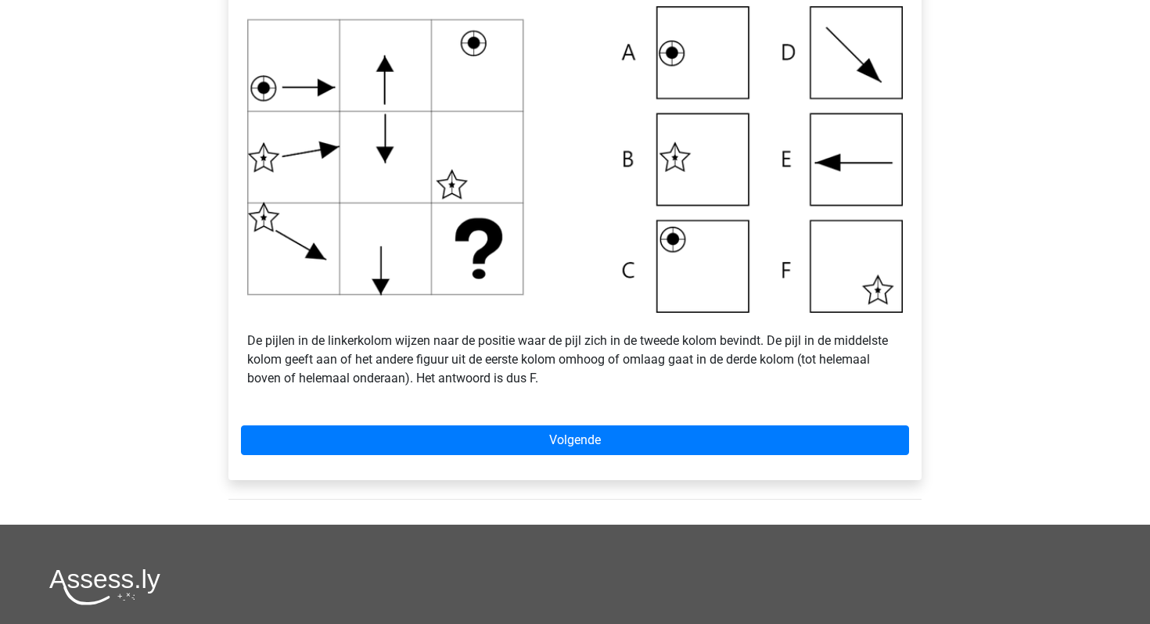
scroll to position [557, 0]
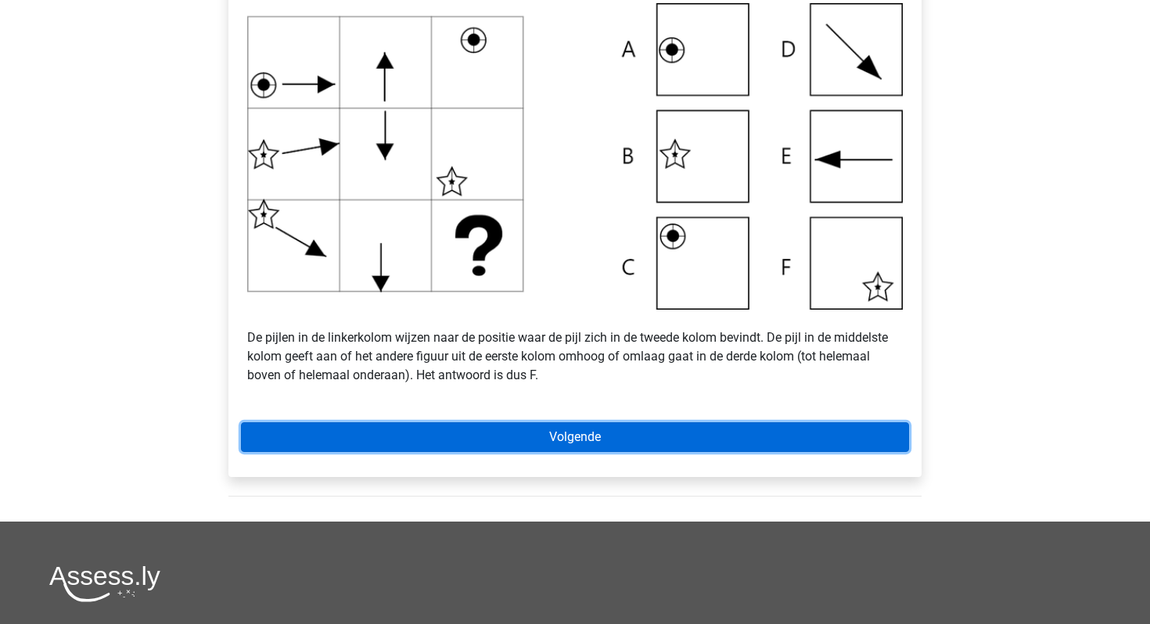
click at [468, 429] on link "Volgende" at bounding box center [575, 437] width 668 height 30
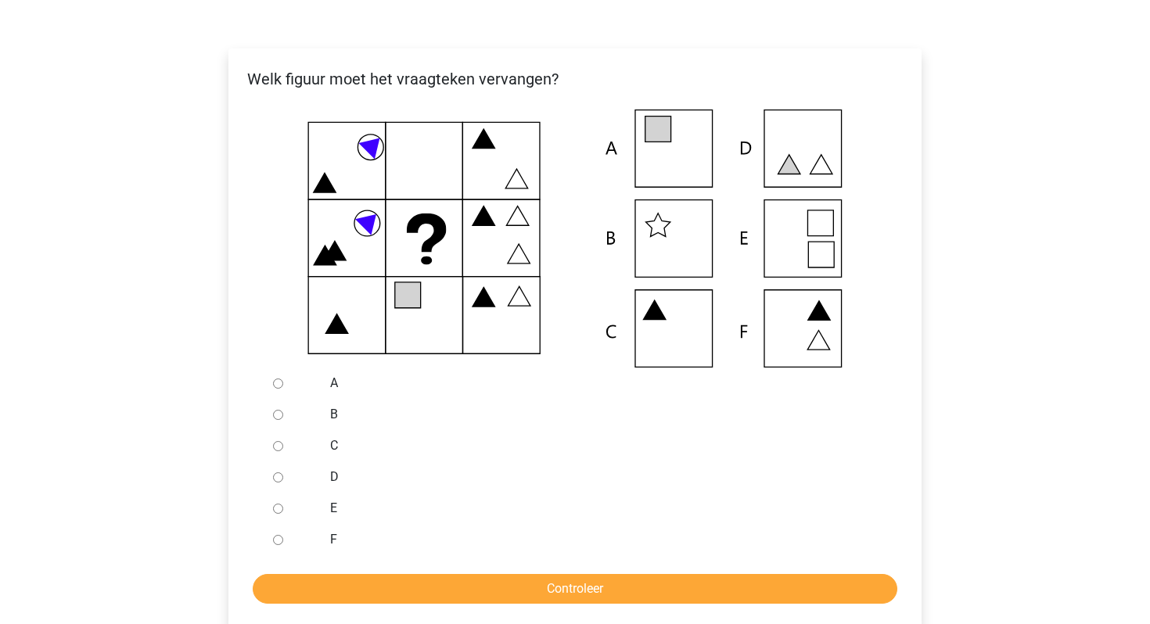
scroll to position [261, 0]
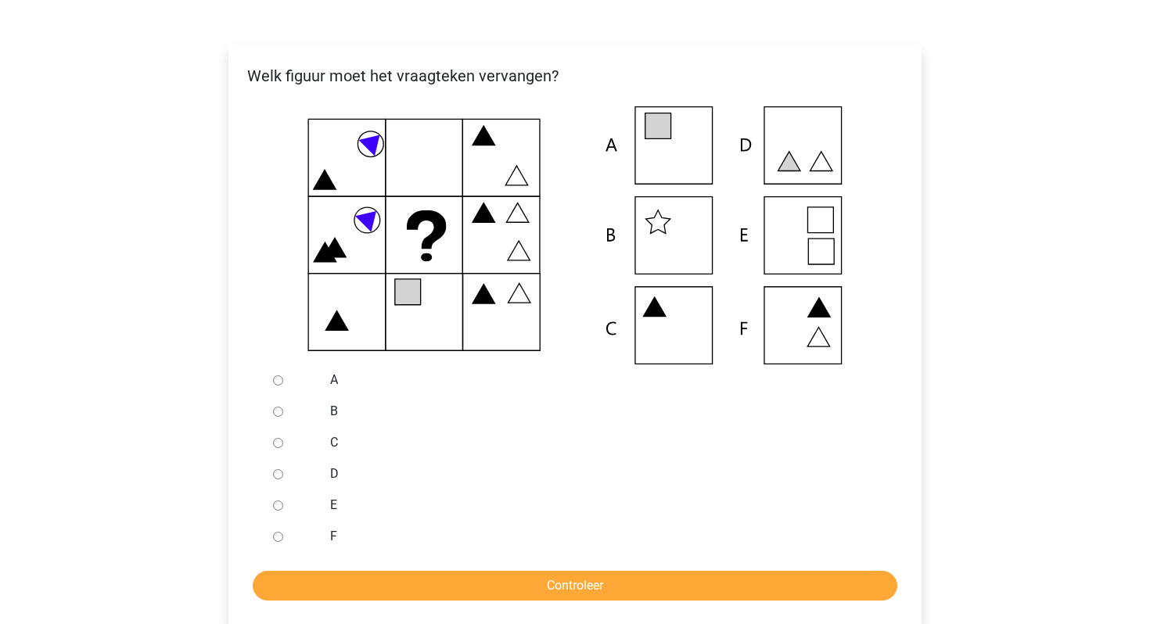
click at [275, 386] on input "A" at bounding box center [278, 380] width 10 height 10
radio input "true"
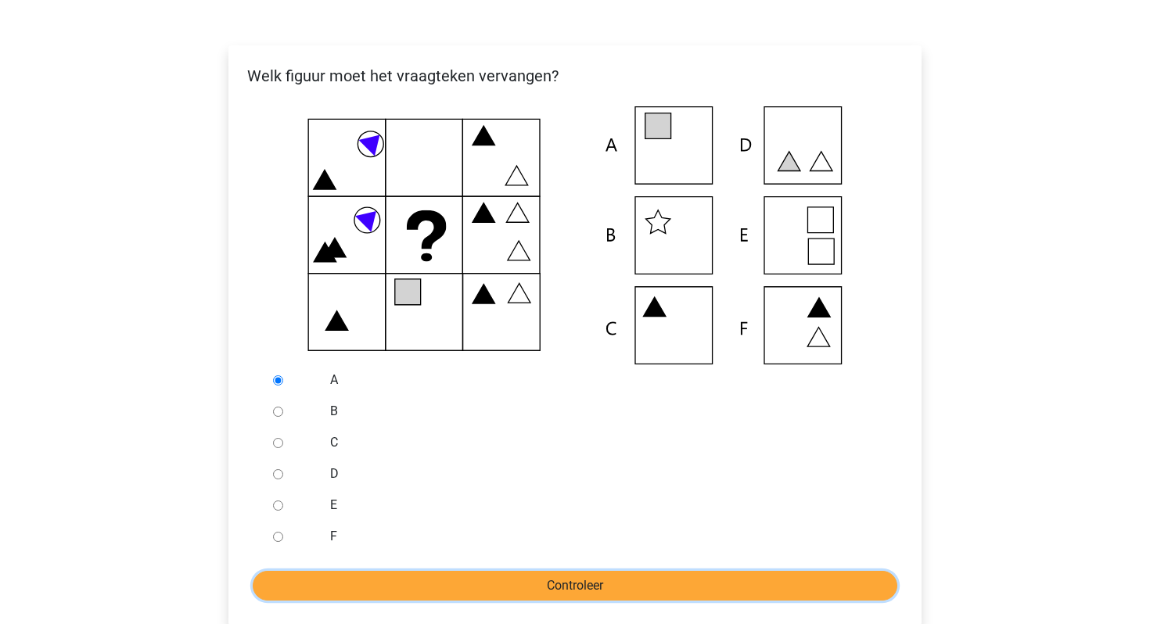
click at [381, 591] on input "Controleer" at bounding box center [575, 586] width 644 height 30
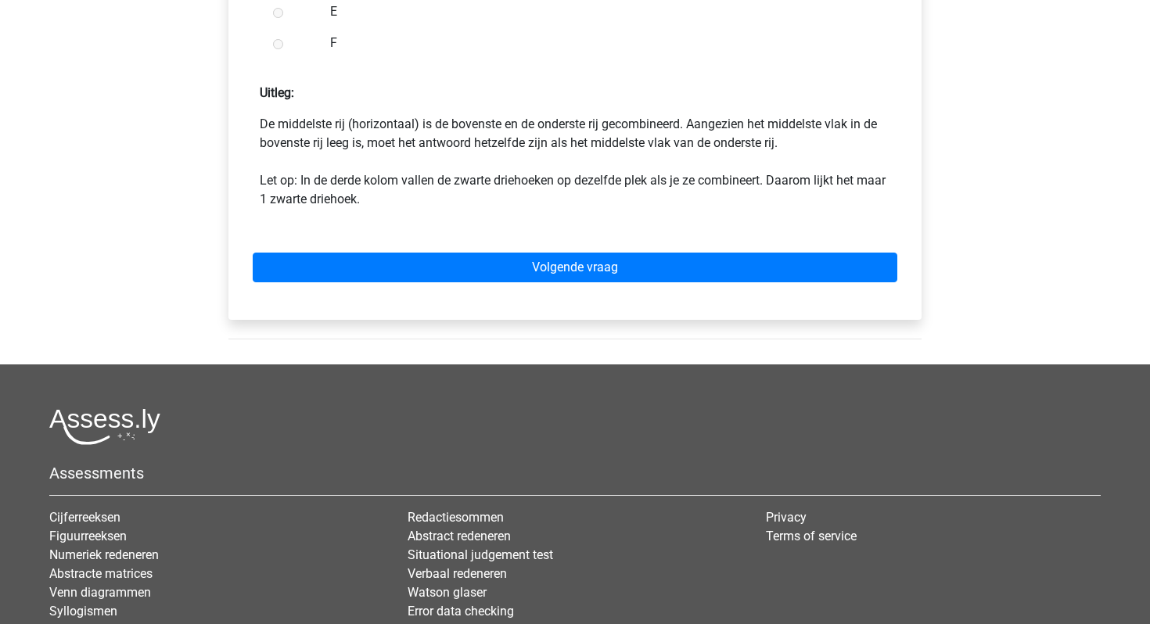
scroll to position [795, 0]
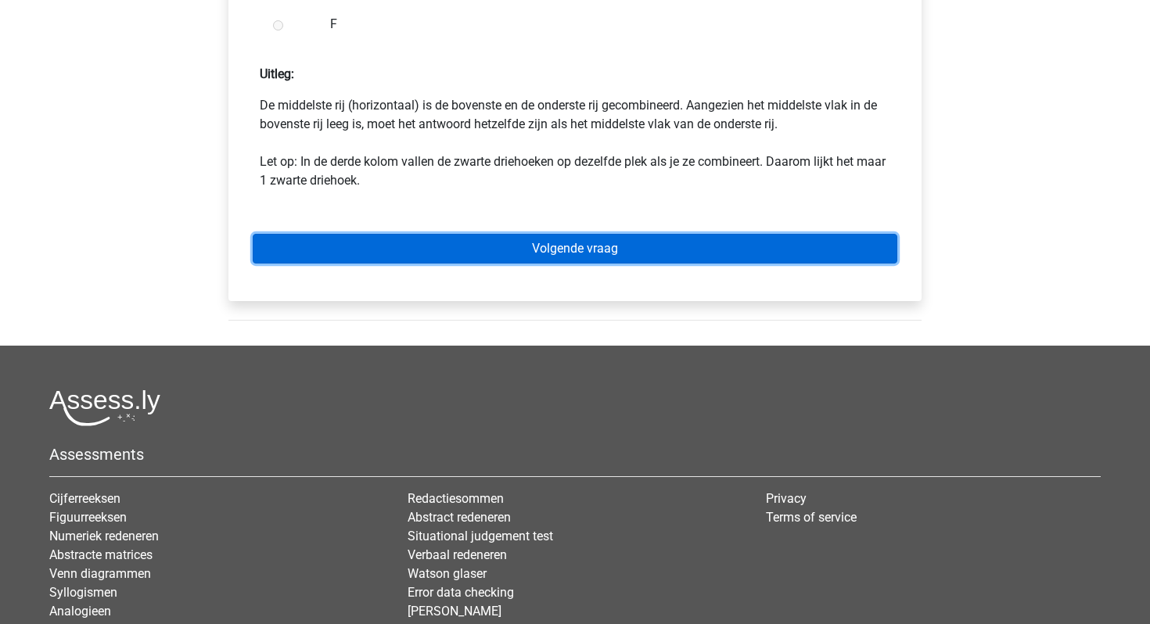
click at [512, 250] on link "Volgende vraag" at bounding box center [575, 249] width 644 height 30
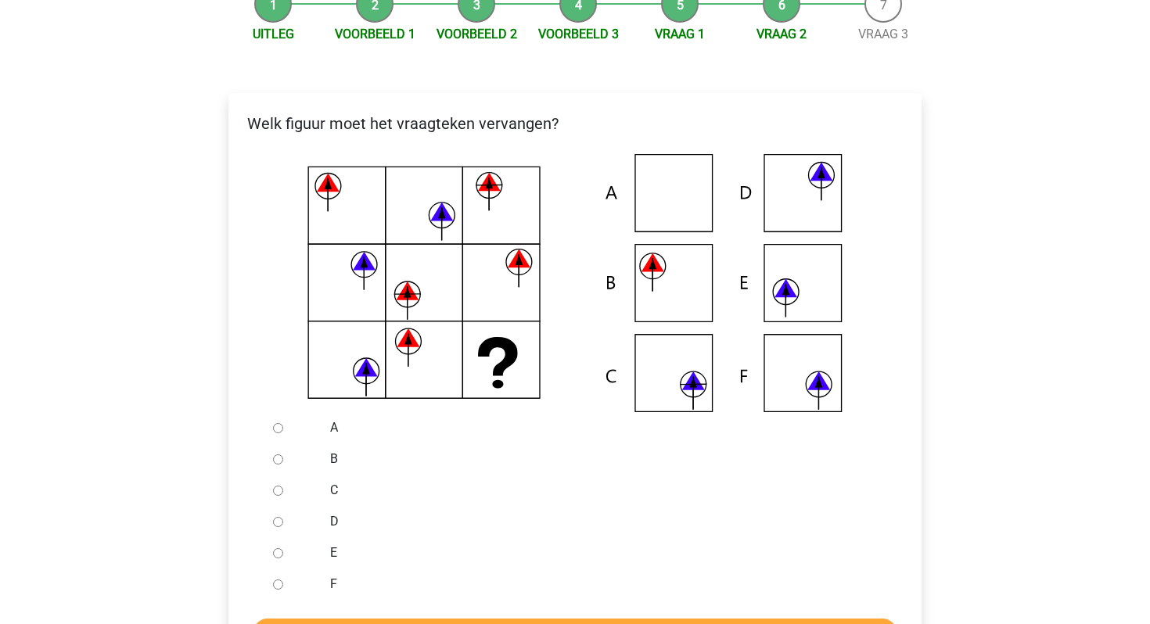
scroll to position [222, 0]
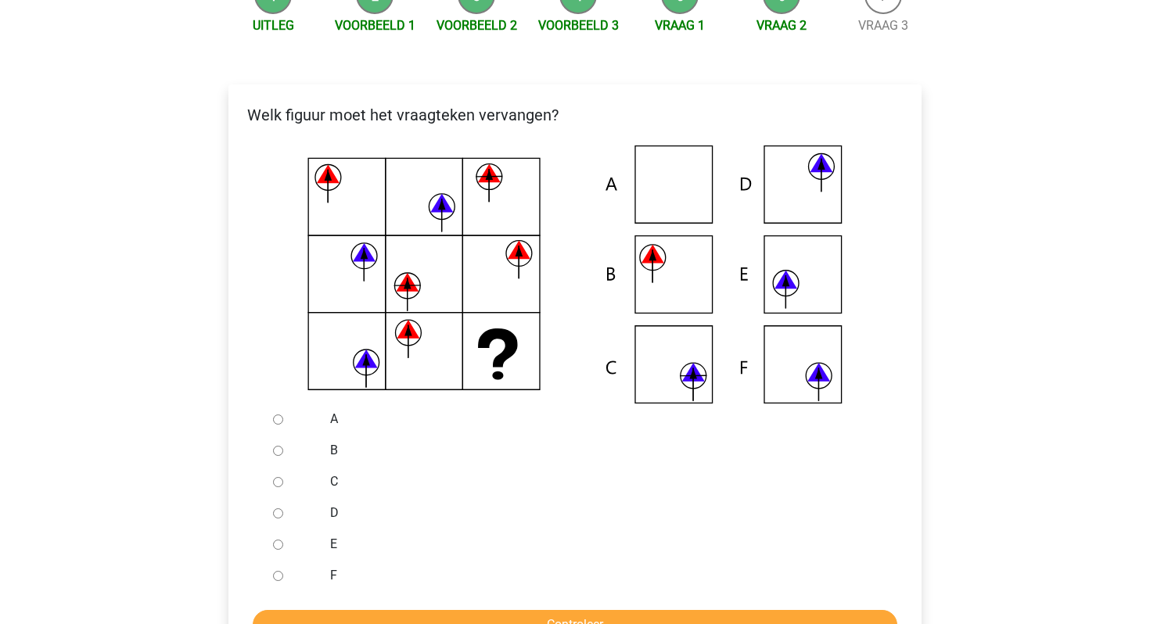
click at [275, 483] on input "C" at bounding box center [278, 482] width 10 height 10
radio input "true"
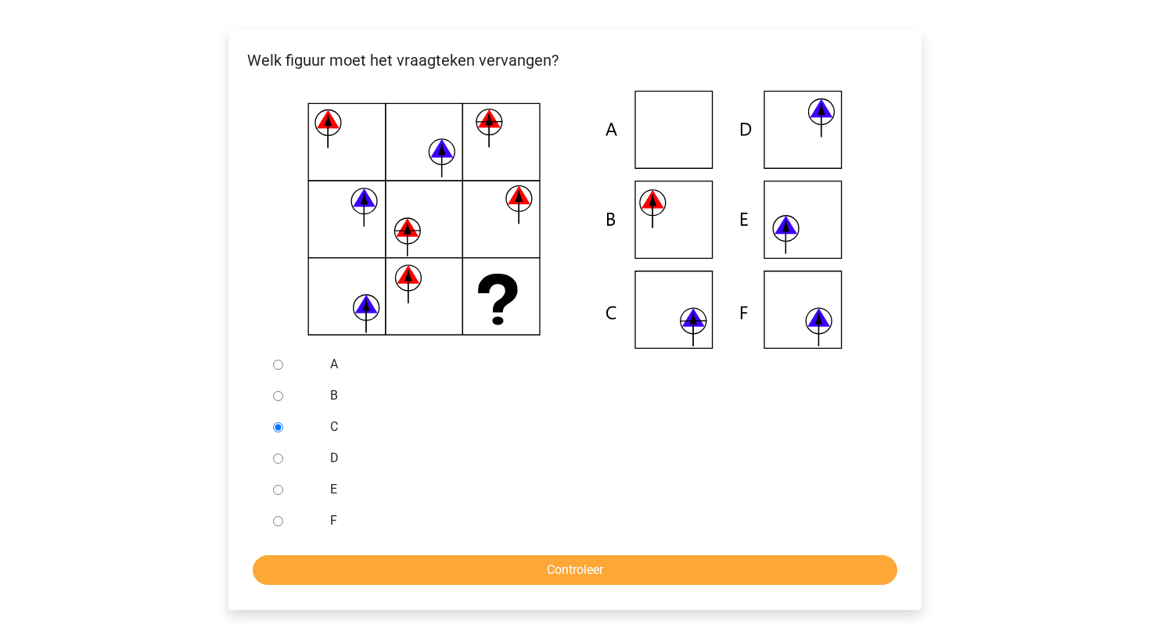
scroll to position [278, 0]
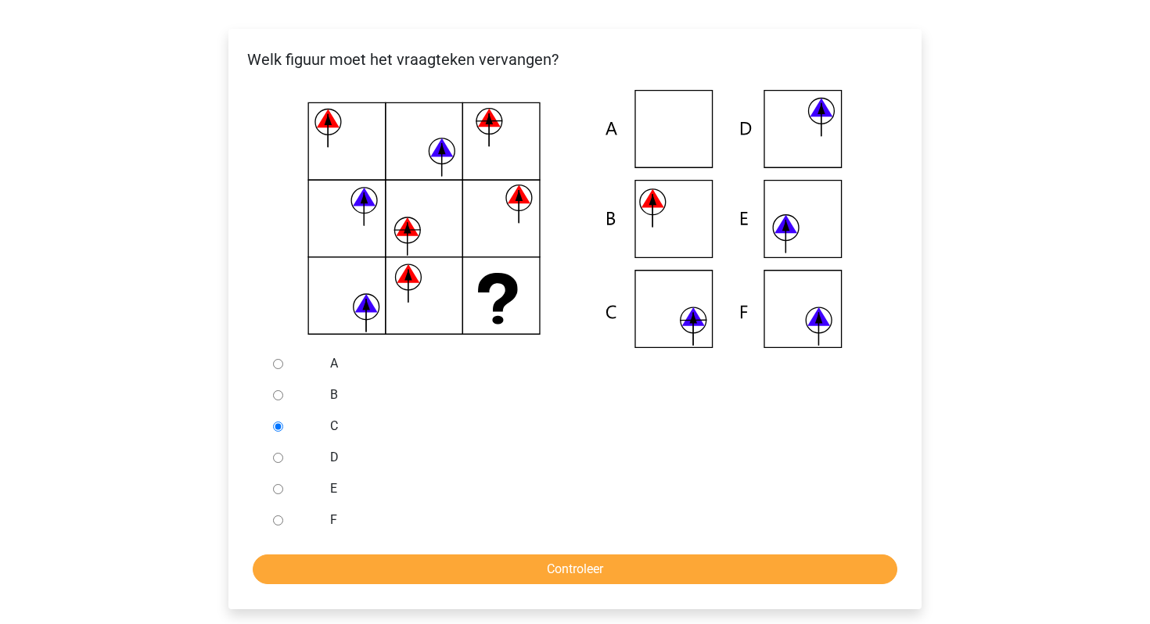
click at [419, 587] on div "Welk figuur moet het vraagteken vervangen?" at bounding box center [574, 319] width 693 height 580
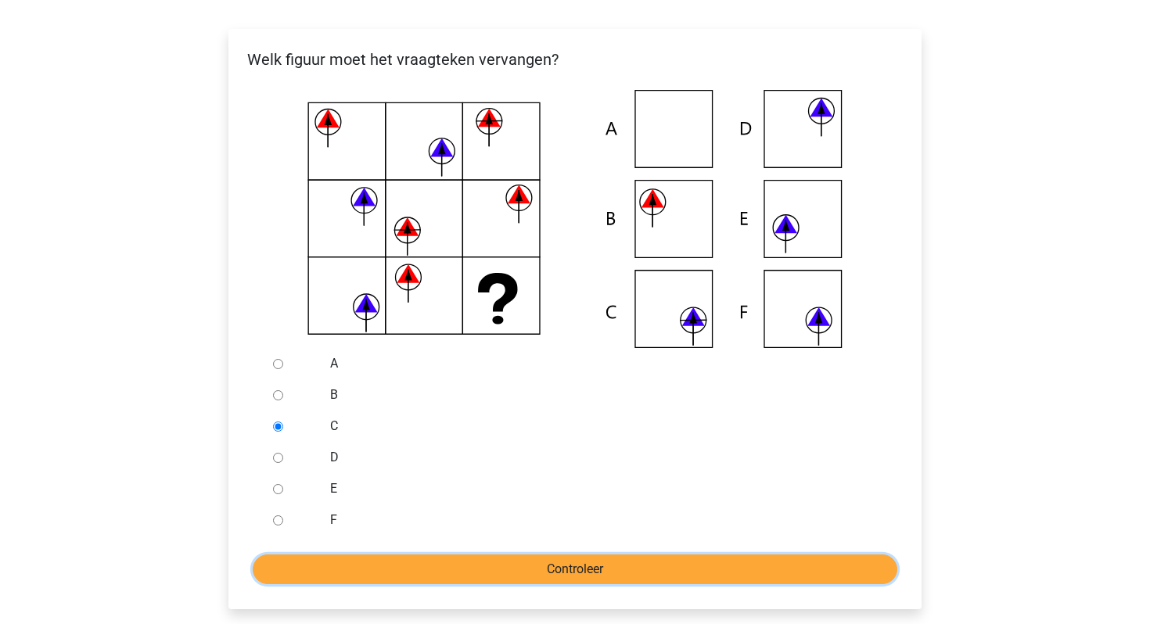
click at [421, 572] on input "Controleer" at bounding box center [575, 570] width 644 height 30
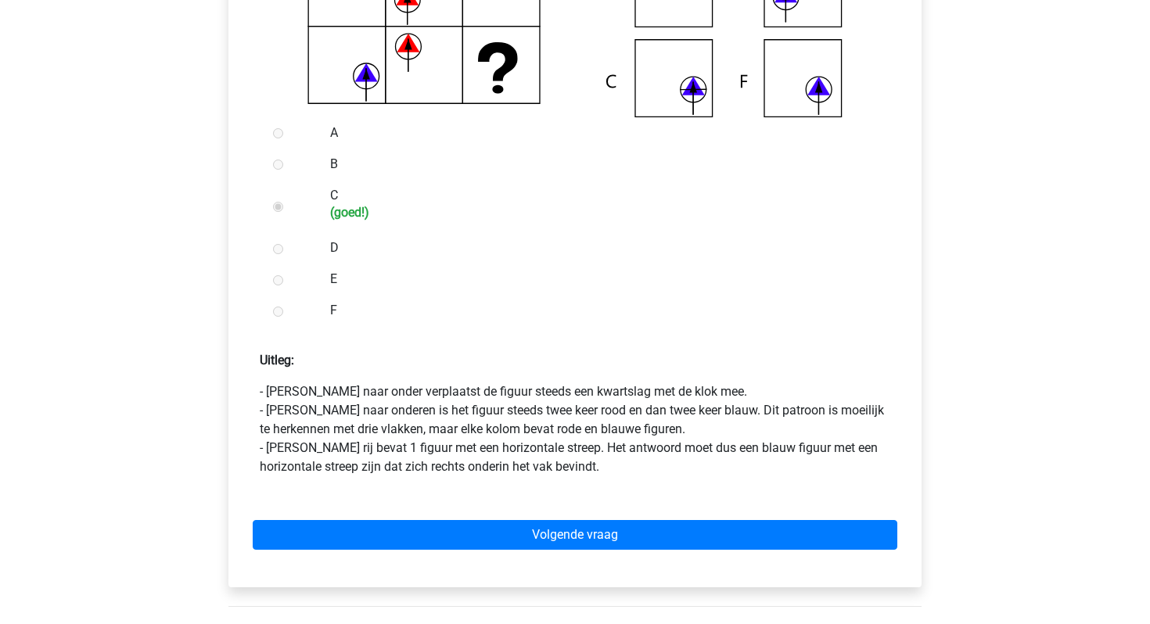
scroll to position [508, 0]
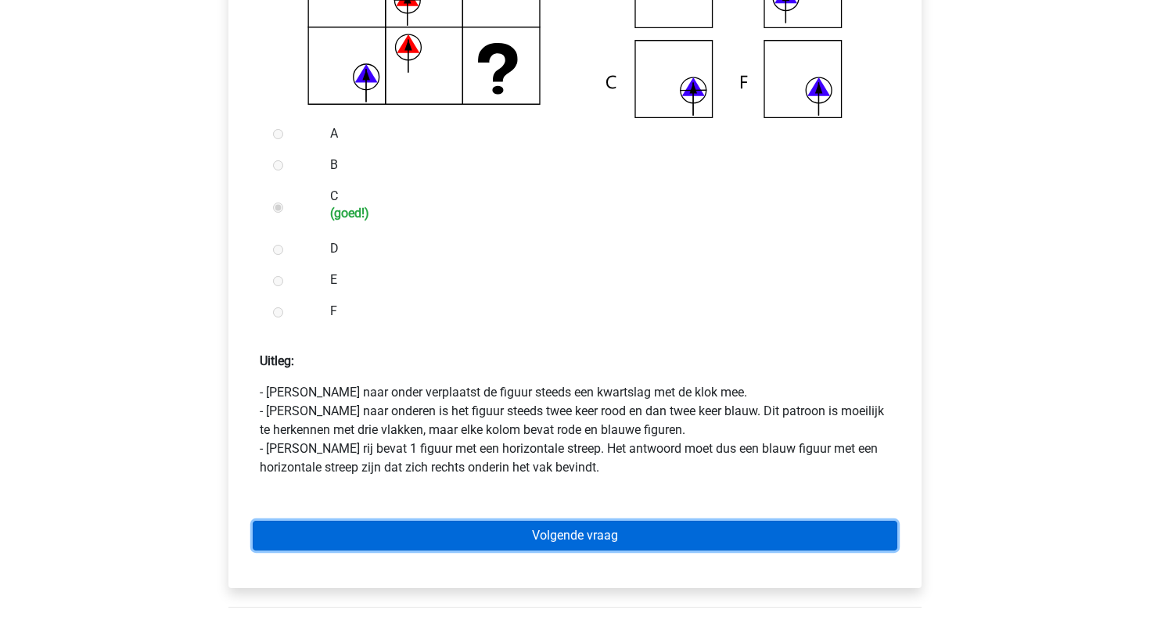
click at [450, 540] on link "Volgende vraag" at bounding box center [575, 536] width 644 height 30
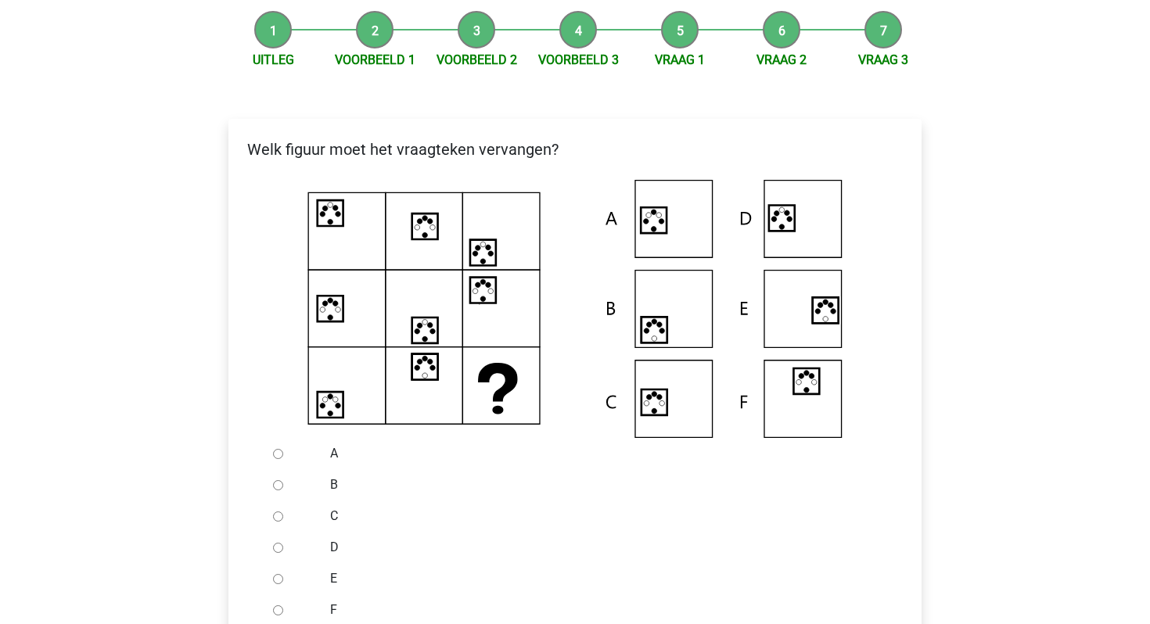
scroll to position [194, 0]
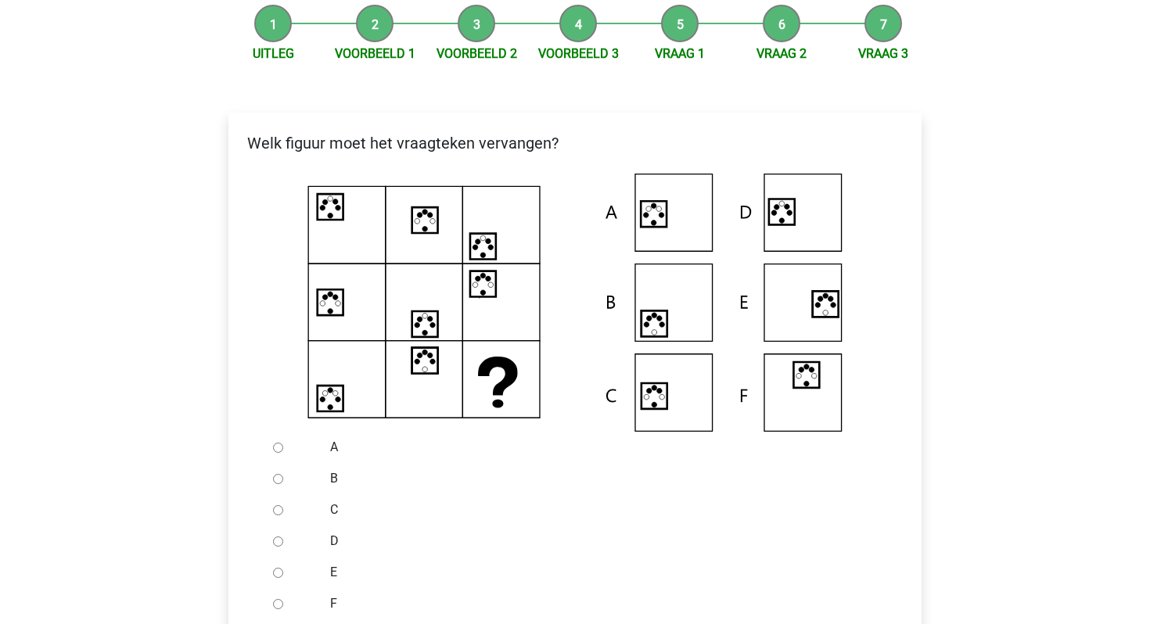
click at [280, 447] on input "A" at bounding box center [278, 448] width 10 height 10
radio input "true"
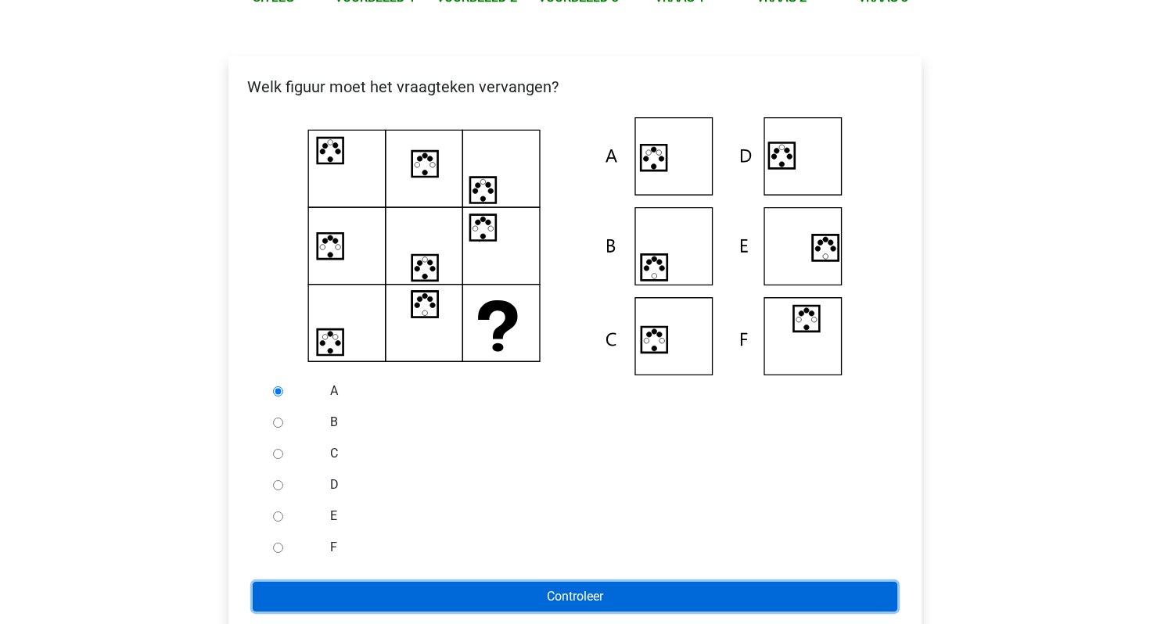
click at [424, 595] on input "Controleer" at bounding box center [575, 597] width 644 height 30
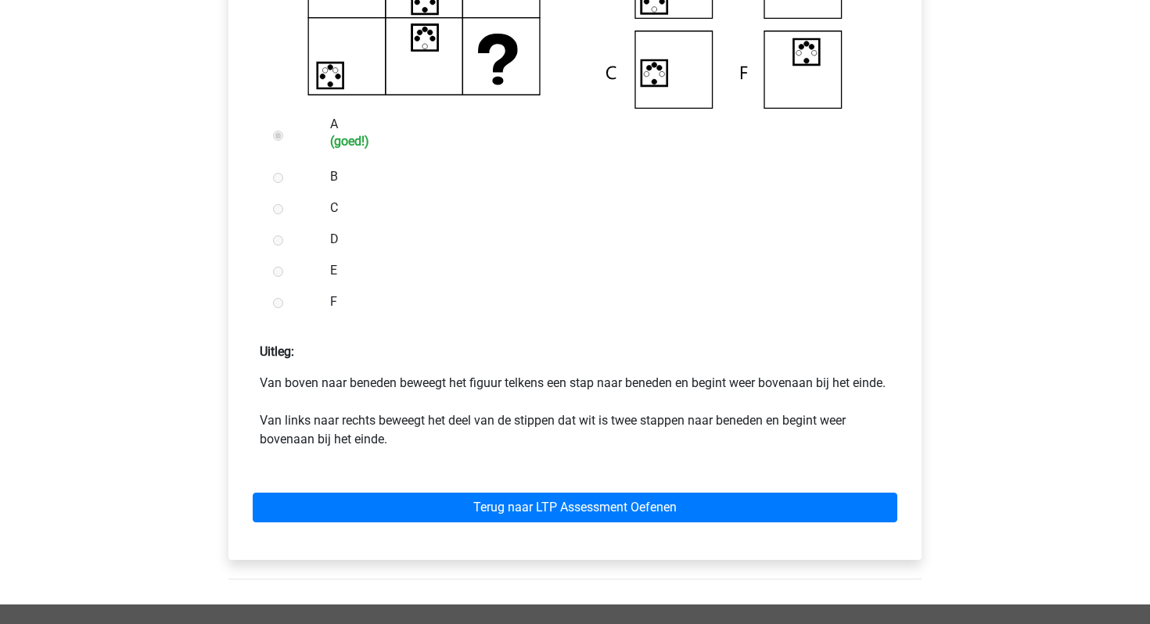
scroll to position [526, 0]
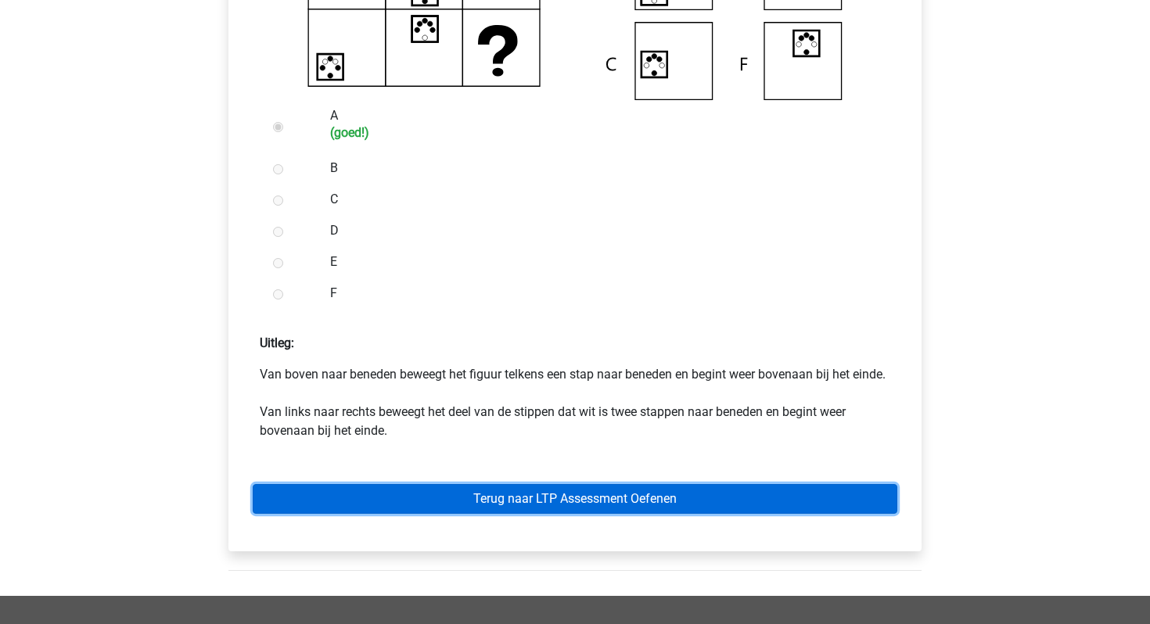
click at [465, 514] on link "Terug naar LTP Assessment Oefenen" at bounding box center [575, 499] width 644 height 30
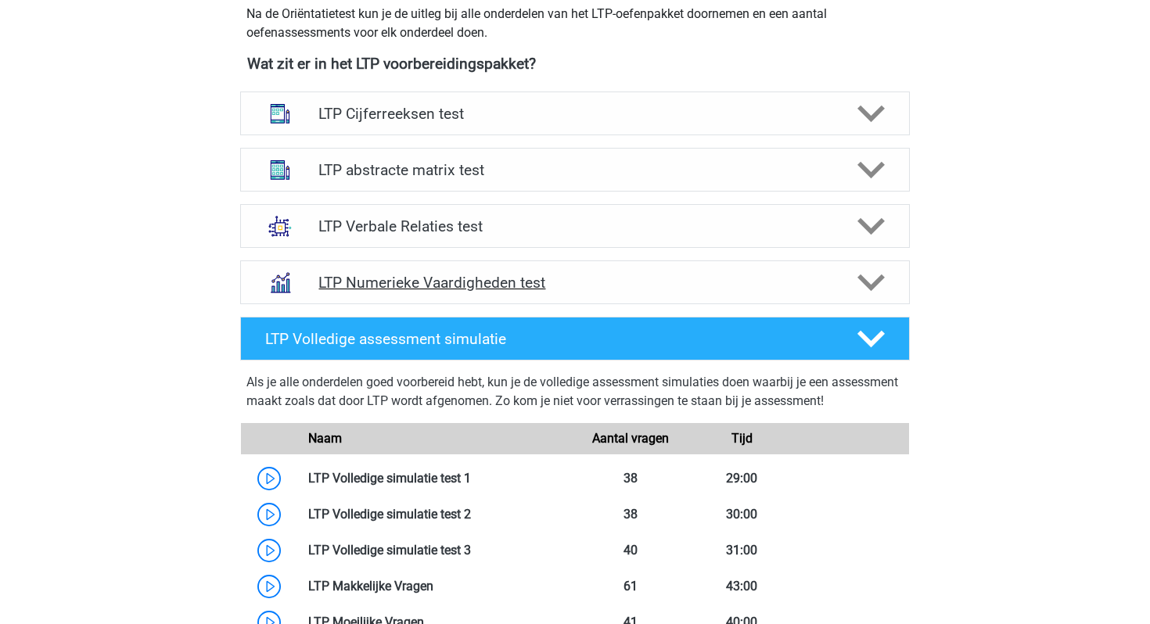
scroll to position [576, 0]
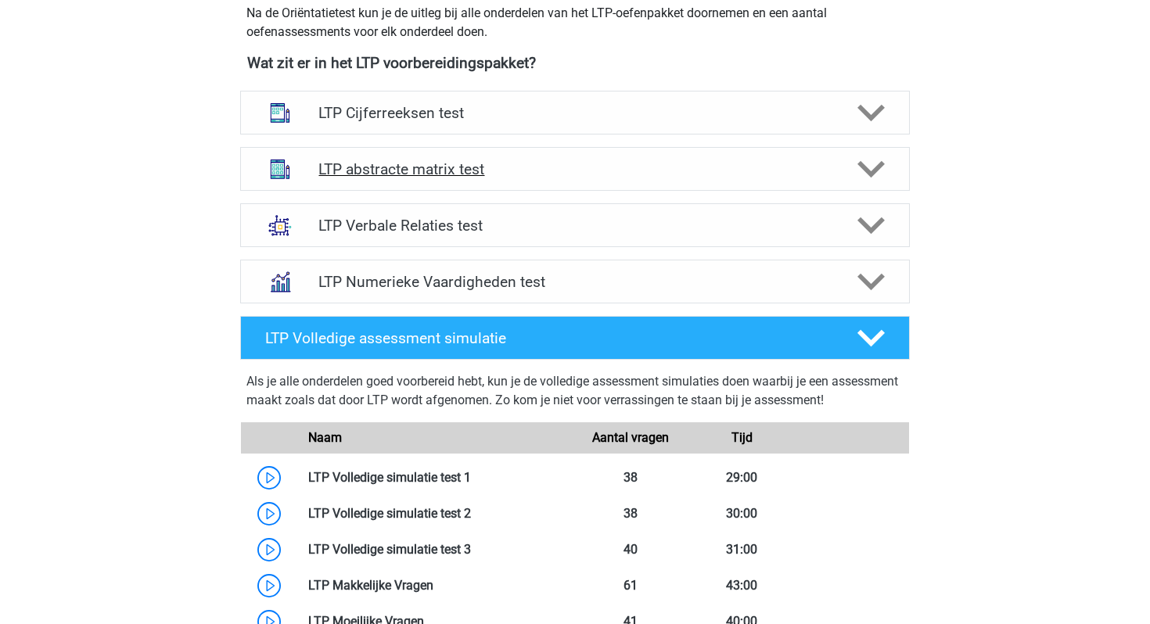
click at [454, 162] on h4 "LTP abstracte matrix test" at bounding box center [574, 169] width 512 height 18
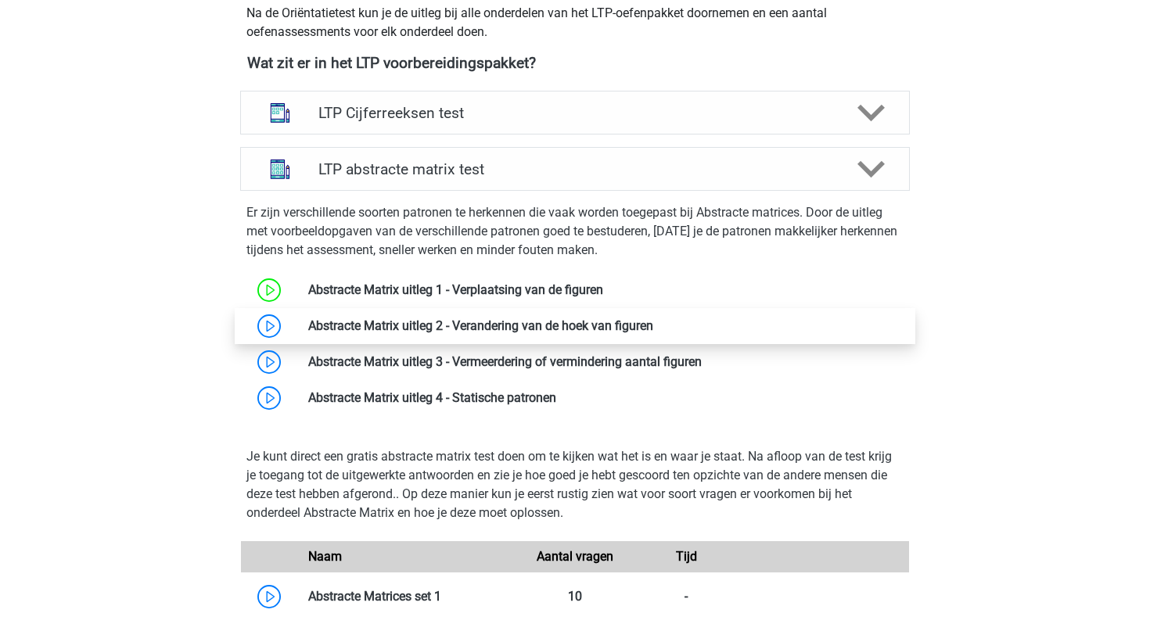
click at [653, 322] on link at bounding box center [653, 325] width 0 height 15
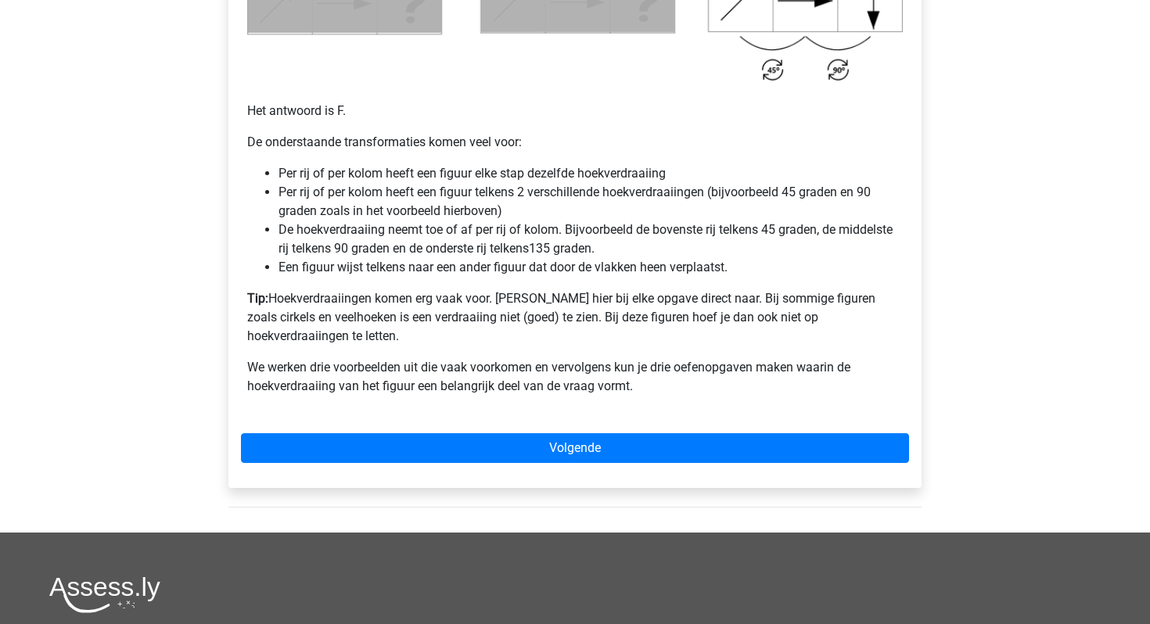
scroll to position [1010, 0]
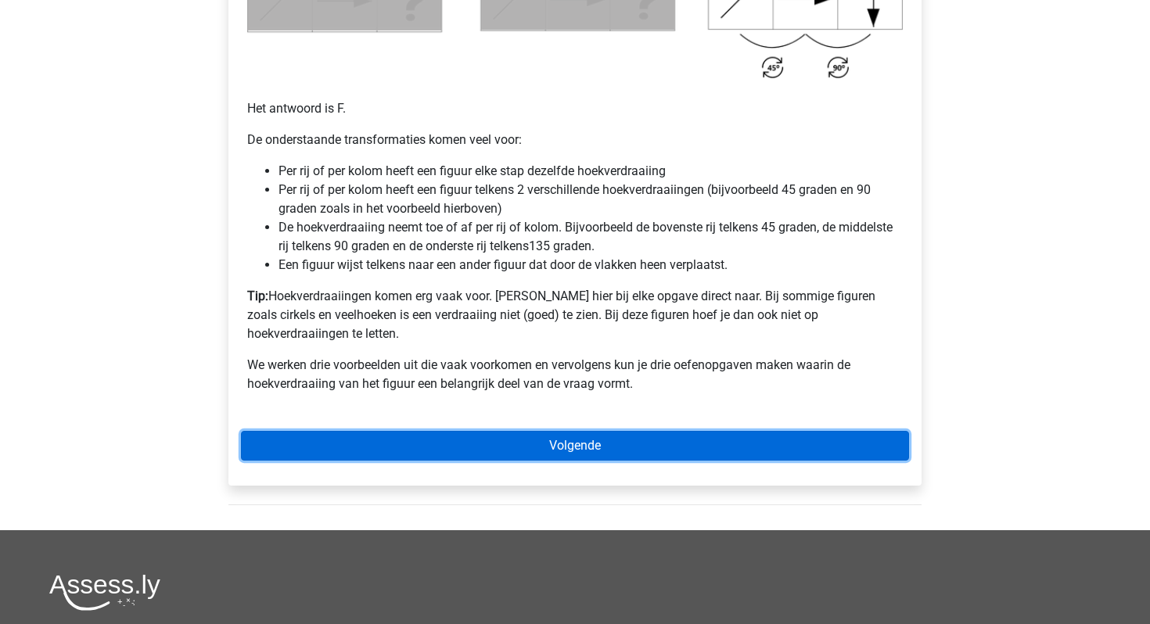
click at [569, 431] on link "Volgende" at bounding box center [575, 446] width 668 height 30
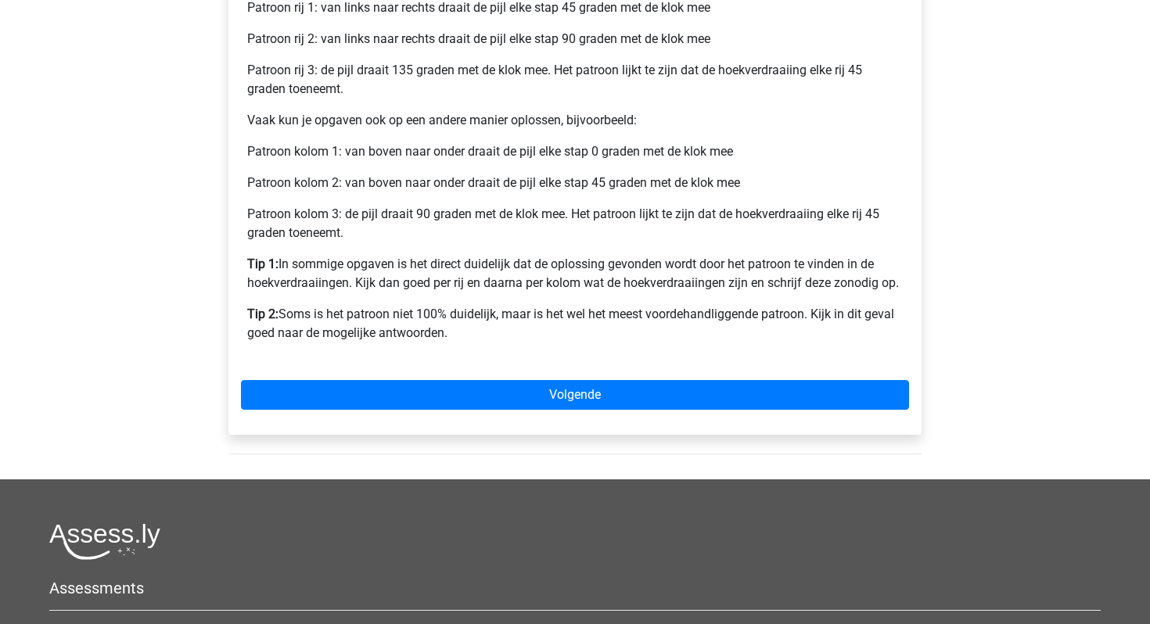
scroll to position [716, 0]
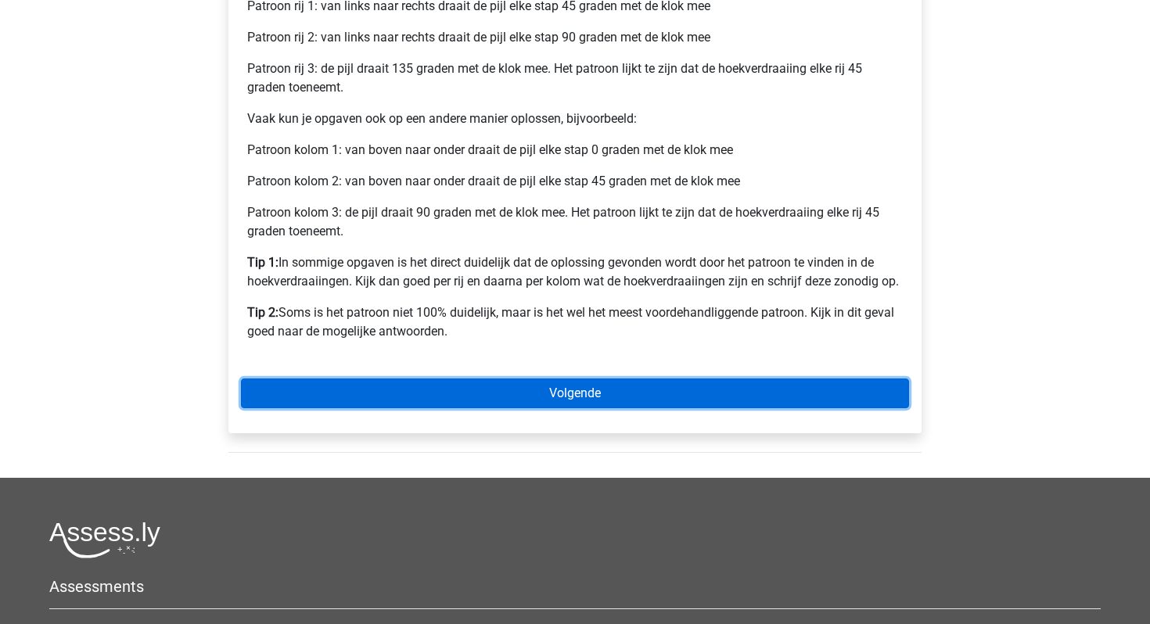
click at [625, 393] on link "Volgende" at bounding box center [575, 394] width 668 height 30
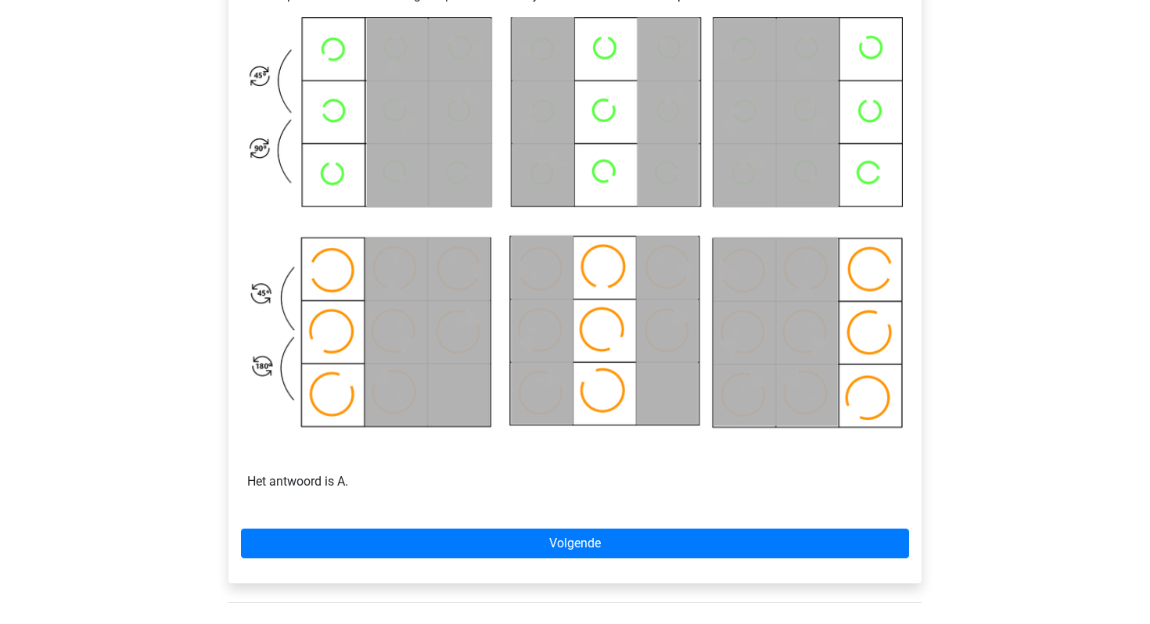
scroll to position [773, 0]
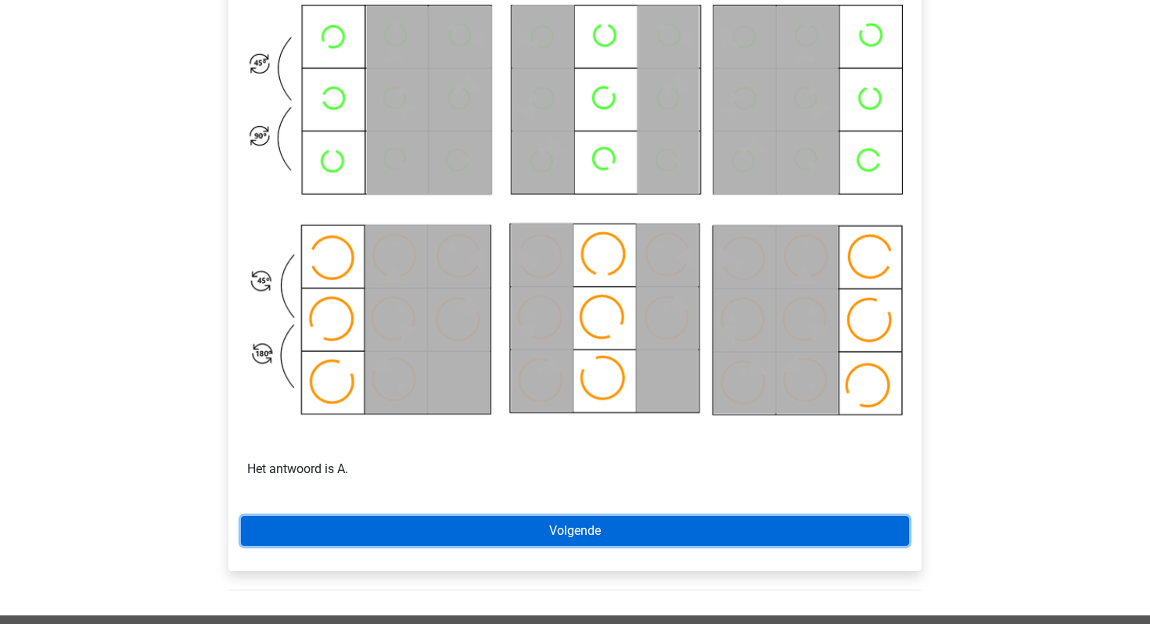
click at [563, 521] on link "Volgende" at bounding box center [575, 531] width 668 height 30
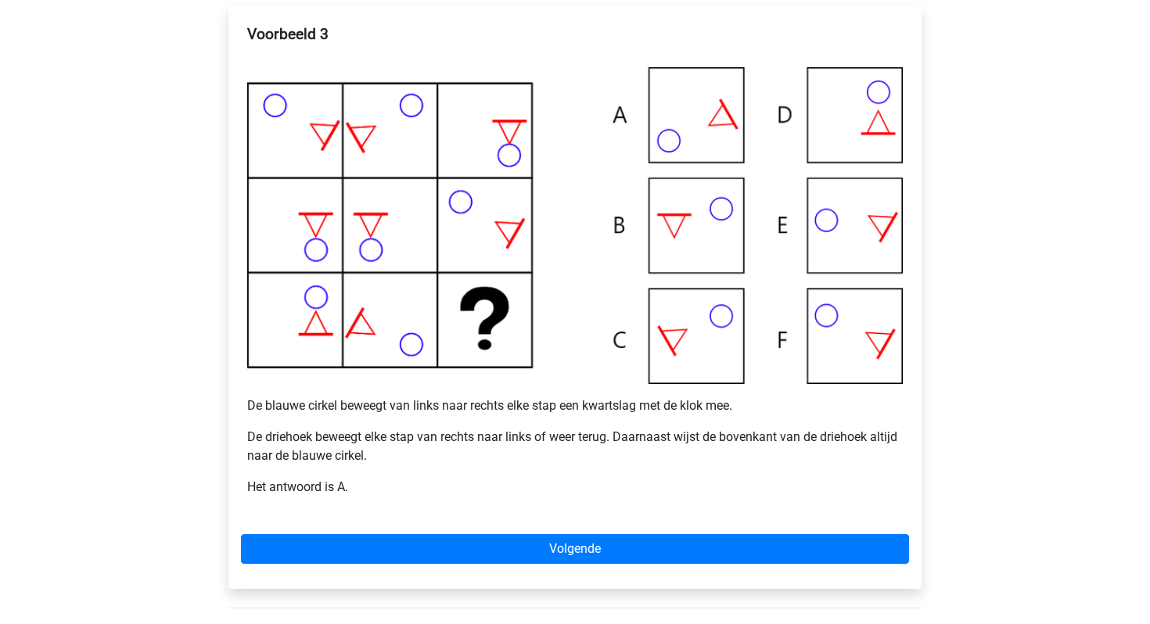
scroll to position [302, 0]
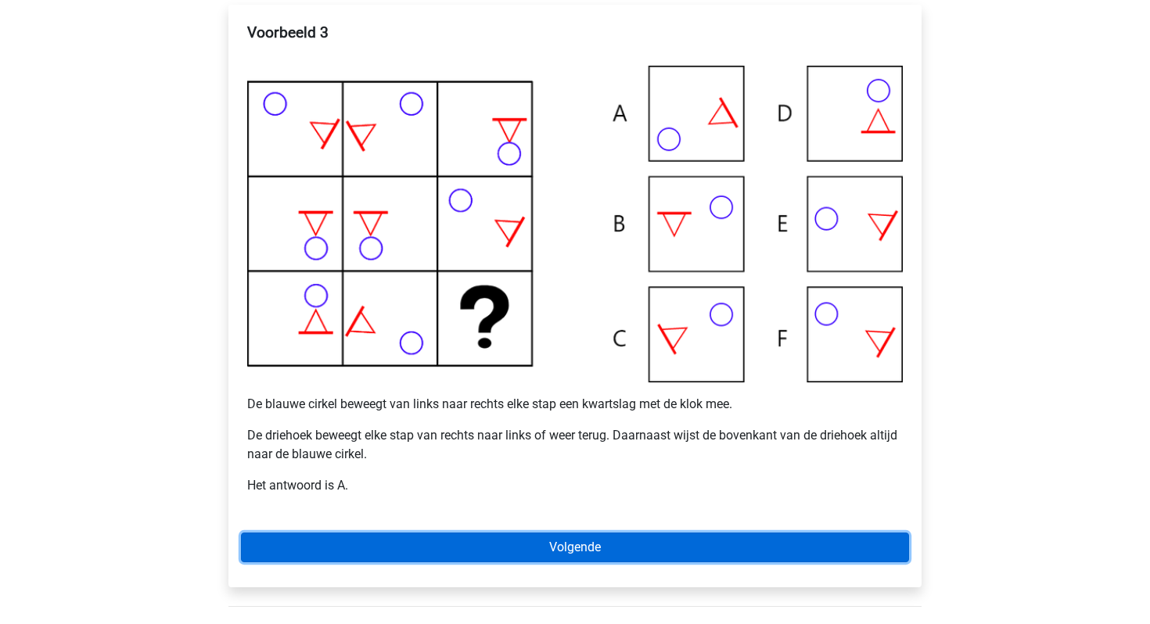
click at [332, 533] on link "Volgende" at bounding box center [575, 548] width 668 height 30
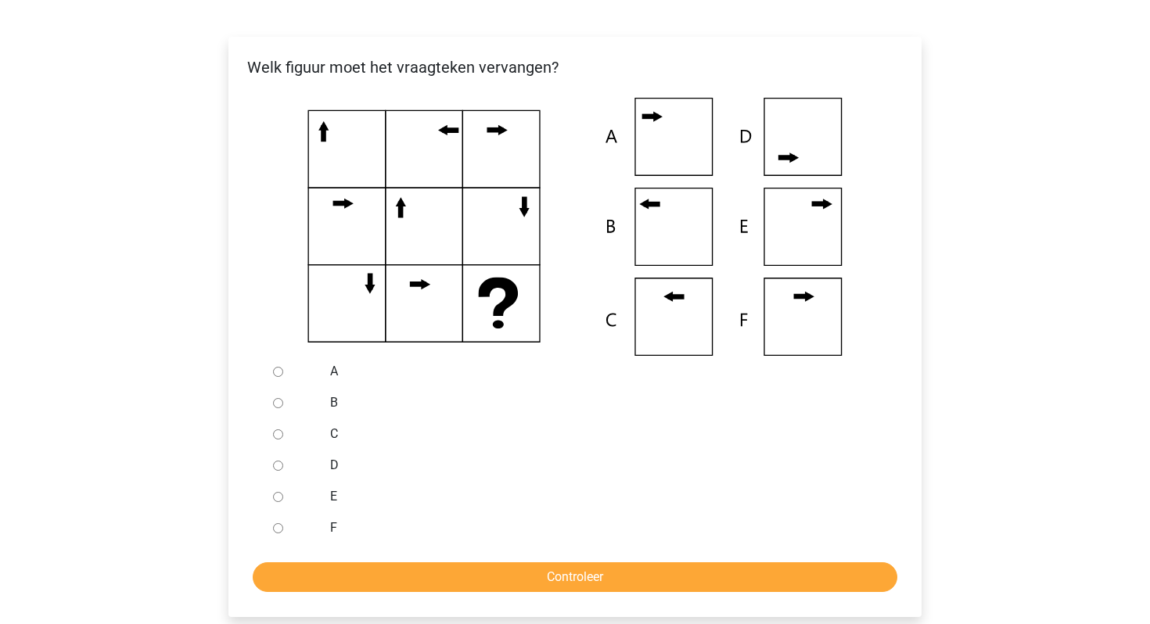
scroll to position [268, 0]
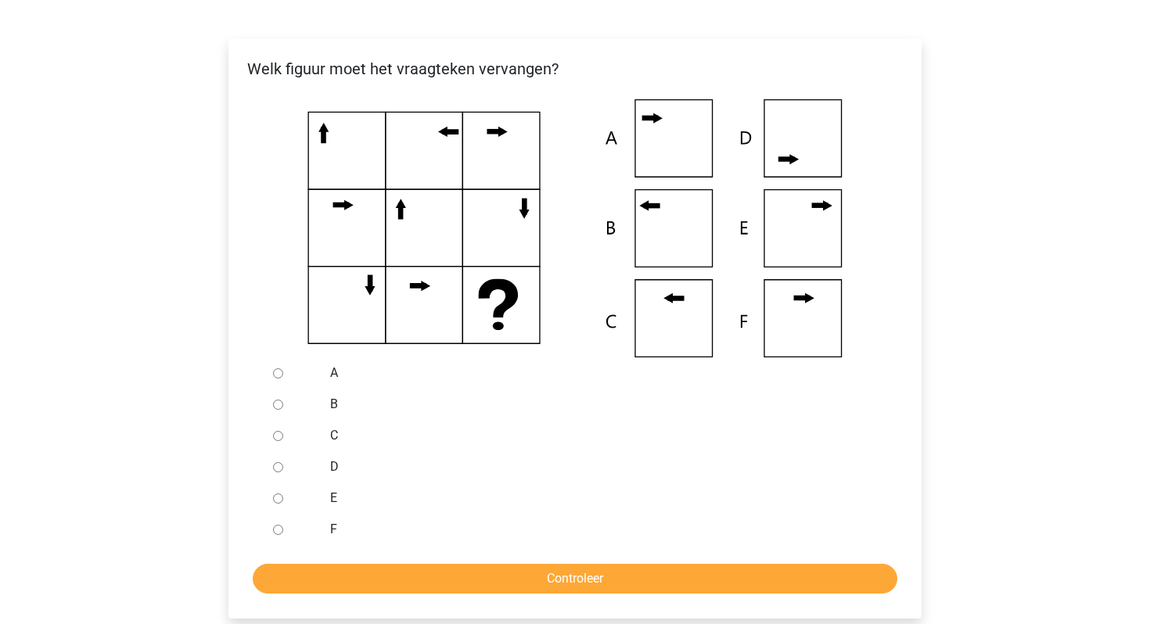
click at [279, 436] on input "C" at bounding box center [278, 436] width 10 height 10
radio input "true"
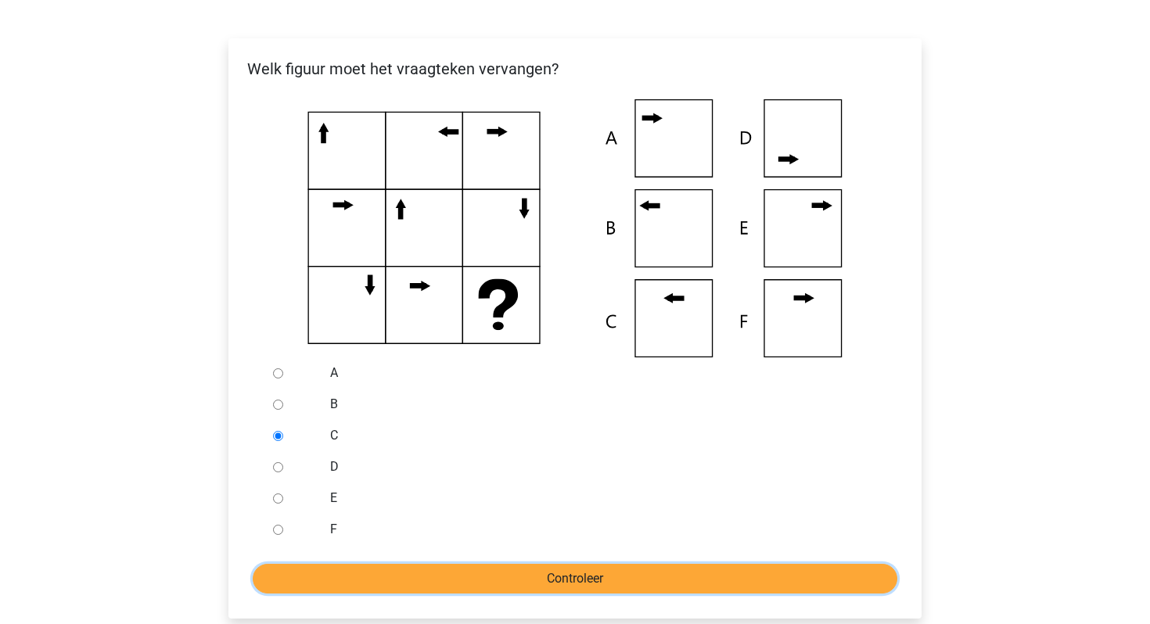
click at [387, 578] on input "Controleer" at bounding box center [575, 579] width 644 height 30
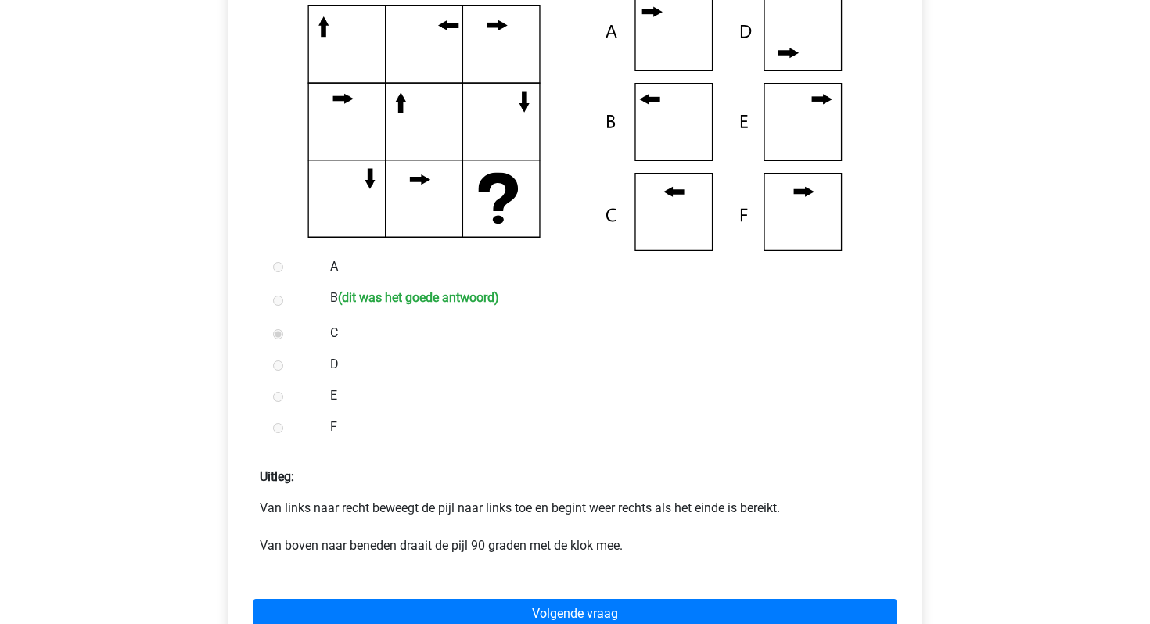
scroll to position [375, 0]
click at [522, 328] on label "C" at bounding box center [600, 332] width 541 height 19
click at [481, 597] on div "Volgende vraag" at bounding box center [575, 610] width 668 height 86
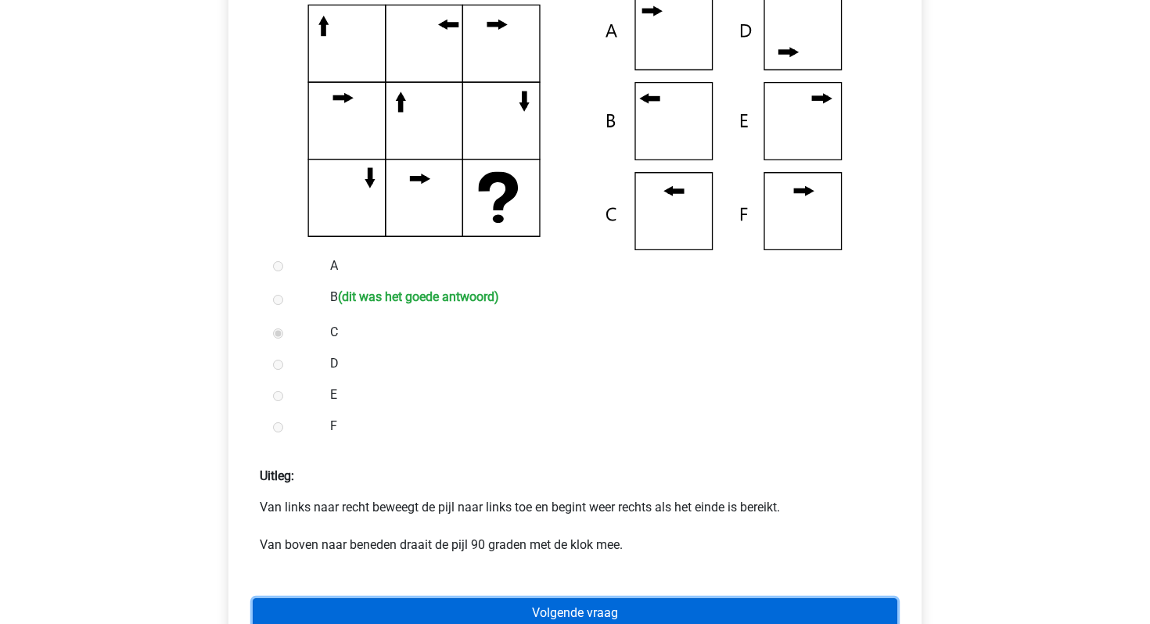
click at [481, 601] on link "Volgende vraag" at bounding box center [575, 613] width 644 height 30
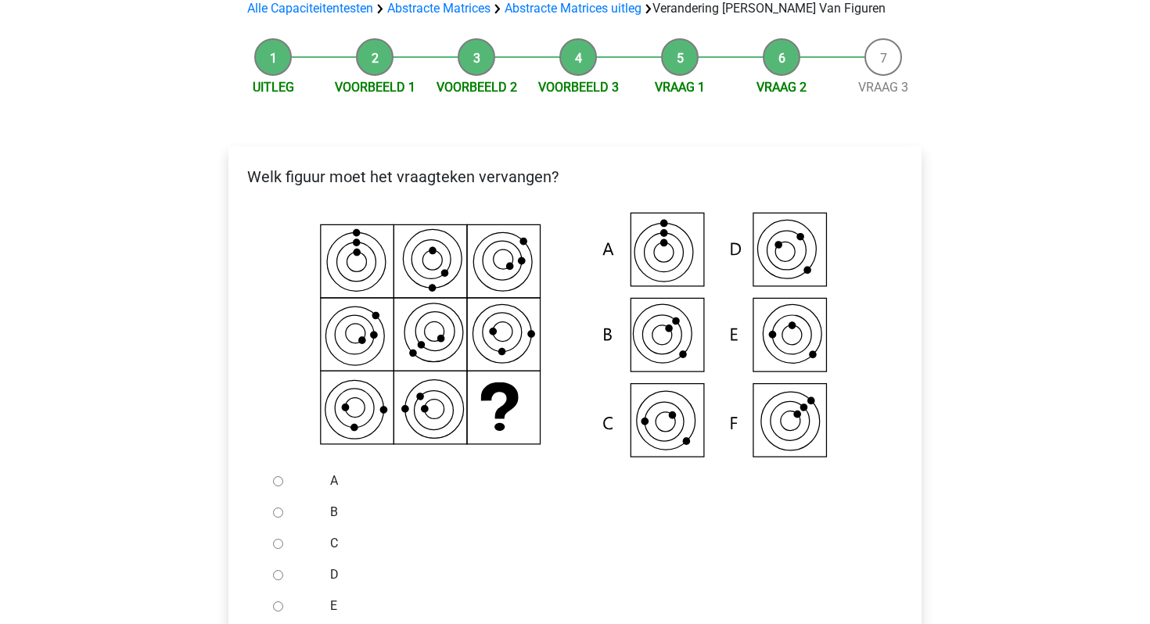
scroll to position [161, 0]
click at [519, 479] on label "A" at bounding box center [600, 480] width 541 height 19
click at [283, 479] on input "A" at bounding box center [278, 481] width 10 height 10
radio input "true"
click at [280, 546] on input "C" at bounding box center [278, 543] width 10 height 10
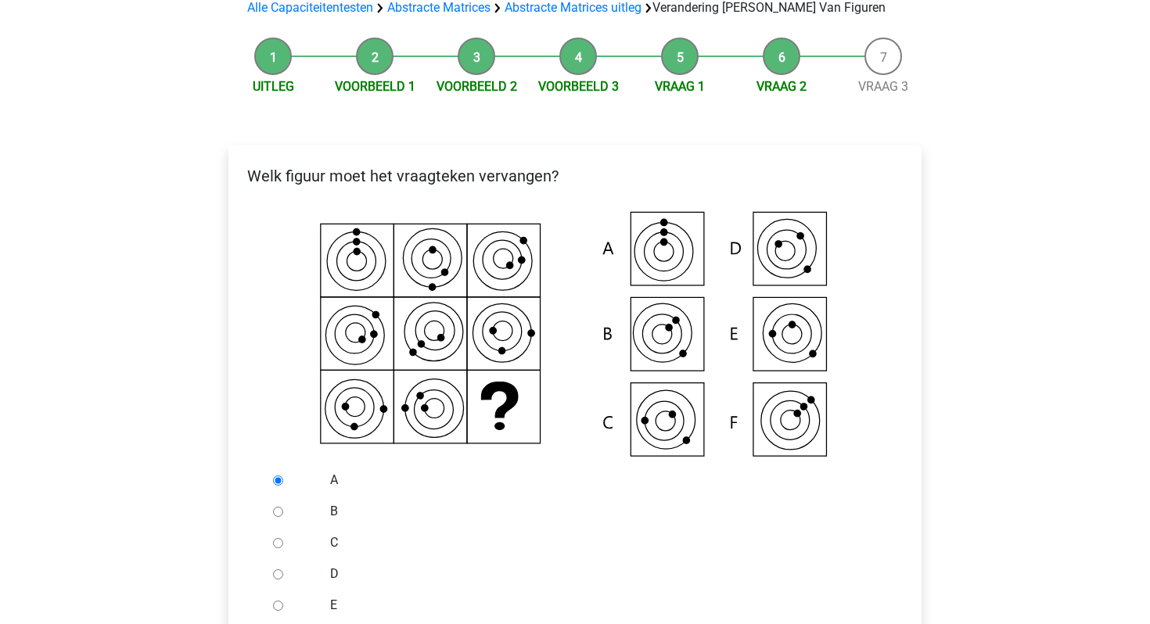
radio input "true"
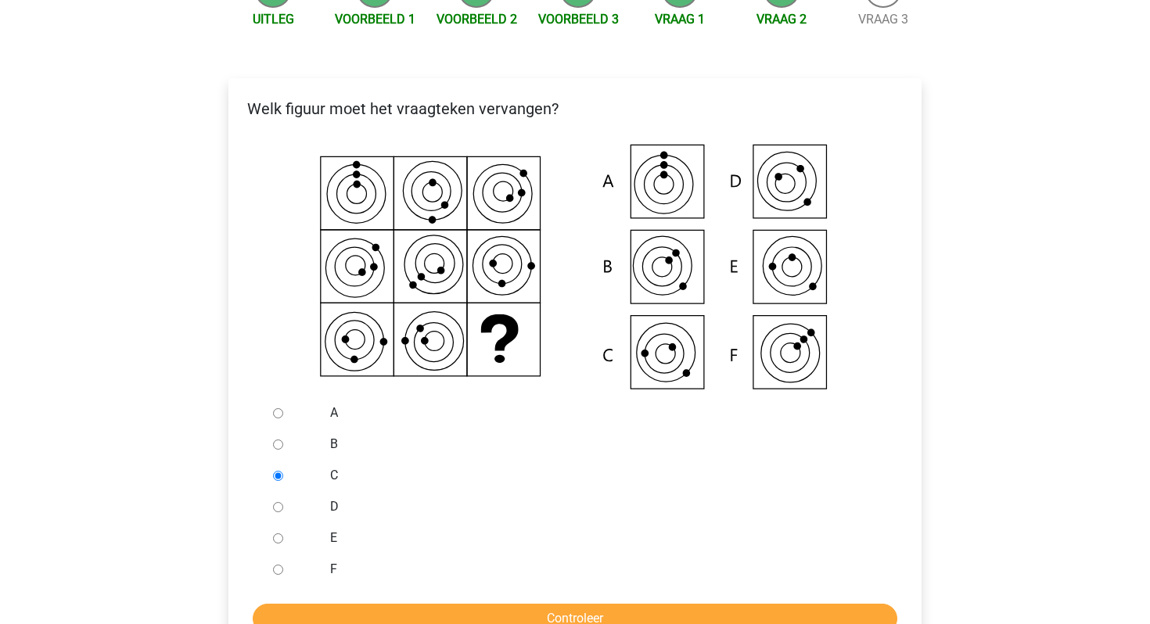
scroll to position [235, 0]
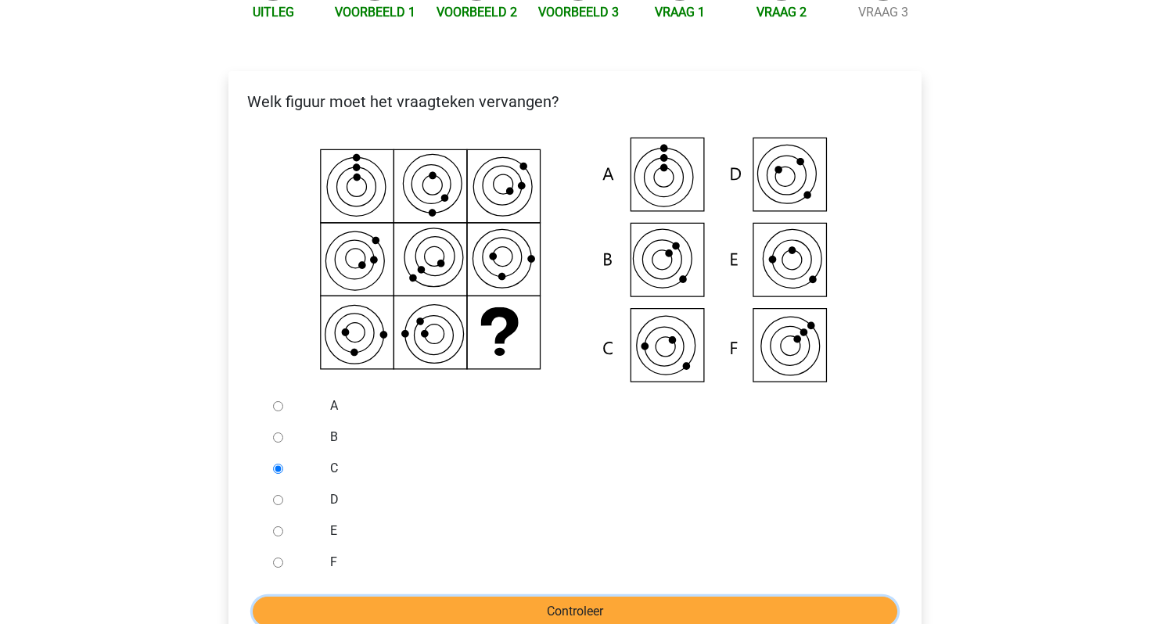
click at [447, 610] on input "Controleer" at bounding box center [575, 612] width 644 height 30
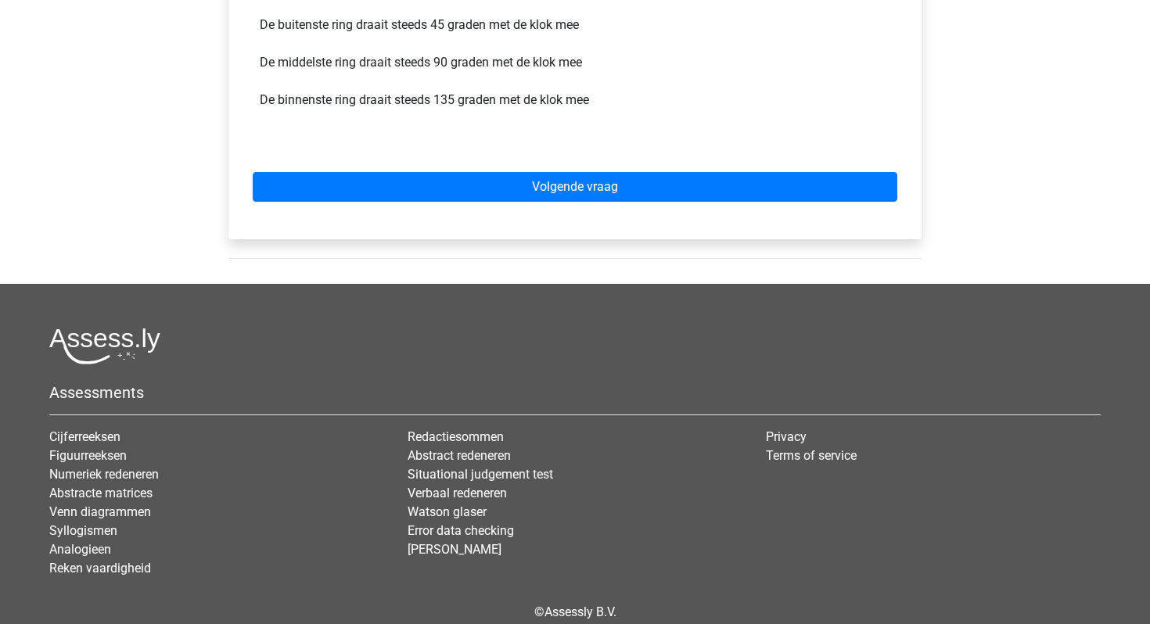
scroll to position [985, 0]
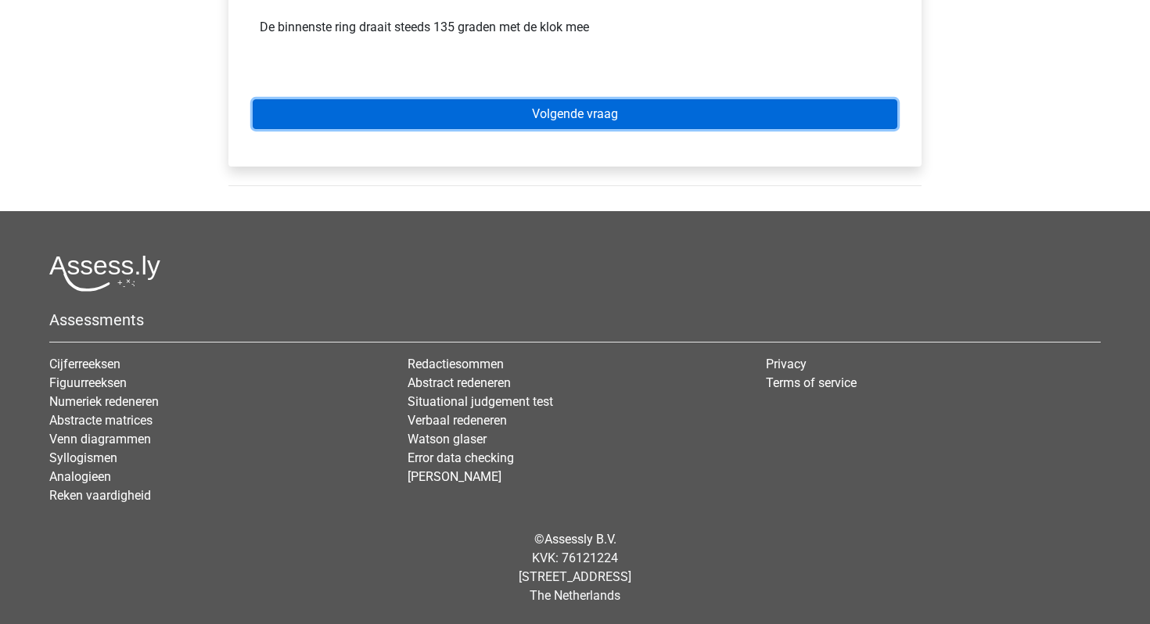
click at [592, 118] on link "Volgende vraag" at bounding box center [575, 114] width 644 height 30
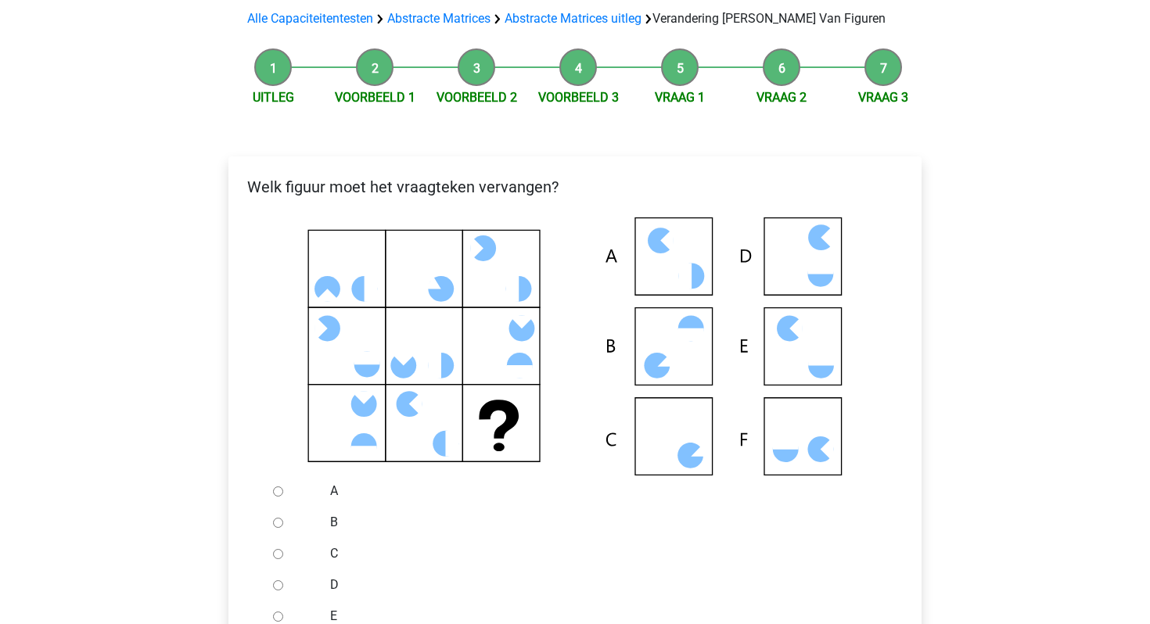
scroll to position [165, 0]
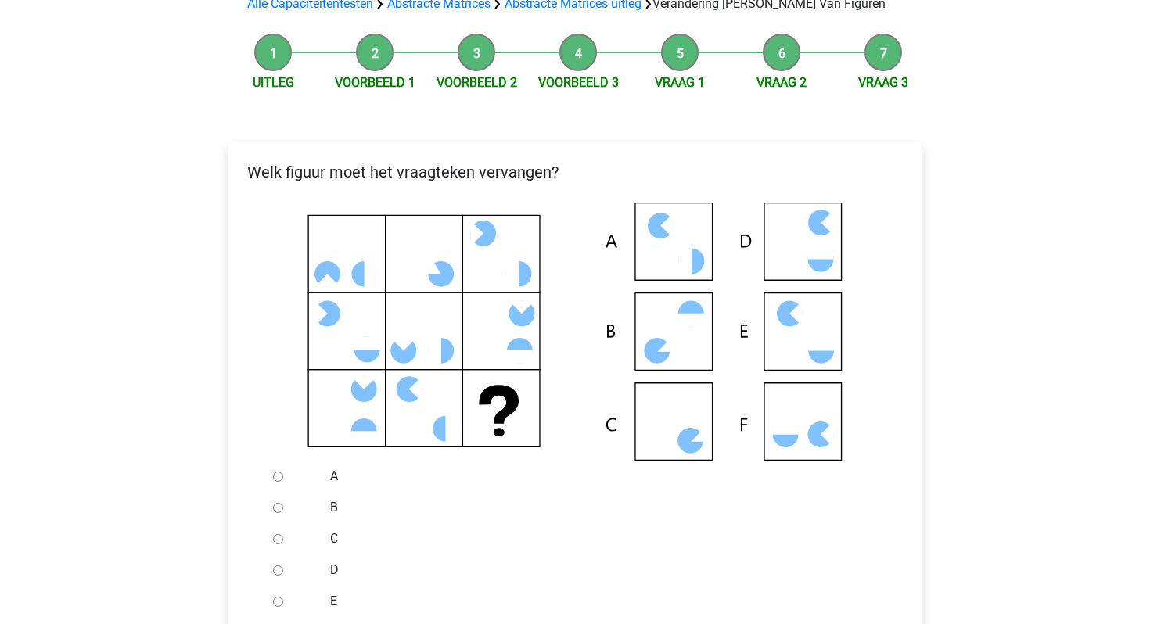
click at [272, 538] on div at bounding box center [293, 538] width 52 height 31
click at [282, 537] on input "C" at bounding box center [278, 539] width 10 height 10
radio input "true"
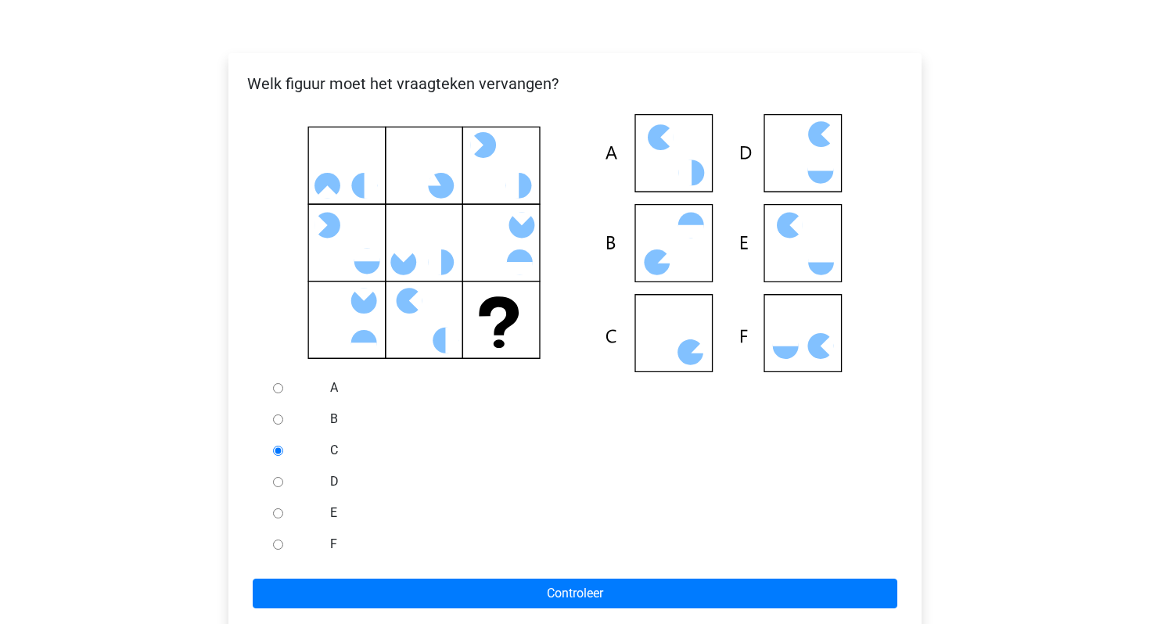
scroll to position [254, 0]
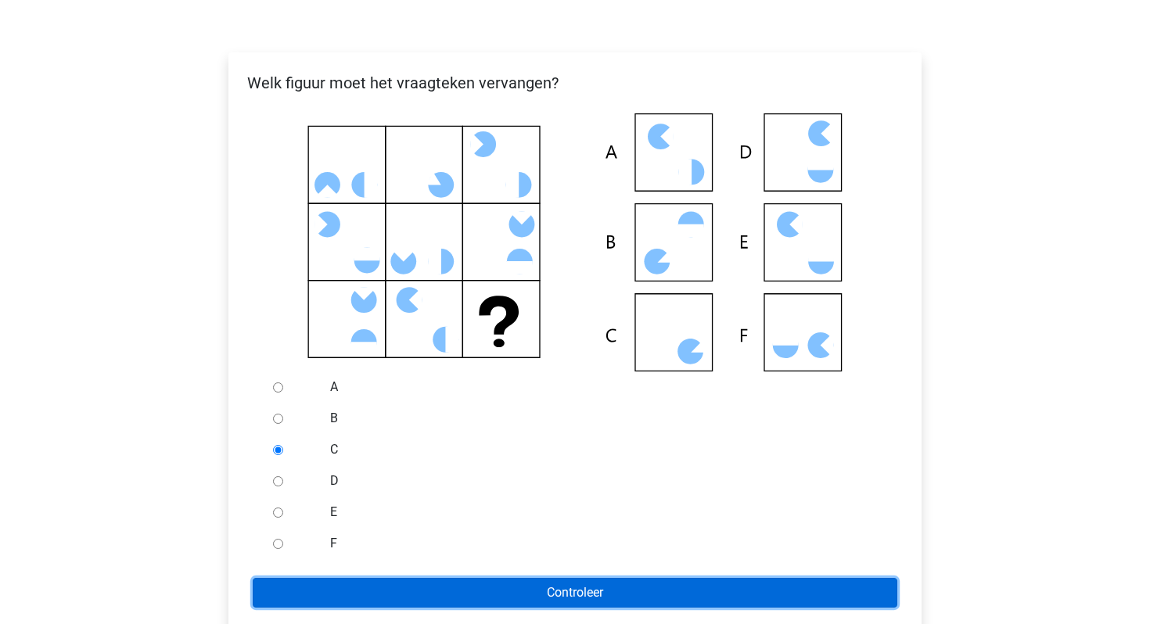
click at [303, 583] on input "Controleer" at bounding box center [575, 593] width 644 height 30
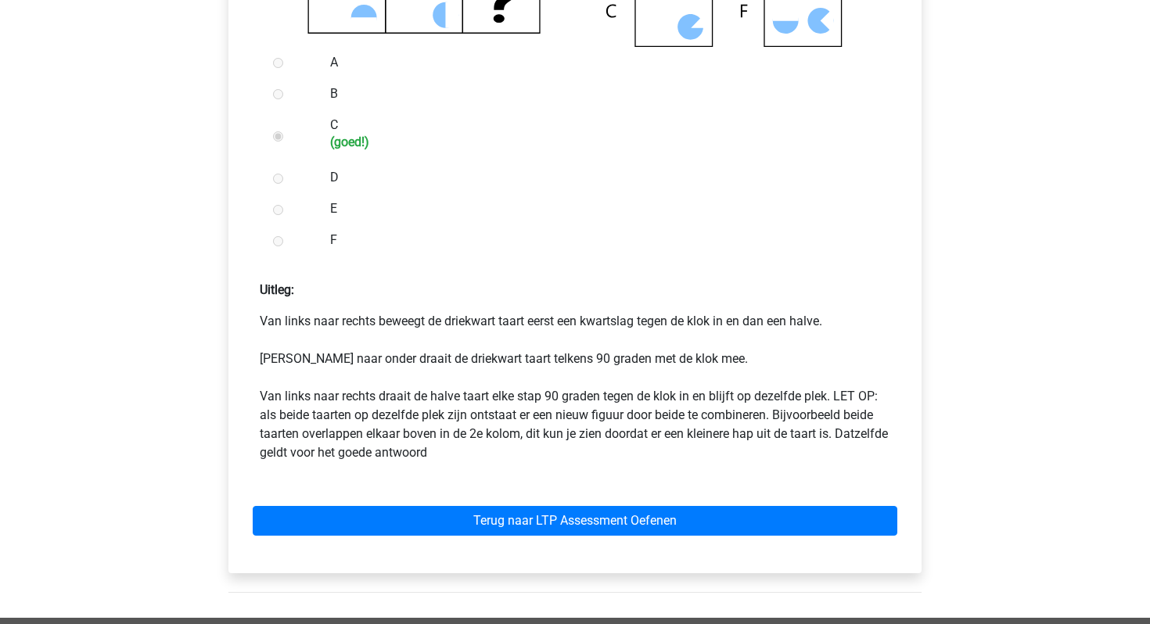
scroll to position [582, 0]
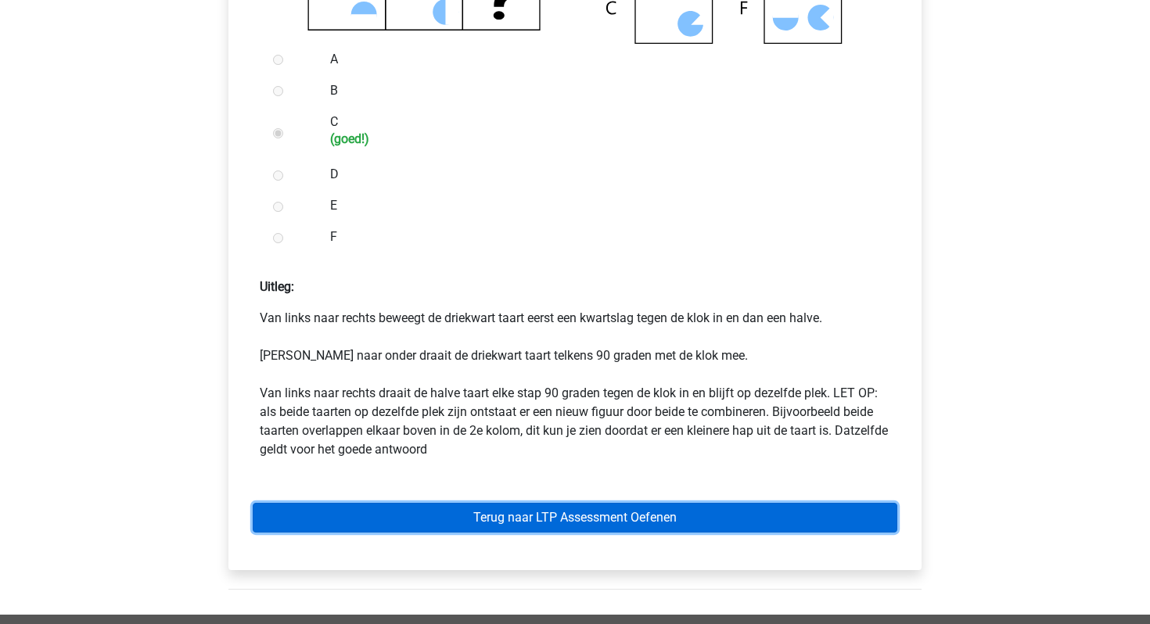
click at [447, 515] on link "Terug naar LTP Assessment Oefenen" at bounding box center [575, 518] width 644 height 30
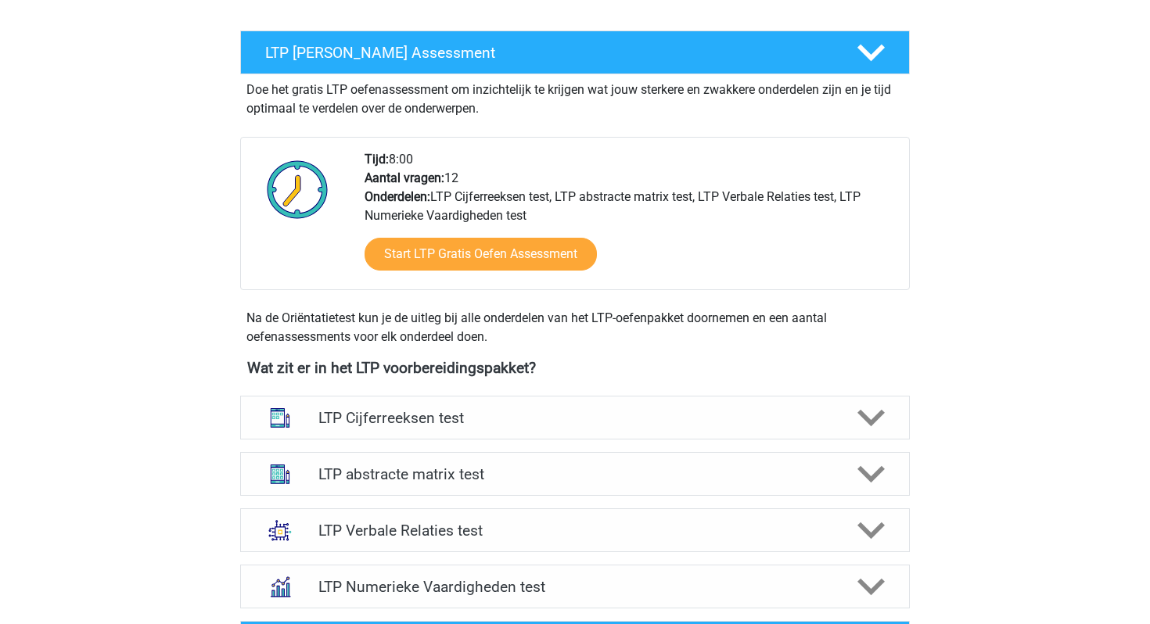
scroll to position [355, 0]
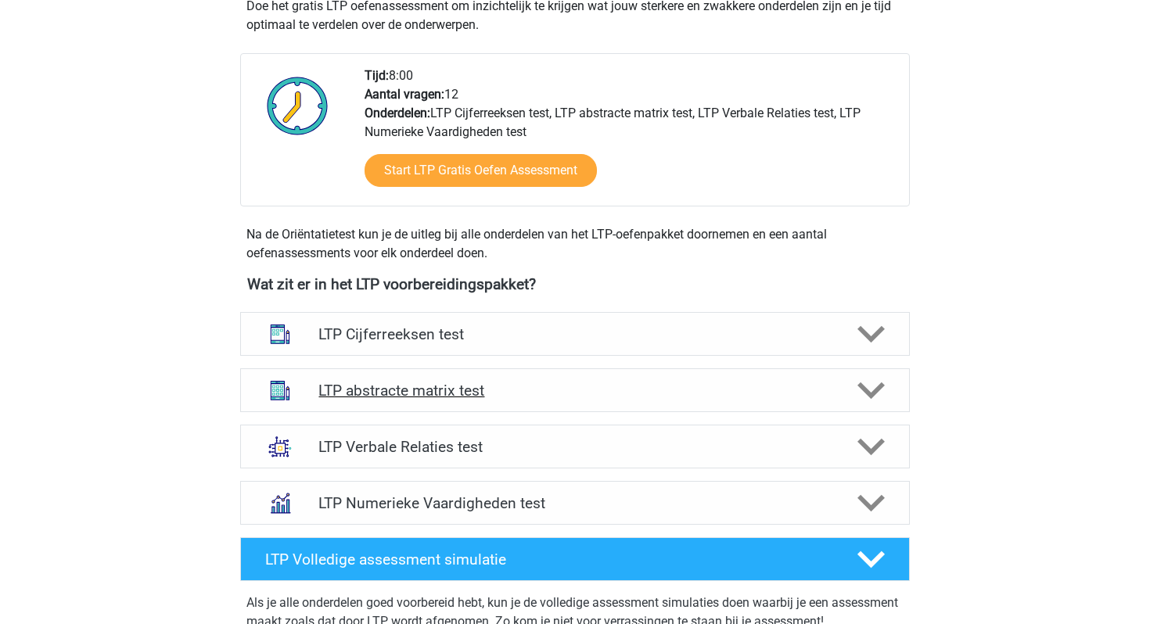
click at [433, 385] on h4 "LTP abstracte matrix test" at bounding box center [574, 391] width 512 height 18
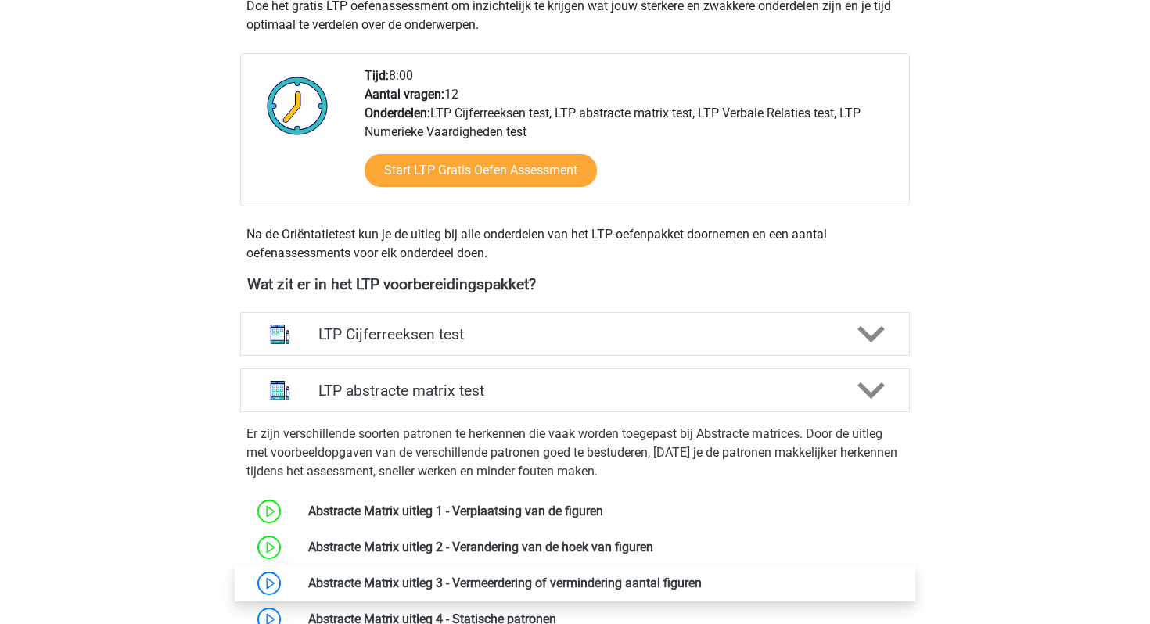
click at [702, 580] on link at bounding box center [702, 583] width 0 height 15
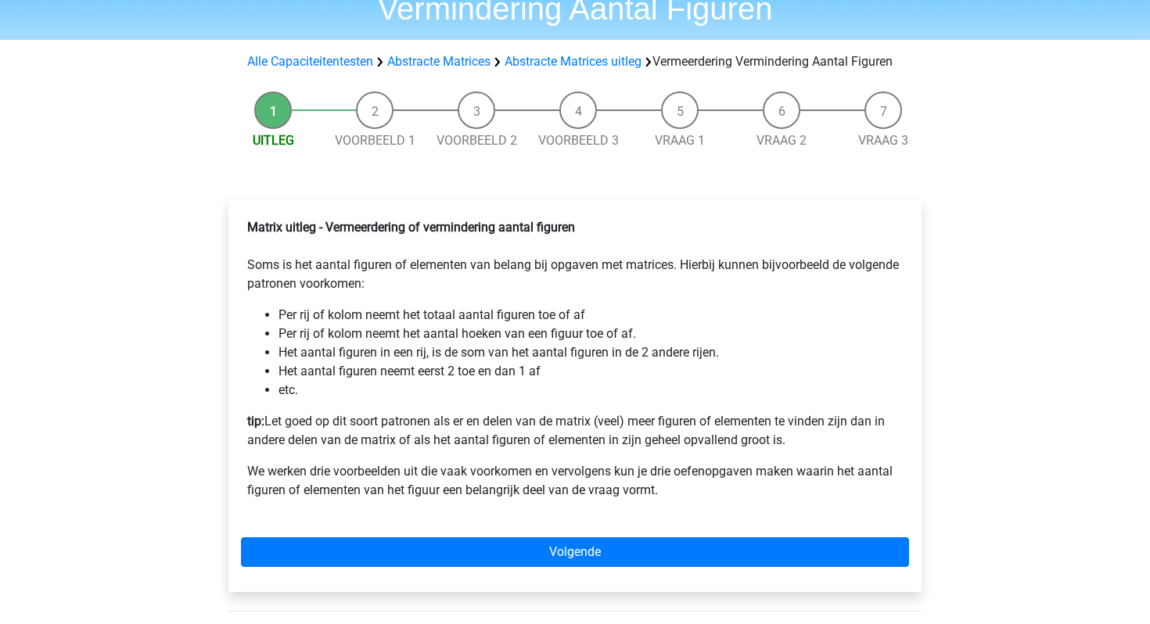
scroll to position [120, 0]
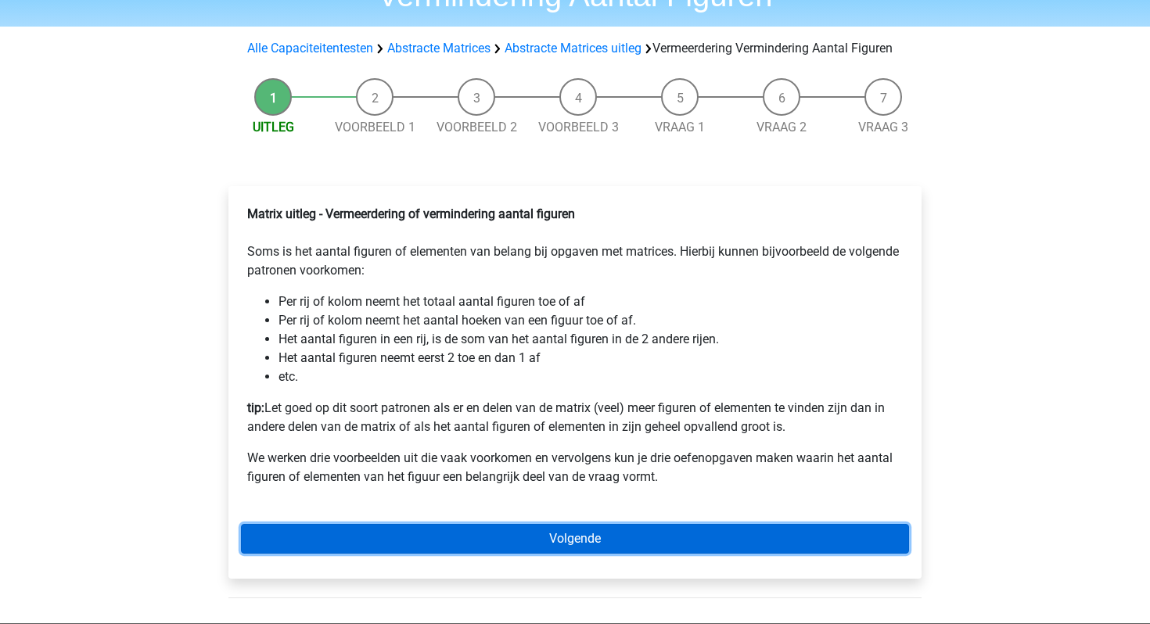
click at [555, 547] on link "Volgende" at bounding box center [575, 539] width 668 height 30
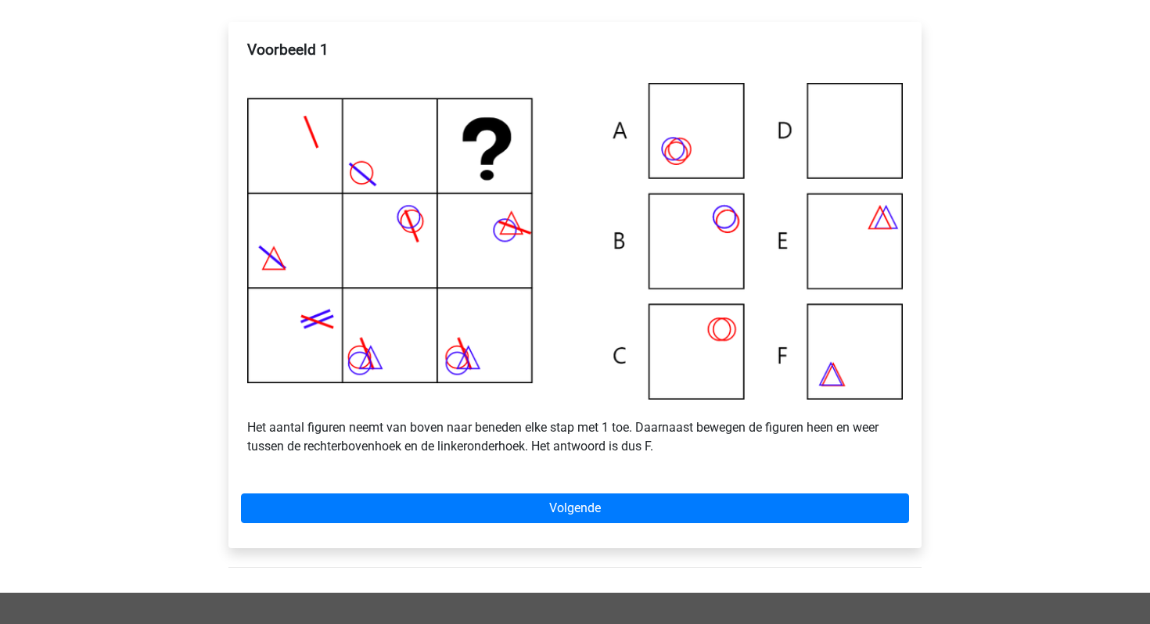
scroll to position [329, 0]
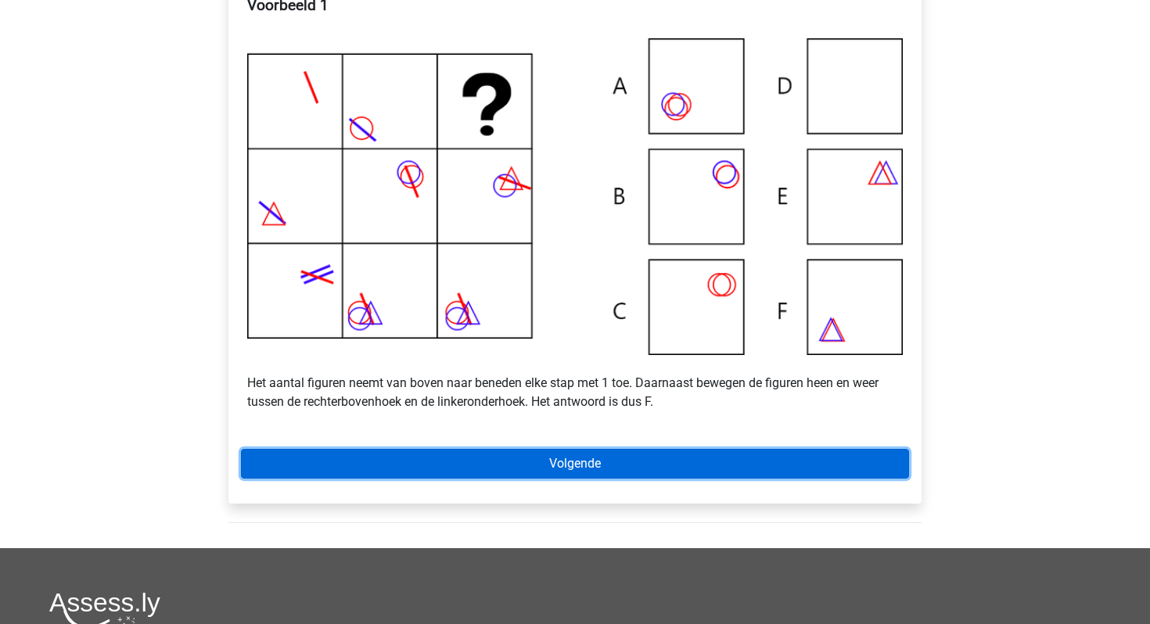
click at [572, 479] on link "Volgende" at bounding box center [575, 464] width 668 height 30
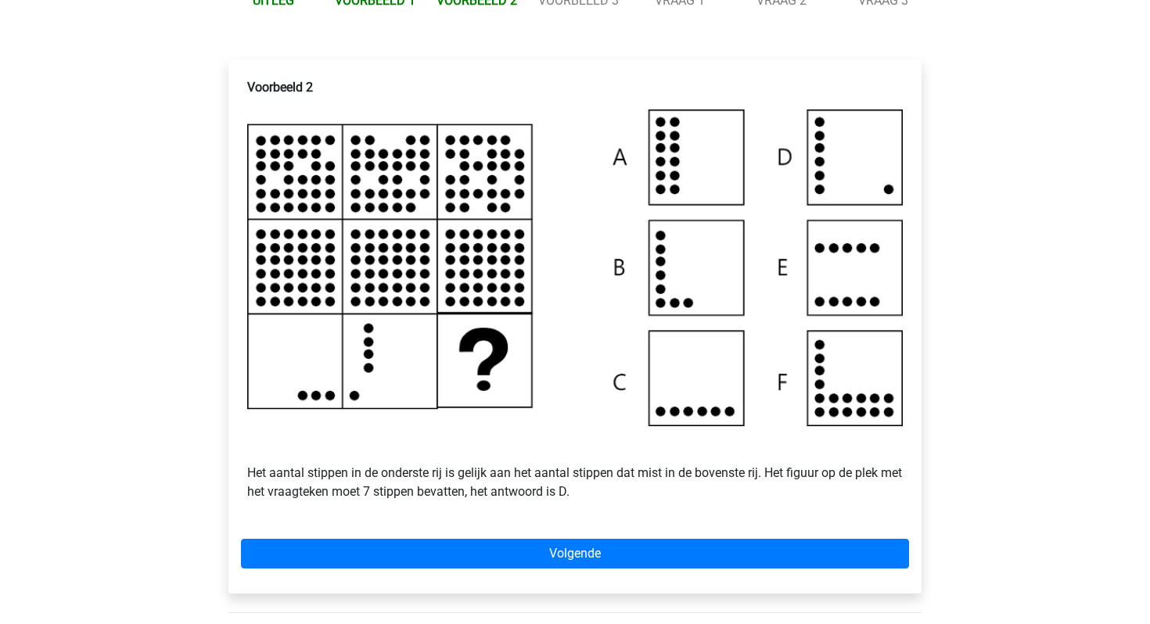
scroll to position [244, 0]
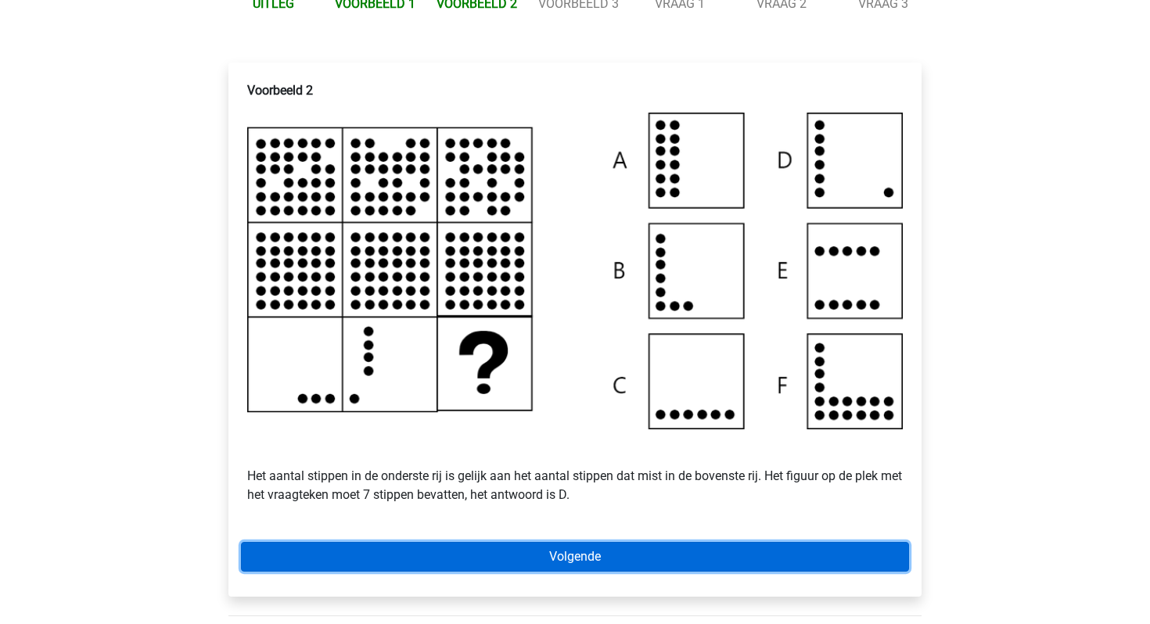
click at [505, 565] on link "Volgende" at bounding box center [575, 557] width 668 height 30
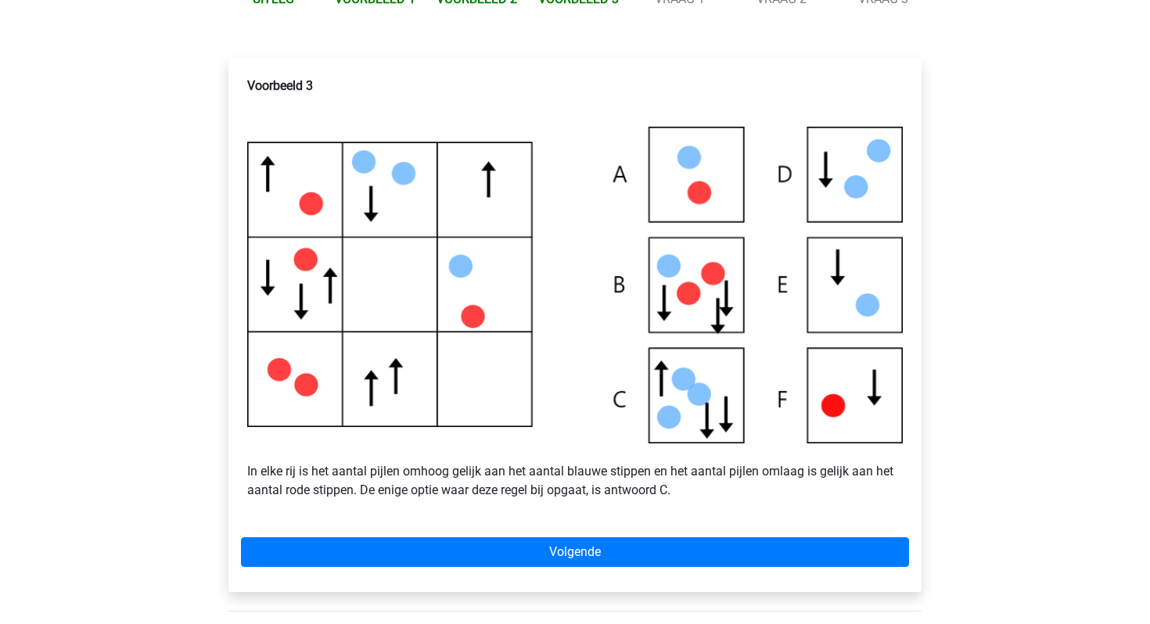
scroll to position [259, 0]
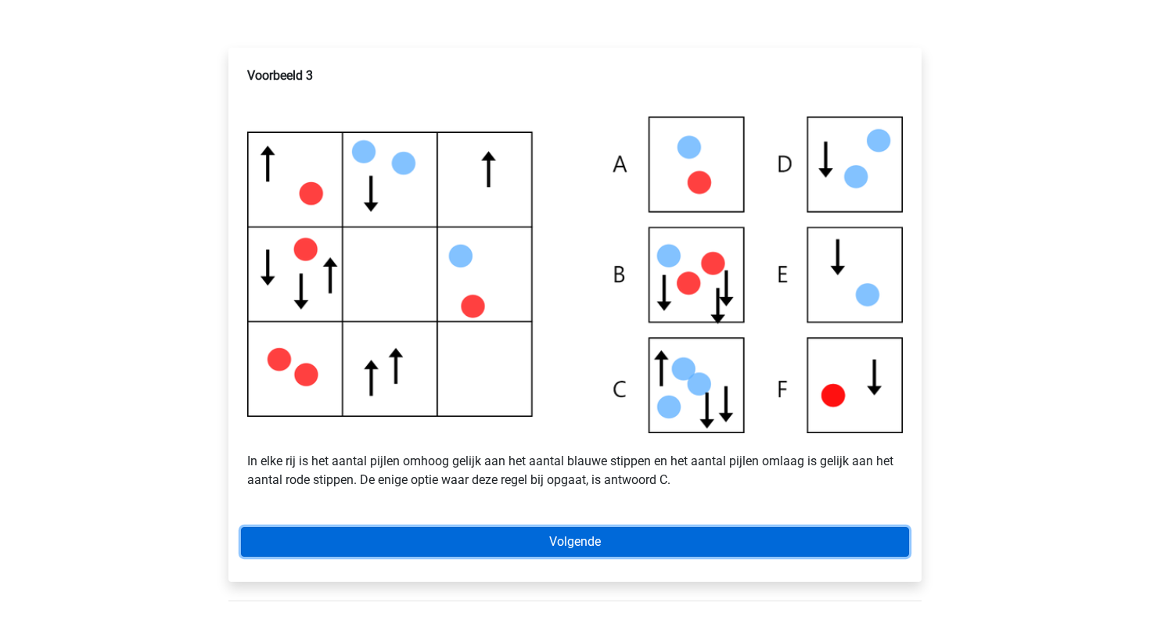
click at [537, 557] on link "Volgende" at bounding box center [575, 542] width 668 height 30
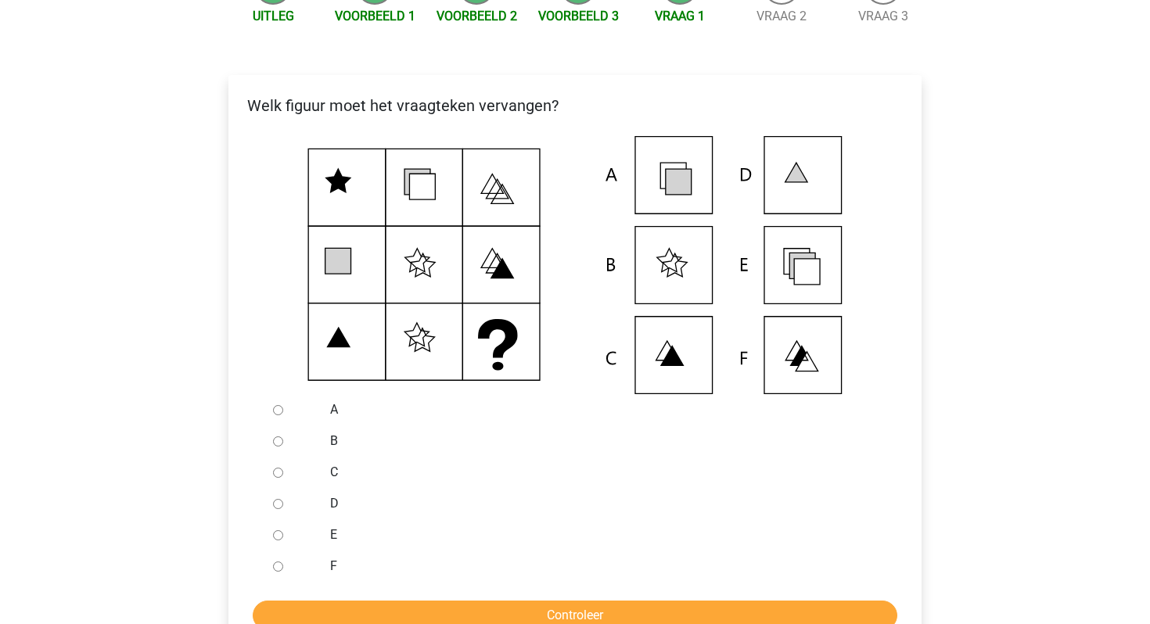
scroll to position [234, 0]
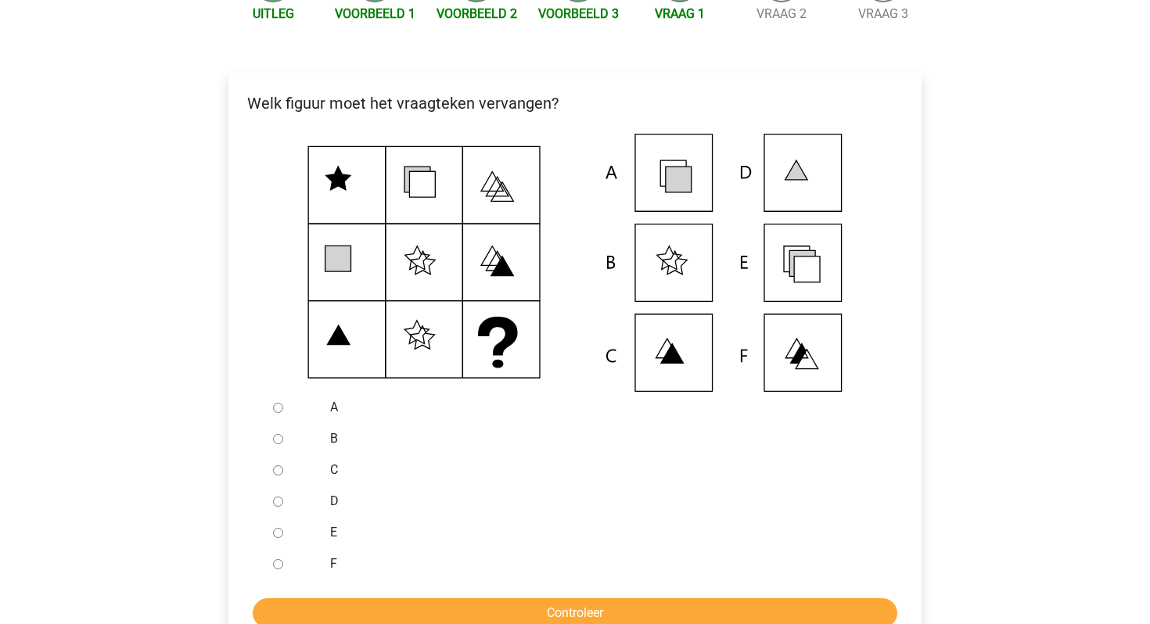
click at [276, 538] on input "E" at bounding box center [278, 533] width 10 height 10
radio input "true"
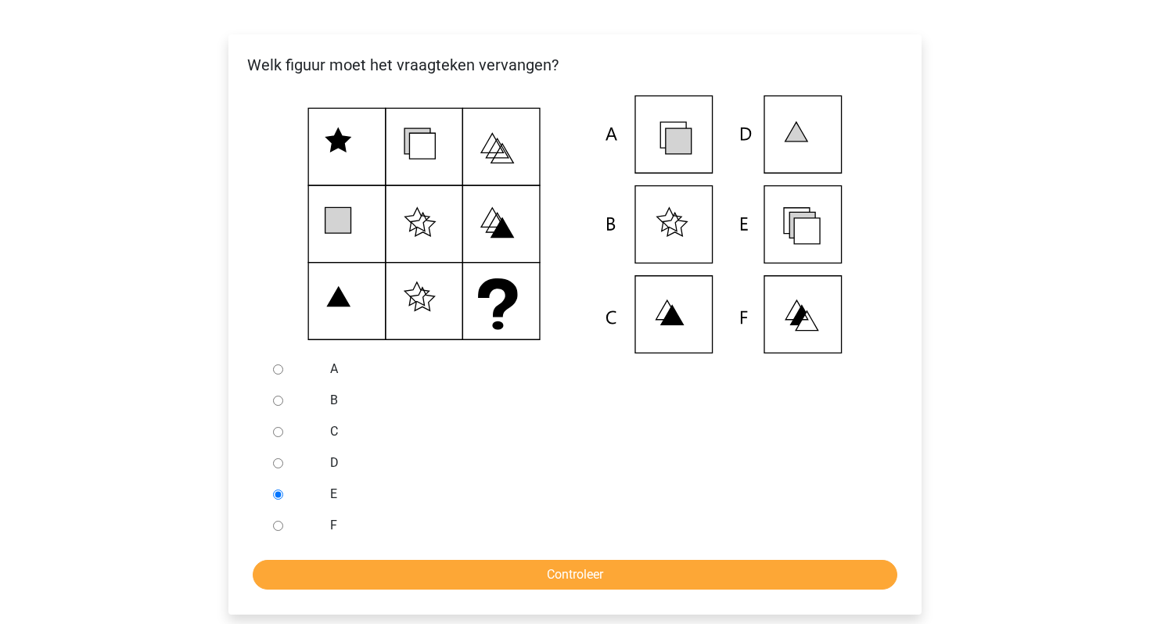
scroll to position [271, 0]
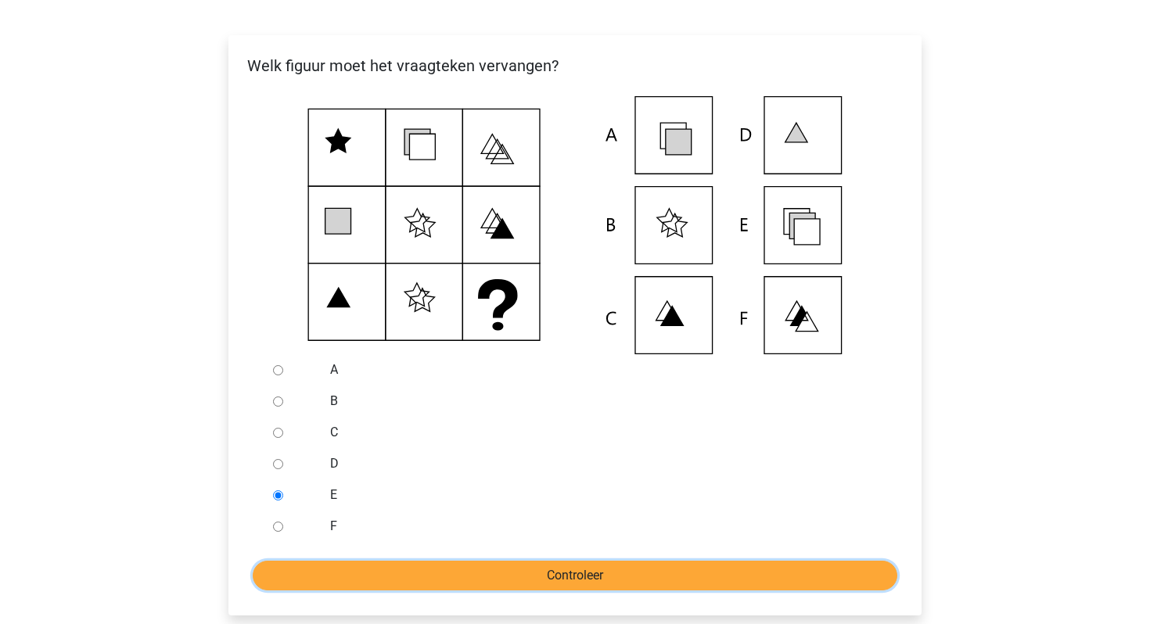
click at [446, 587] on input "Controleer" at bounding box center [575, 576] width 644 height 30
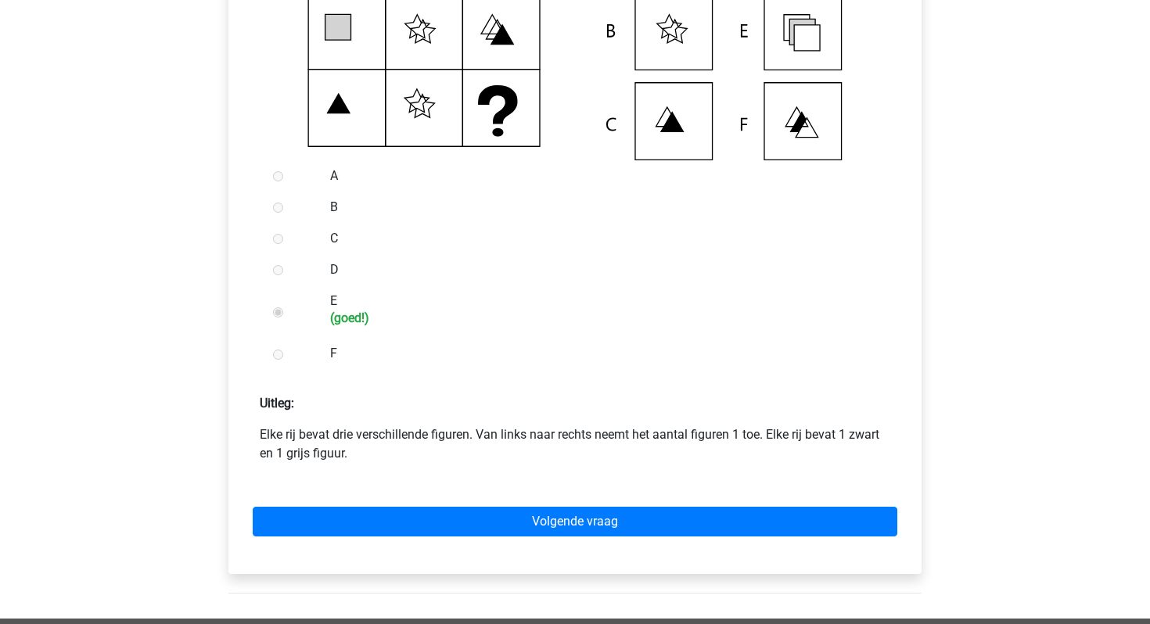
scroll to position [511, 0]
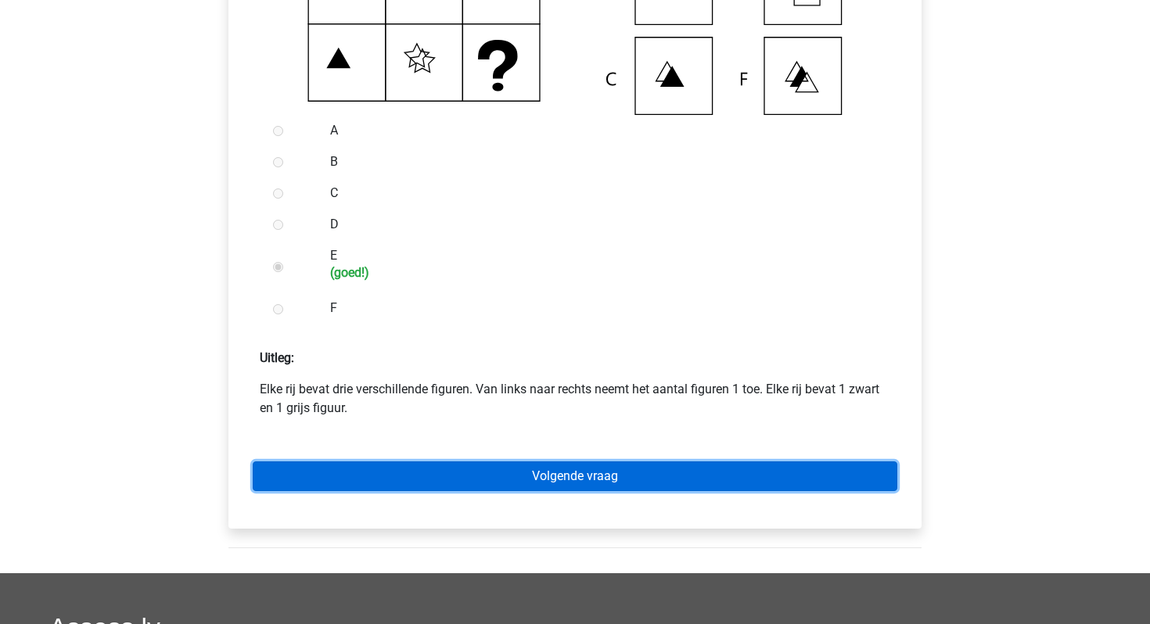
click at [458, 491] on link "Volgende vraag" at bounding box center [575, 476] width 644 height 30
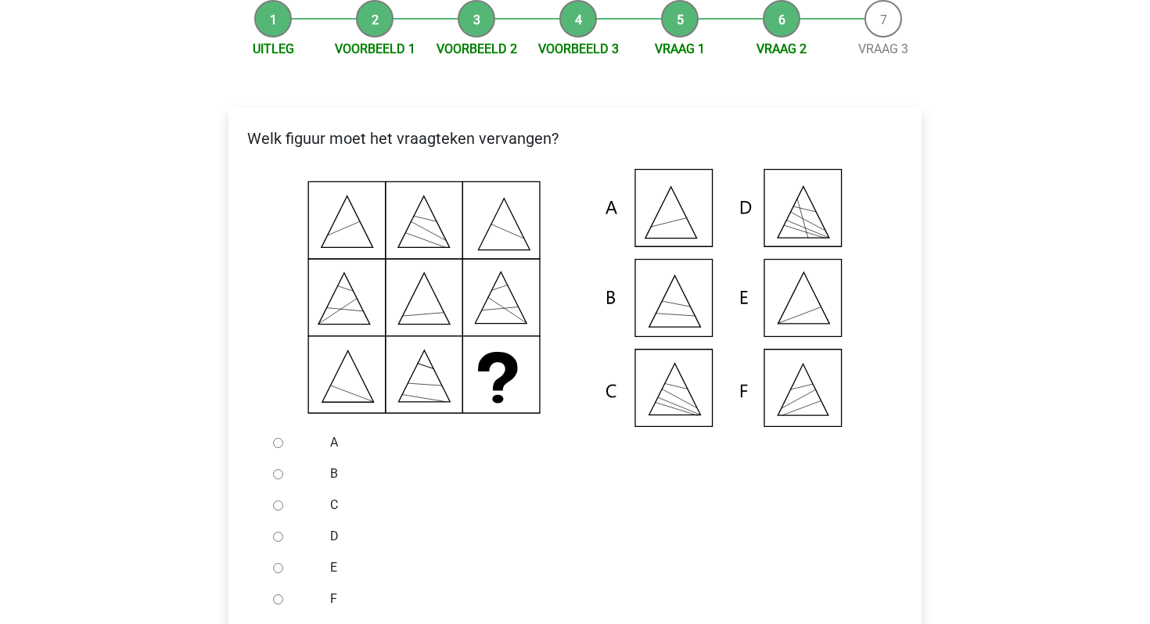
scroll to position [196, 0]
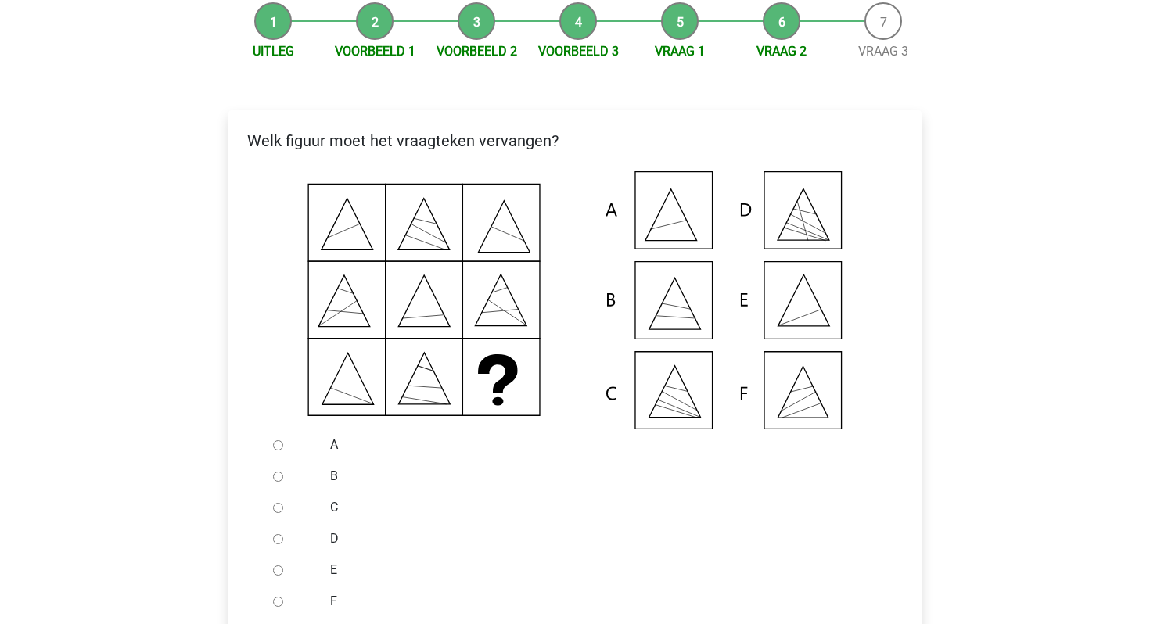
click at [279, 576] on input "E" at bounding box center [278, 570] width 10 height 10
radio input "true"
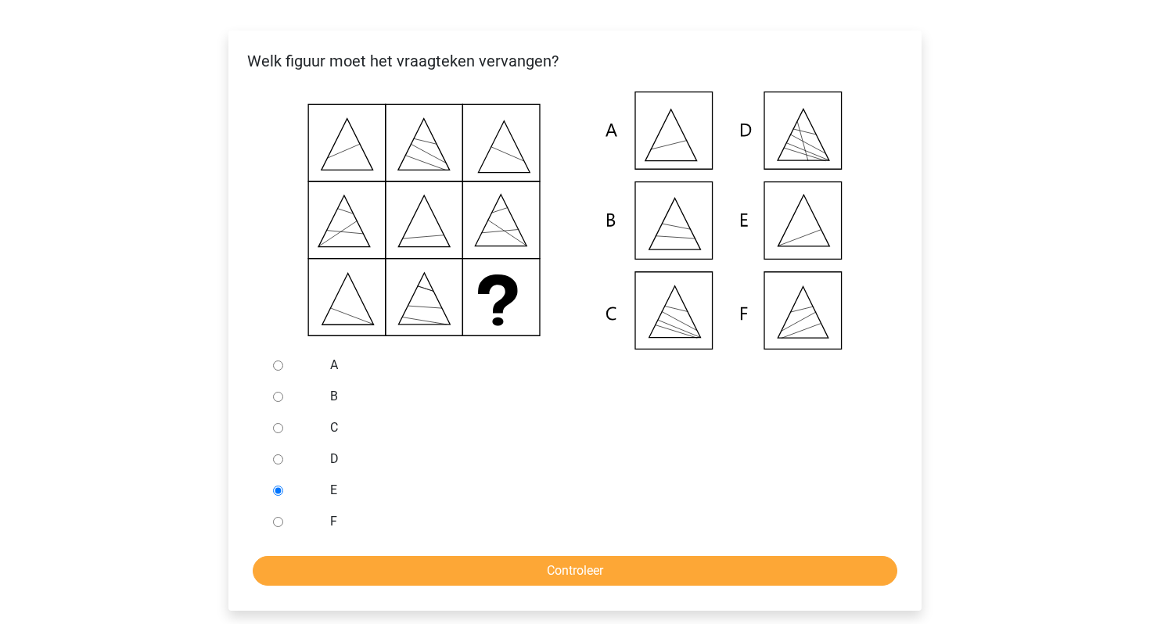
scroll to position [277, 0]
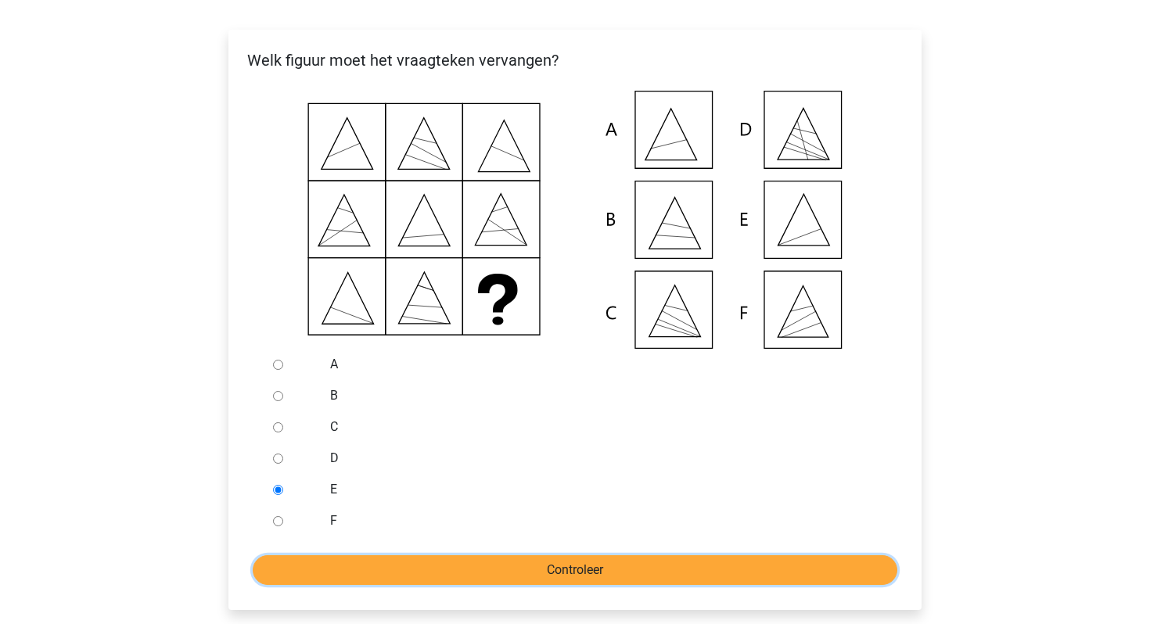
click at [402, 585] on input "Controleer" at bounding box center [575, 570] width 644 height 30
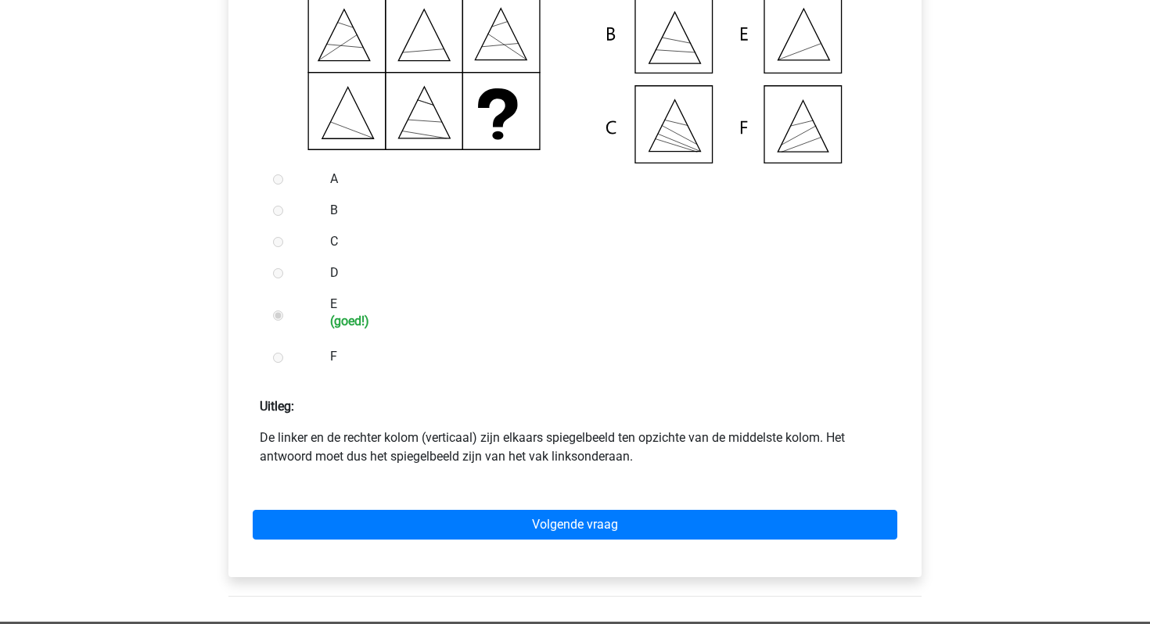
scroll to position [472, 0]
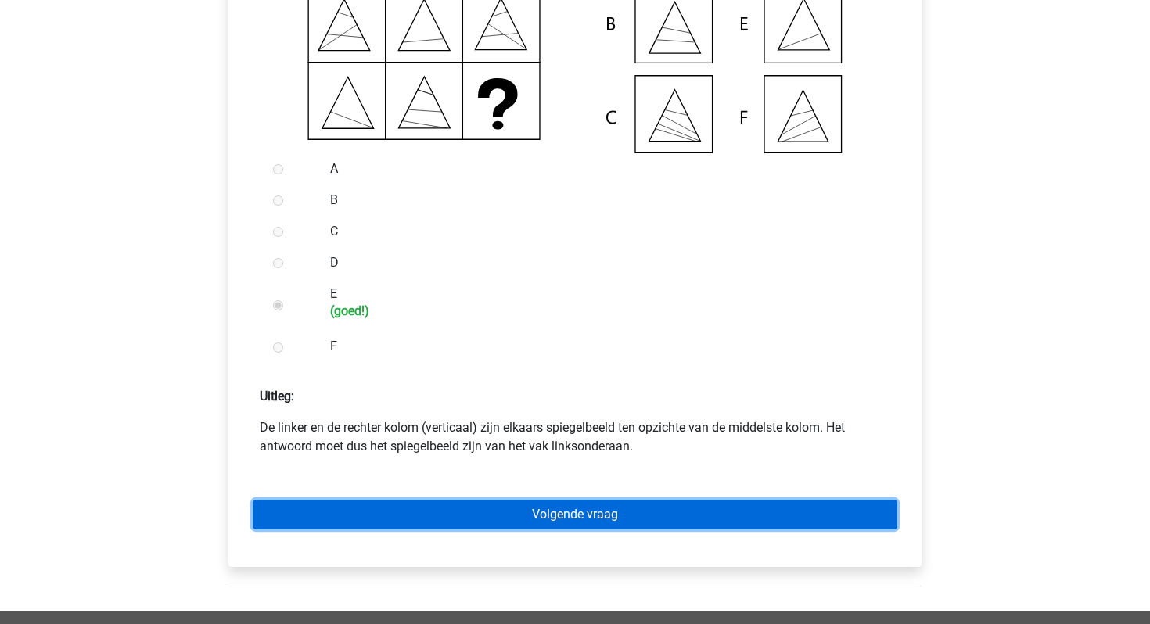
click at [433, 529] on link "Volgende vraag" at bounding box center [575, 515] width 644 height 30
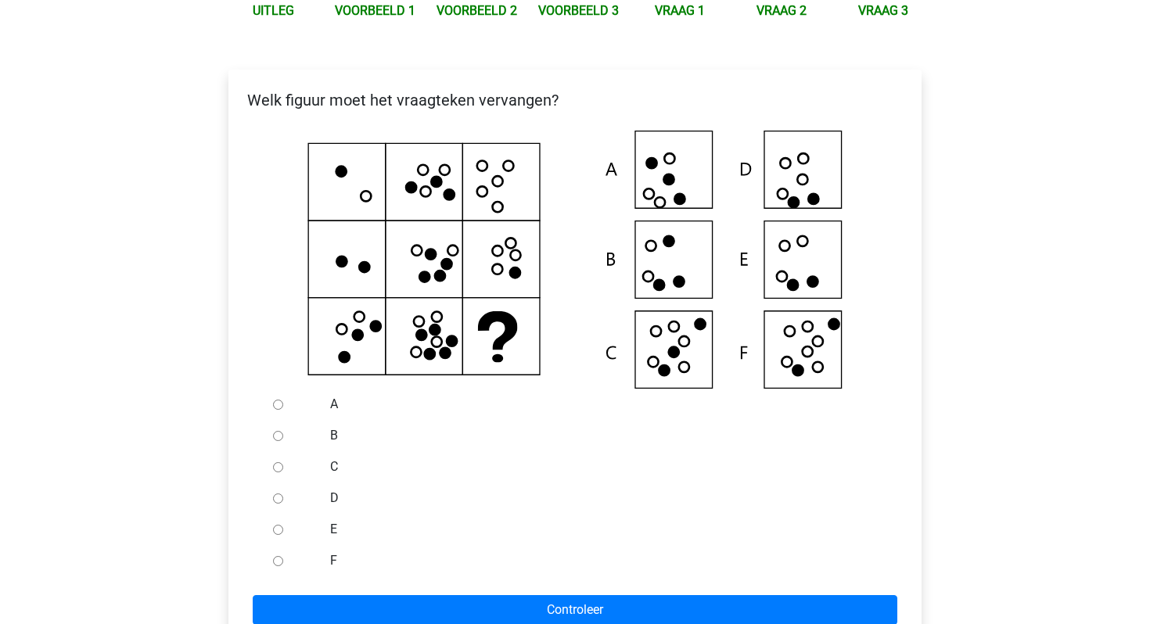
scroll to position [234, 0]
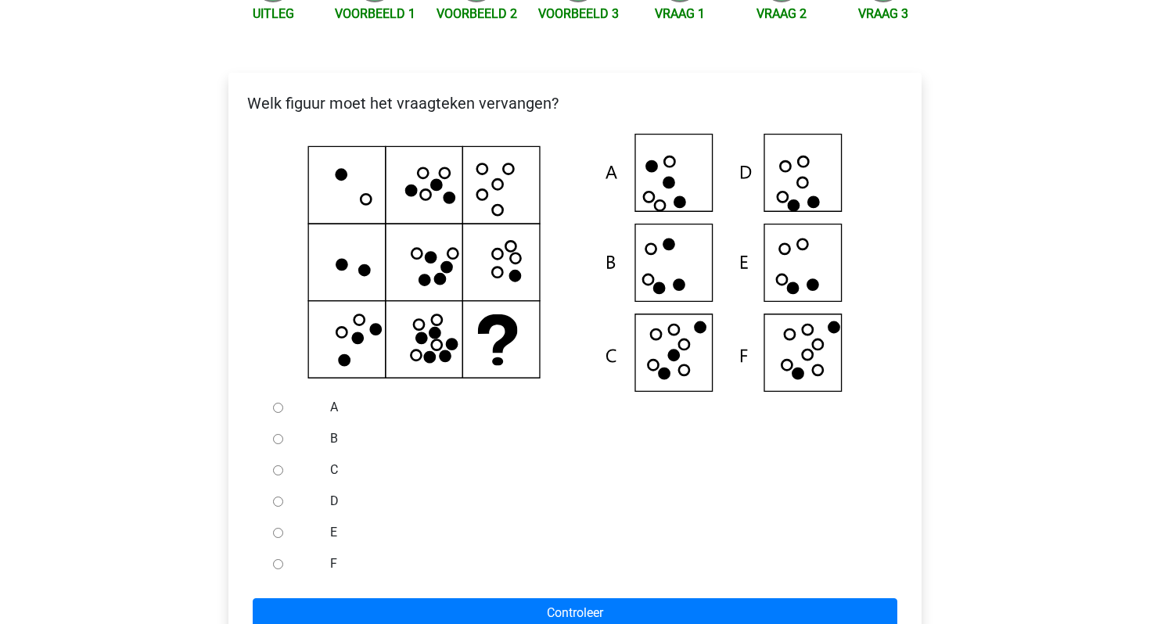
click at [279, 569] on input "F" at bounding box center [278, 564] width 10 height 10
radio input "true"
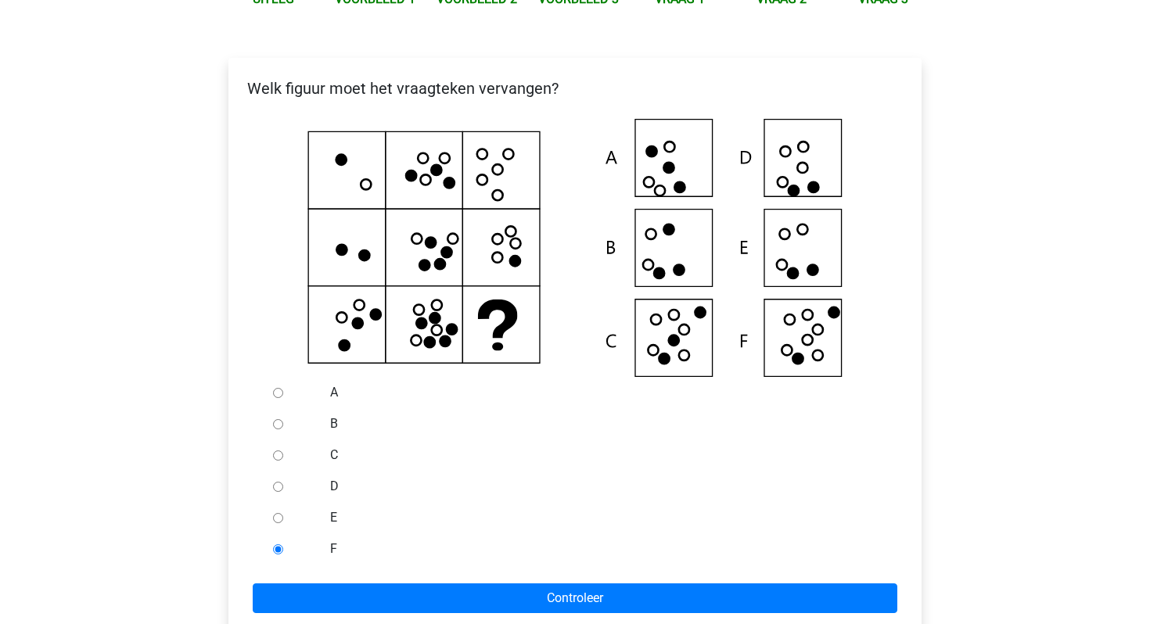
scroll to position [249, 0]
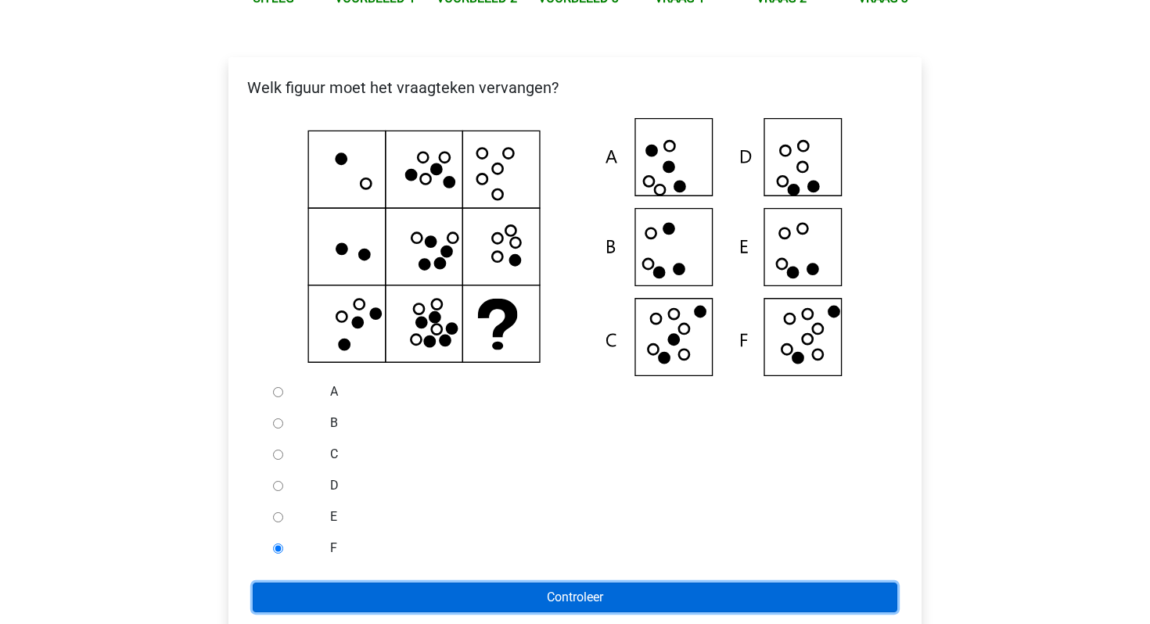
click at [436, 612] on input "Controleer" at bounding box center [575, 598] width 644 height 30
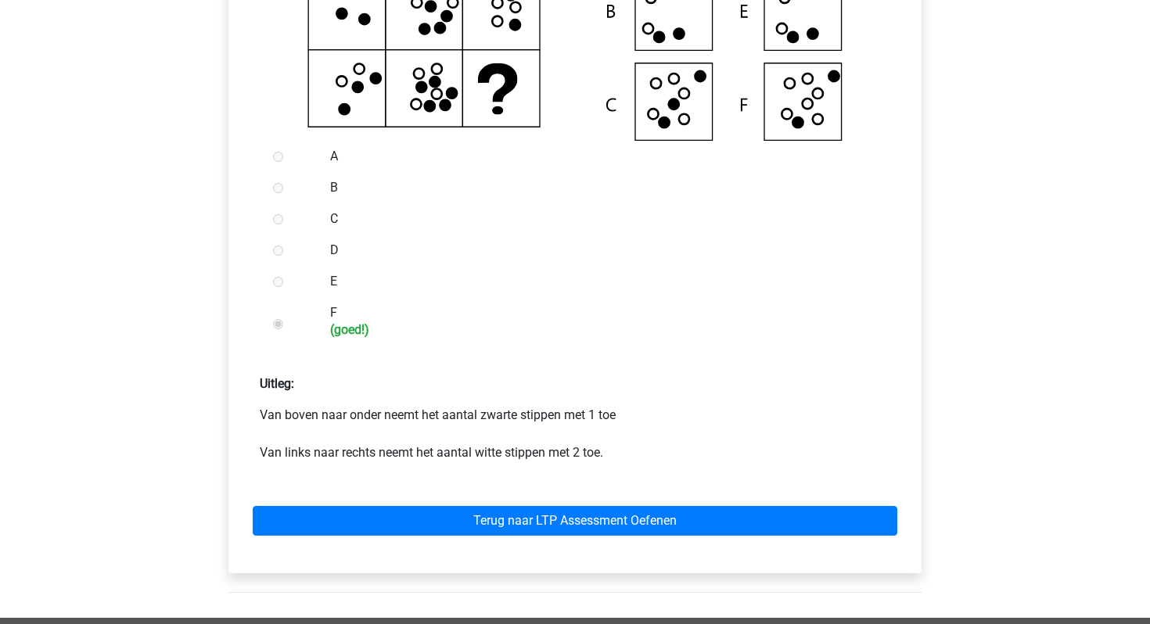
scroll to position [490, 0]
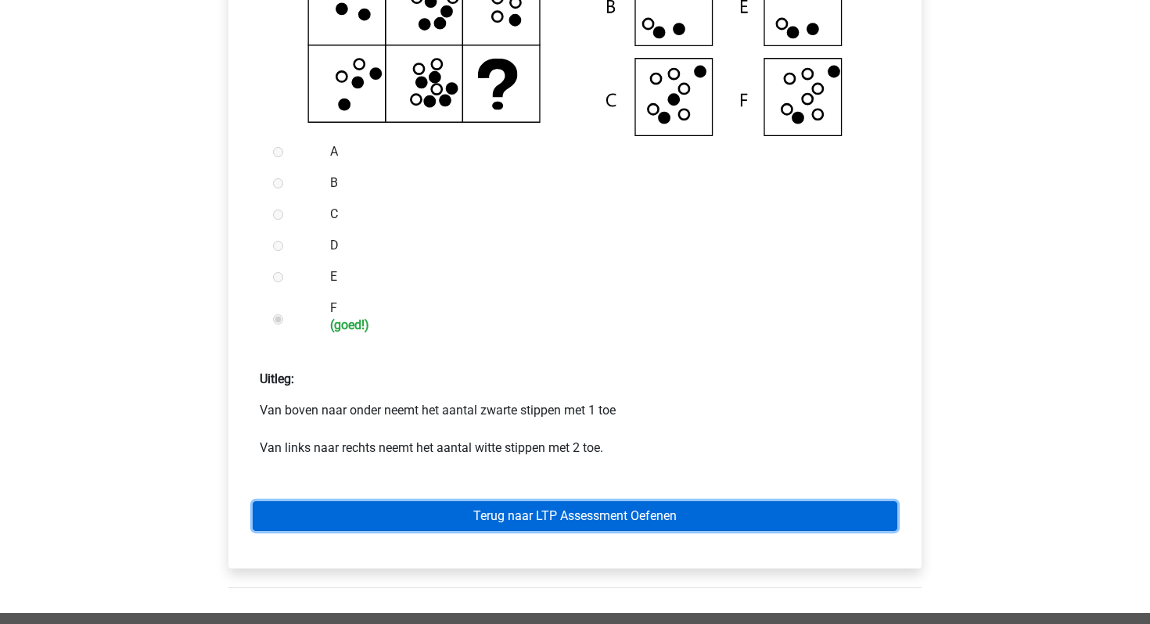
click at [447, 531] on link "Terug naar LTP Assessment Oefenen" at bounding box center [575, 516] width 644 height 30
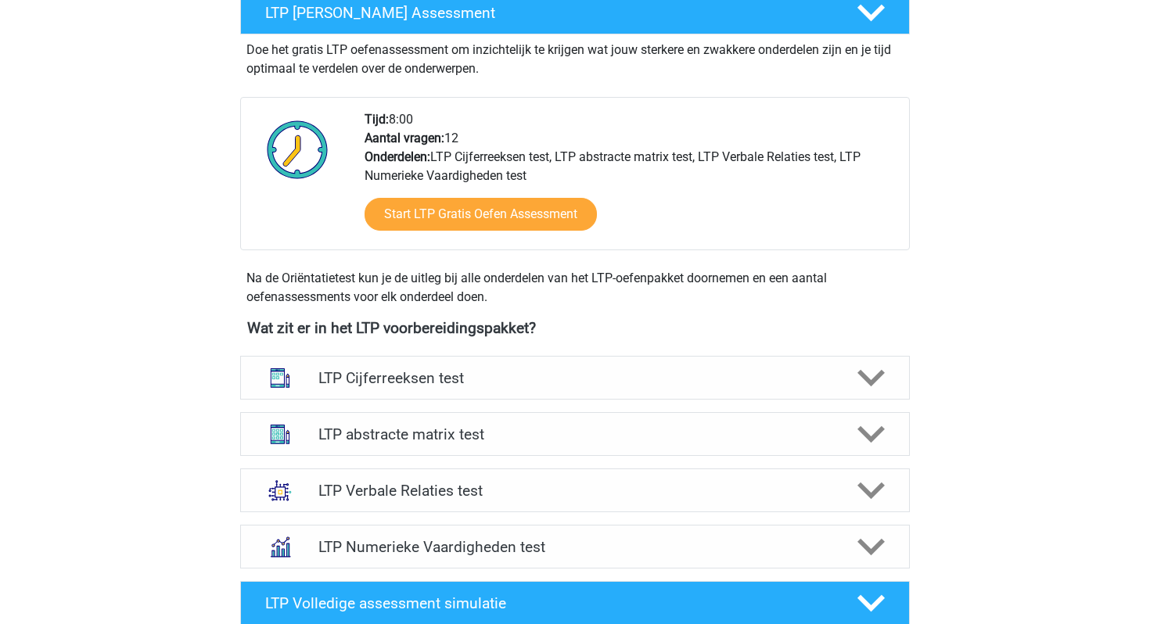
scroll to position [357, 0]
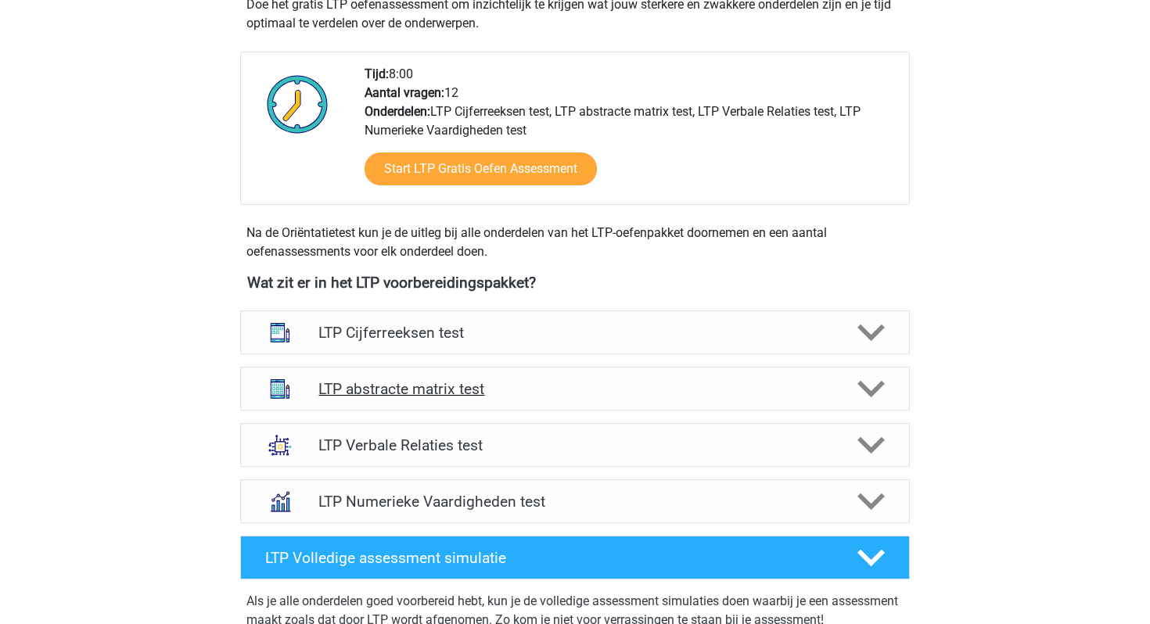
click at [477, 382] on h4 "LTP abstracte matrix test" at bounding box center [574, 389] width 512 height 18
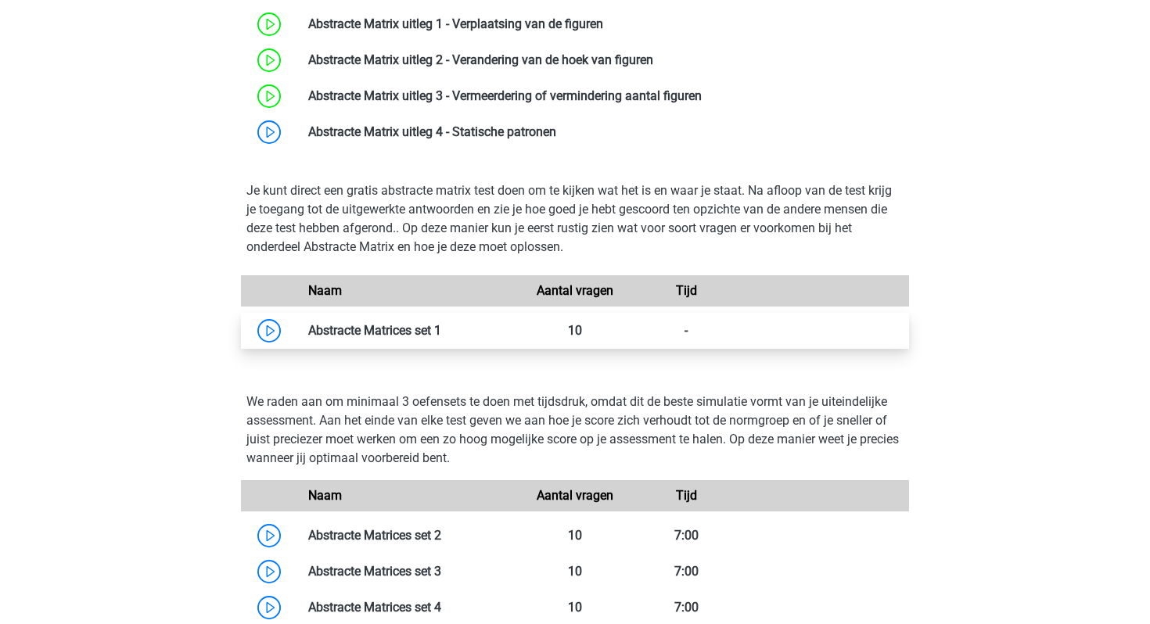
scroll to position [839, 0]
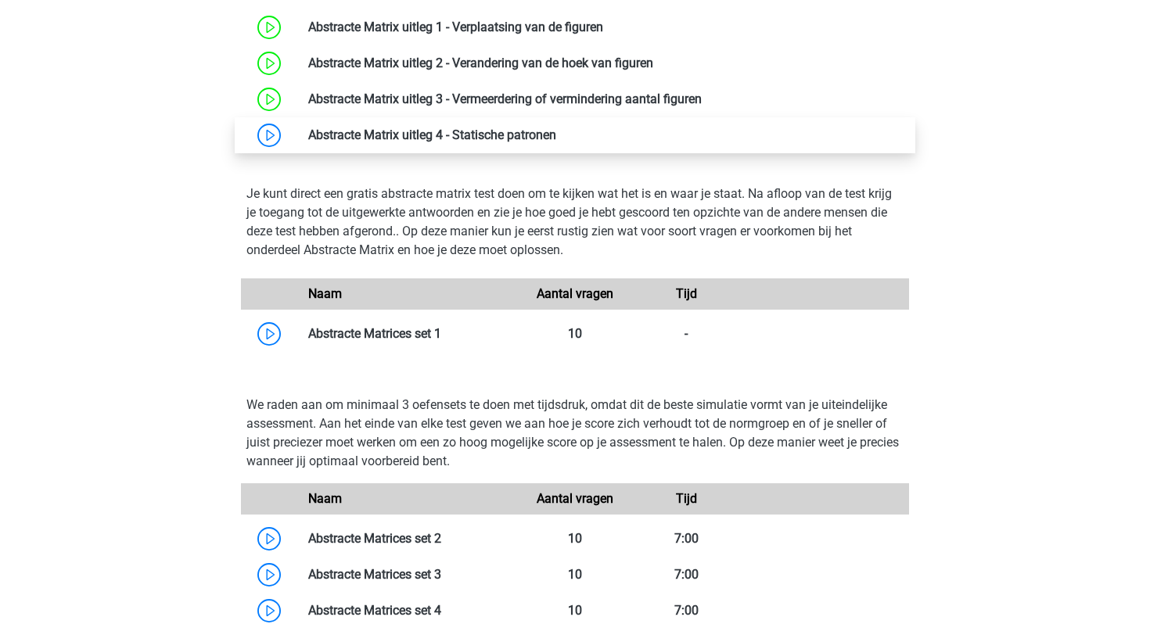
click at [556, 135] on link at bounding box center [556, 134] width 0 height 15
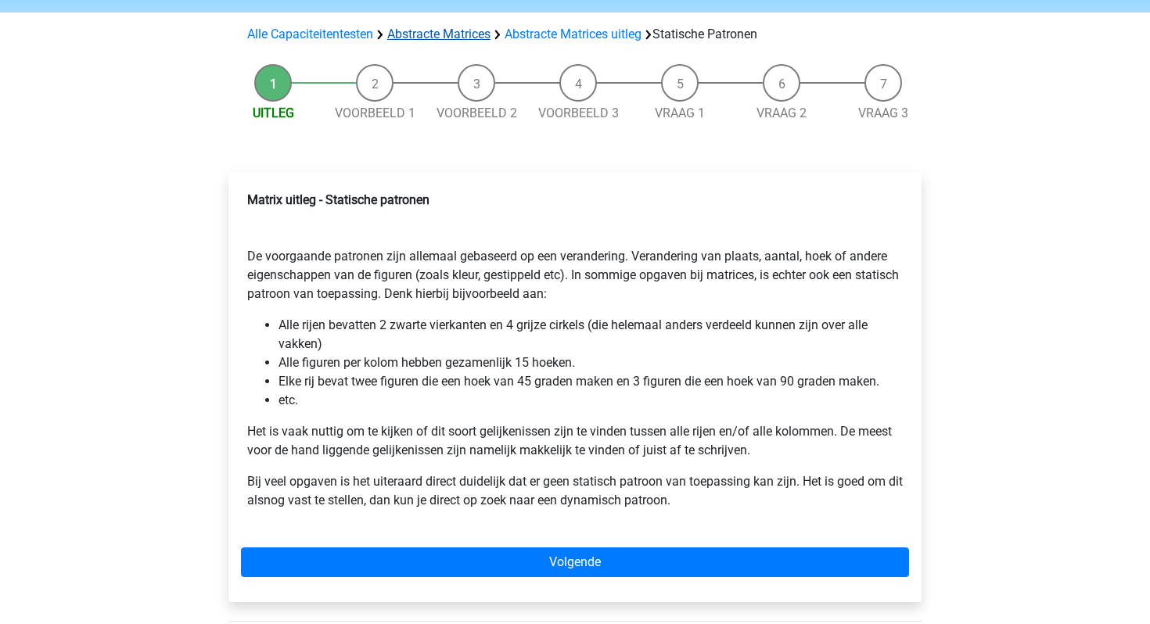
scroll to position [111, 0]
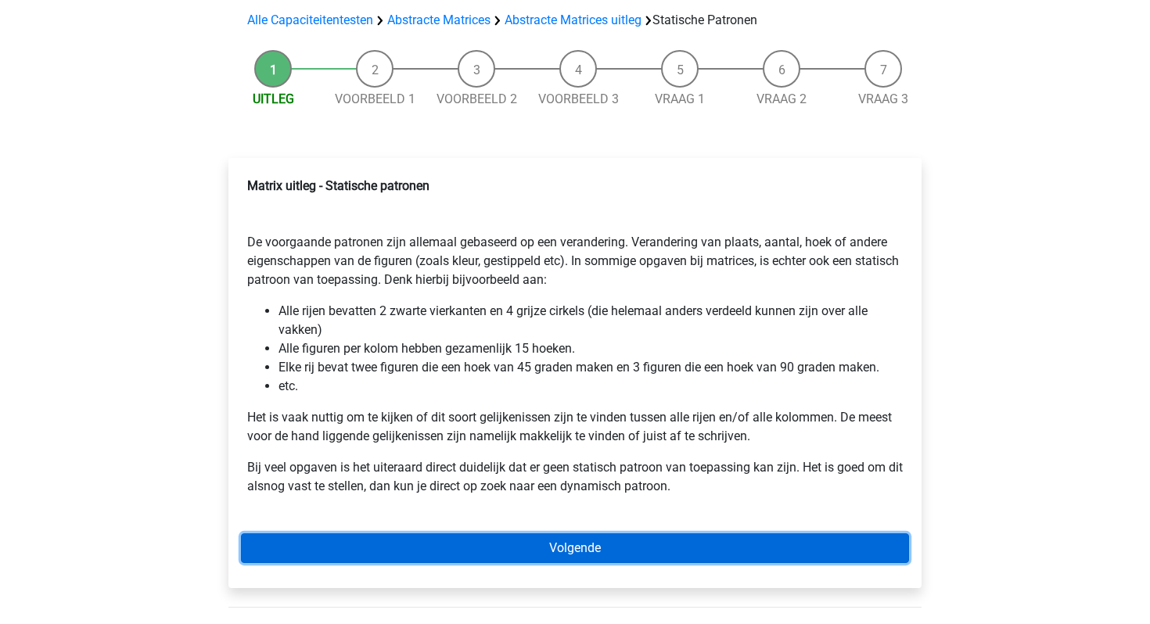
click at [423, 547] on link "Volgende" at bounding box center [575, 548] width 668 height 30
click at [511, 546] on link "Volgende" at bounding box center [575, 548] width 668 height 30
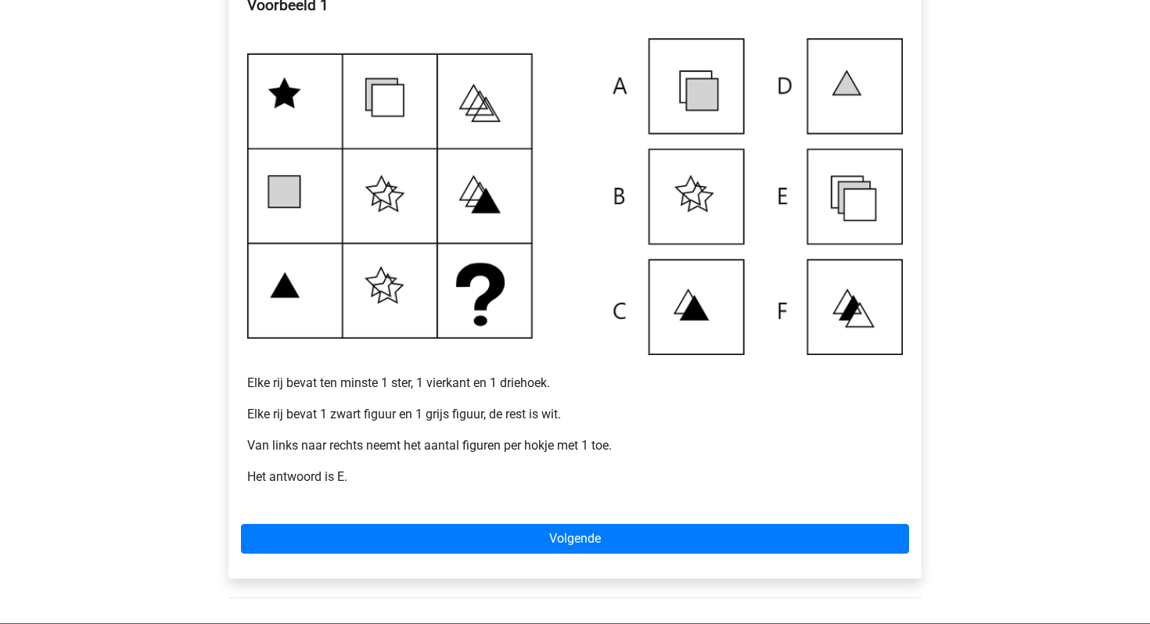
scroll to position [297, 0]
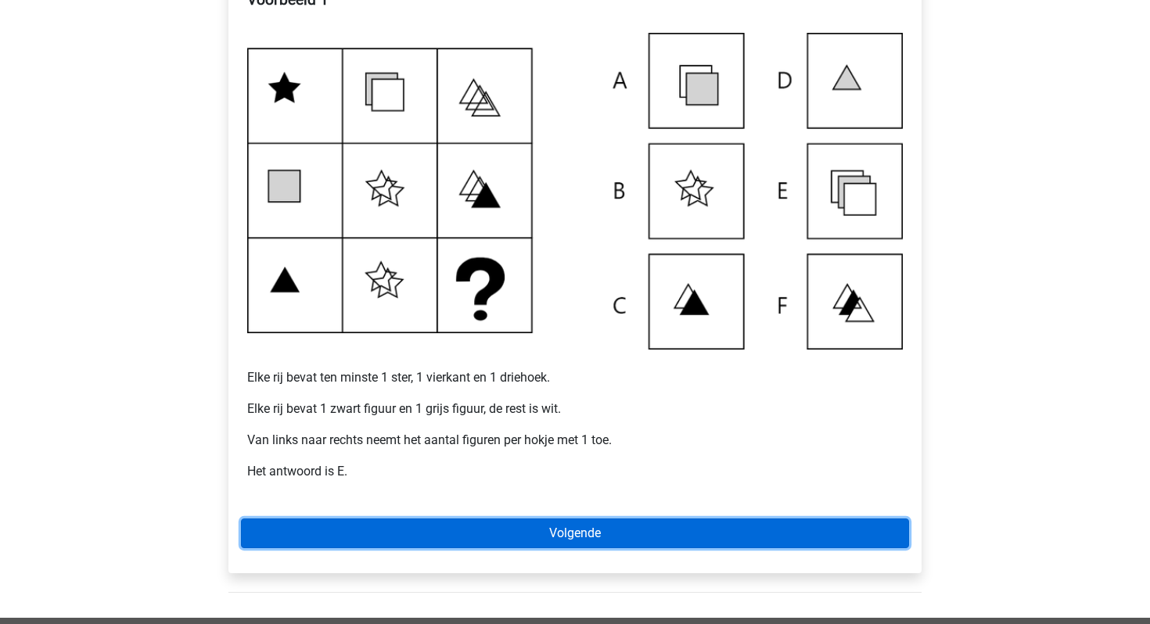
click at [579, 538] on link "Volgende" at bounding box center [575, 534] width 668 height 30
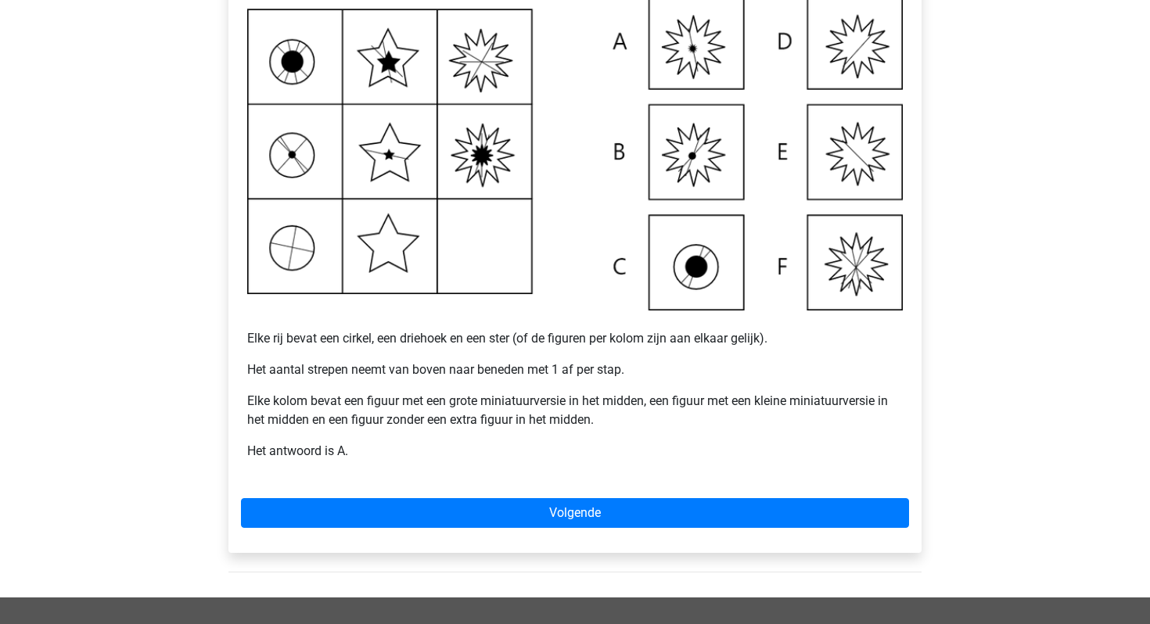
scroll to position [339, 0]
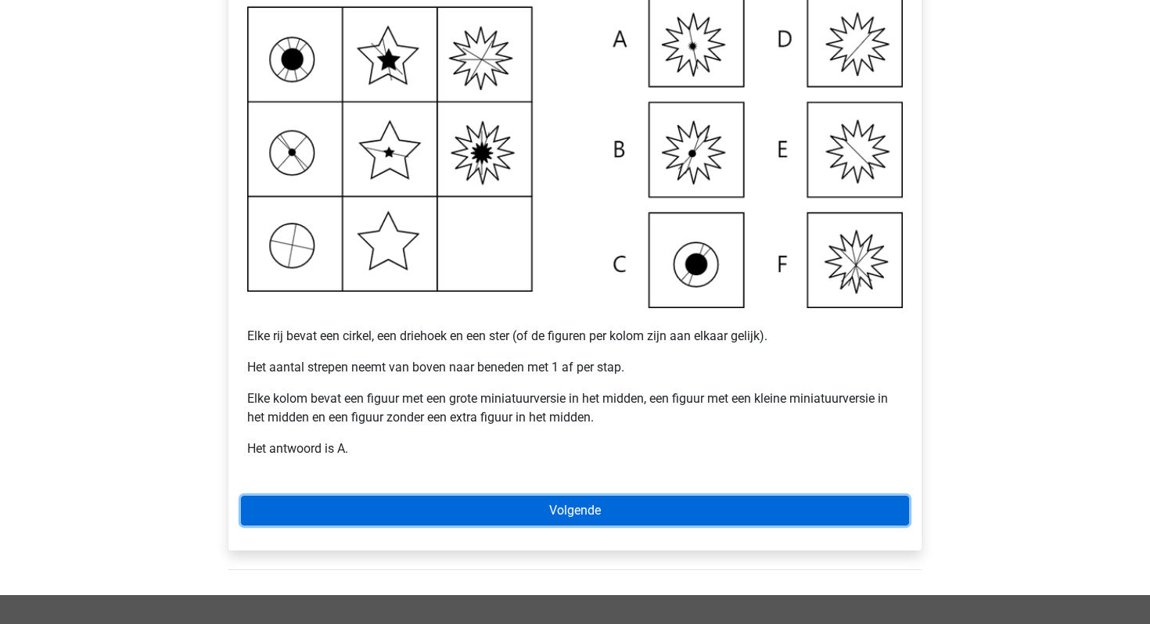
click at [576, 512] on link "Volgende" at bounding box center [575, 511] width 668 height 30
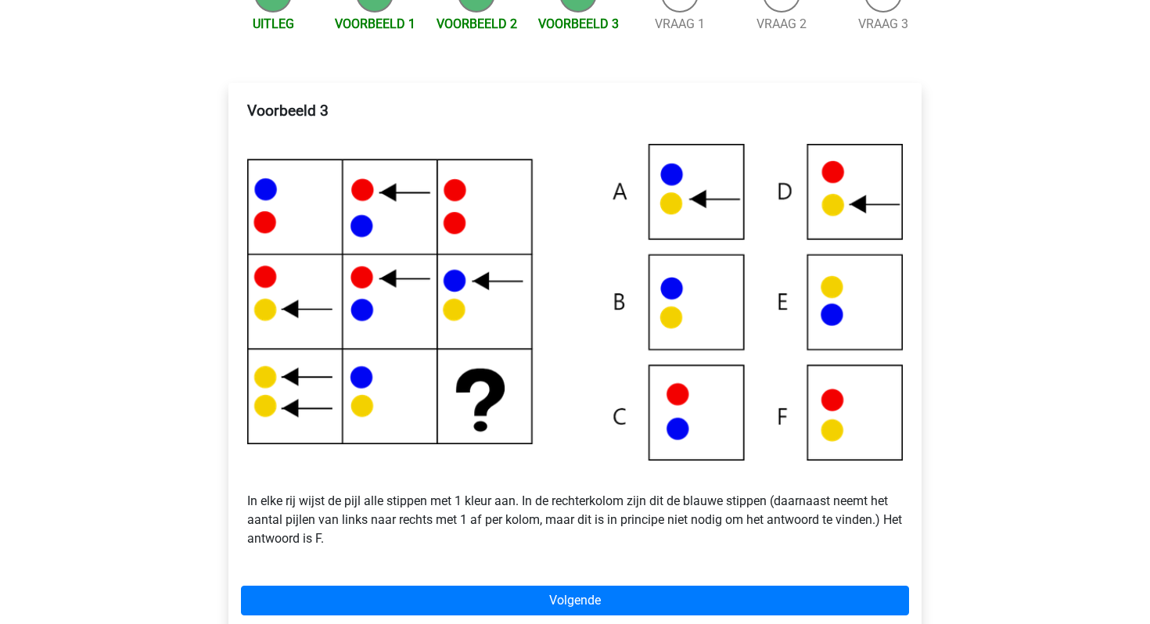
scroll to position [192, 0]
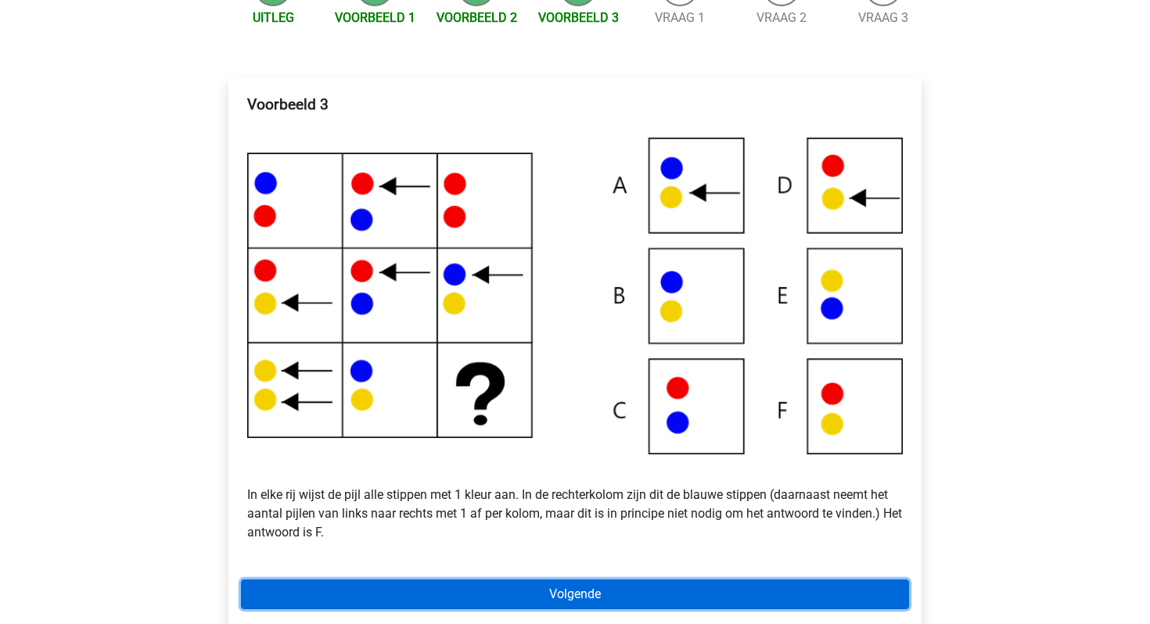
click at [562, 591] on link "Volgende" at bounding box center [575, 595] width 668 height 30
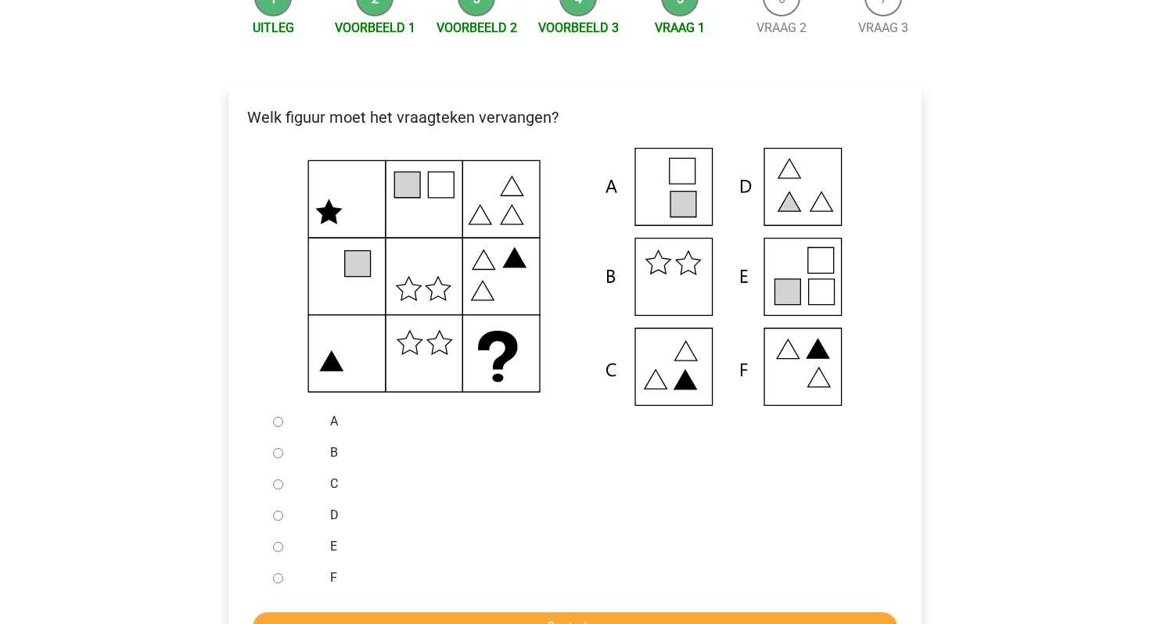
scroll to position [181, 0]
click at [275, 547] on input "E" at bounding box center [278, 548] width 10 height 10
radio input "true"
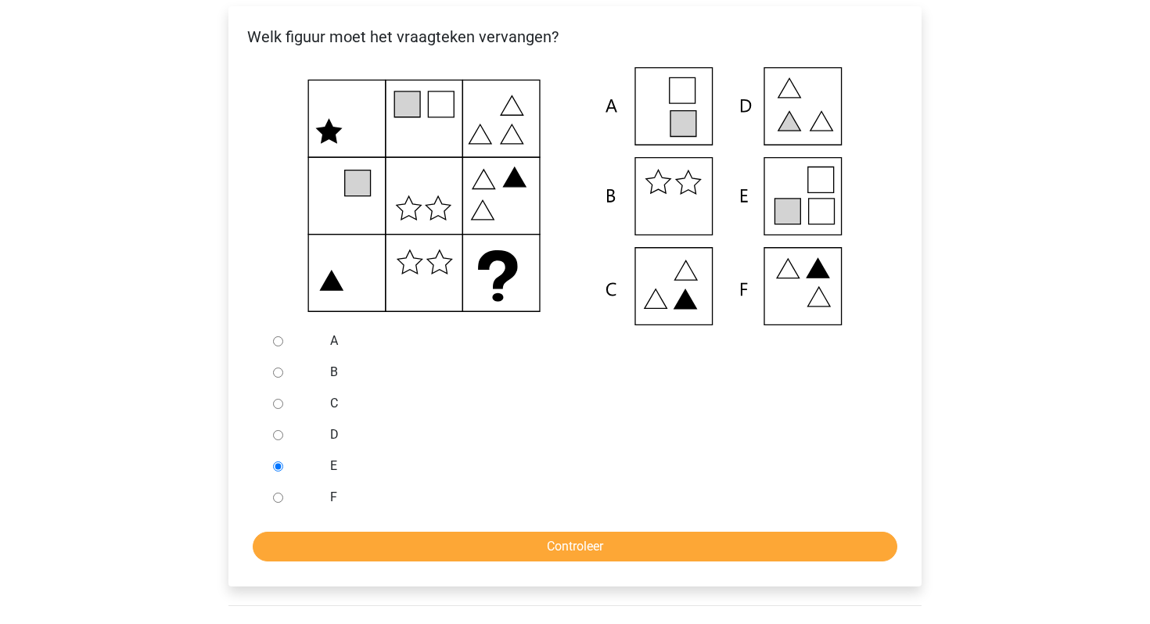
scroll to position [262, 0]
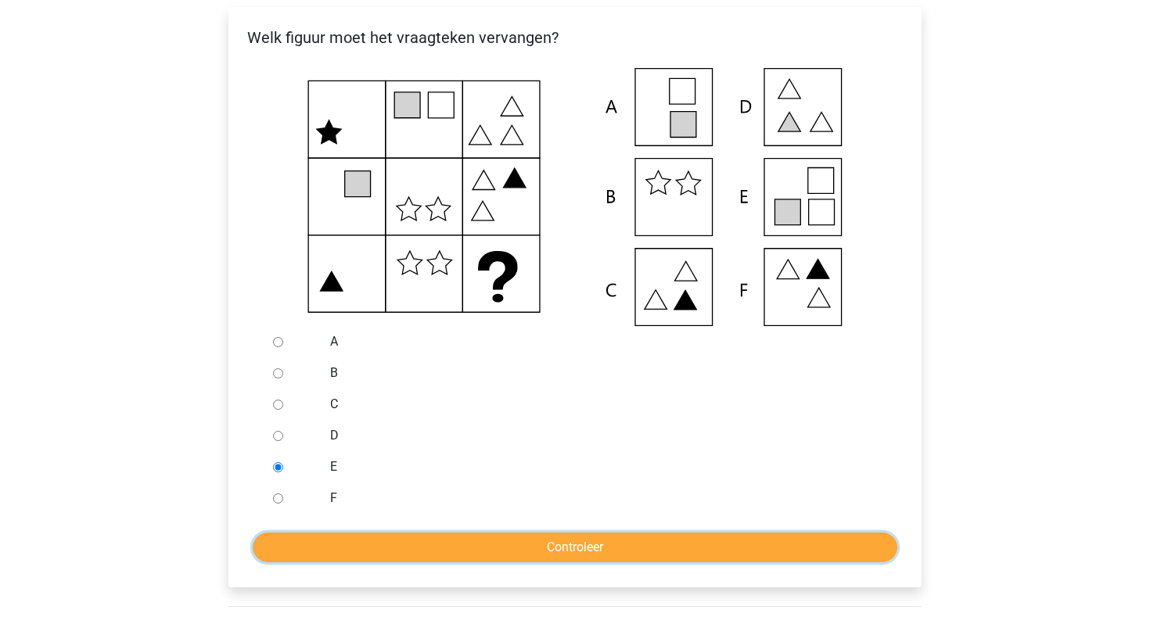
click at [411, 537] on input "Controleer" at bounding box center [575, 548] width 644 height 30
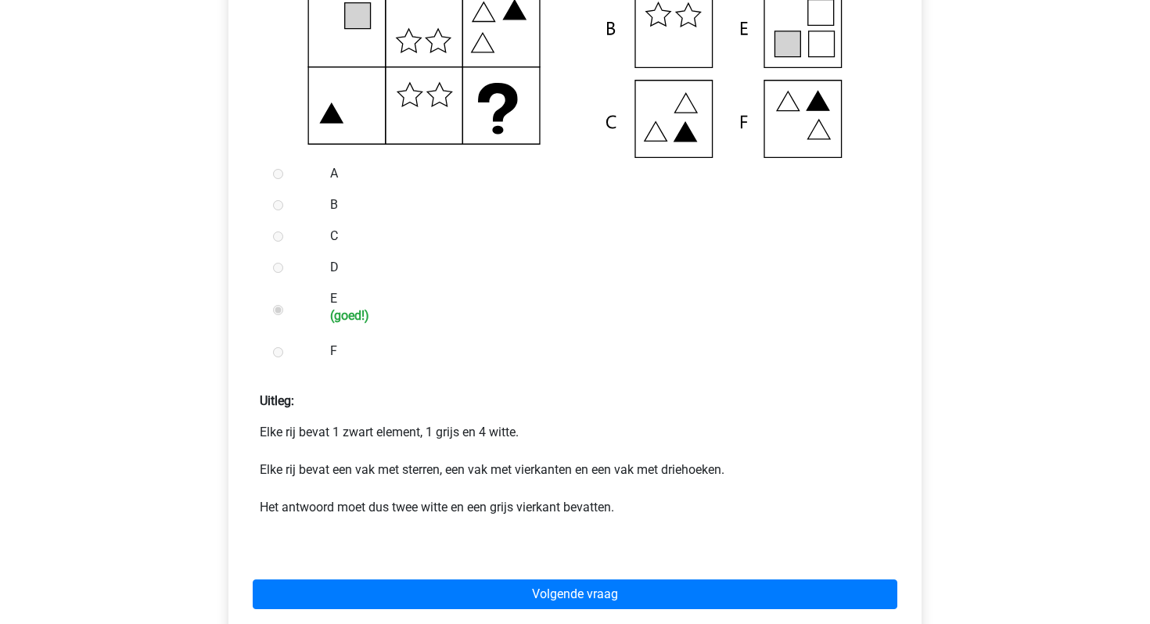
scroll to position [434, 0]
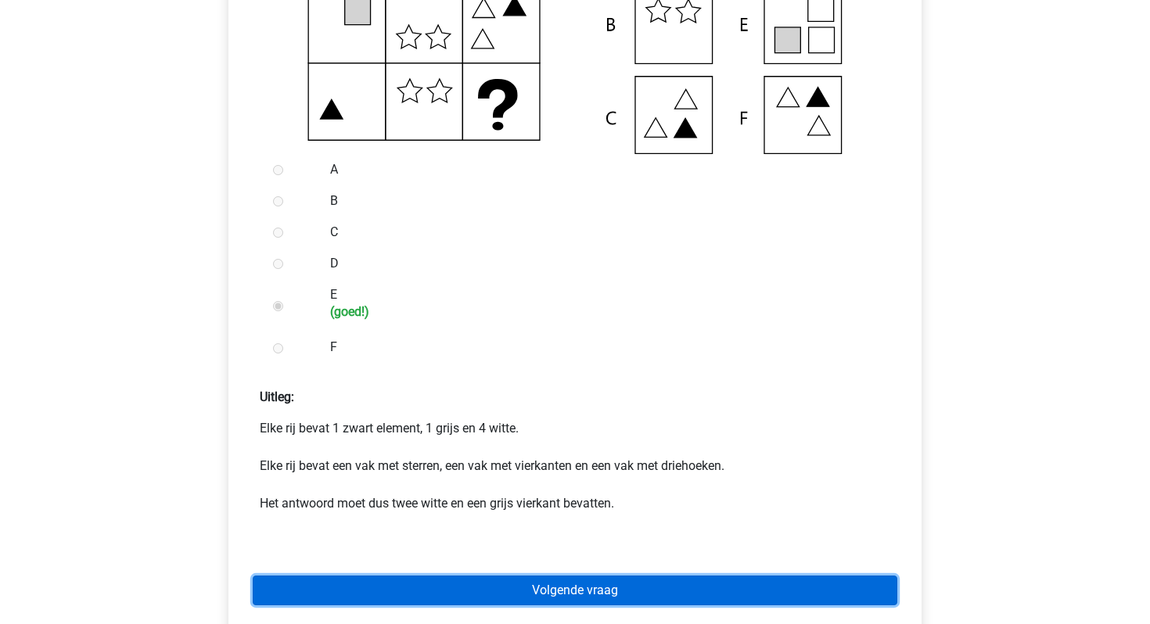
click at [363, 592] on link "Volgende vraag" at bounding box center [575, 591] width 644 height 30
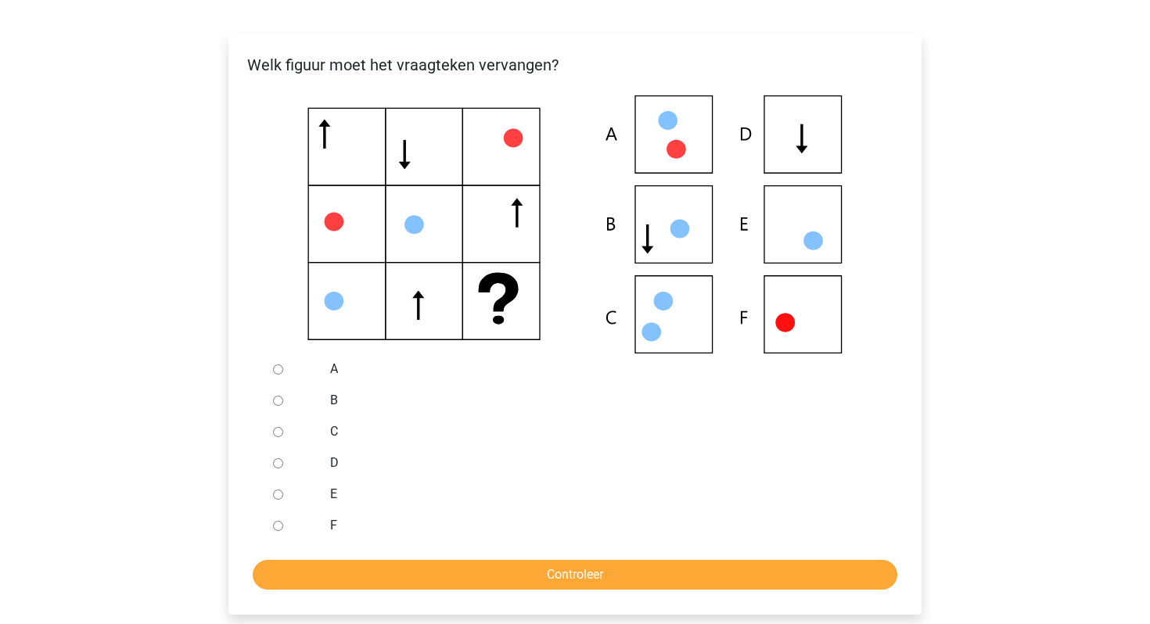
scroll to position [232, 0]
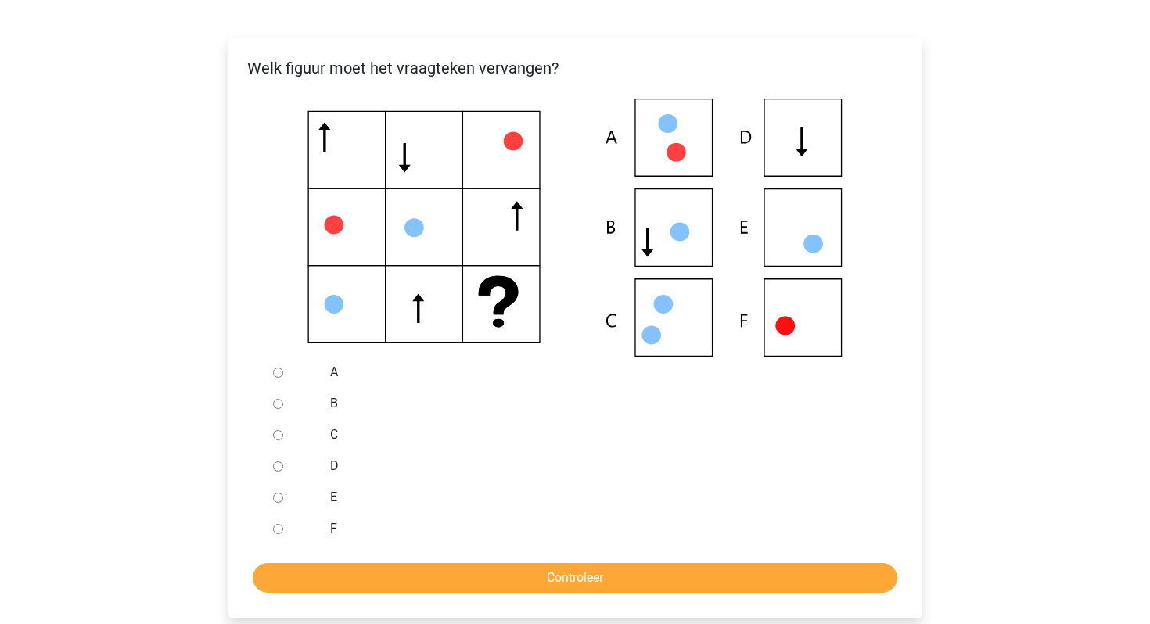
click at [270, 468] on div at bounding box center [293, 466] width 52 height 31
click at [277, 467] on input "D" at bounding box center [278, 466] width 10 height 10
radio input "true"
click at [306, 560] on form "A B C D E F Controleer" at bounding box center [575, 475] width 668 height 236
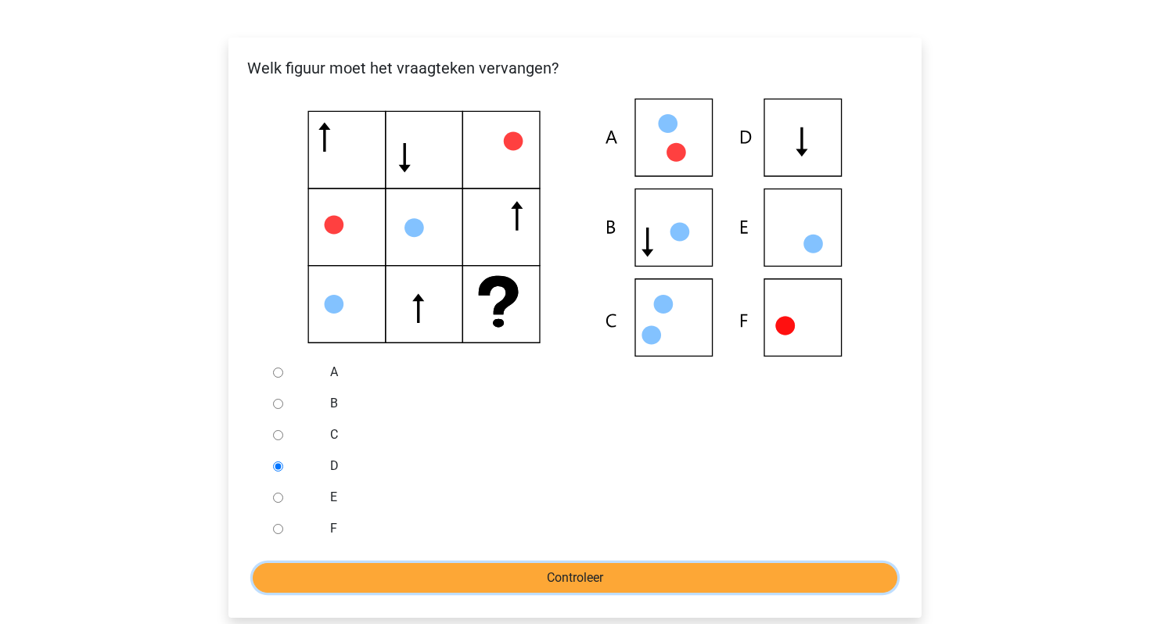
click at [306, 567] on input "Controleer" at bounding box center [575, 578] width 644 height 30
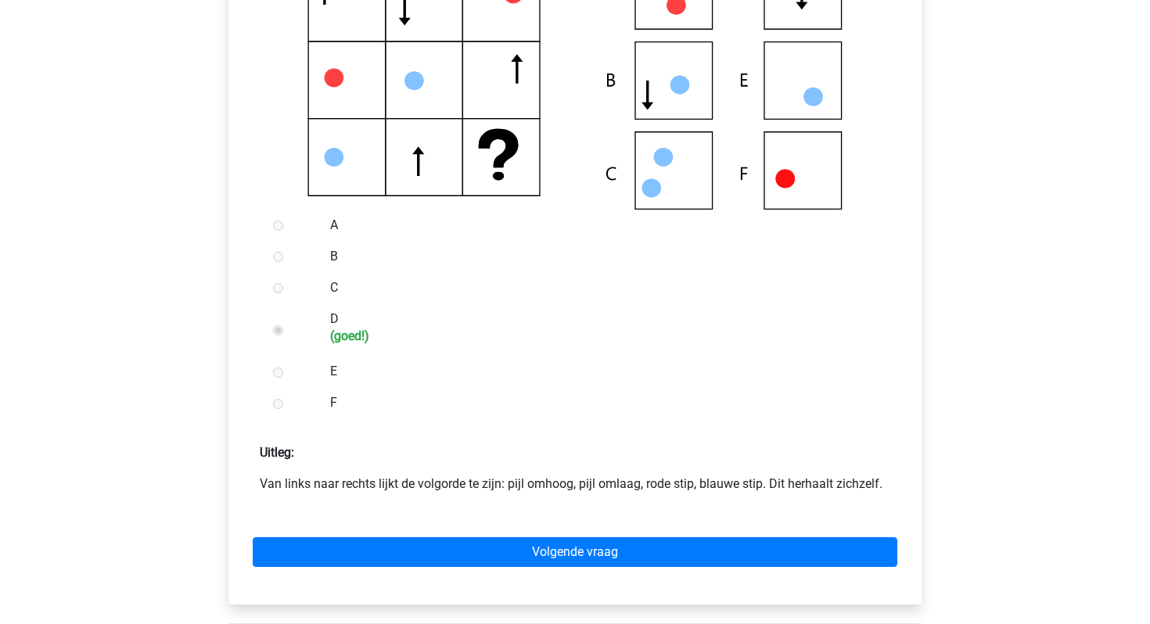
scroll to position [379, 0]
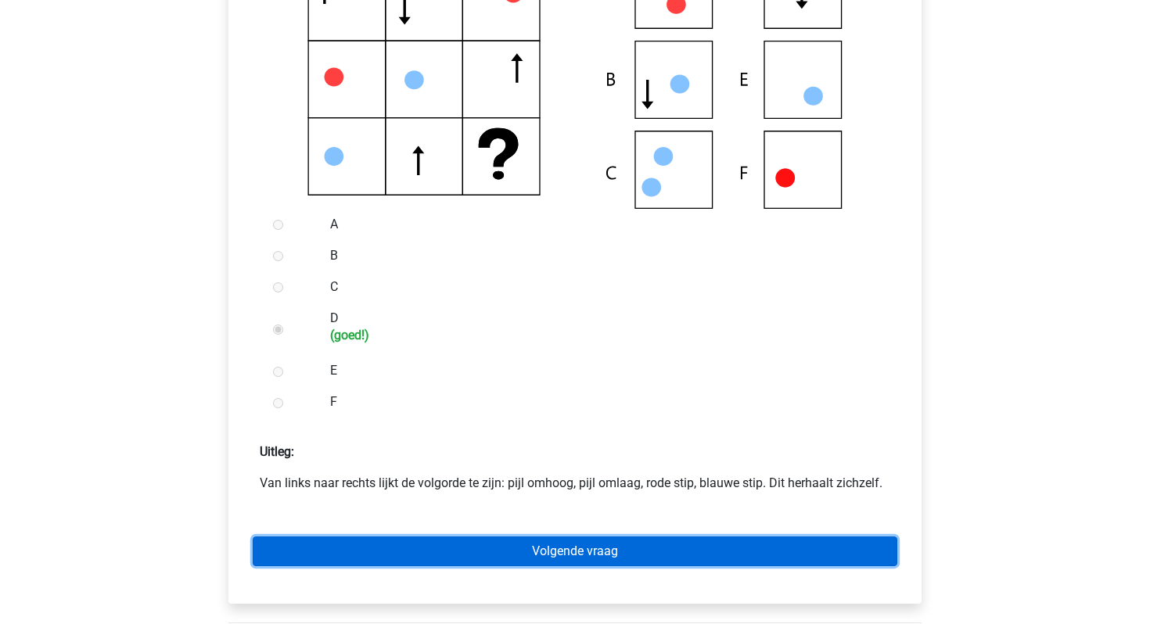
click at [391, 555] on link "Volgende vraag" at bounding box center [575, 552] width 644 height 30
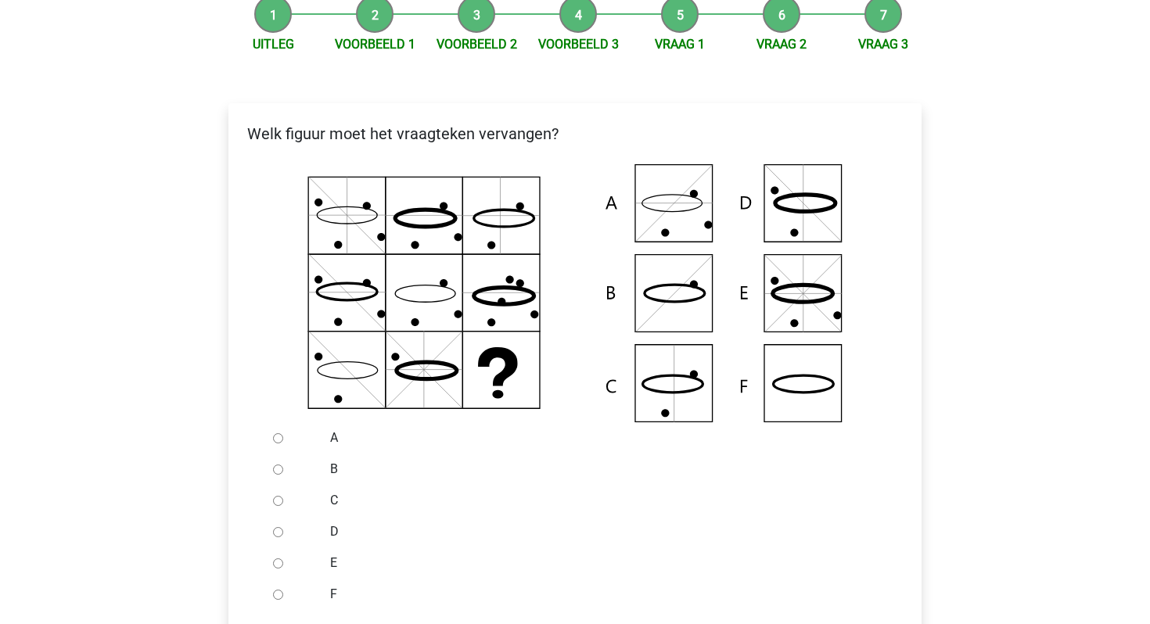
scroll to position [163, 0]
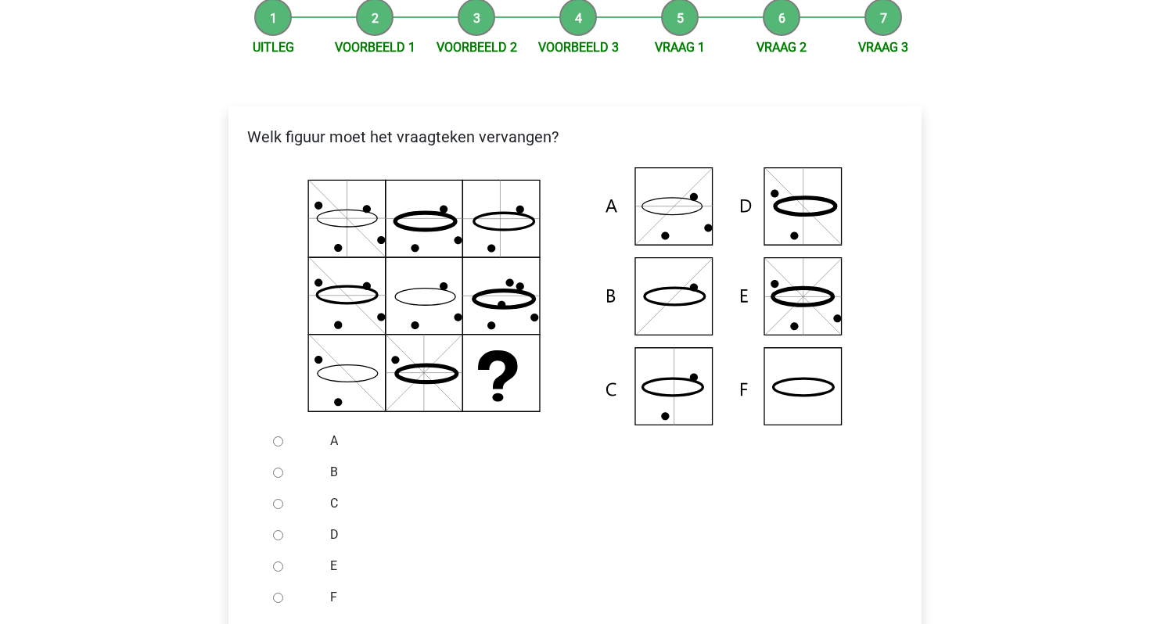
click at [277, 596] on input "F" at bounding box center [278, 598] width 10 height 10
radio input "true"
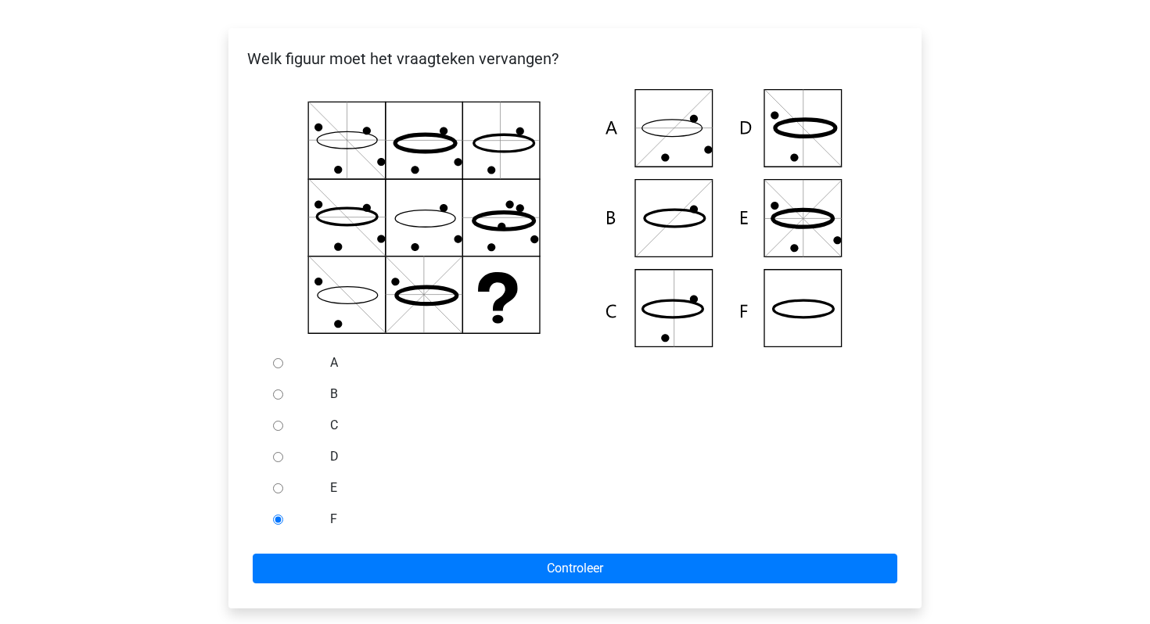
scroll to position [242, 0]
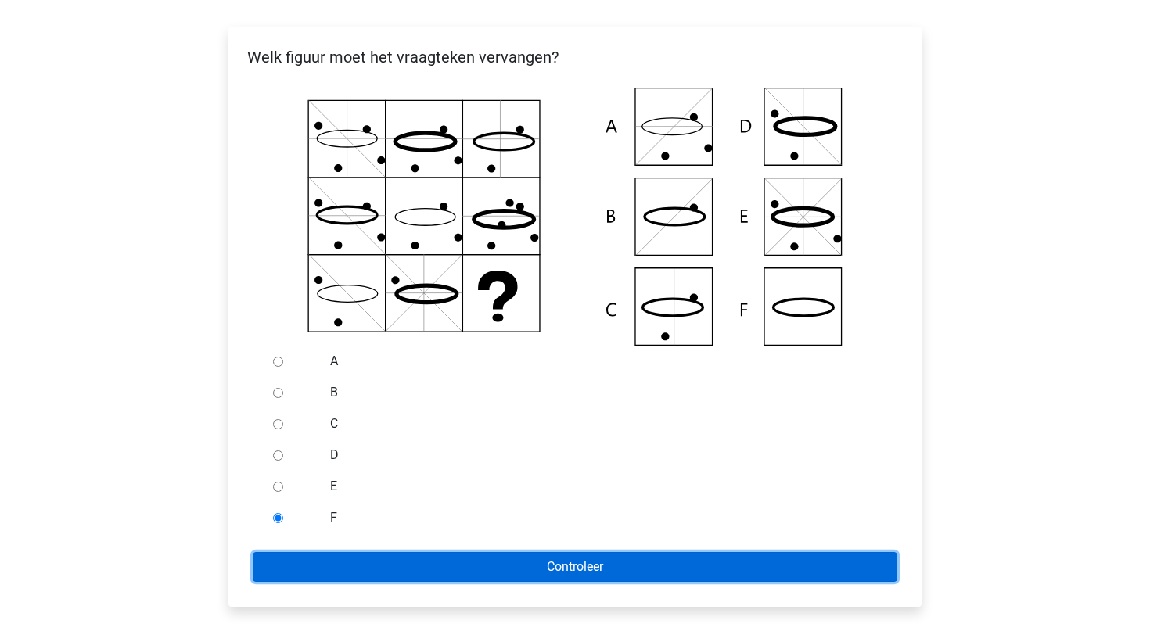
click at [415, 576] on input "Controleer" at bounding box center [575, 567] width 644 height 30
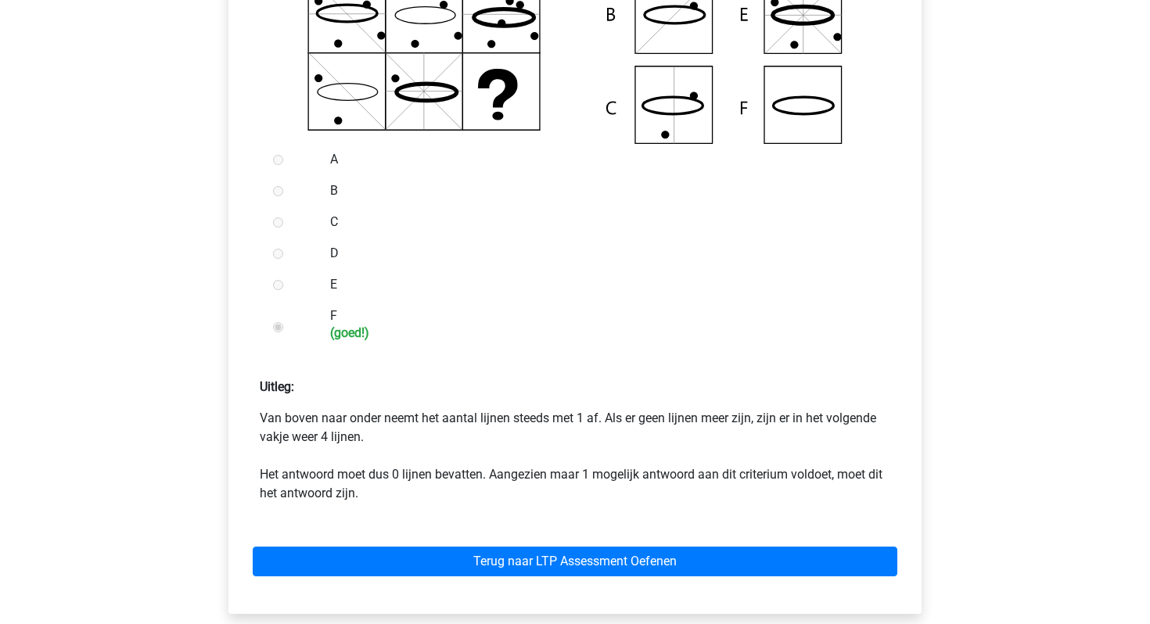
scroll to position [445, 0]
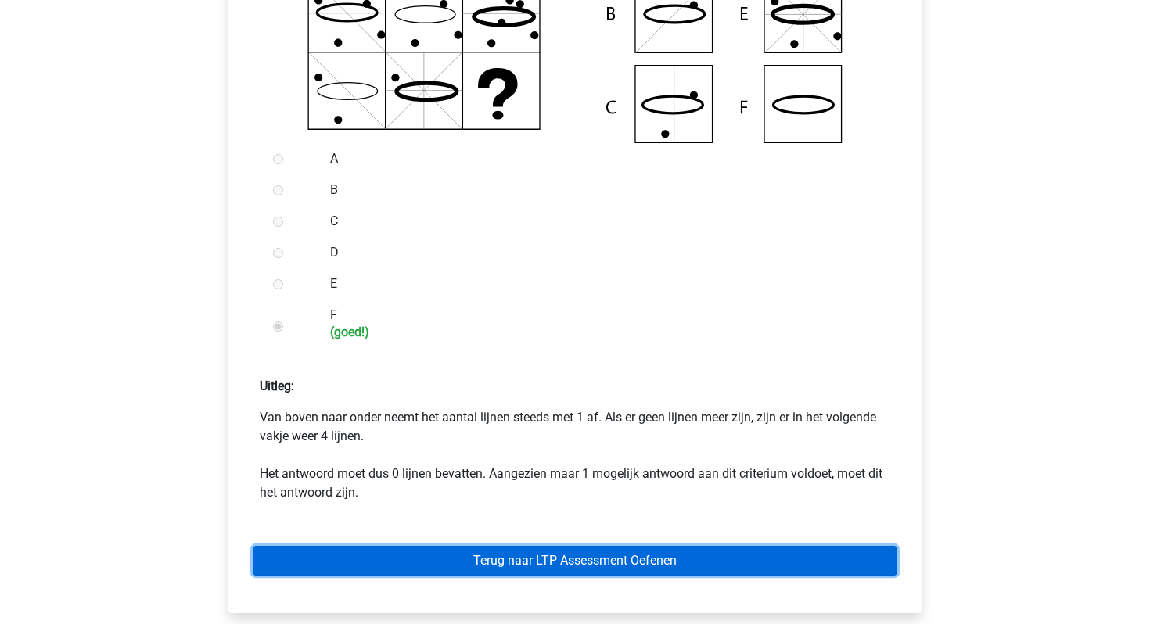
click at [433, 558] on link "Terug naar LTP Assessment Oefenen" at bounding box center [575, 561] width 644 height 30
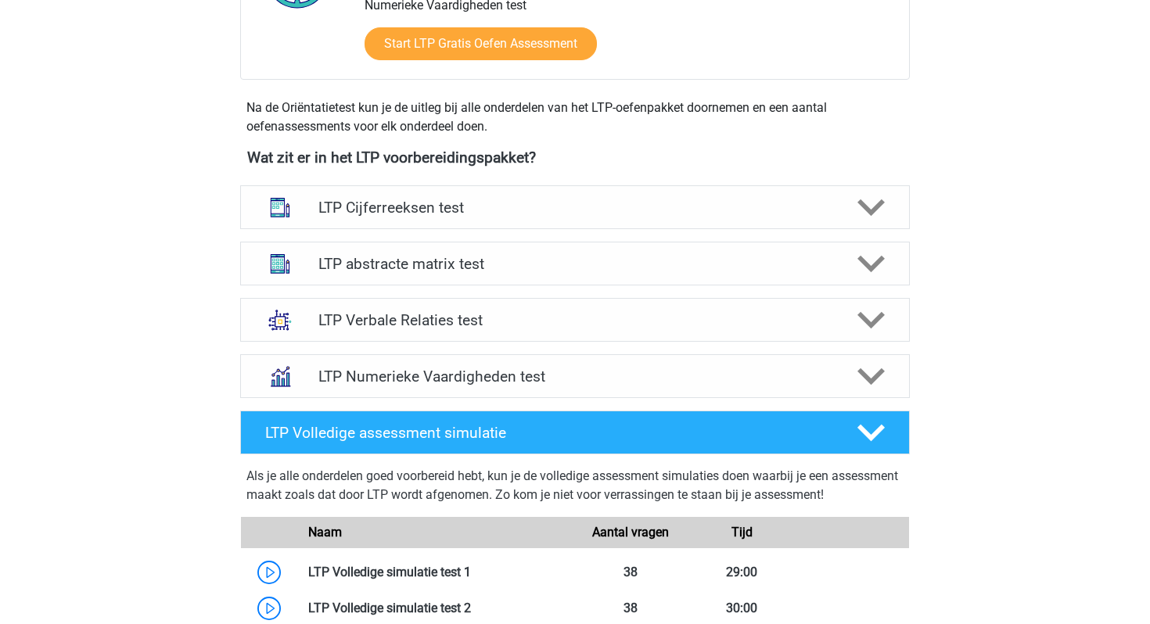
scroll to position [515, 0]
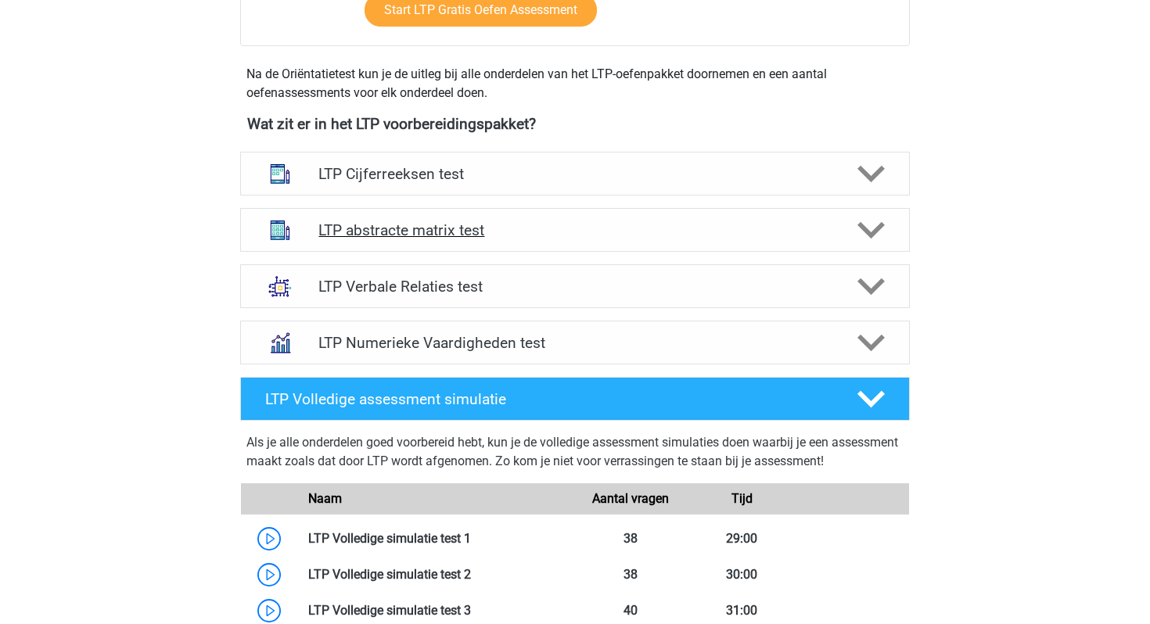
click at [465, 235] on h4 "LTP abstracte matrix test" at bounding box center [574, 230] width 512 height 18
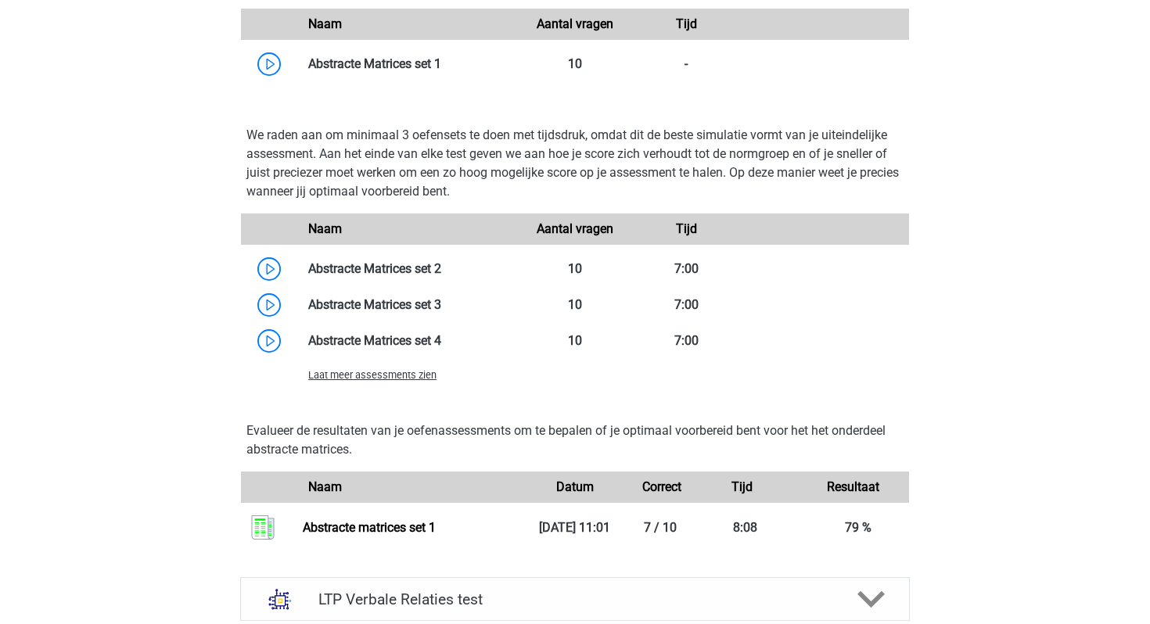
scroll to position [1107, 0]
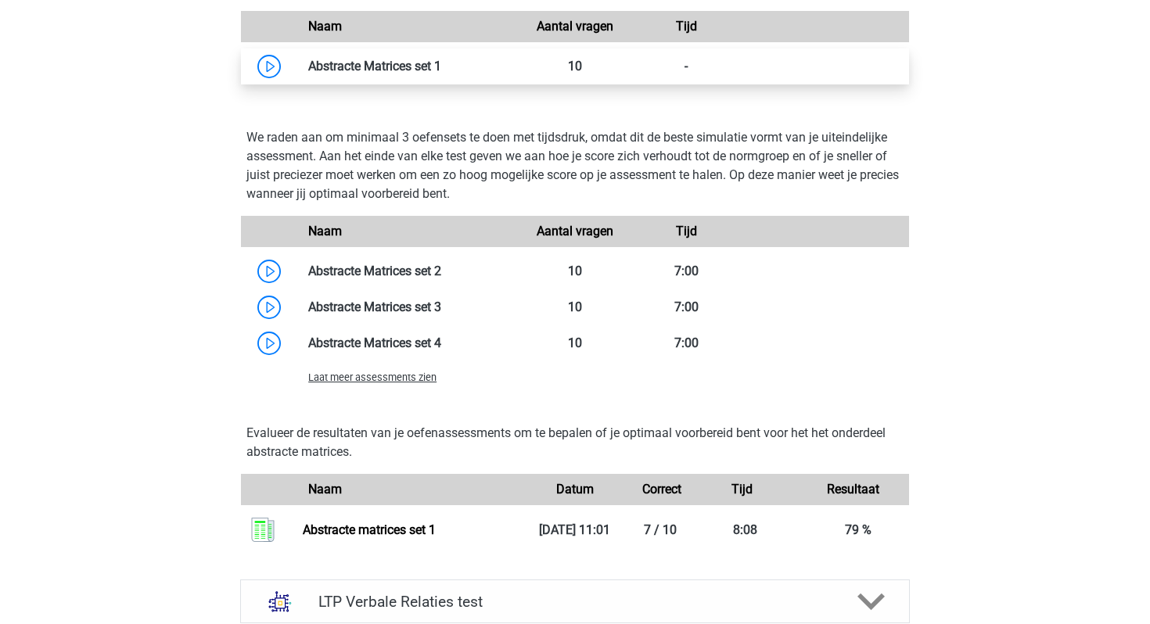
click at [441, 65] on link at bounding box center [441, 66] width 0 height 15
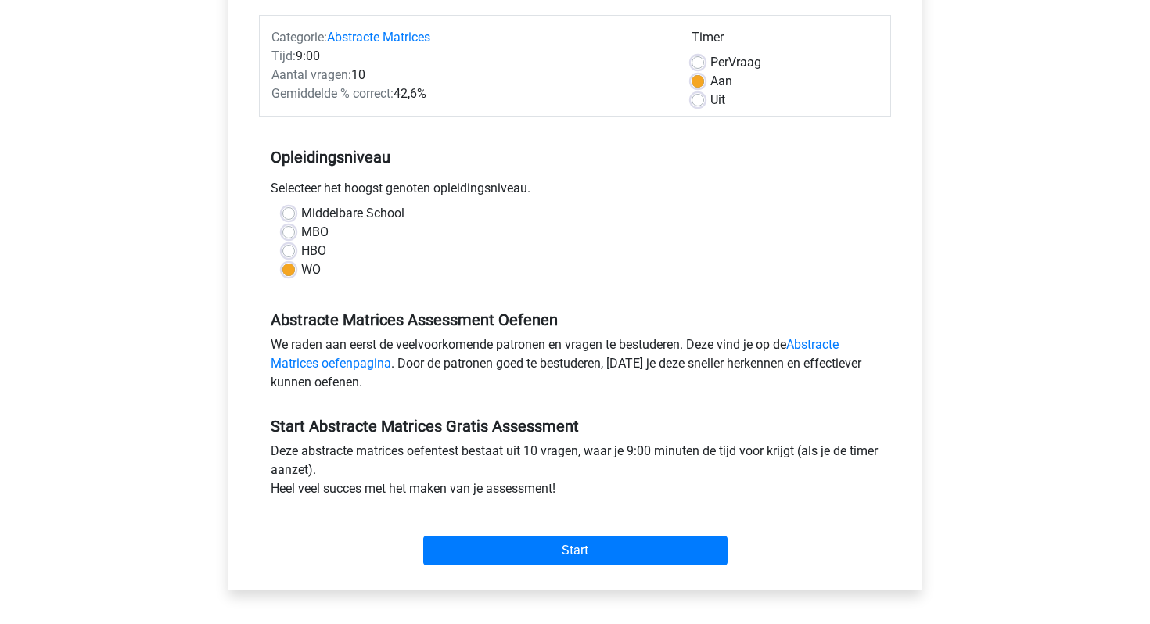
scroll to position [193, 0]
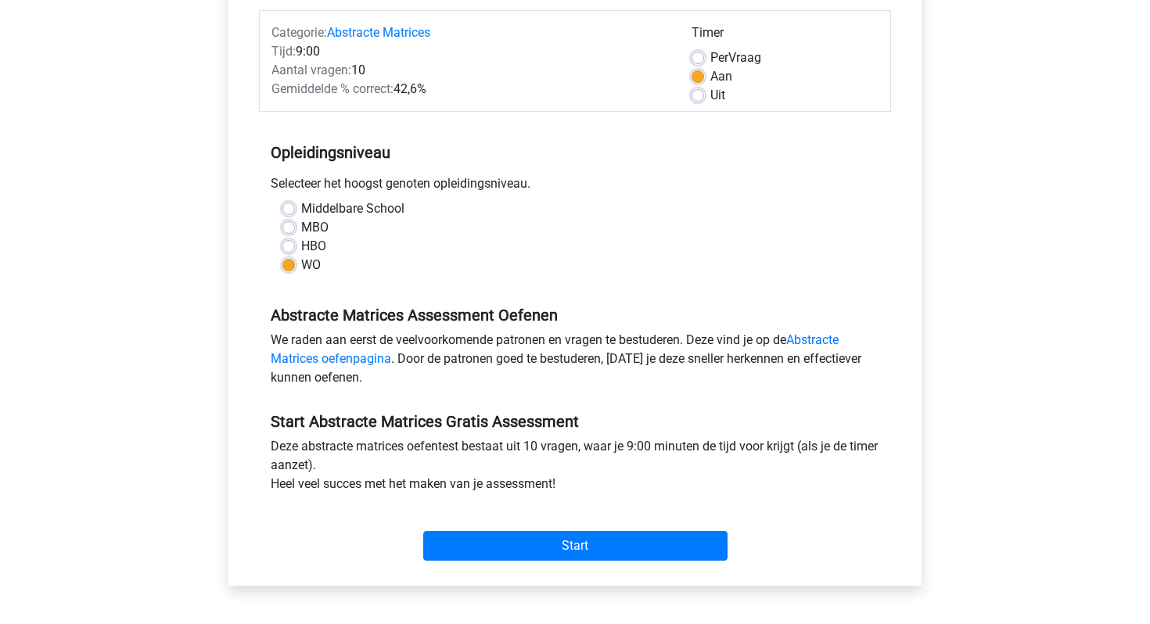
click at [710, 75] on label "Aan" at bounding box center [721, 76] width 22 height 19
click at [698, 75] on input "Aan" at bounding box center [697, 75] width 13 height 16
click at [710, 99] on label "Uit" at bounding box center [717, 95] width 15 height 19
click at [700, 99] on input "Uit" at bounding box center [697, 94] width 13 height 16
radio input "true"
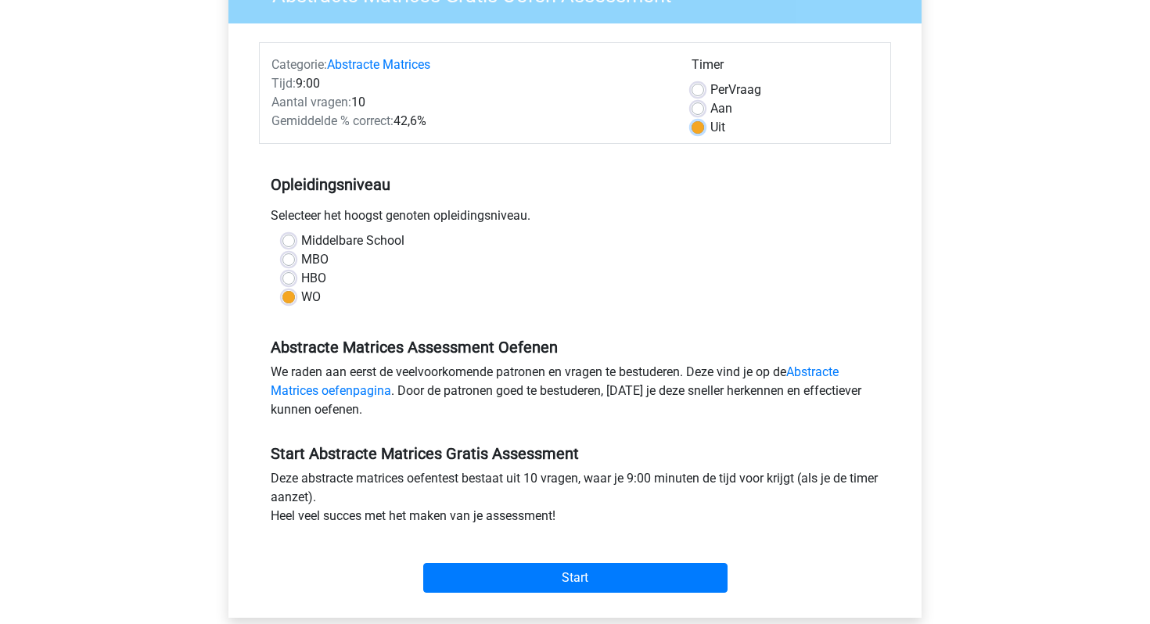
scroll to position [160, 0]
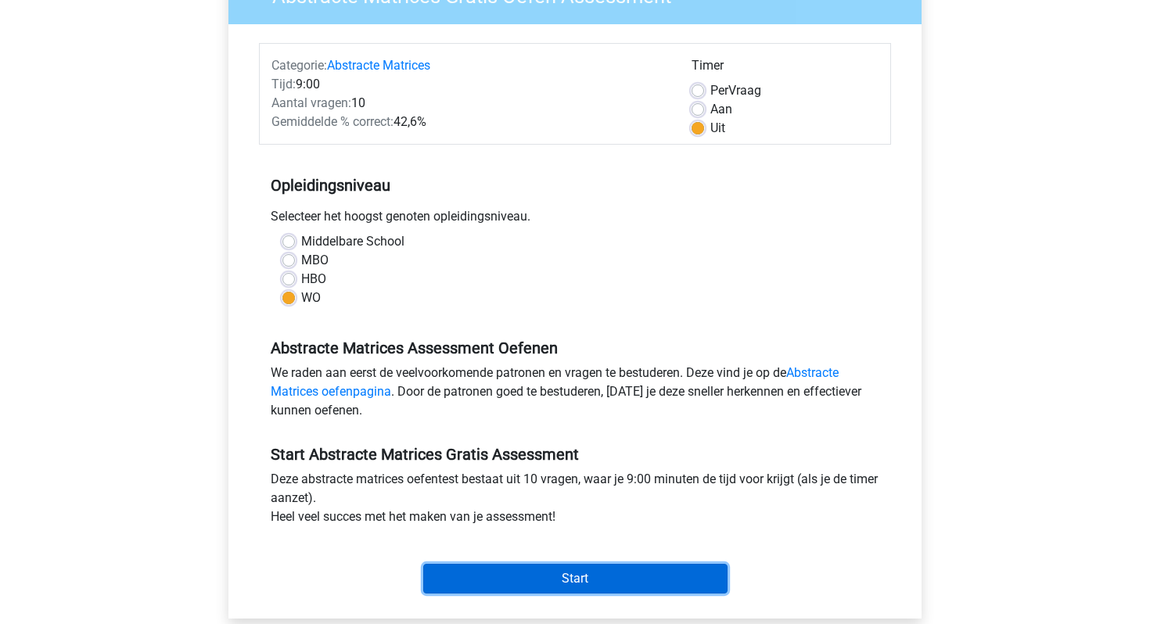
click at [574, 577] on input "Start" at bounding box center [575, 579] width 304 height 30
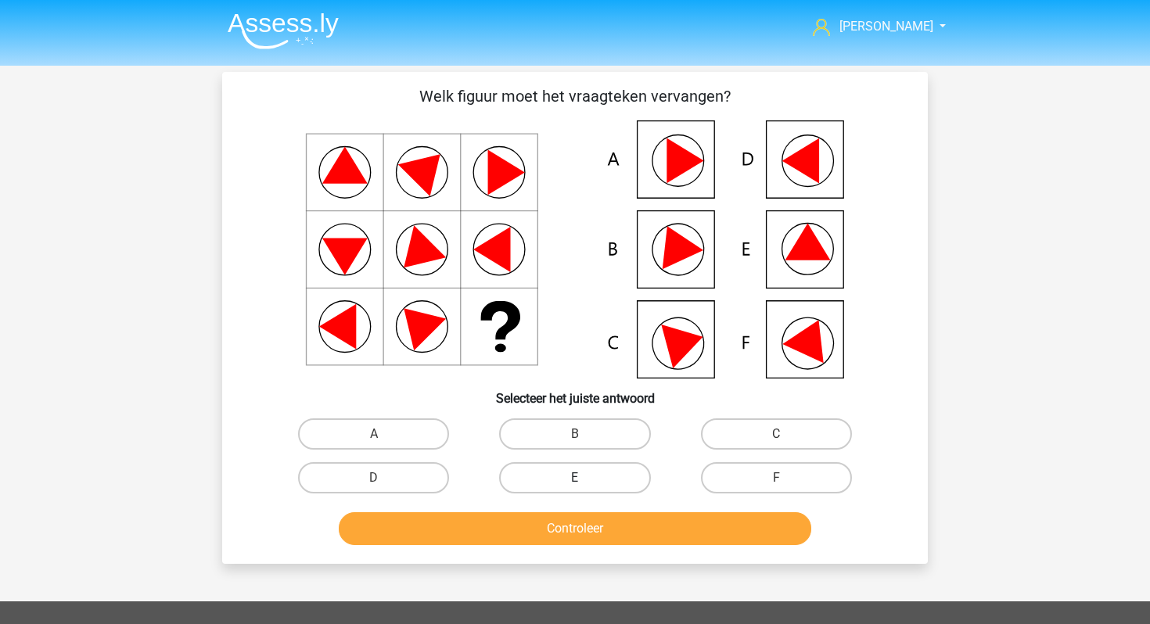
click at [558, 479] on label "E" at bounding box center [574, 477] width 151 height 31
click at [575, 479] on input "E" at bounding box center [580, 483] width 10 height 10
radio input "true"
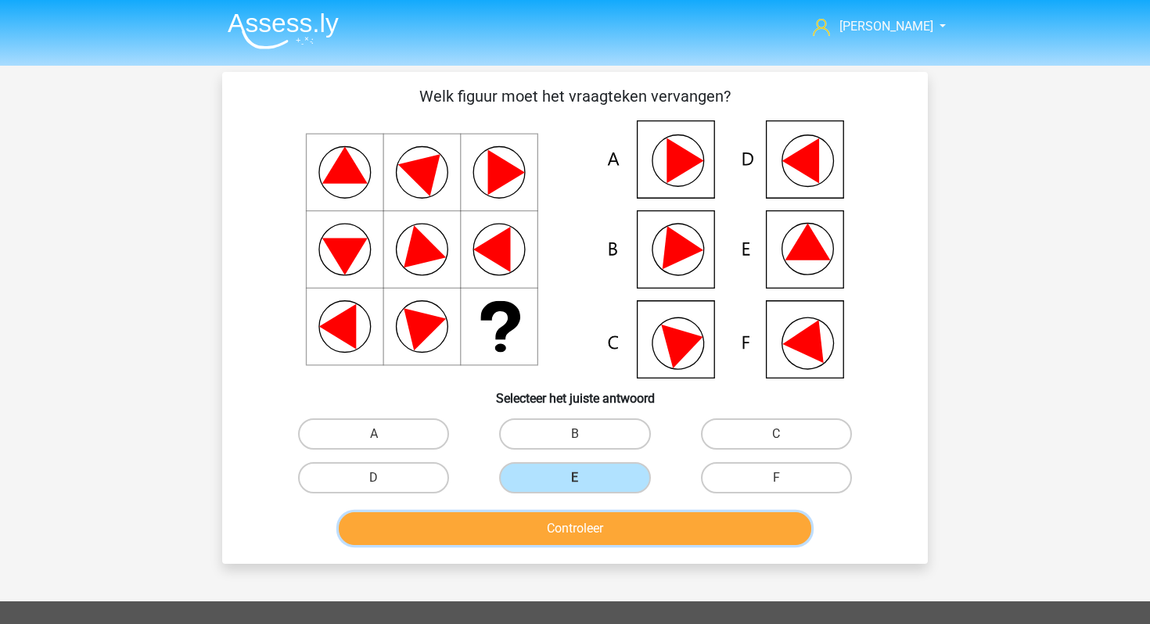
click at [544, 521] on button "Controleer" at bounding box center [575, 528] width 473 height 33
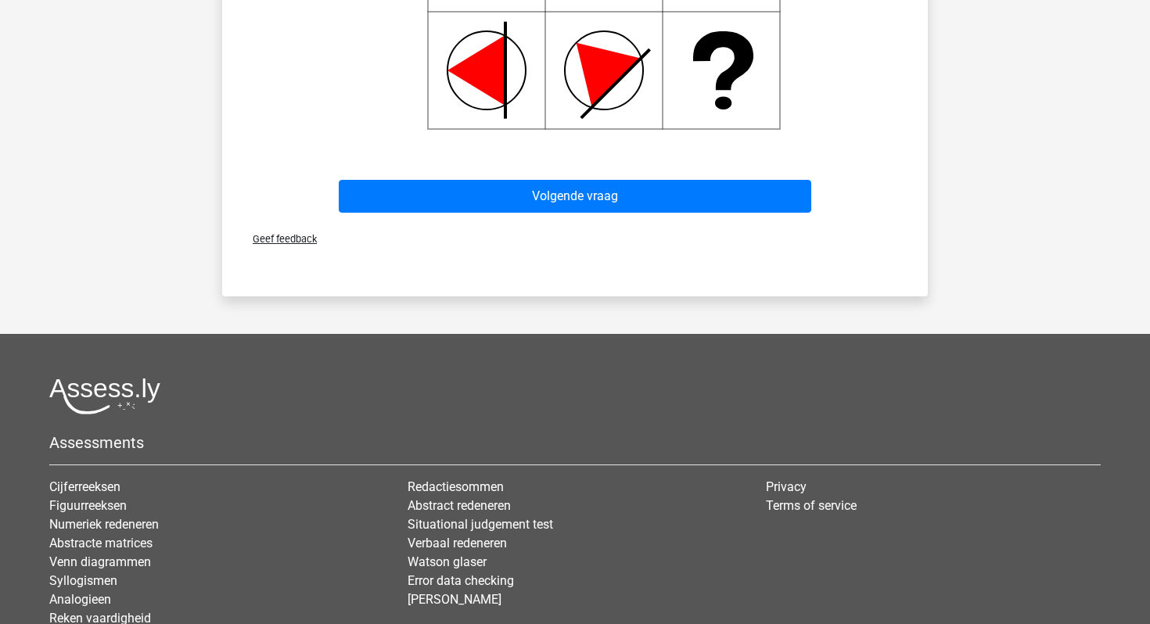
scroll to position [879, 0]
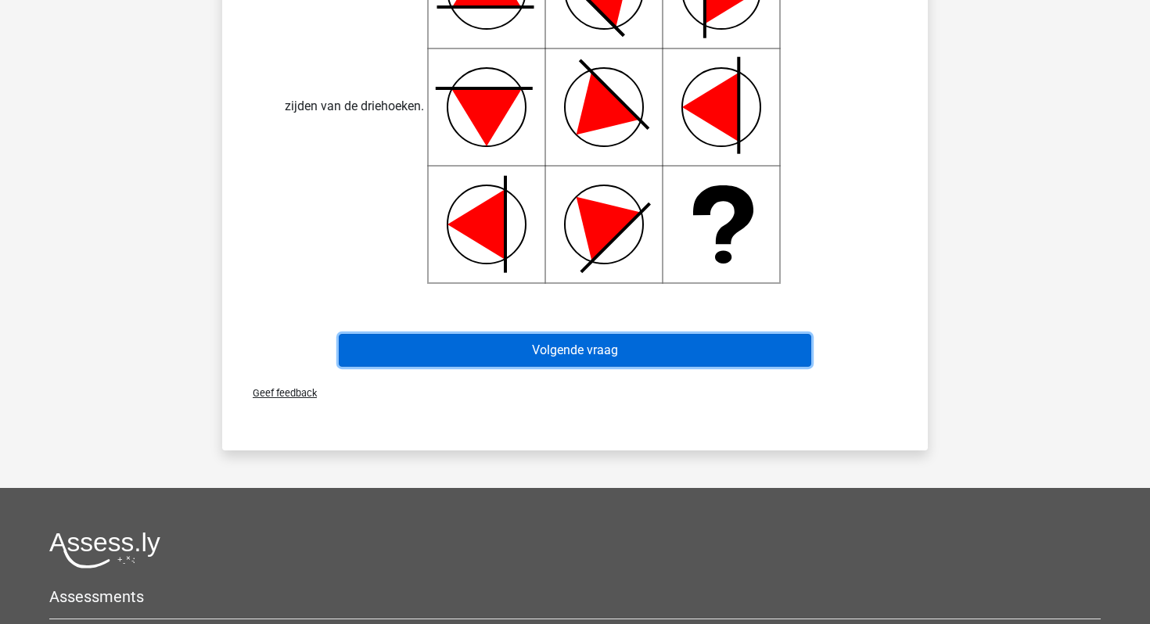
click at [563, 346] on button "Volgende vraag" at bounding box center [575, 350] width 473 height 33
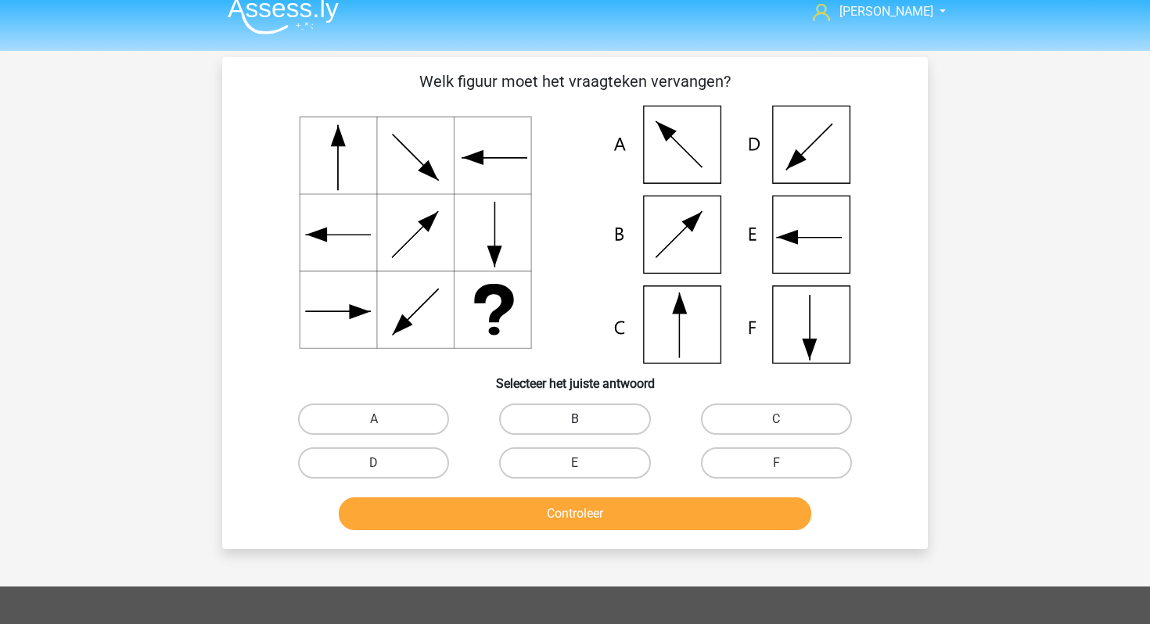
scroll to position [5, 0]
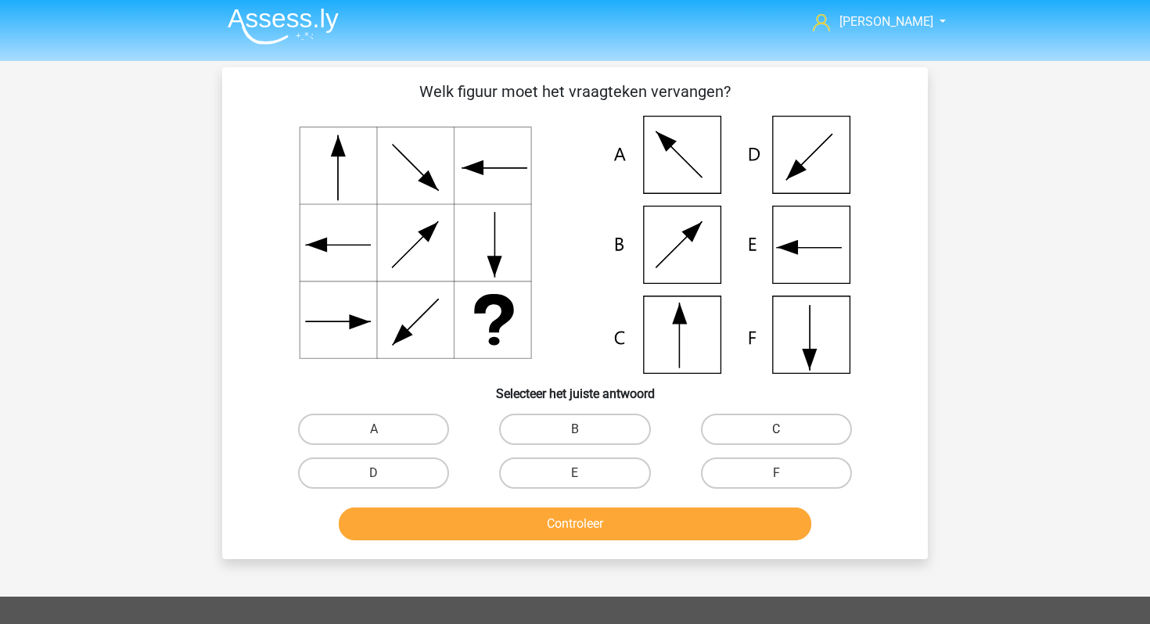
click at [777, 422] on label "C" at bounding box center [776, 429] width 151 height 31
click at [777, 429] on input "C" at bounding box center [781, 434] width 10 height 10
radio input "true"
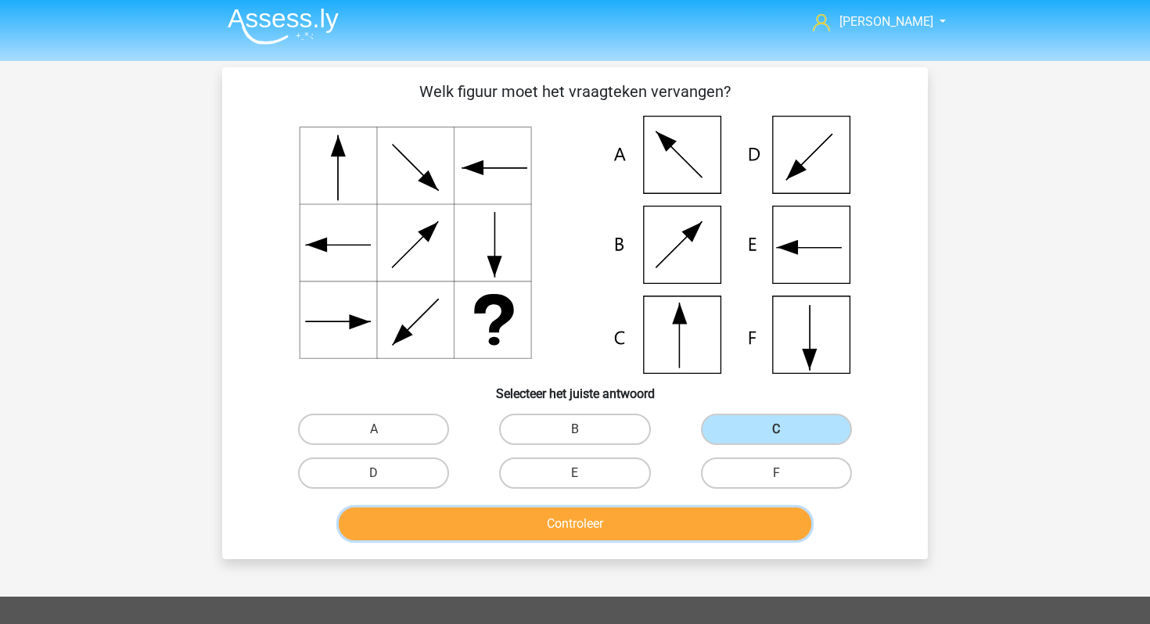
click at [592, 523] on button "Controleer" at bounding box center [575, 524] width 473 height 33
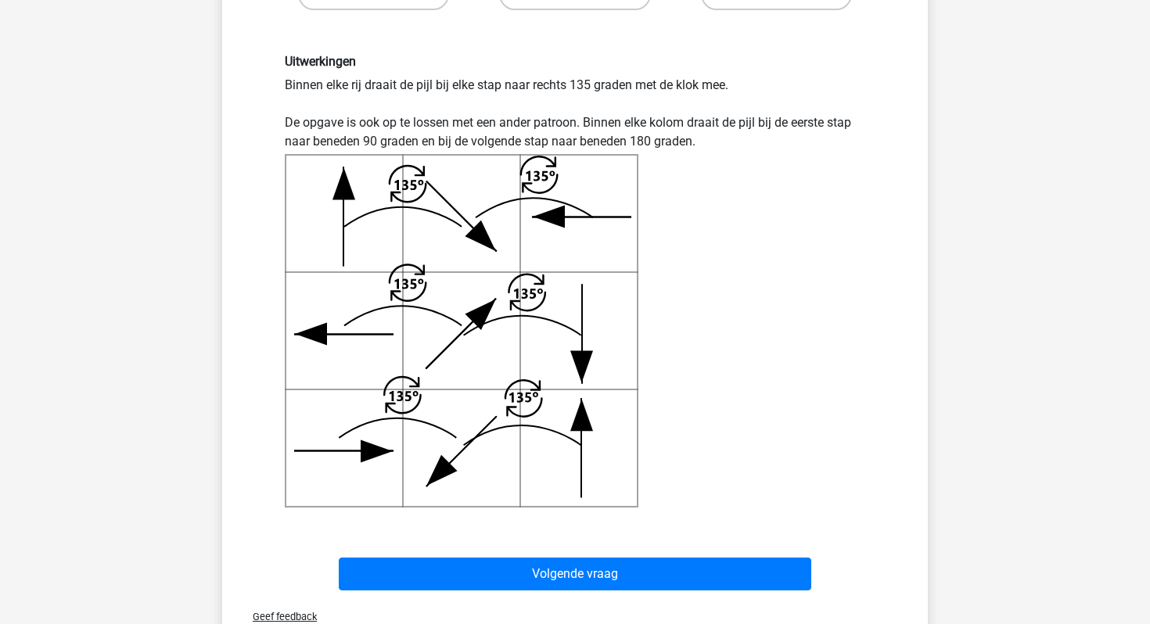
scroll to position [483, 0]
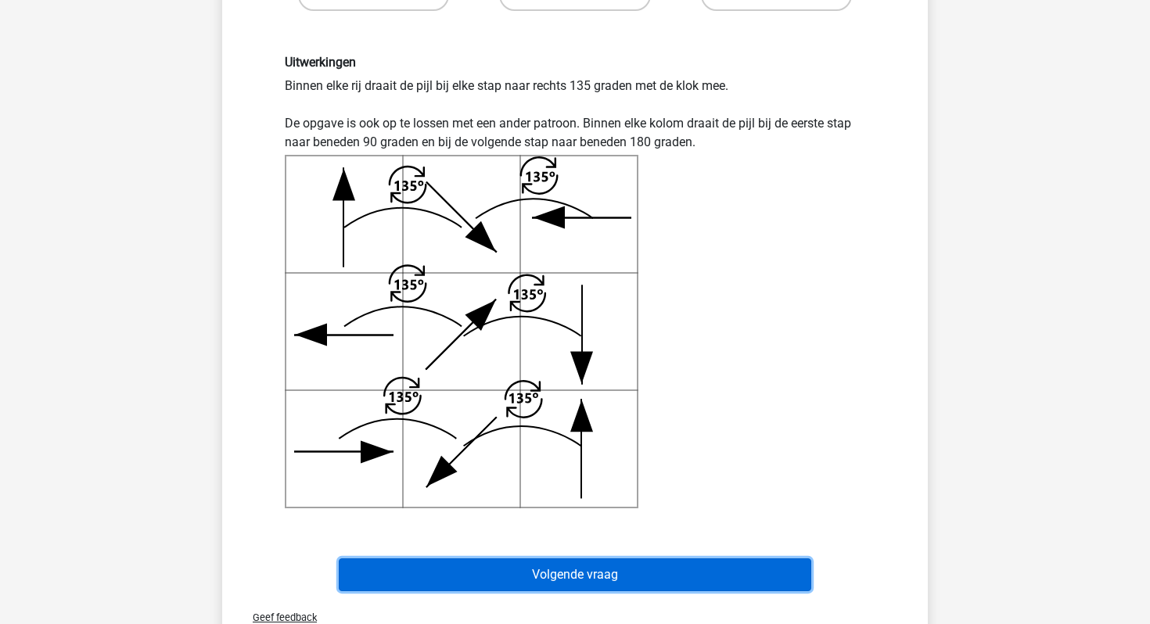
click at [565, 570] on button "Volgende vraag" at bounding box center [575, 574] width 473 height 33
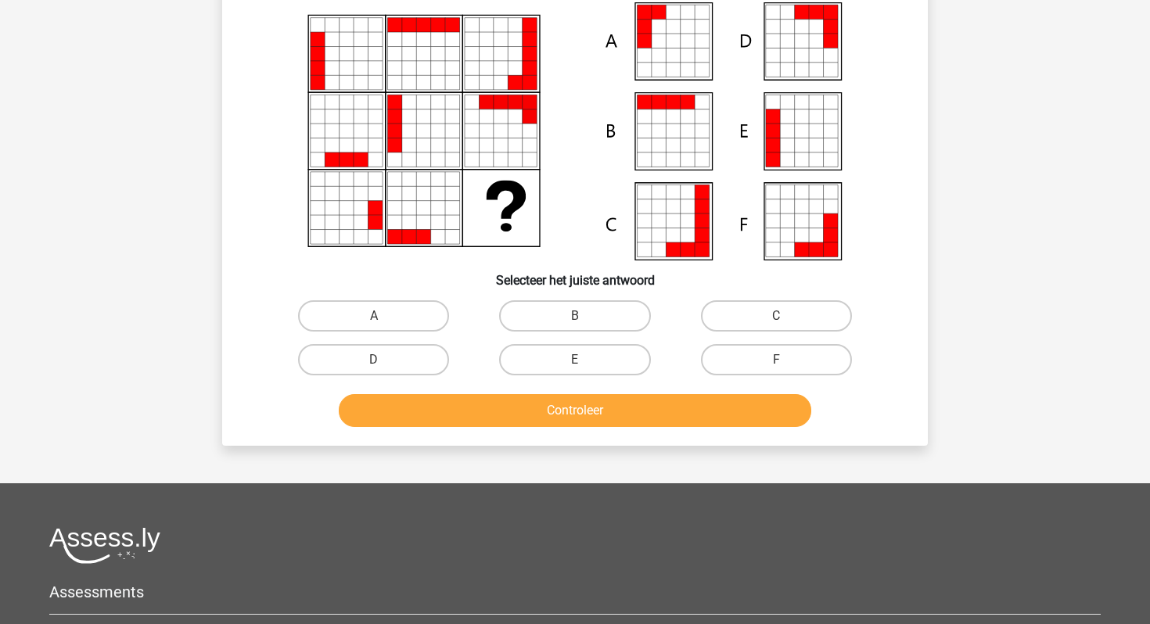
scroll to position [72, 0]
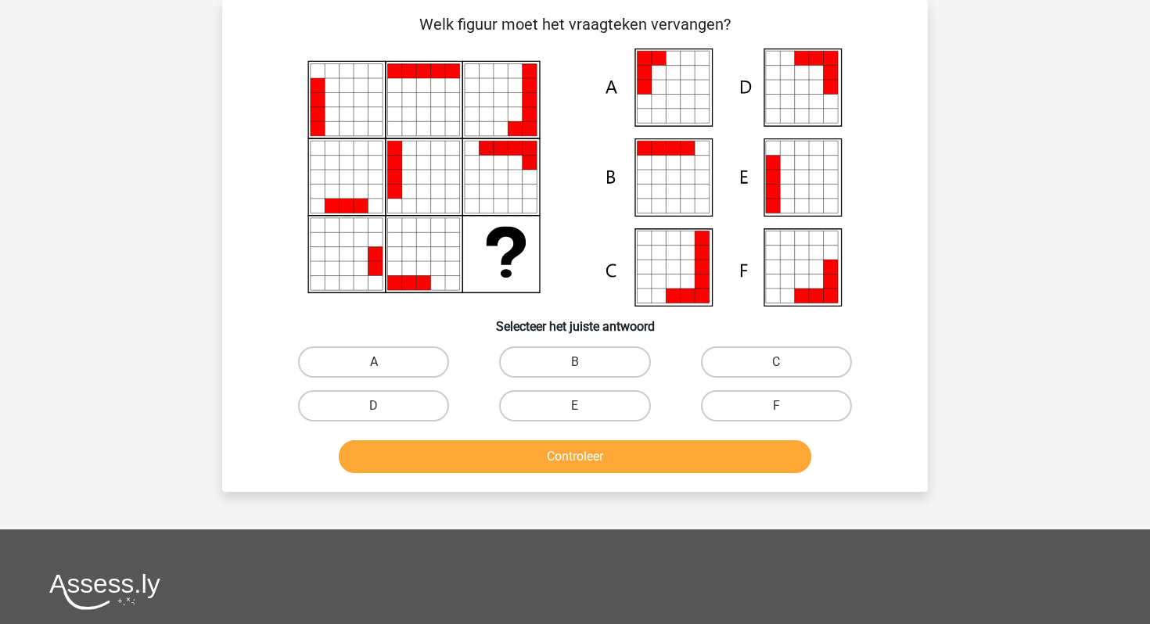
click at [405, 353] on label "A" at bounding box center [373, 361] width 151 height 31
click at [384, 362] on input "A" at bounding box center [379, 367] width 10 height 10
radio input "true"
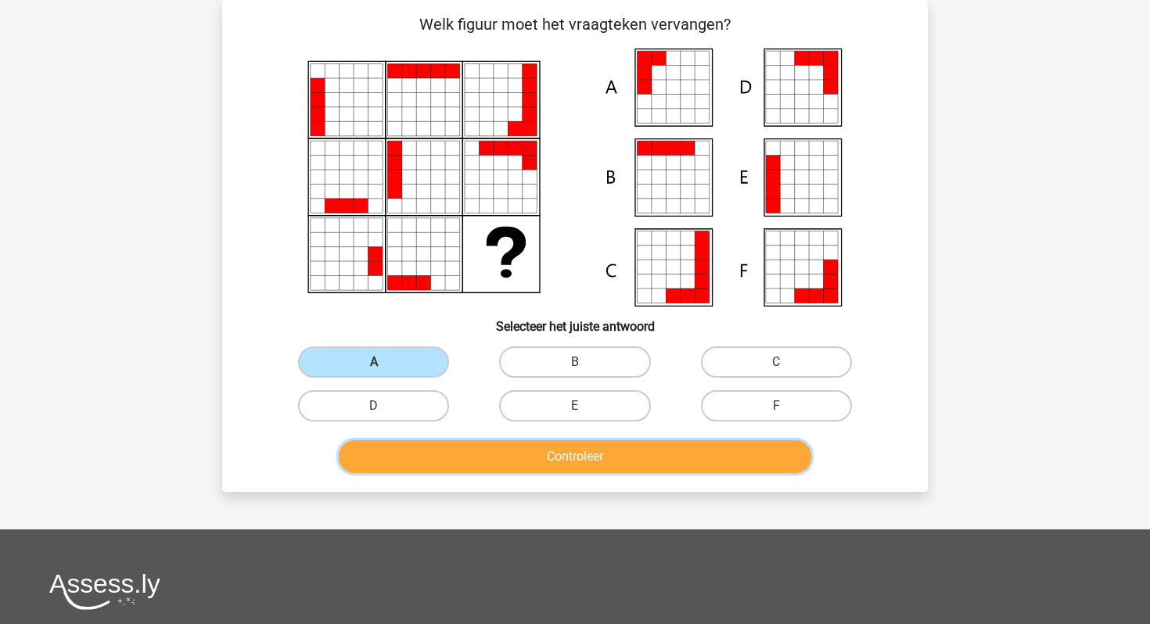
click at [463, 454] on button "Controleer" at bounding box center [575, 456] width 473 height 33
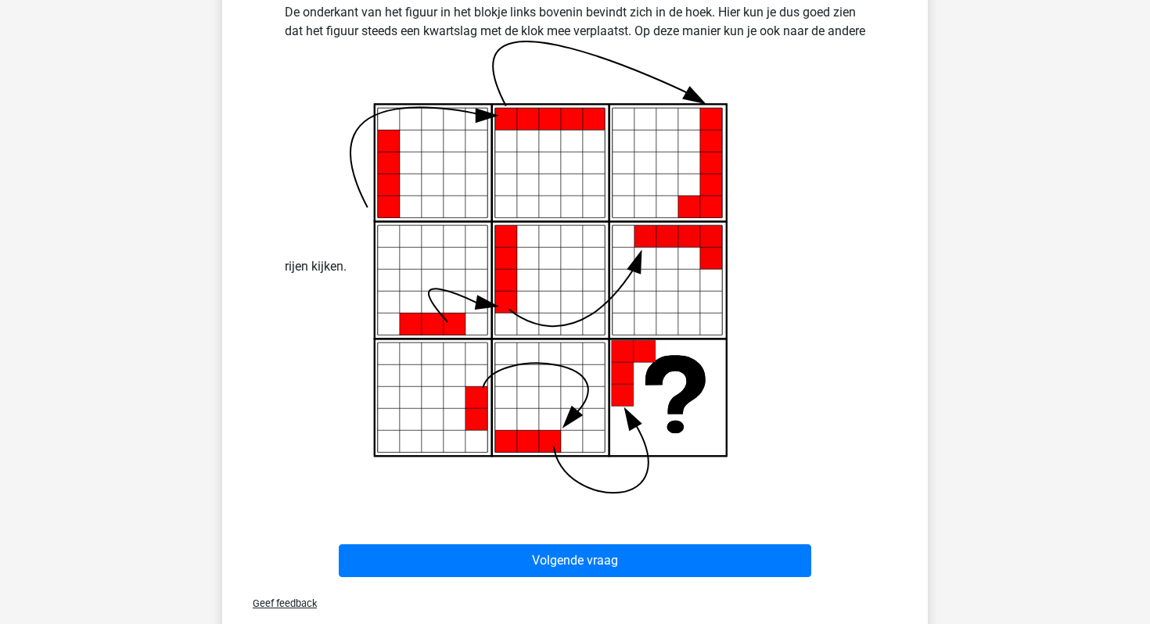
scroll to position [616, 0]
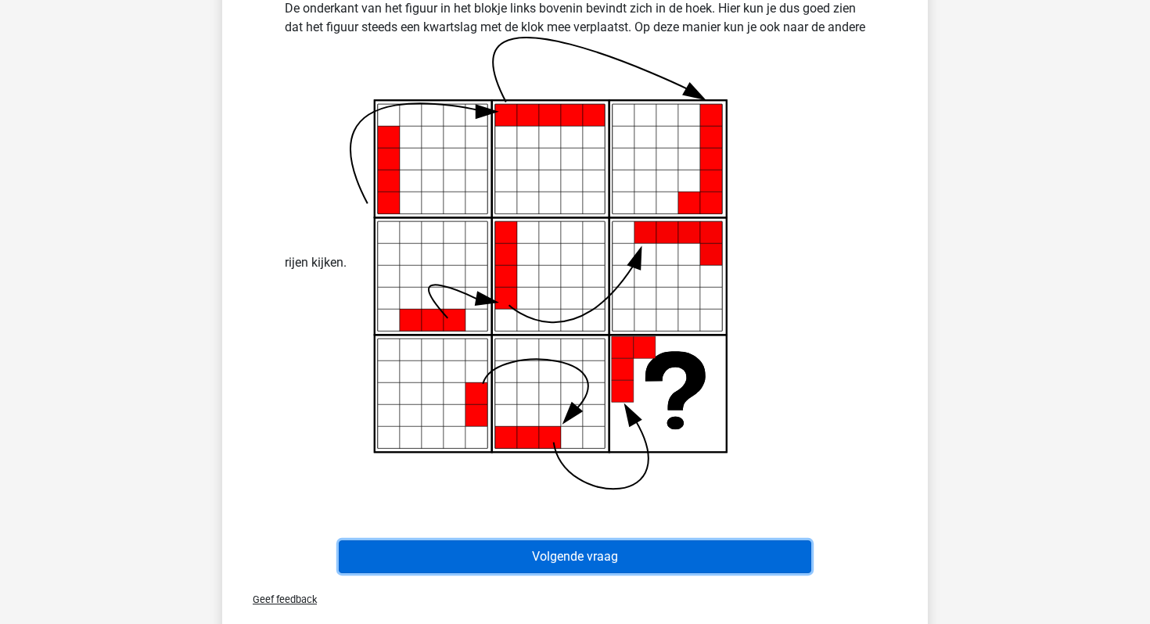
click at [455, 568] on button "Volgende vraag" at bounding box center [575, 556] width 473 height 33
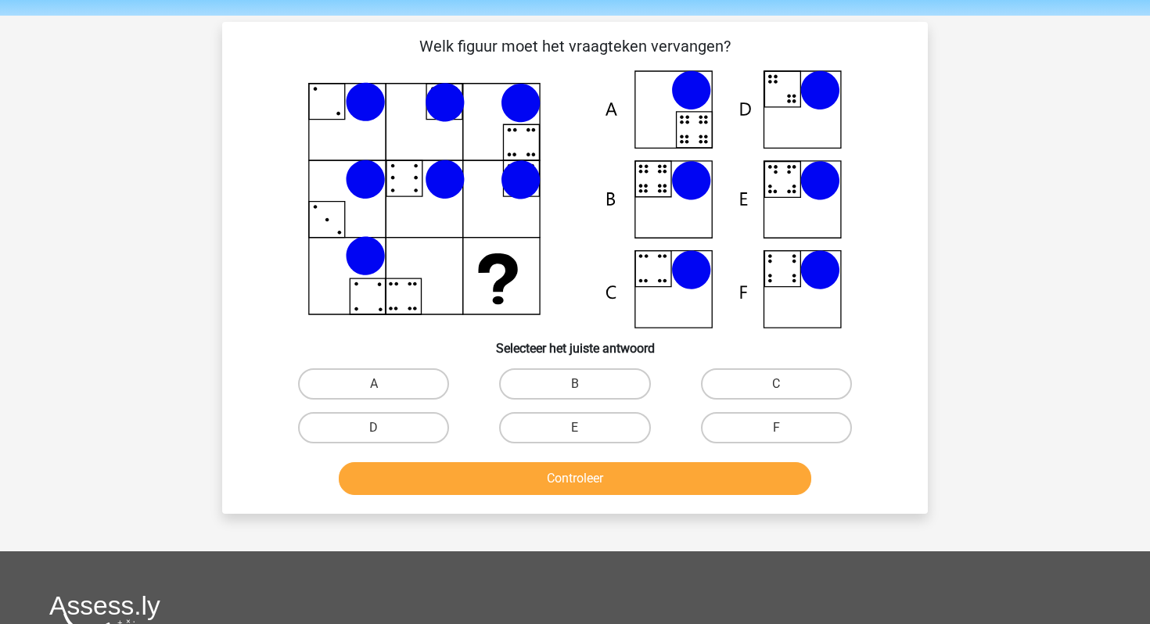
scroll to position [66, 0]
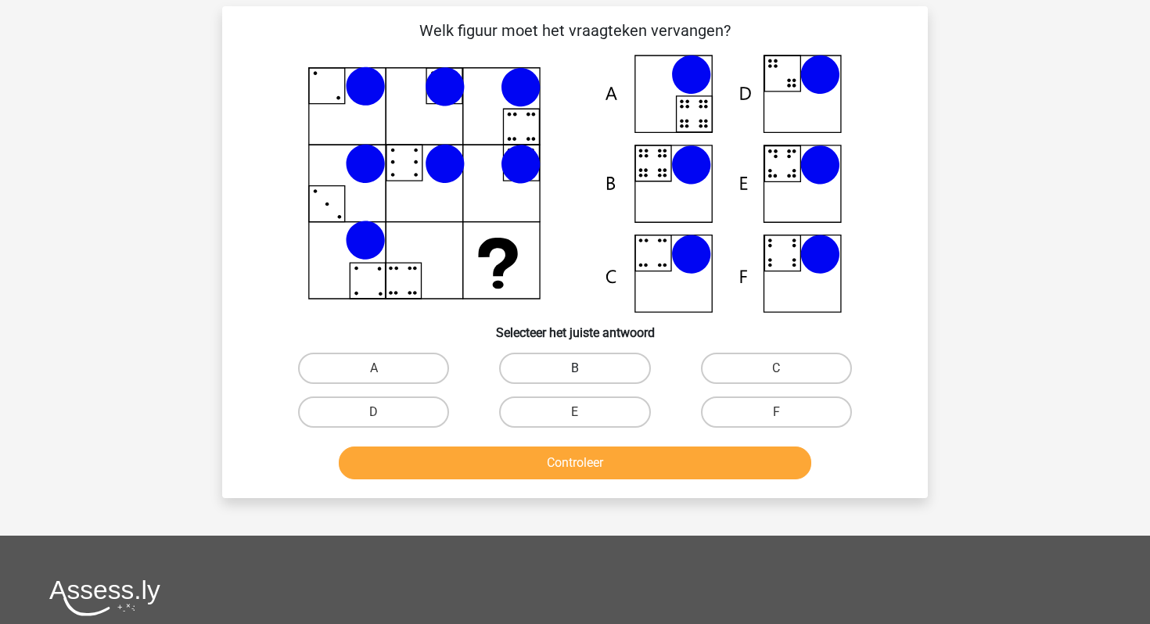
click at [547, 370] on label "B" at bounding box center [574, 368] width 151 height 31
click at [575, 370] on input "B" at bounding box center [580, 373] width 10 height 10
radio input "true"
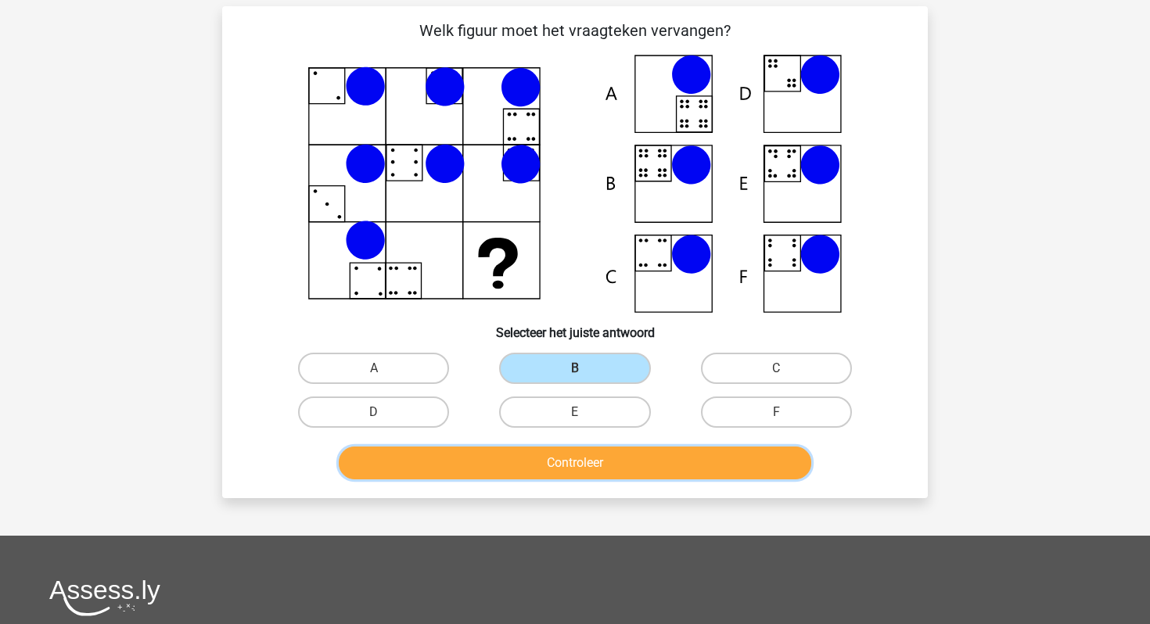
click at [546, 458] on button "Controleer" at bounding box center [575, 463] width 473 height 33
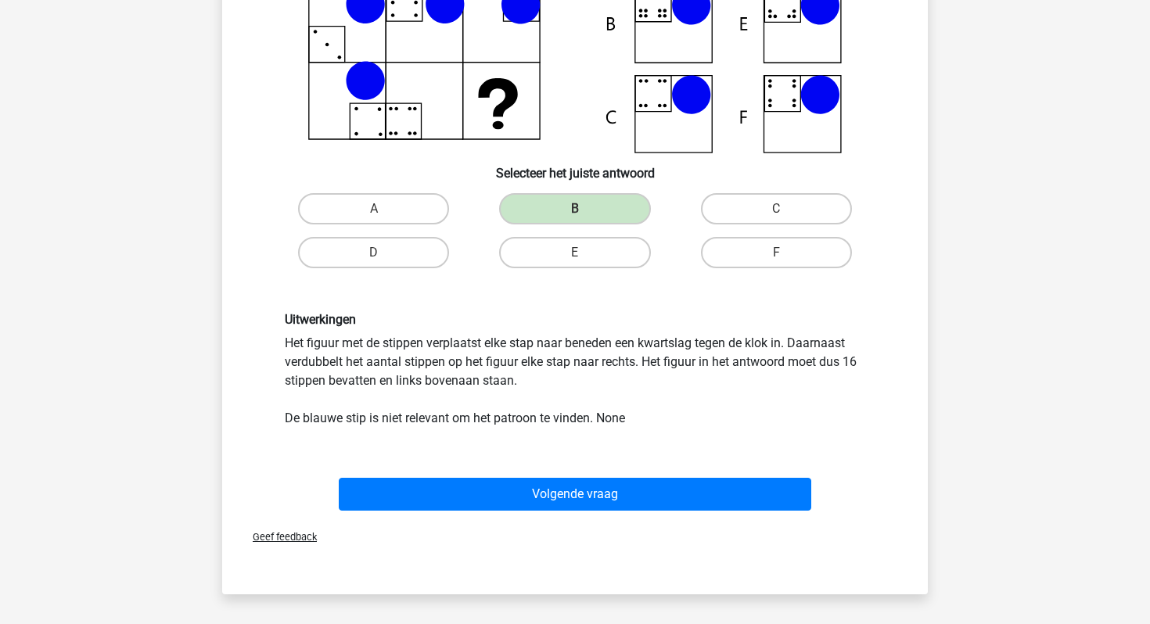
scroll to position [232, 0]
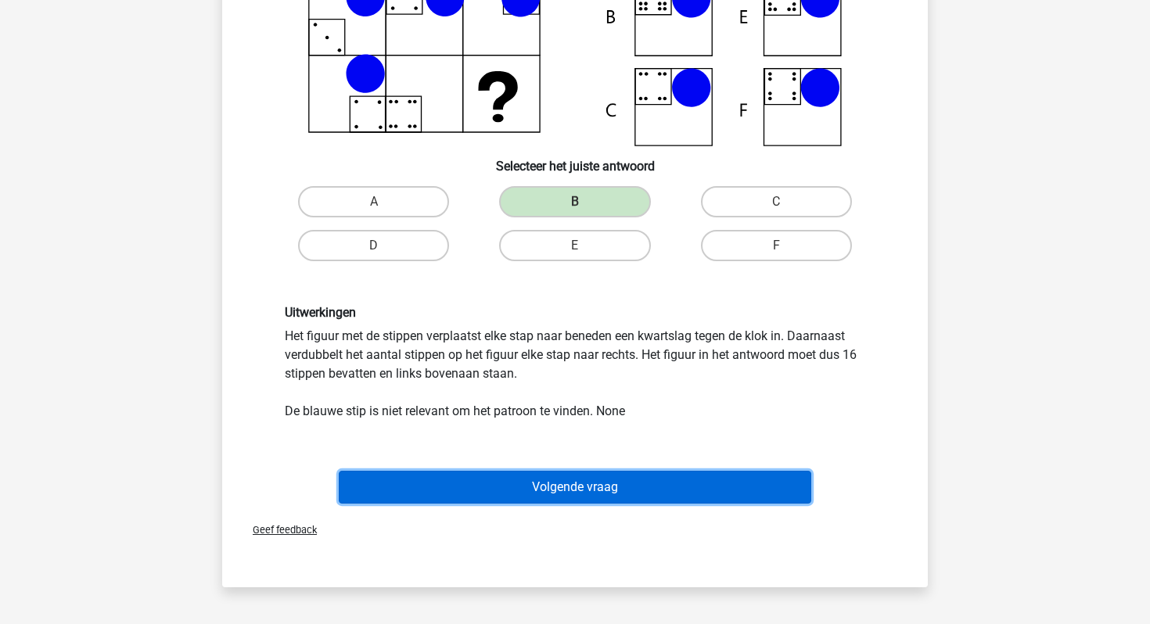
click at [530, 477] on button "Volgende vraag" at bounding box center [575, 487] width 473 height 33
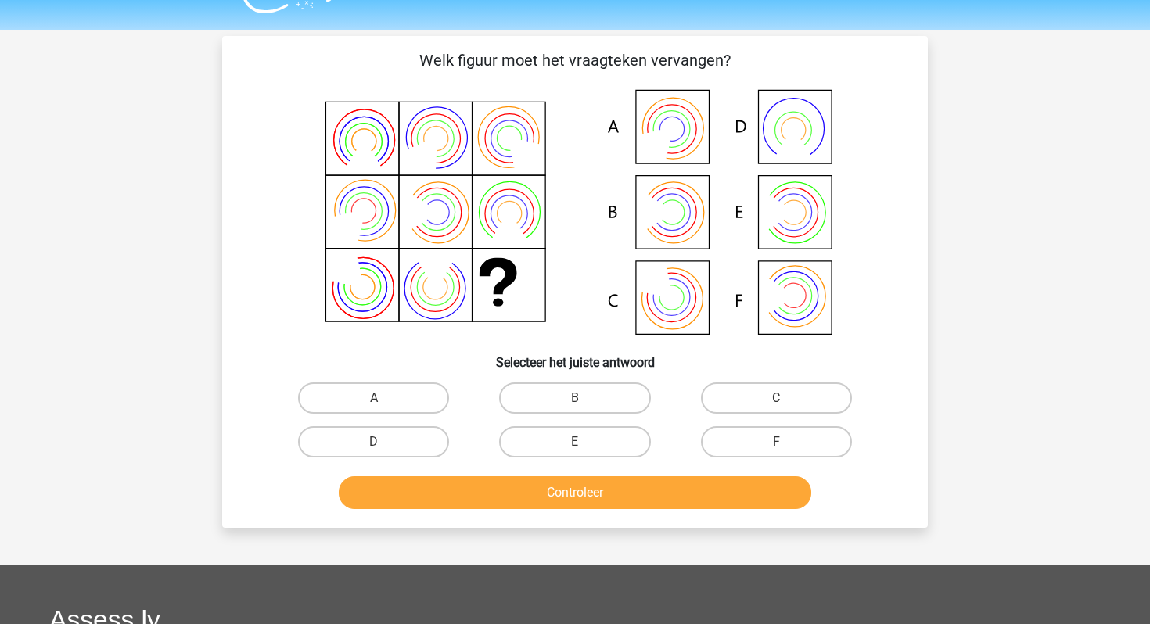
scroll to position [34, 0]
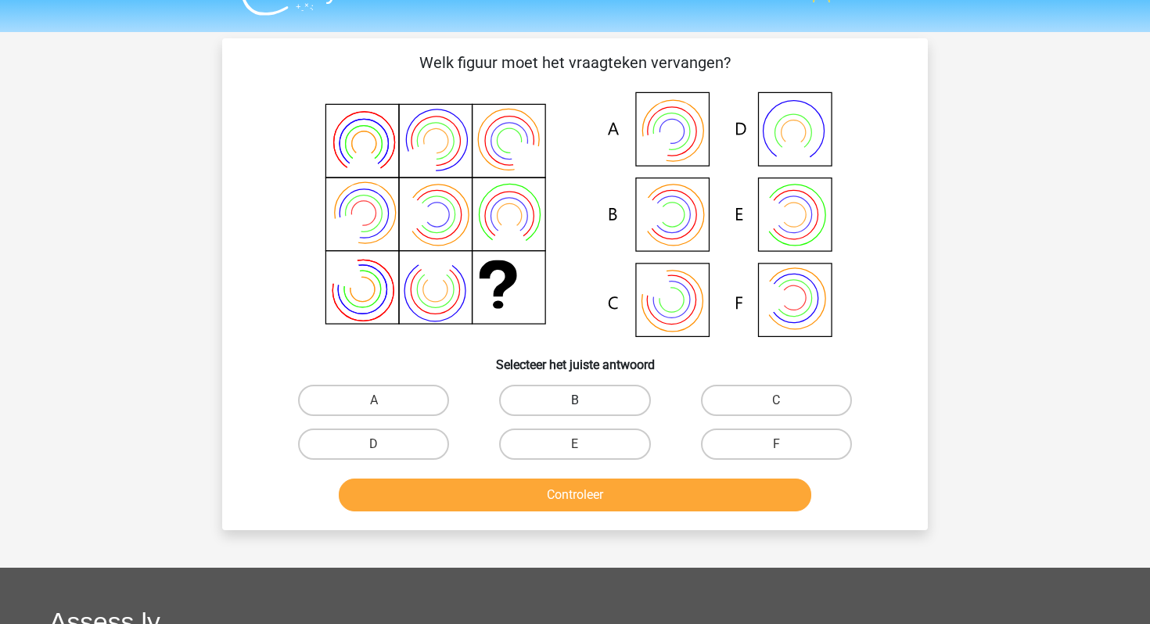
click at [557, 388] on label "B" at bounding box center [574, 400] width 151 height 31
click at [575, 400] on input "B" at bounding box center [580, 405] width 10 height 10
radio input "true"
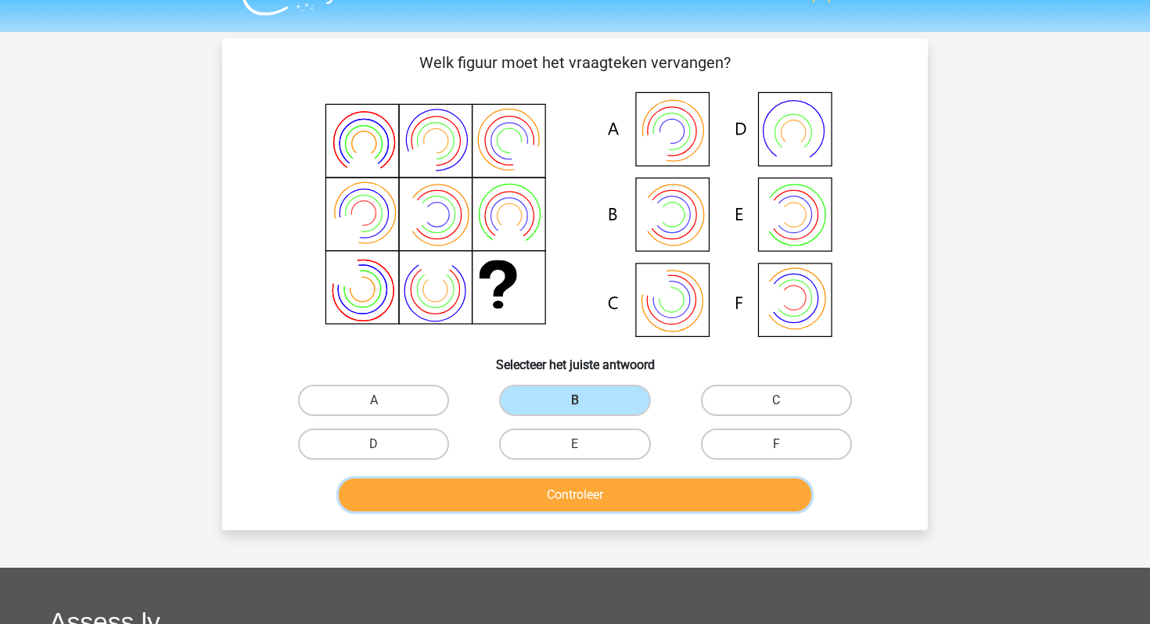
click at [547, 490] on button "Controleer" at bounding box center [575, 495] width 473 height 33
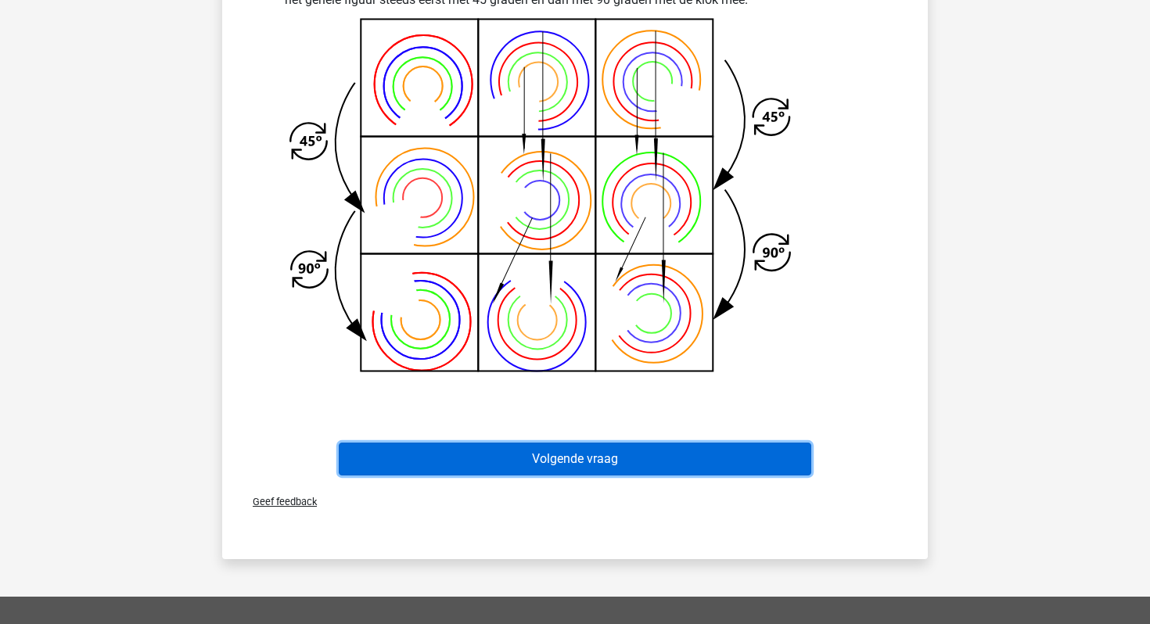
click at [544, 454] on button "Volgende vraag" at bounding box center [575, 459] width 473 height 33
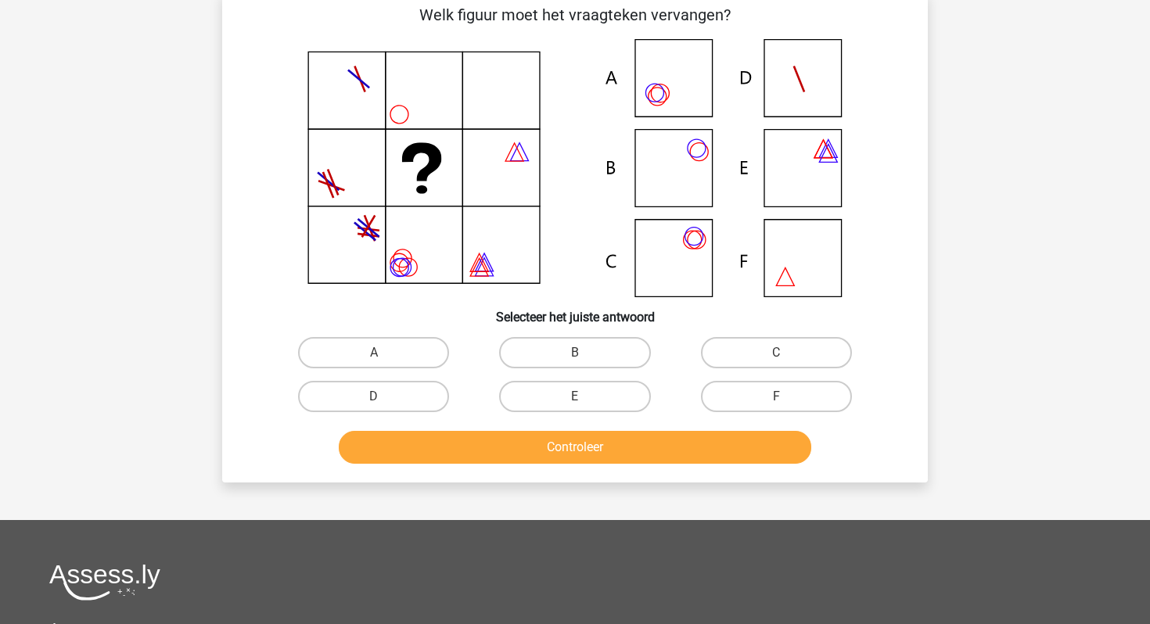
scroll to position [72, 0]
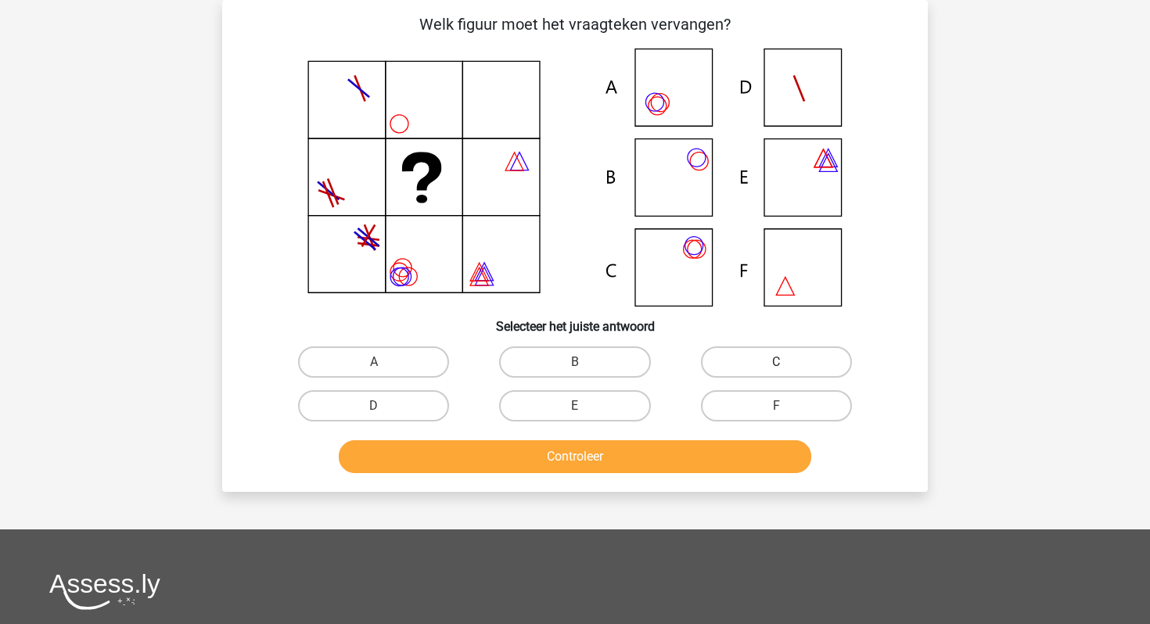
click at [797, 366] on label "C" at bounding box center [776, 361] width 151 height 31
click at [786, 366] on input "C" at bounding box center [781, 367] width 10 height 10
radio input "true"
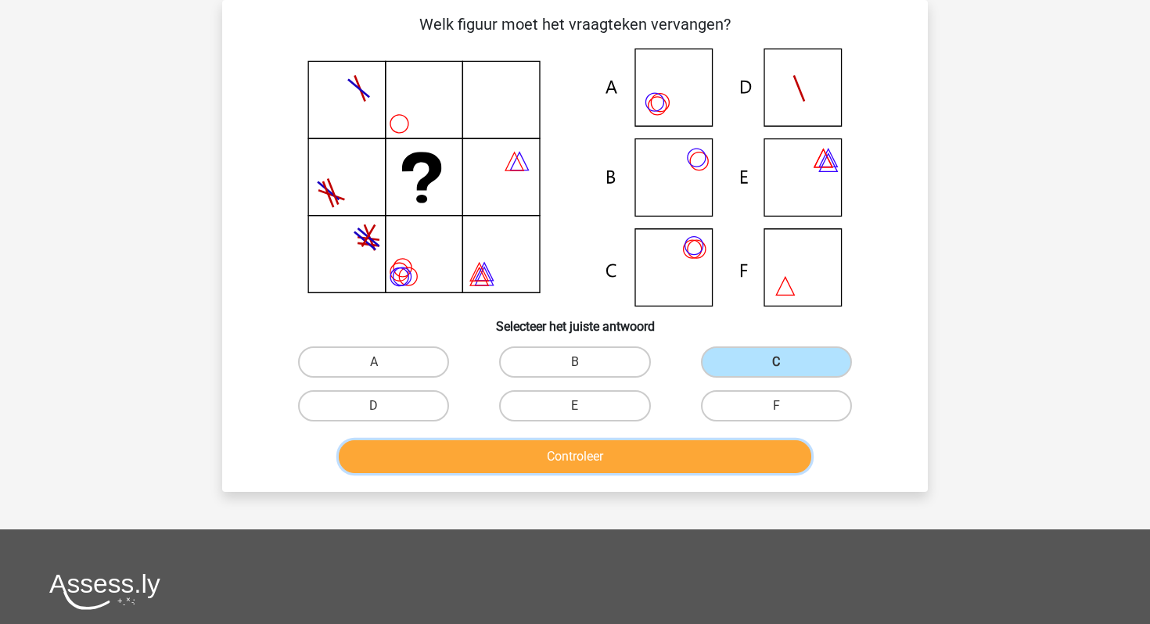
click at [606, 472] on button "Controleer" at bounding box center [575, 456] width 473 height 33
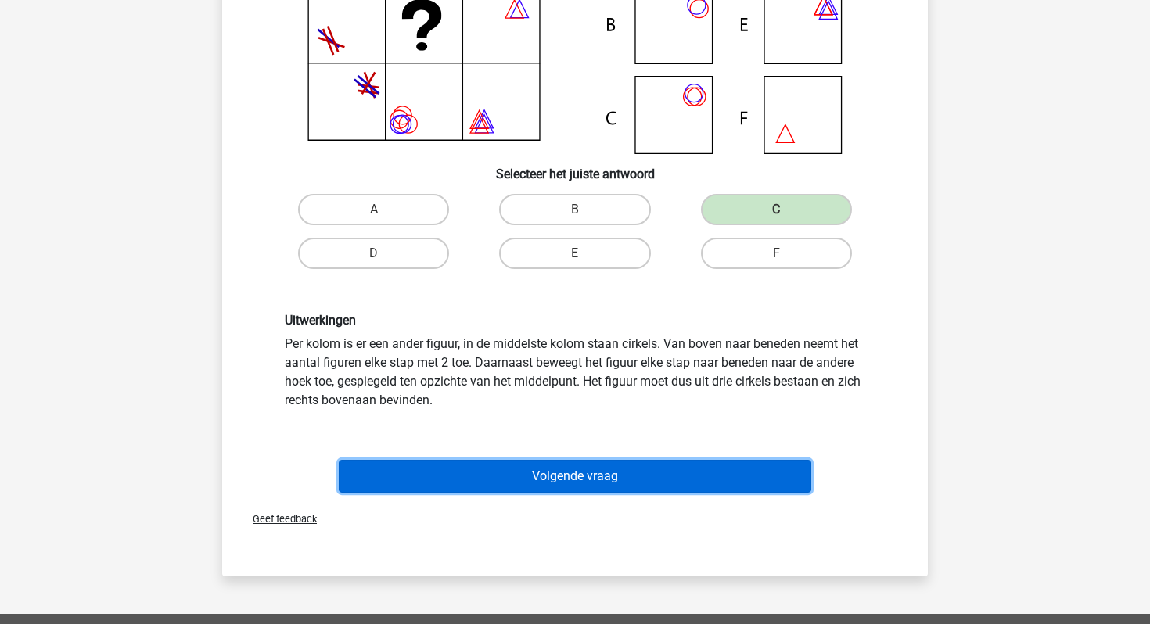
click at [590, 477] on button "Volgende vraag" at bounding box center [575, 476] width 473 height 33
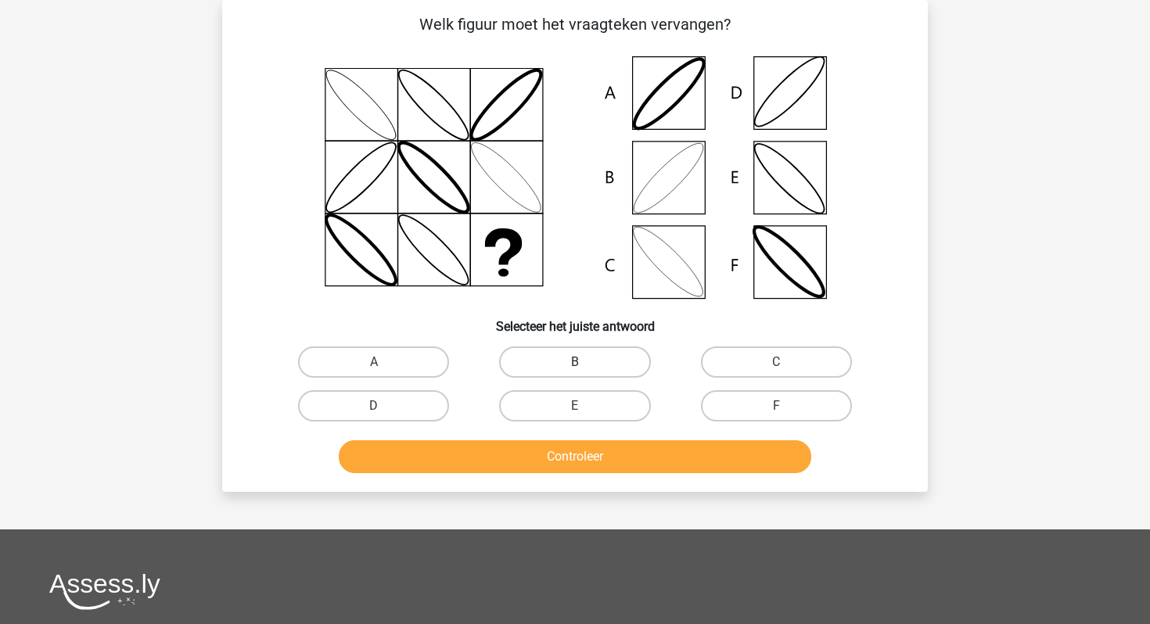
click at [538, 352] on label "B" at bounding box center [574, 361] width 151 height 31
click at [575, 362] on input "B" at bounding box center [580, 367] width 10 height 10
radio input "true"
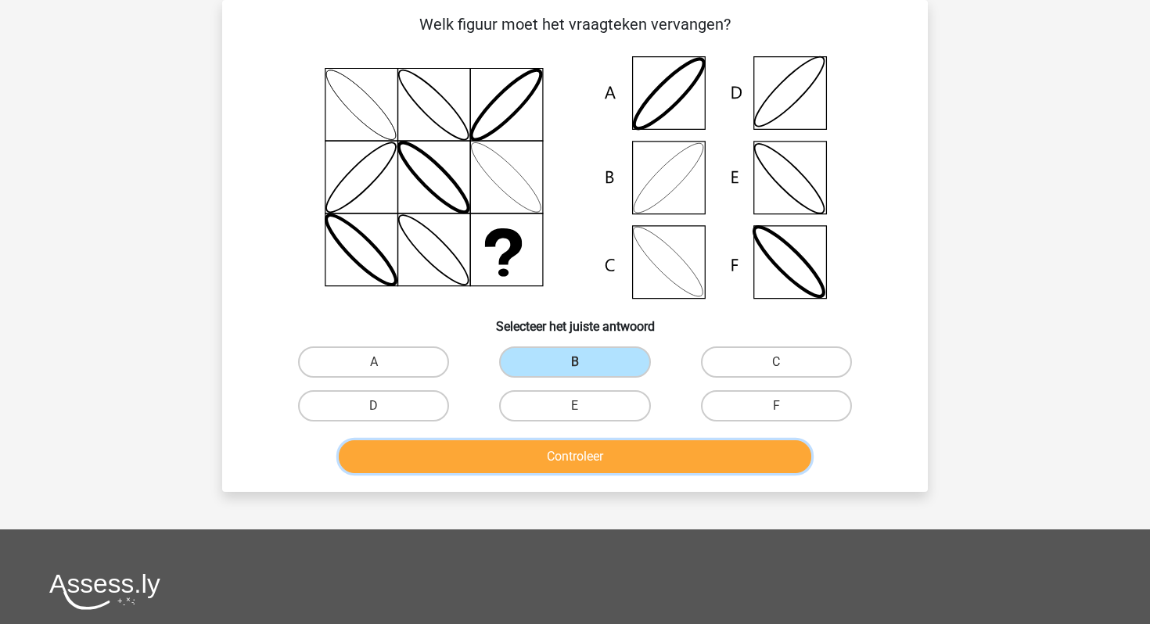
click at [517, 460] on button "Controleer" at bounding box center [575, 456] width 473 height 33
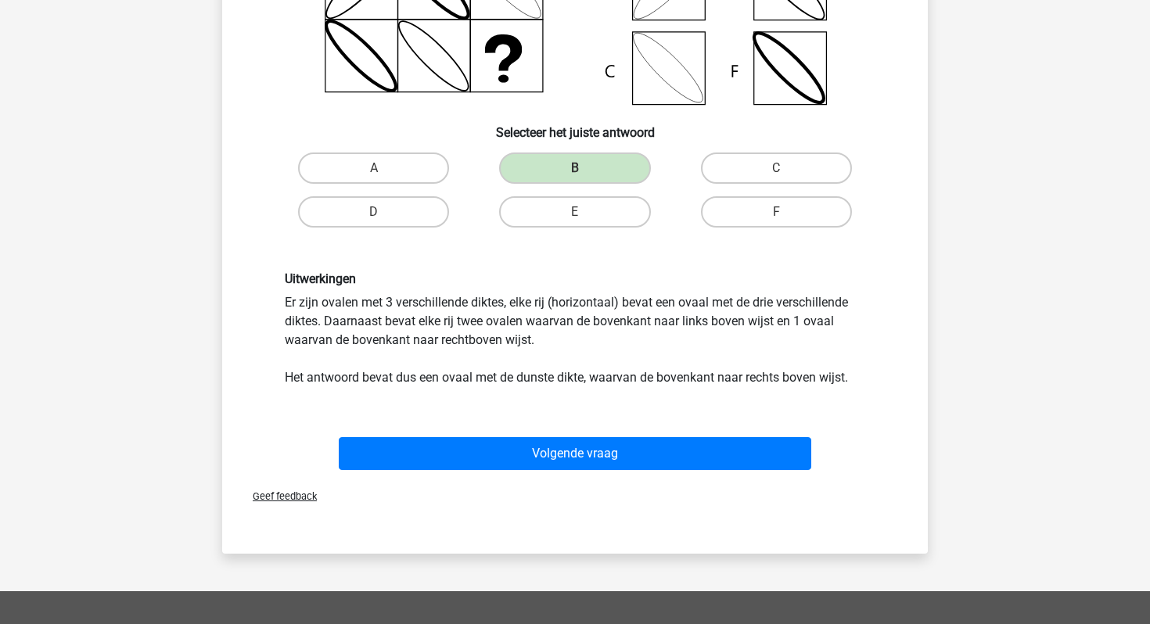
scroll to position [304, 0]
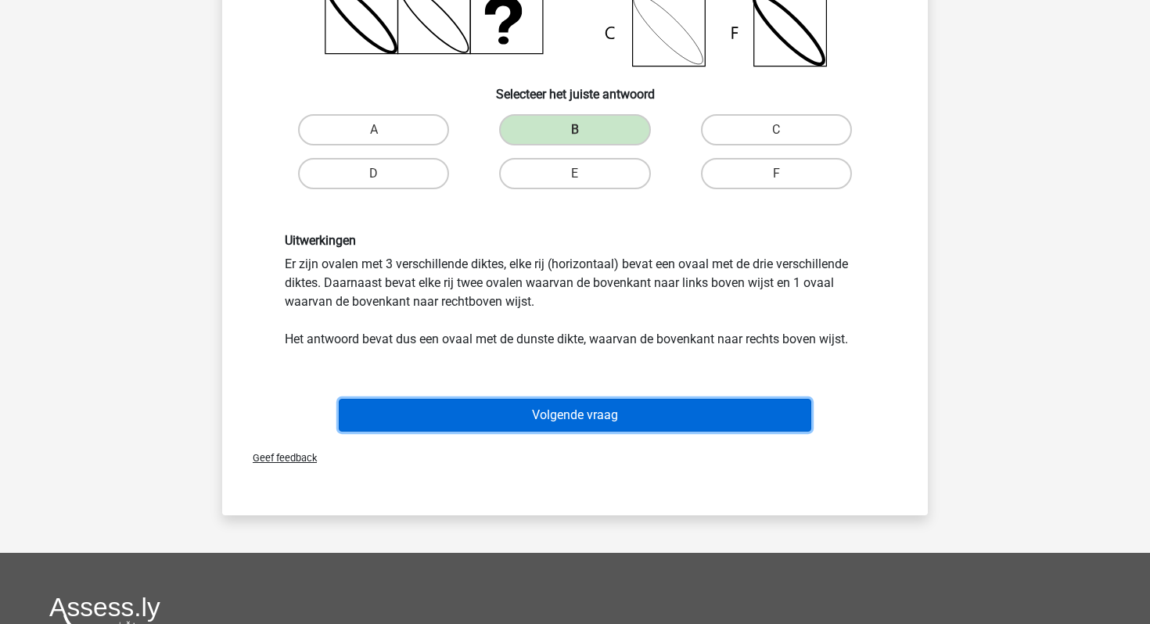
click at [566, 412] on button "Volgende vraag" at bounding box center [575, 415] width 473 height 33
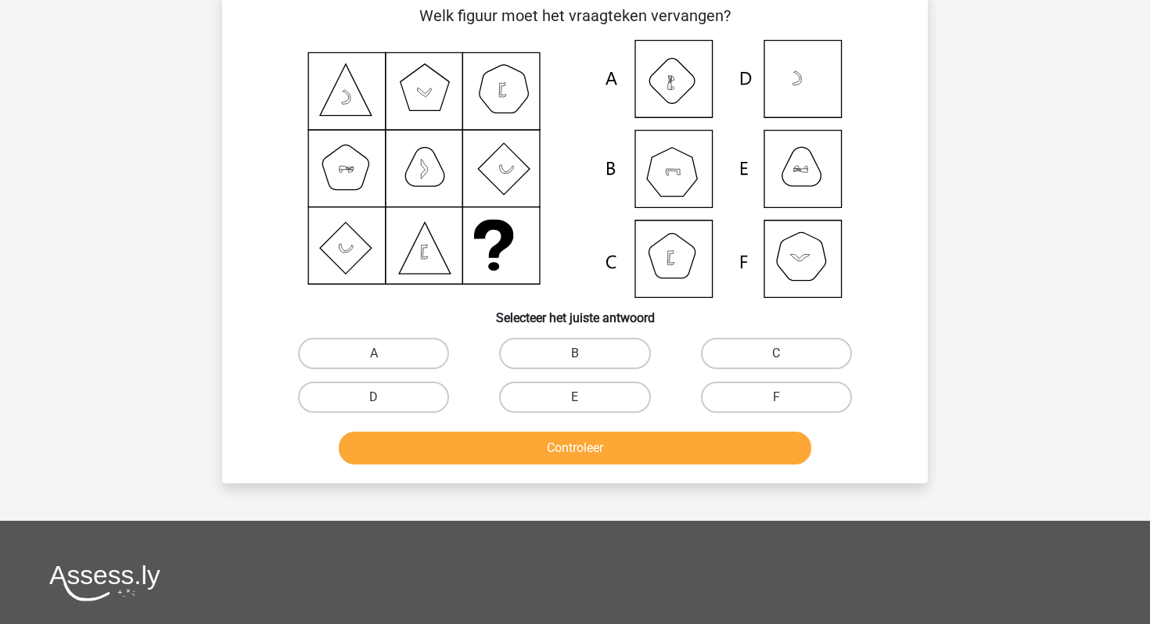
scroll to position [72, 0]
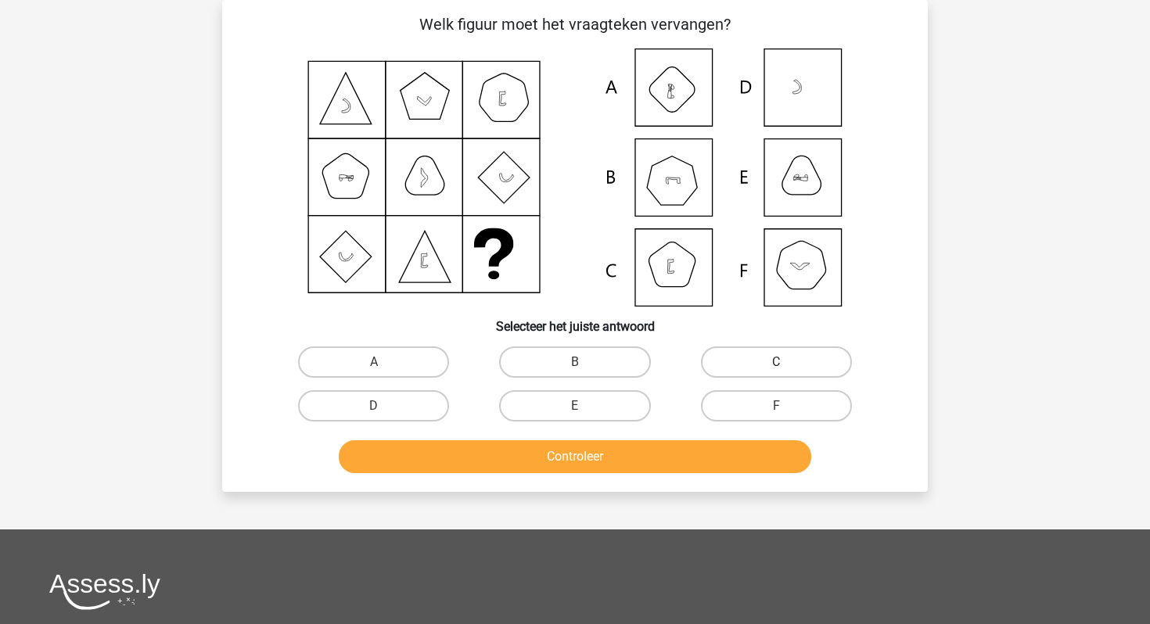
click at [727, 365] on label "C" at bounding box center [776, 361] width 151 height 31
click at [776, 365] on input "C" at bounding box center [781, 367] width 10 height 10
radio input "true"
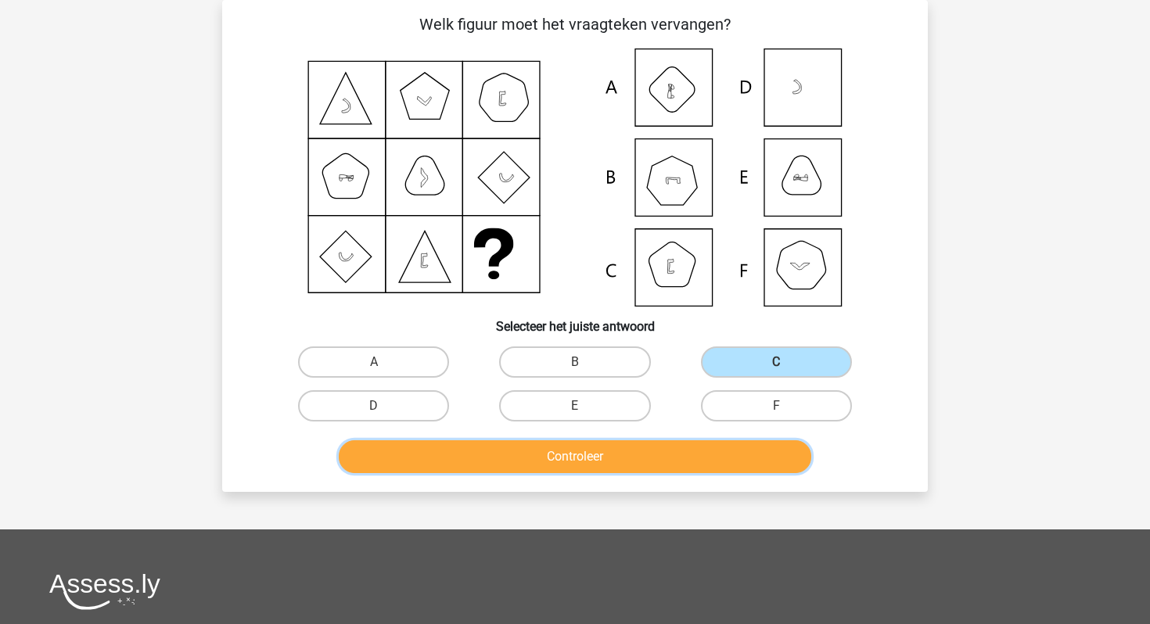
click at [626, 455] on button "Controleer" at bounding box center [575, 456] width 473 height 33
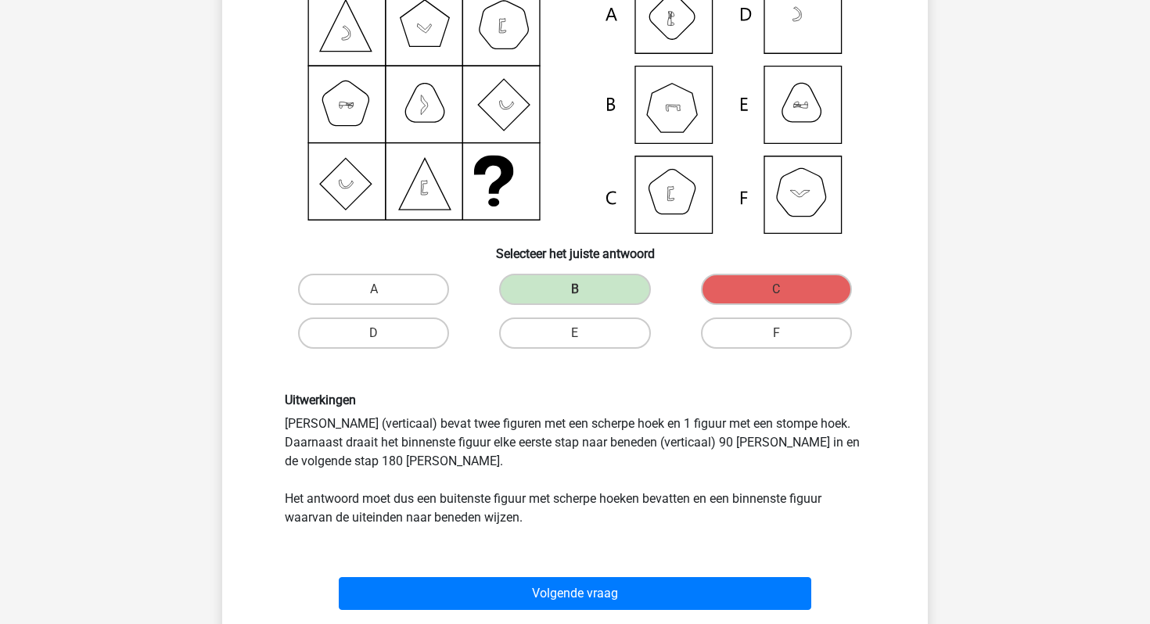
scroll to position [148, 0]
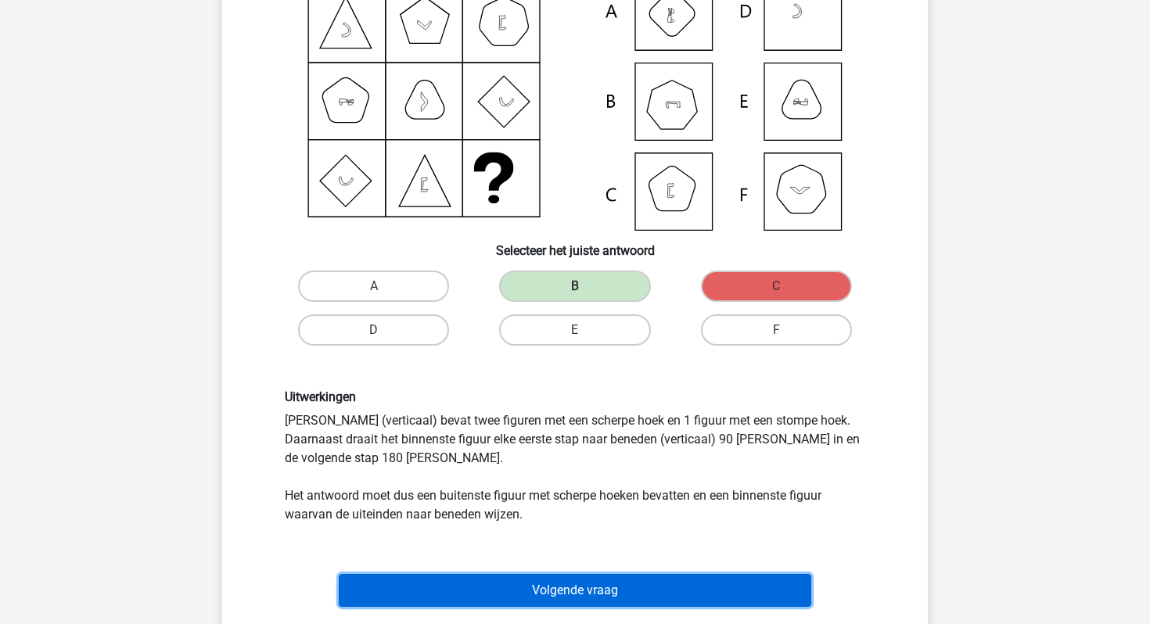
click at [580, 585] on button "Volgende vraag" at bounding box center [575, 590] width 473 height 33
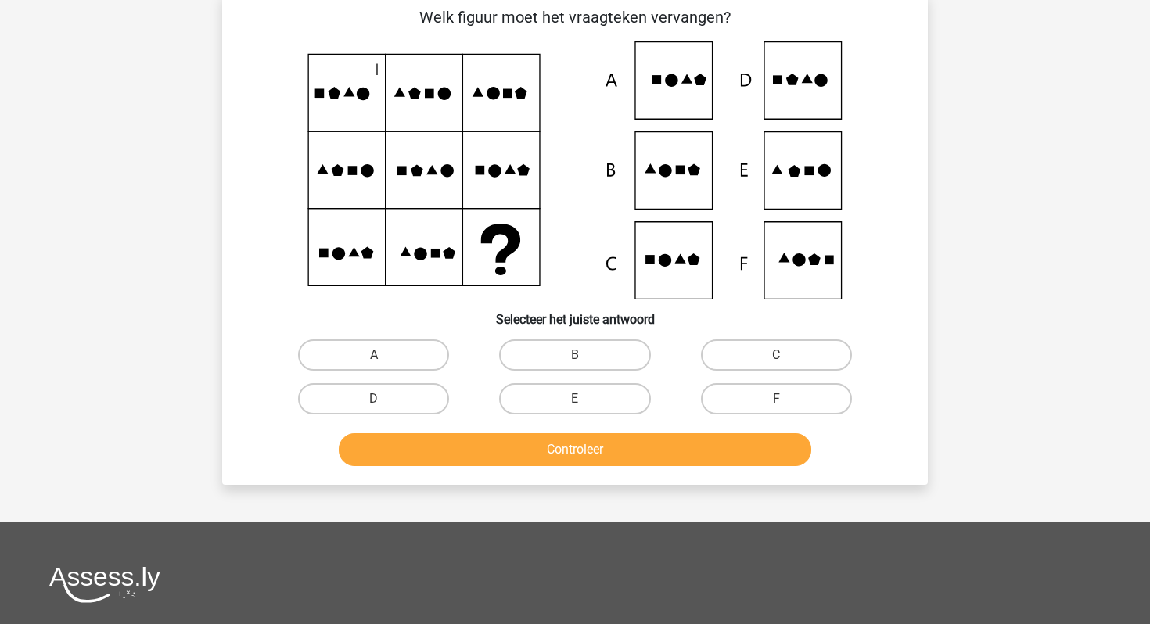
scroll to position [72, 0]
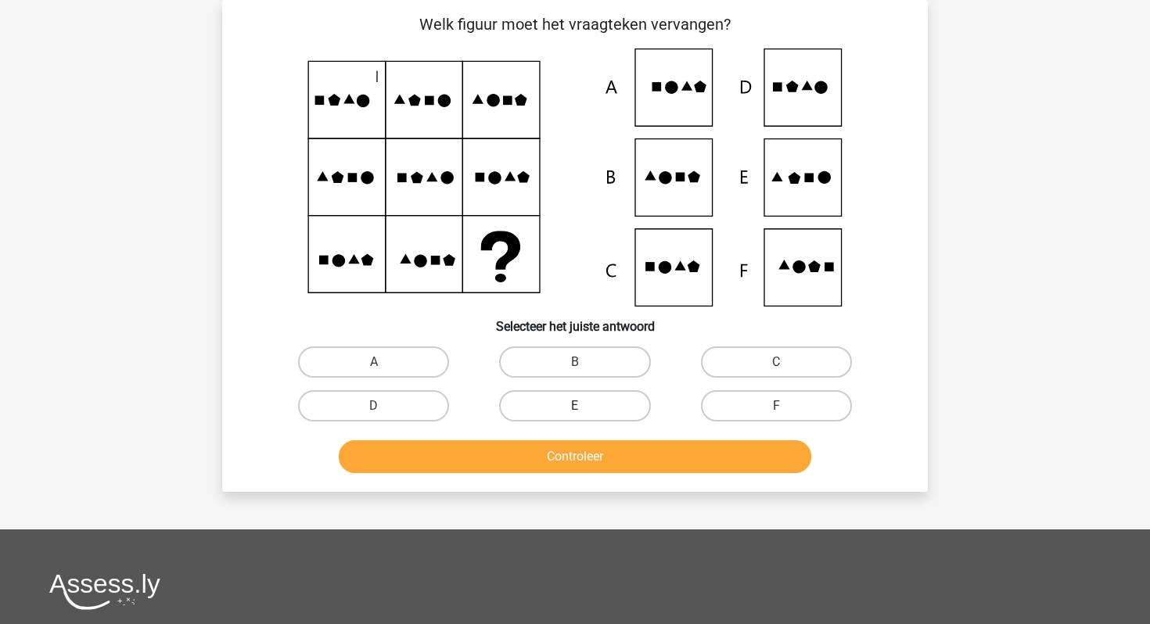
click at [594, 414] on label "E" at bounding box center [574, 405] width 151 height 31
click at [585, 414] on input "E" at bounding box center [580, 411] width 10 height 10
radio input "true"
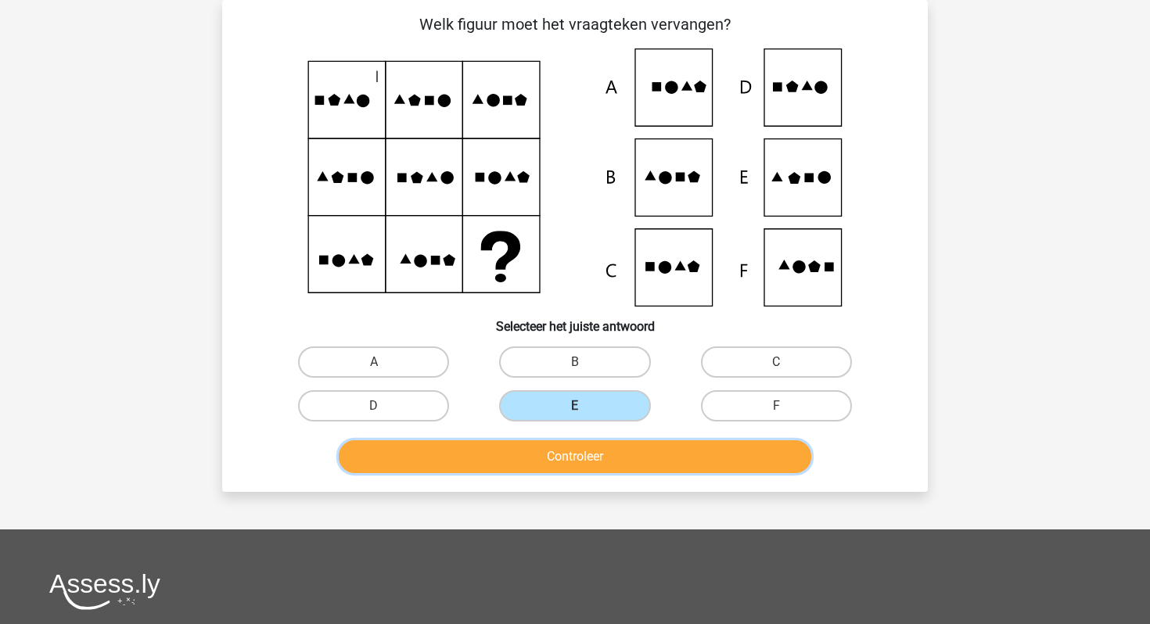
click at [580, 462] on button "Controleer" at bounding box center [575, 456] width 473 height 33
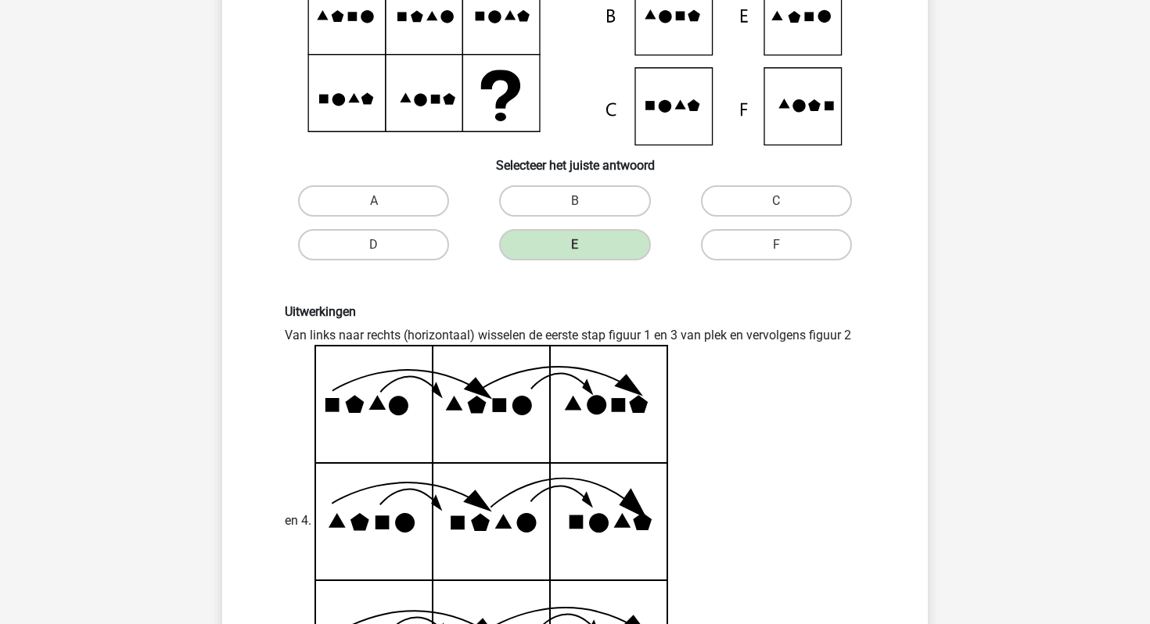
scroll to position [235, 0]
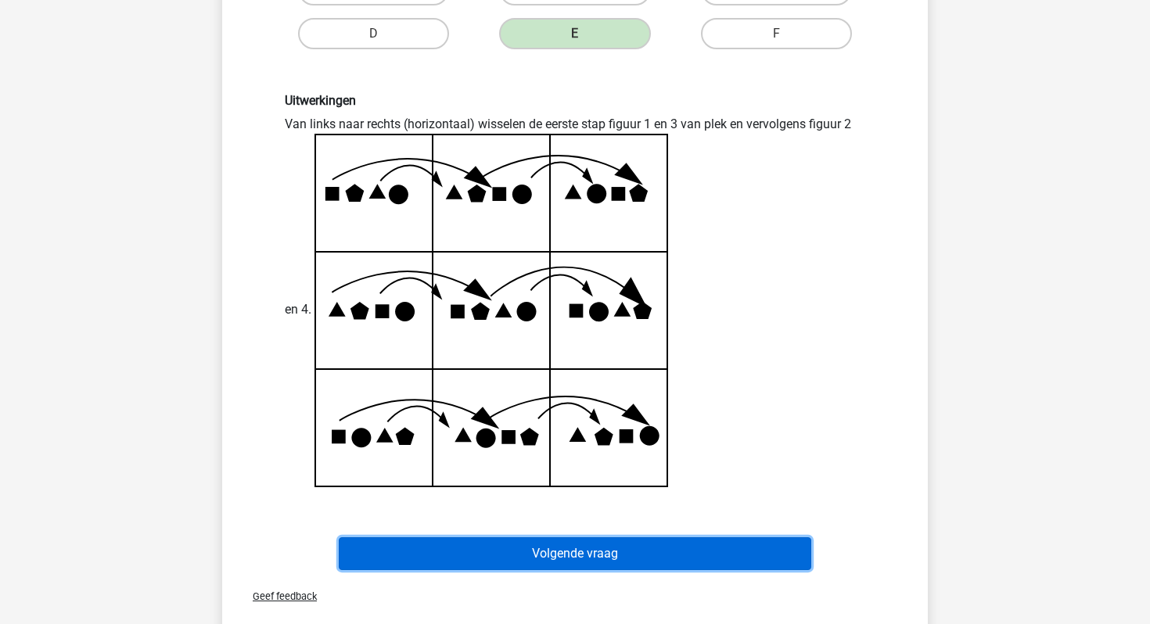
click at [533, 555] on button "Volgende vraag" at bounding box center [575, 553] width 473 height 33
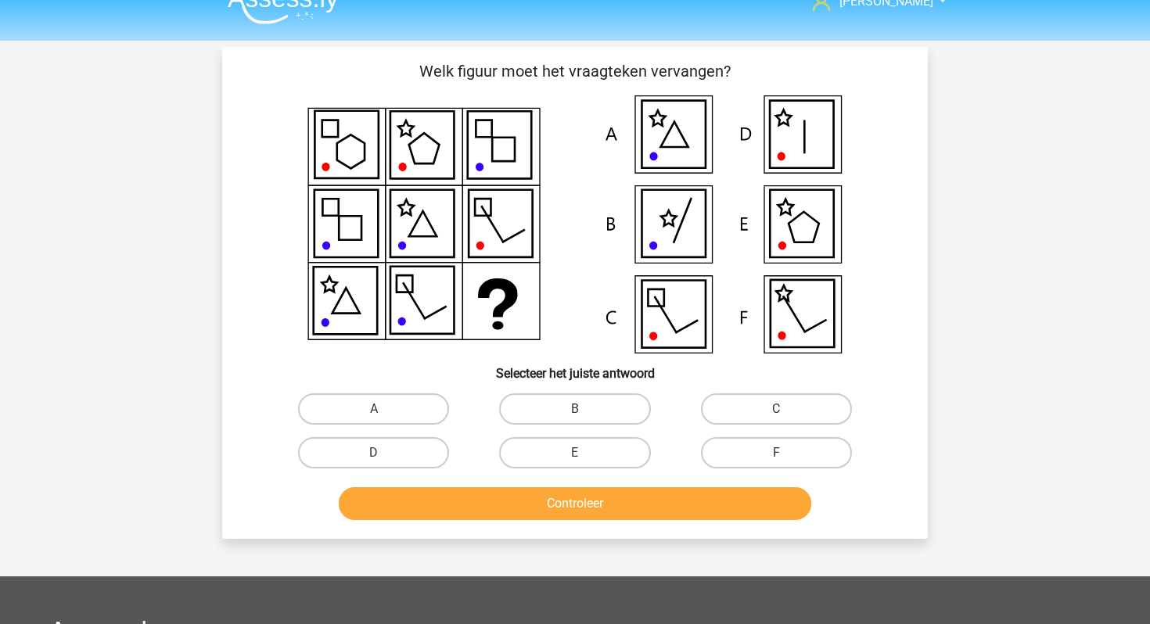
scroll to position [24, 0]
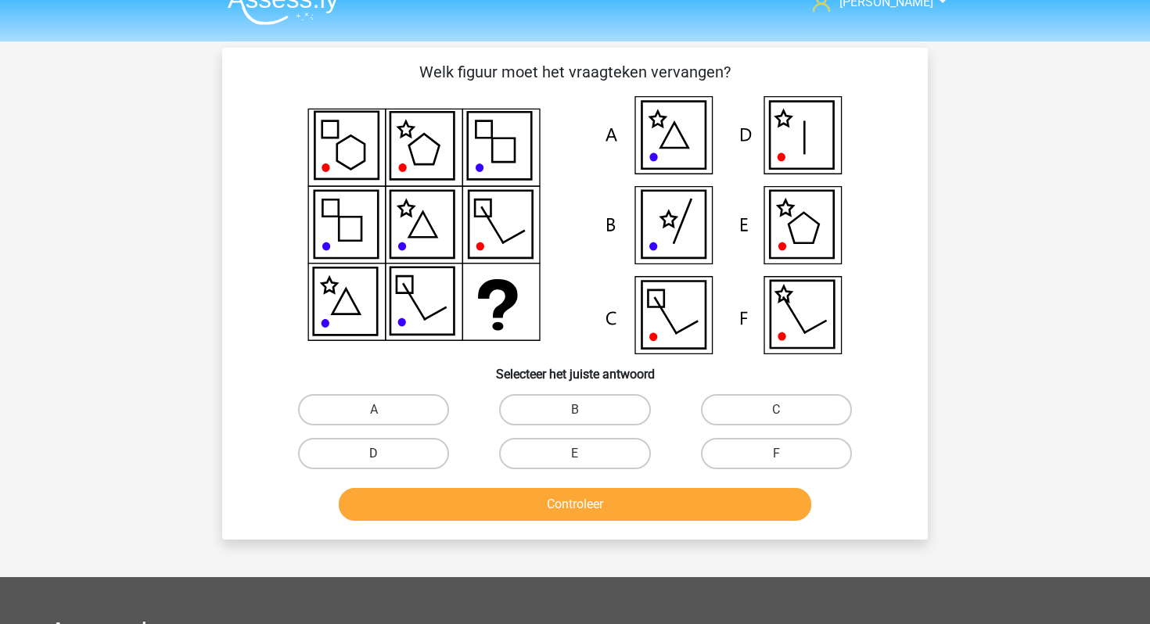
click at [428, 450] on label "D" at bounding box center [373, 453] width 151 height 31
click at [384, 454] on input "D" at bounding box center [379, 459] width 10 height 10
radio input "true"
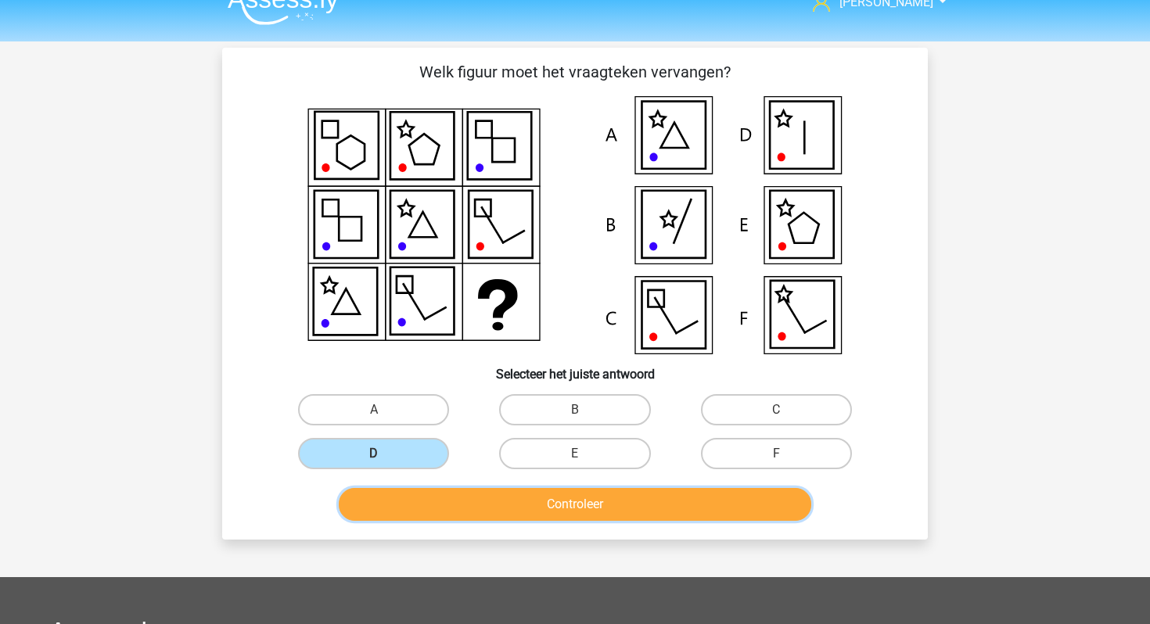
click at [442, 508] on button "Controleer" at bounding box center [575, 504] width 473 height 33
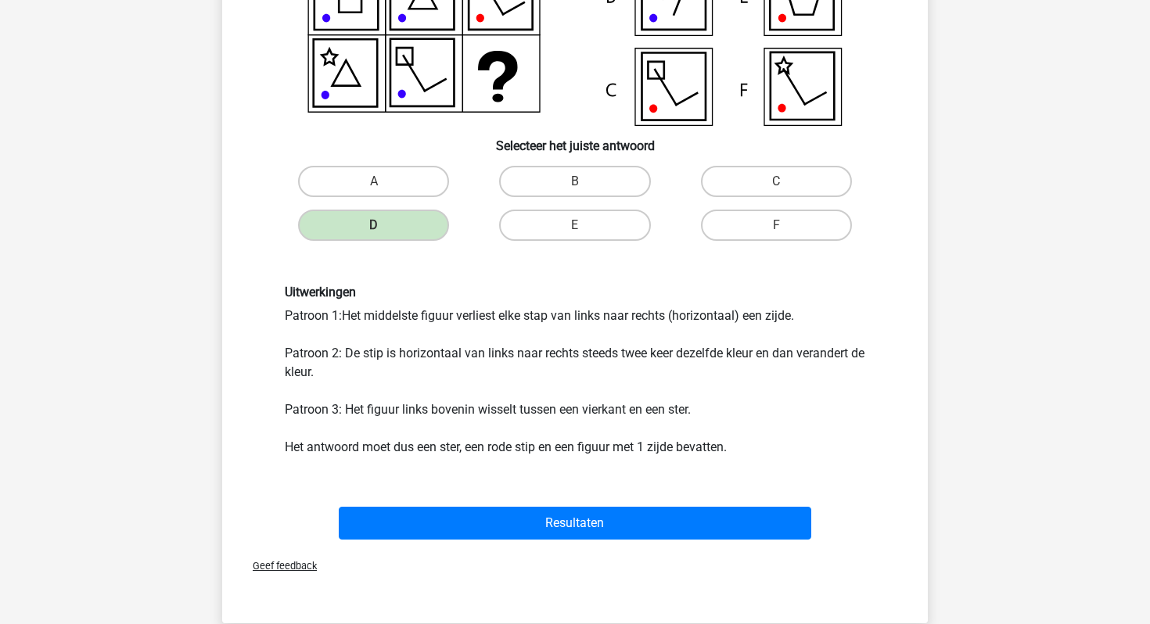
scroll to position [254, 0]
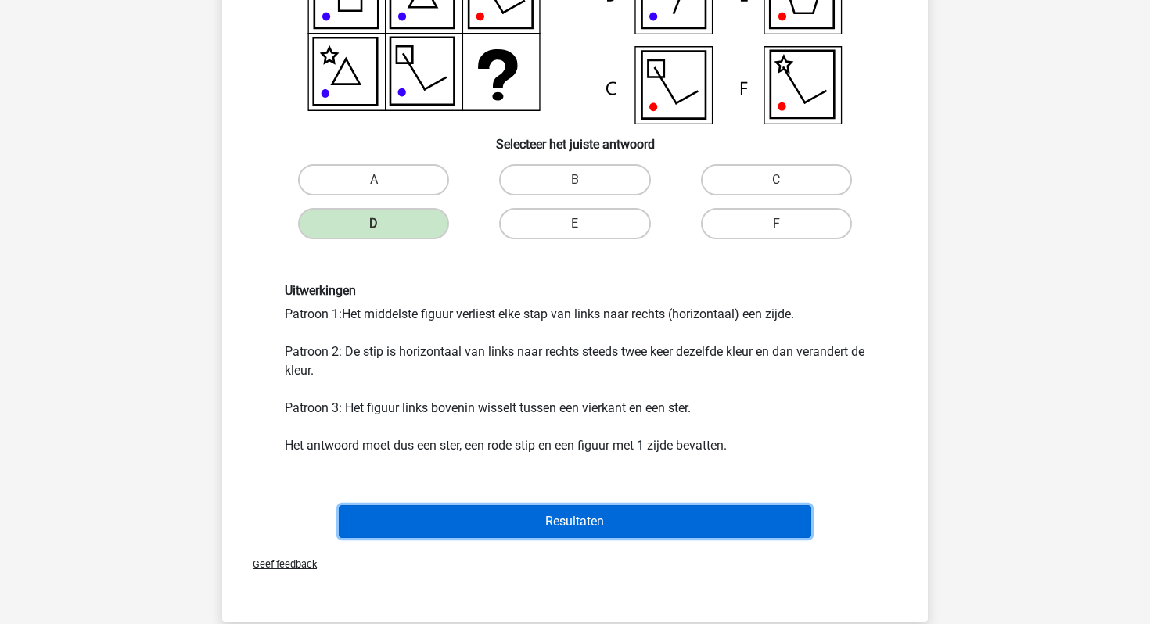
click at [457, 518] on button "Resultaten" at bounding box center [575, 521] width 473 height 33
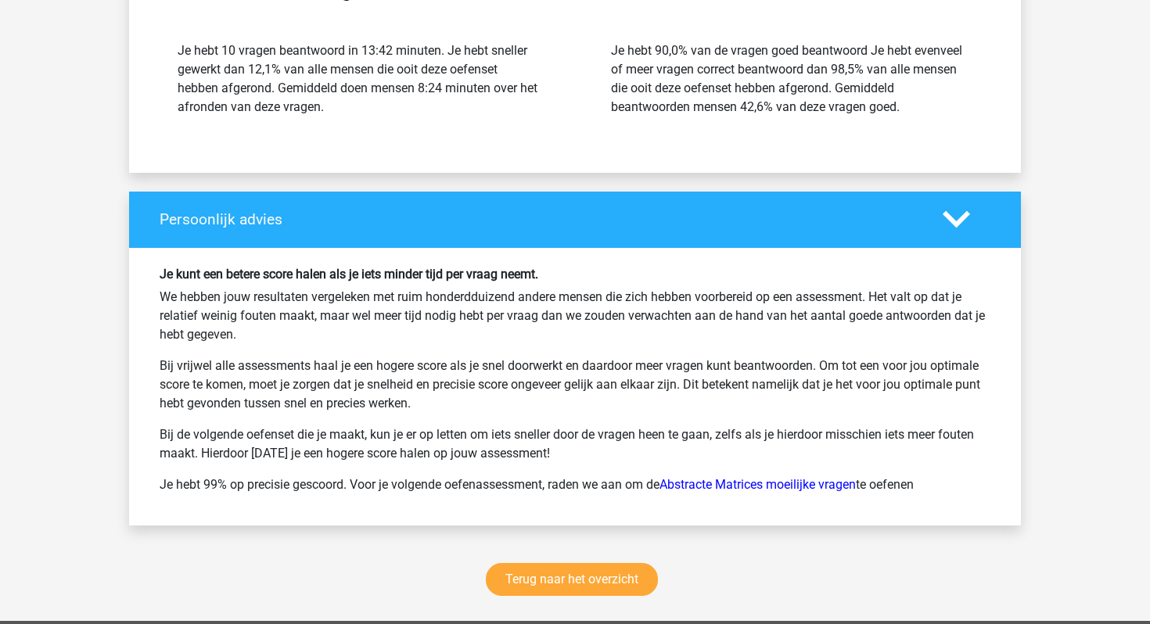
scroll to position [1858, 0]
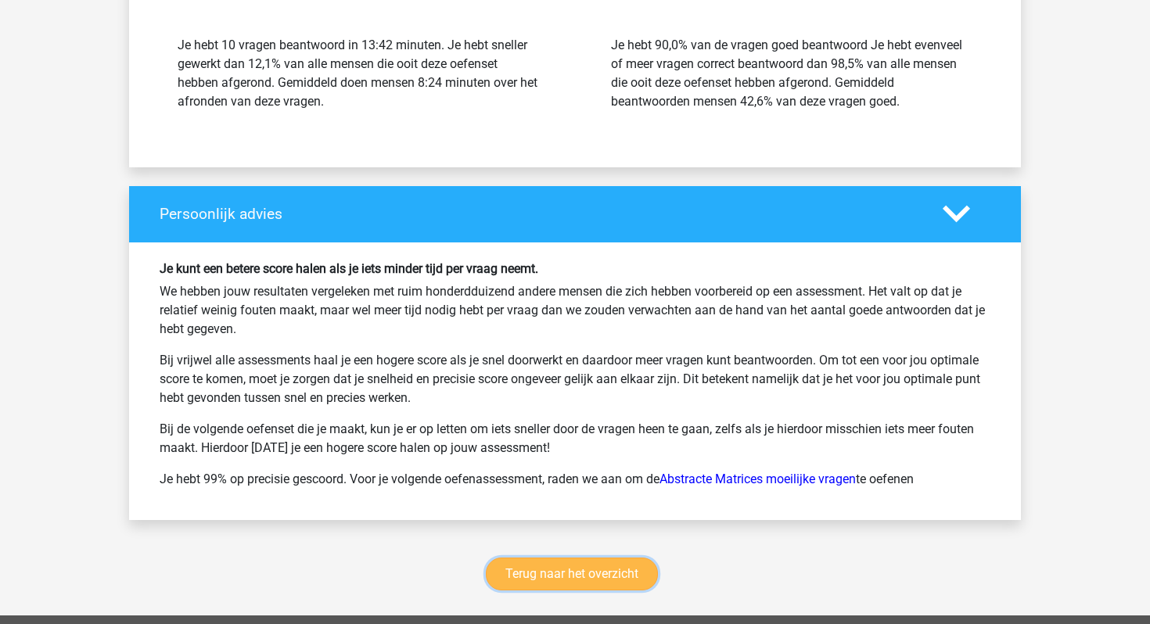
click at [514, 572] on link "Terug naar het overzicht" at bounding box center [572, 574] width 172 height 33
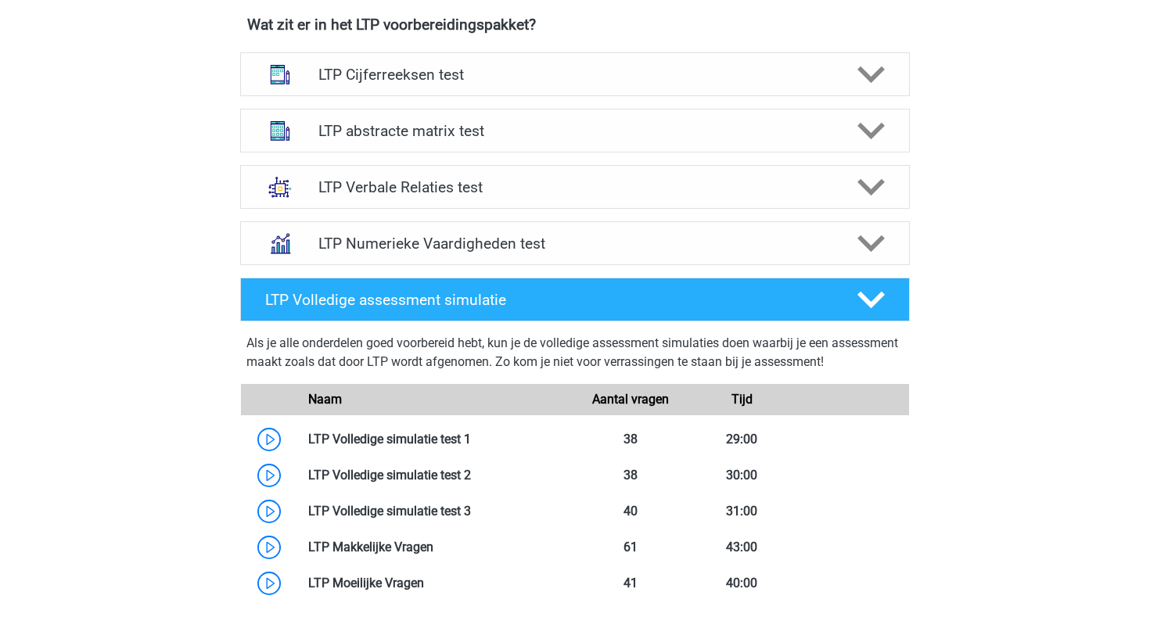
scroll to position [600, 0]
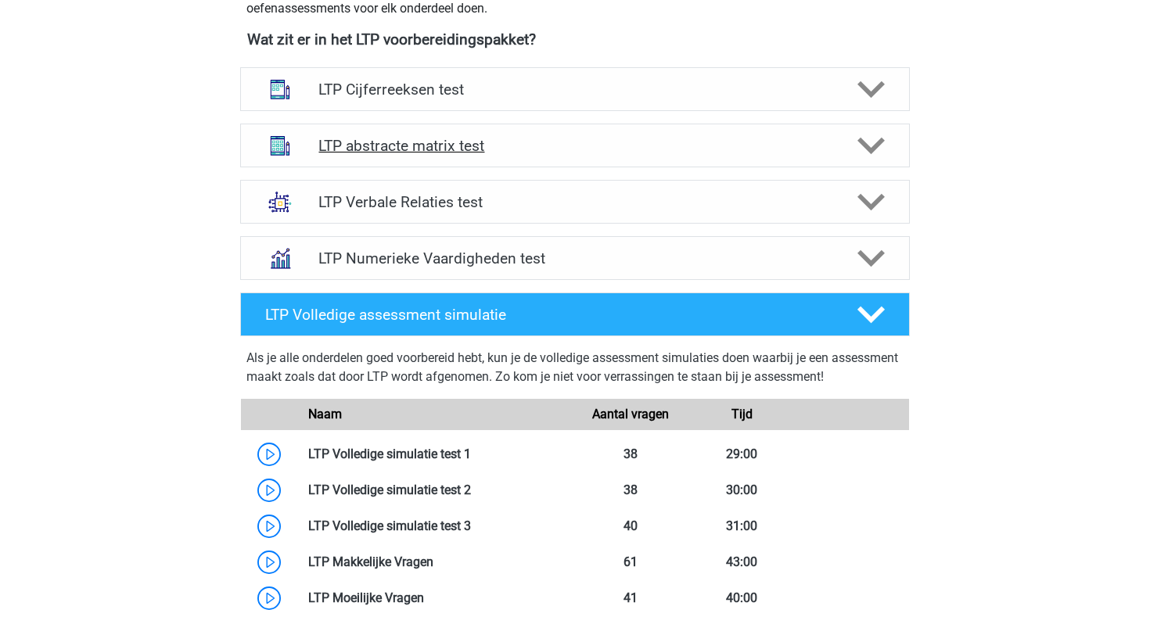
click at [460, 146] on h4 "LTP abstracte matrix test" at bounding box center [574, 146] width 512 height 18
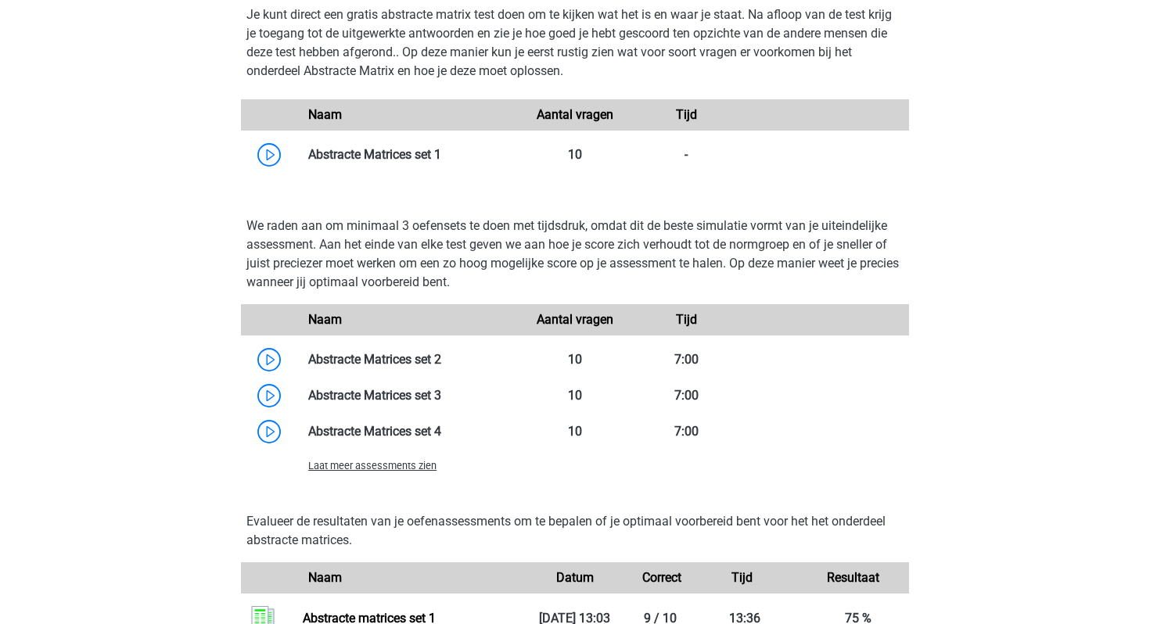
scroll to position [1018, 0]
